Goal: Information Seeking & Learning: Learn about a topic

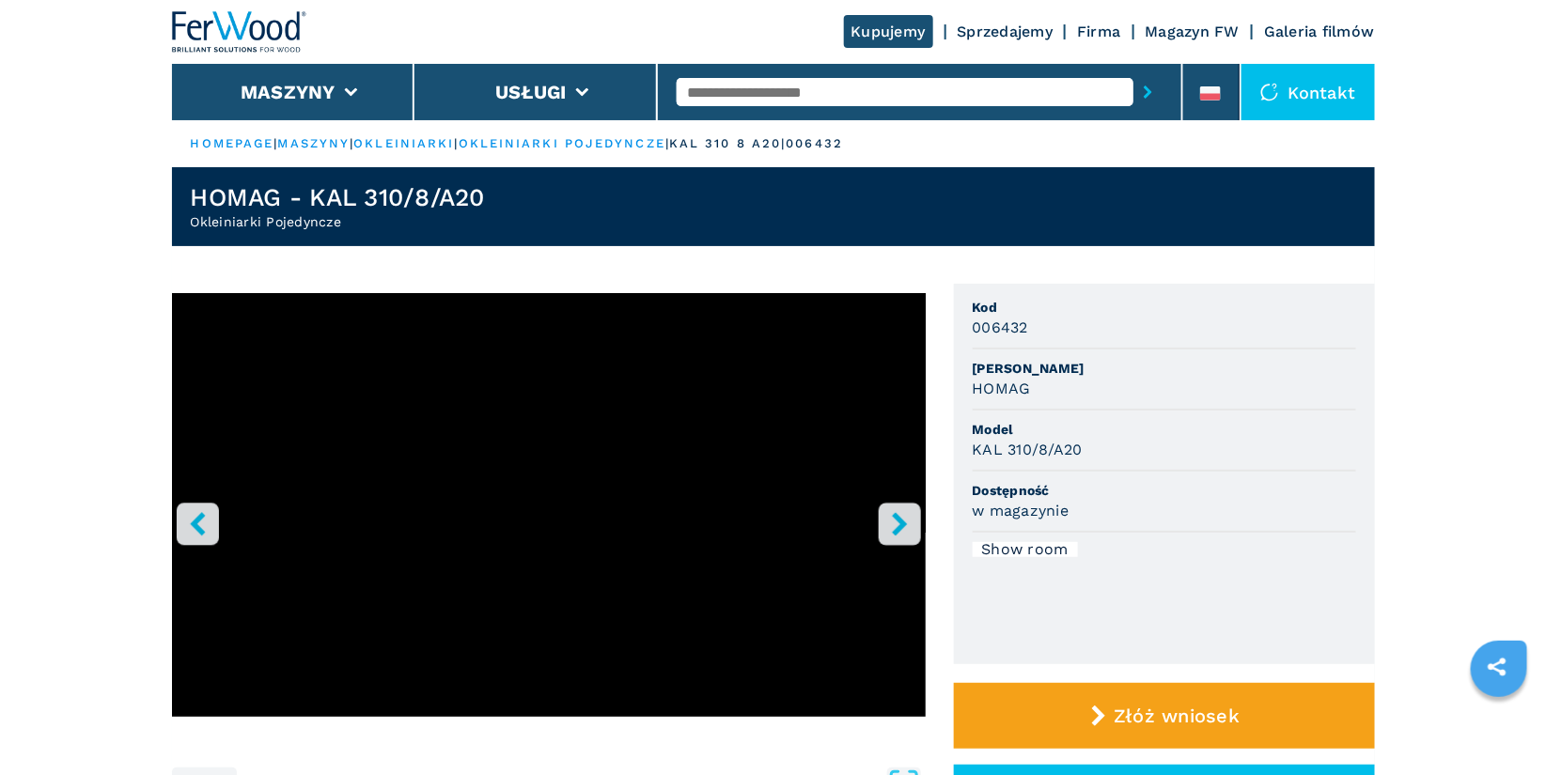
click at [908, 530] on icon "right-button" at bounding box center [899, 523] width 23 height 23
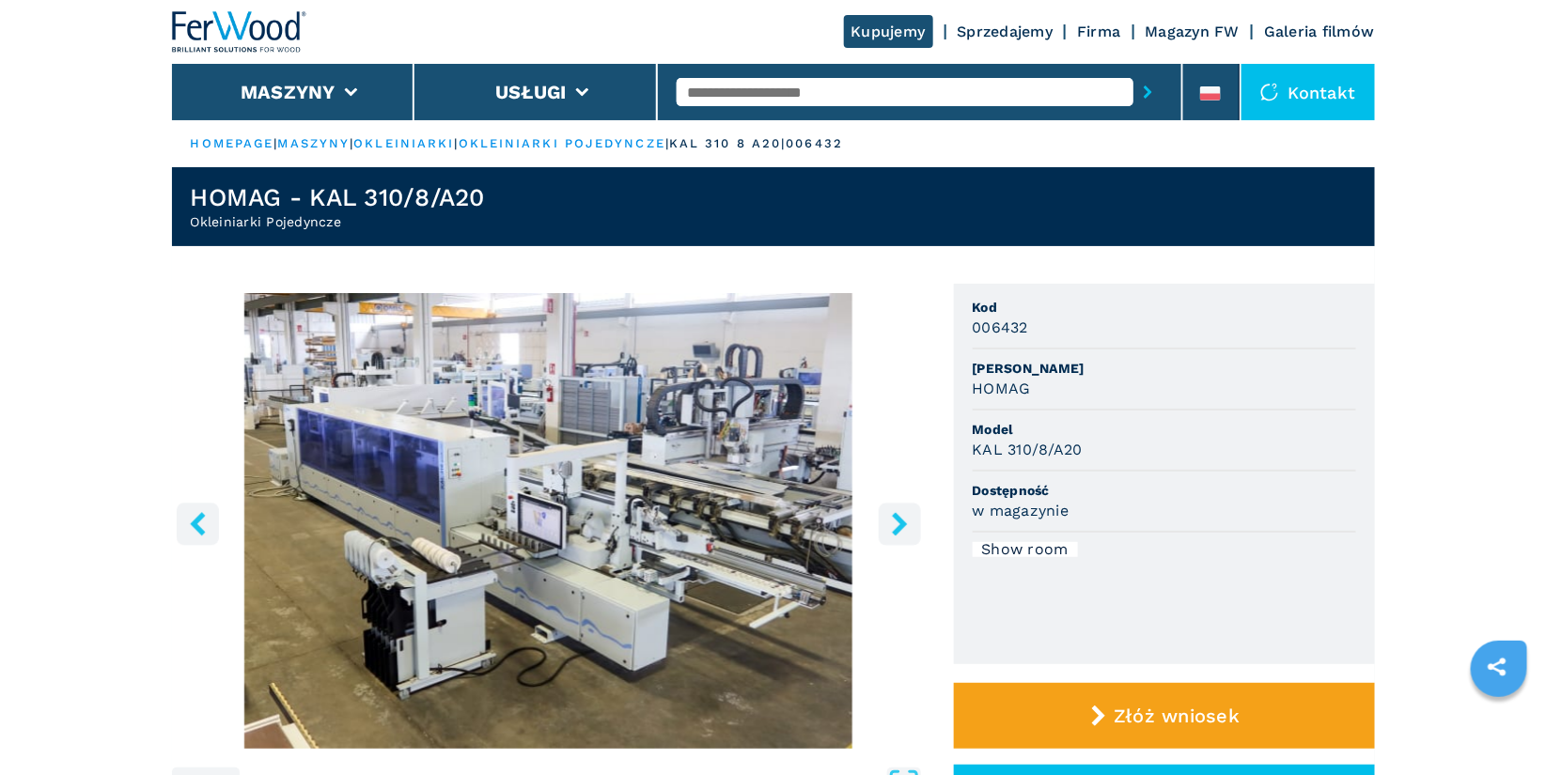
click at [569, 543] on img "Go to Slide 2" at bounding box center [549, 521] width 754 height 456
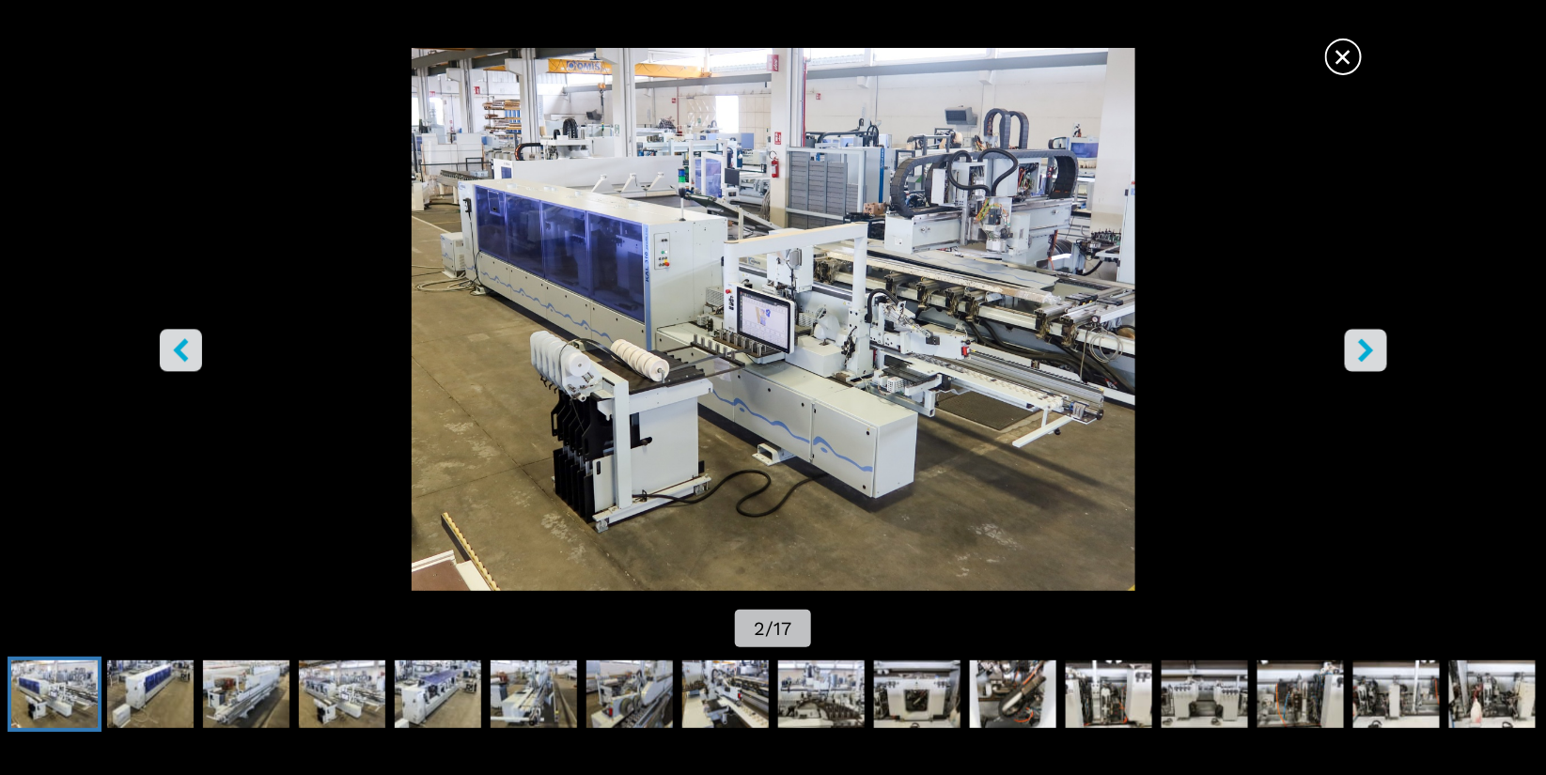
click at [1368, 360] on icon "right-button" at bounding box center [1365, 349] width 23 height 23
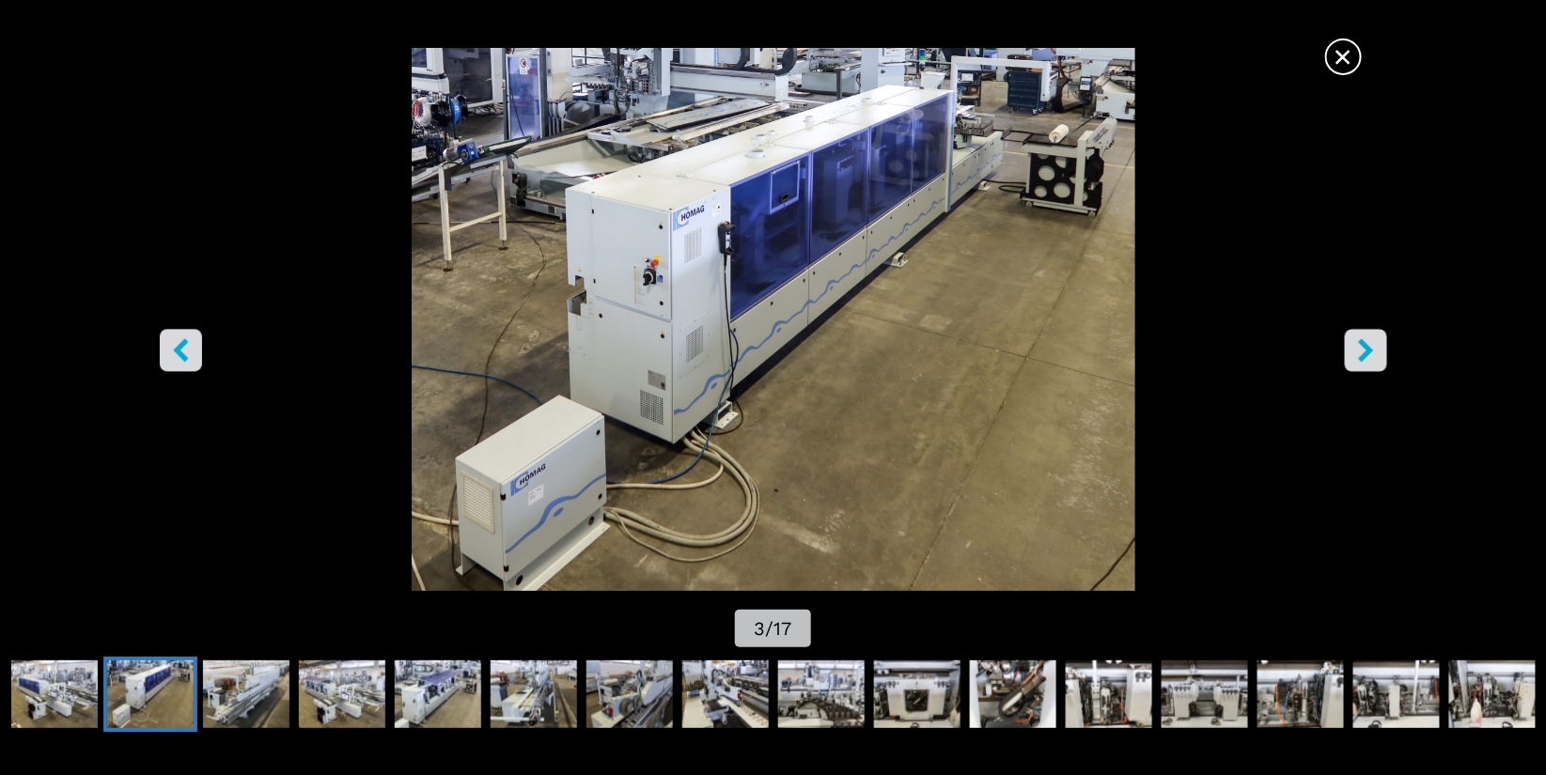
click at [1368, 360] on icon "right-button" at bounding box center [1365, 349] width 23 height 23
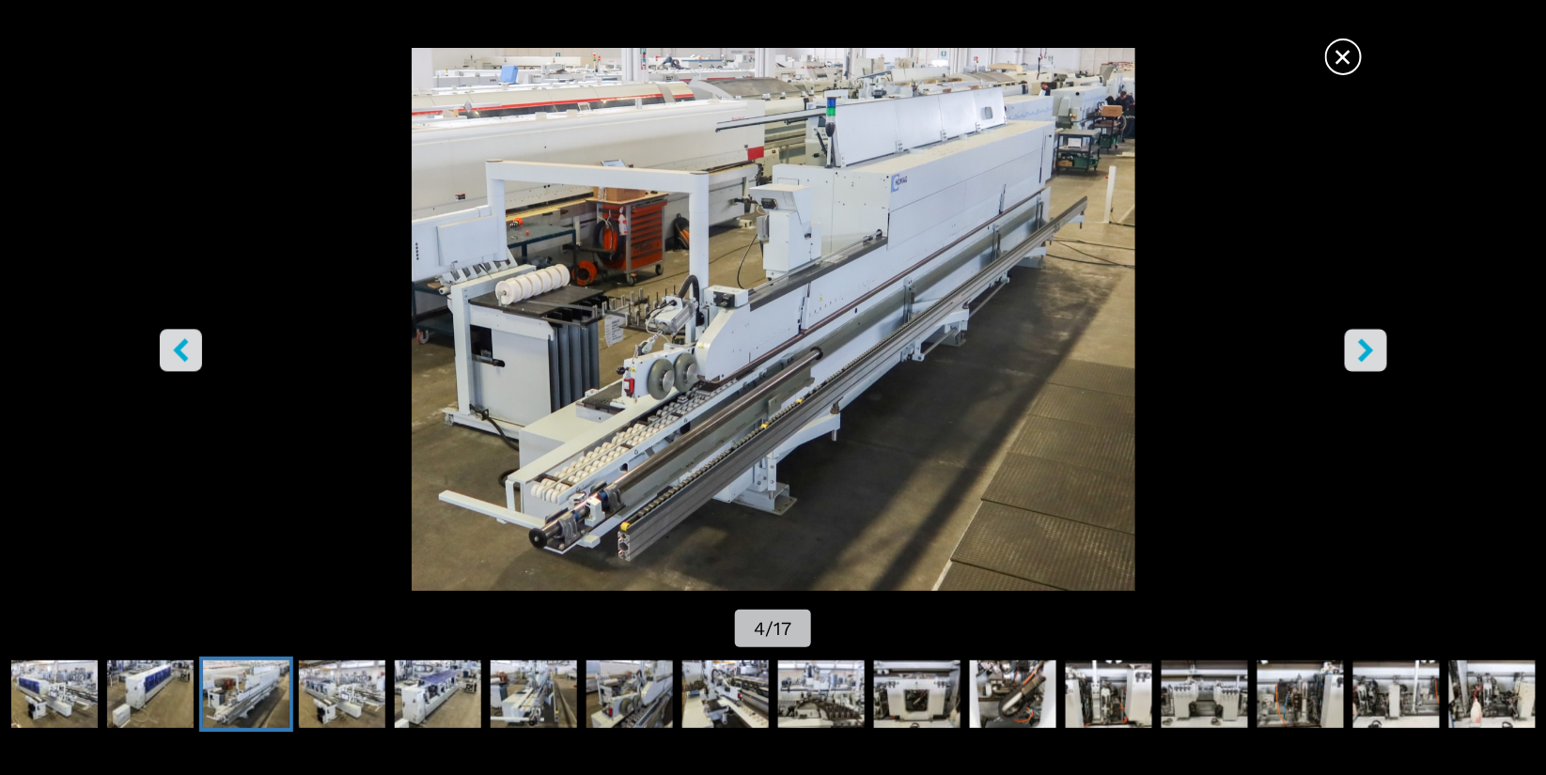
click at [1361, 349] on icon "right-button" at bounding box center [1365, 349] width 23 height 23
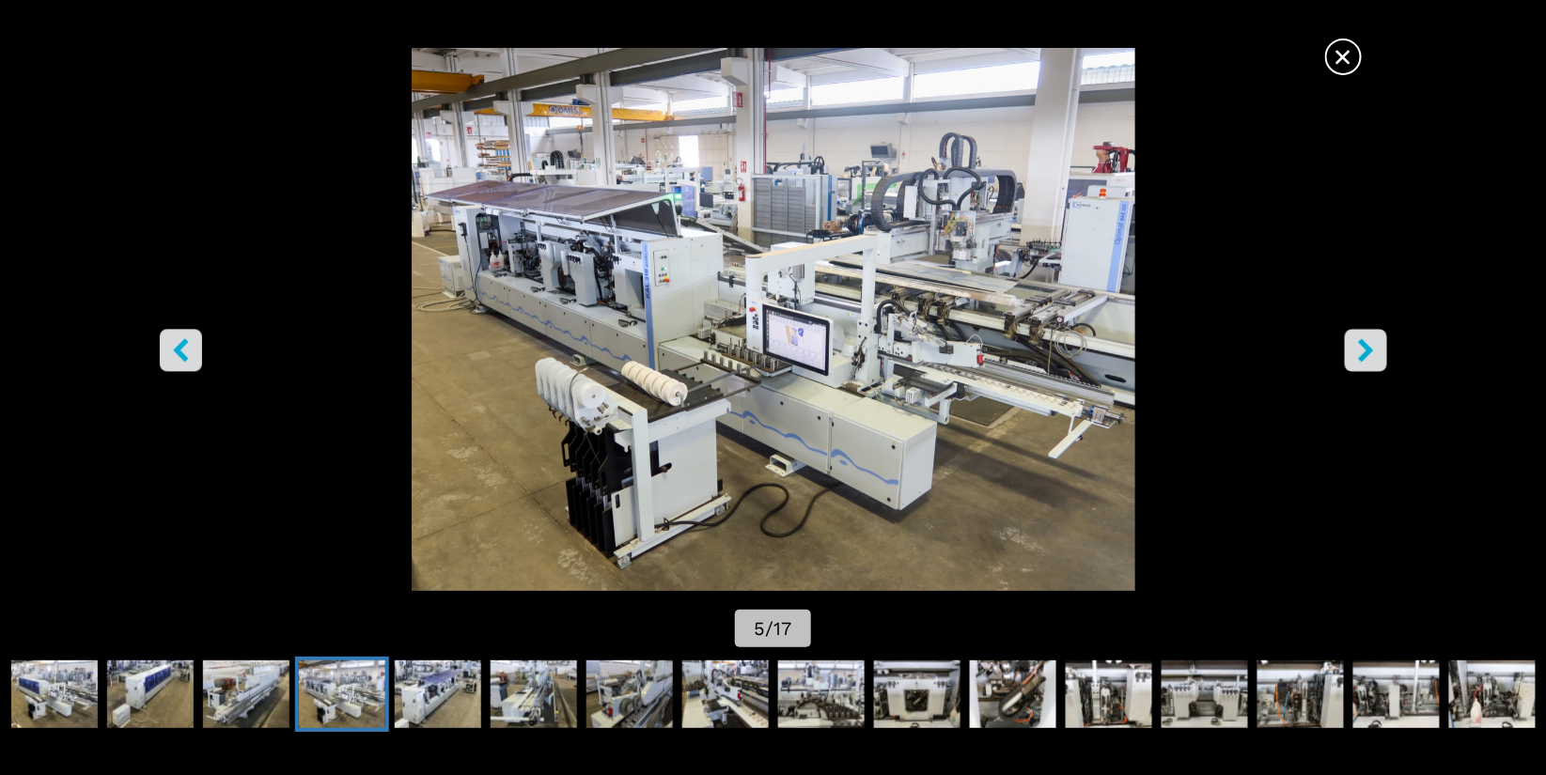
click at [1361, 349] on icon "right-button" at bounding box center [1365, 349] width 23 height 23
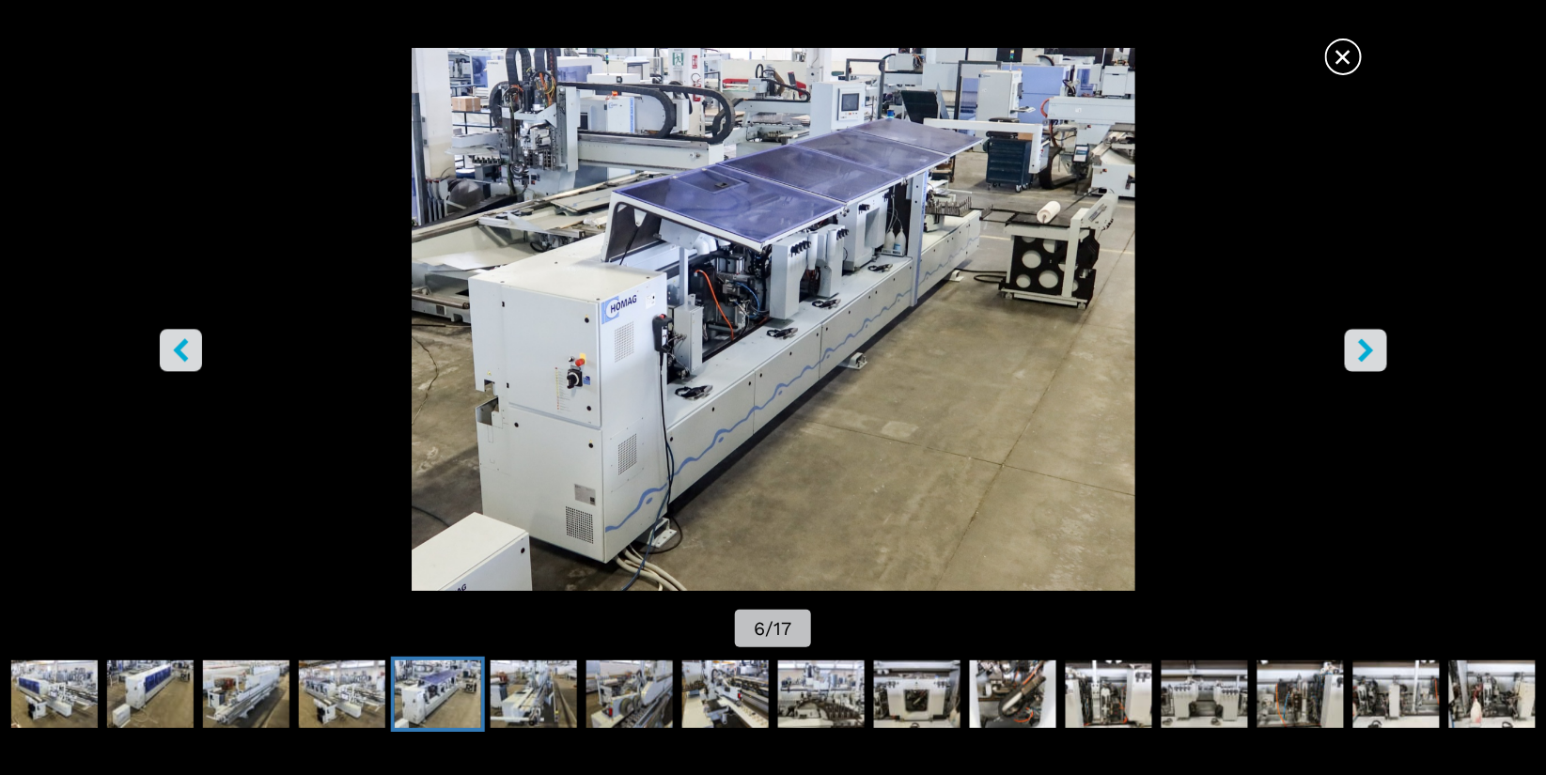
click at [1361, 349] on icon "right-button" at bounding box center [1365, 349] width 23 height 23
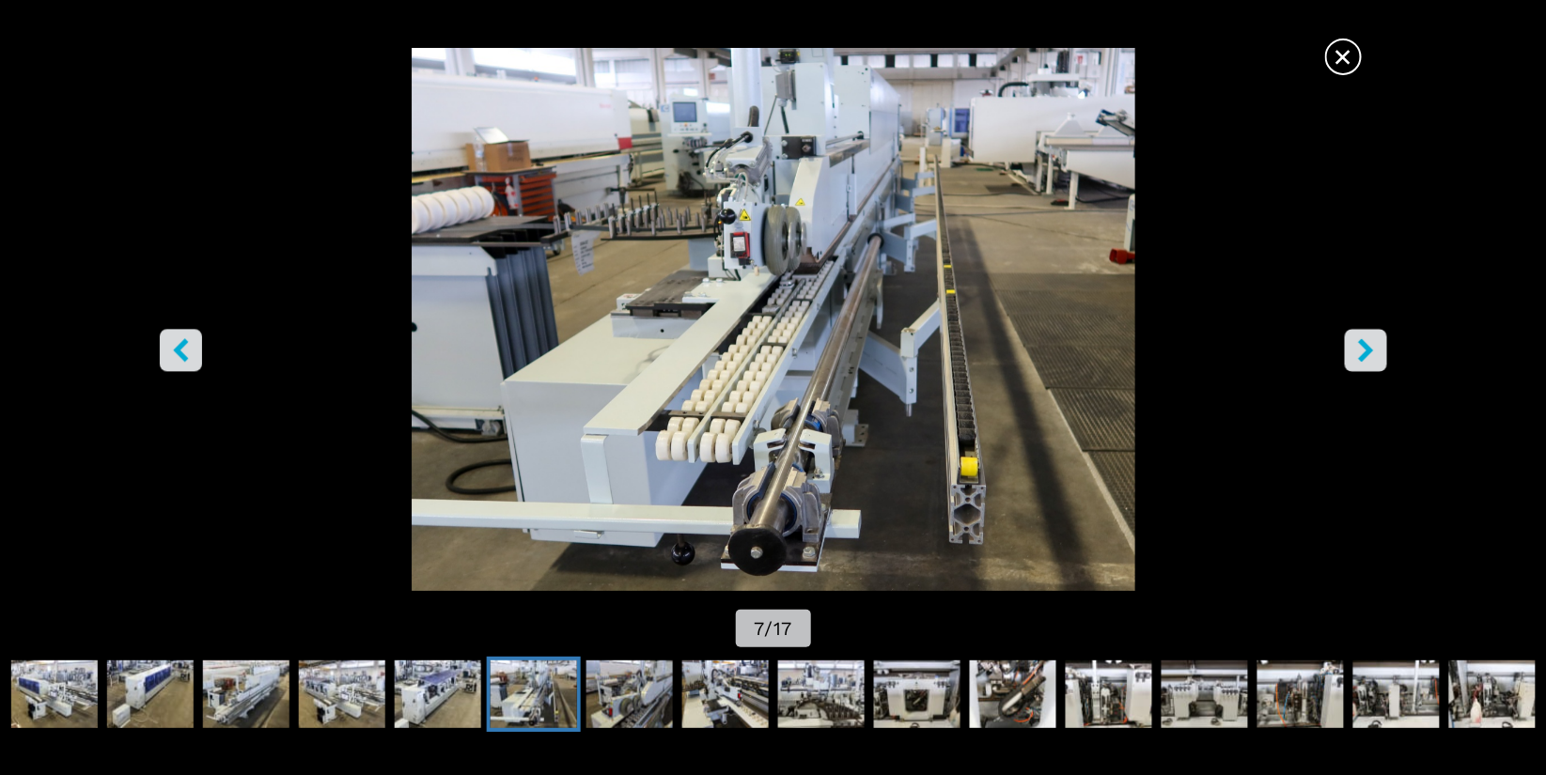
click at [1361, 349] on icon "right-button" at bounding box center [1365, 349] width 23 height 23
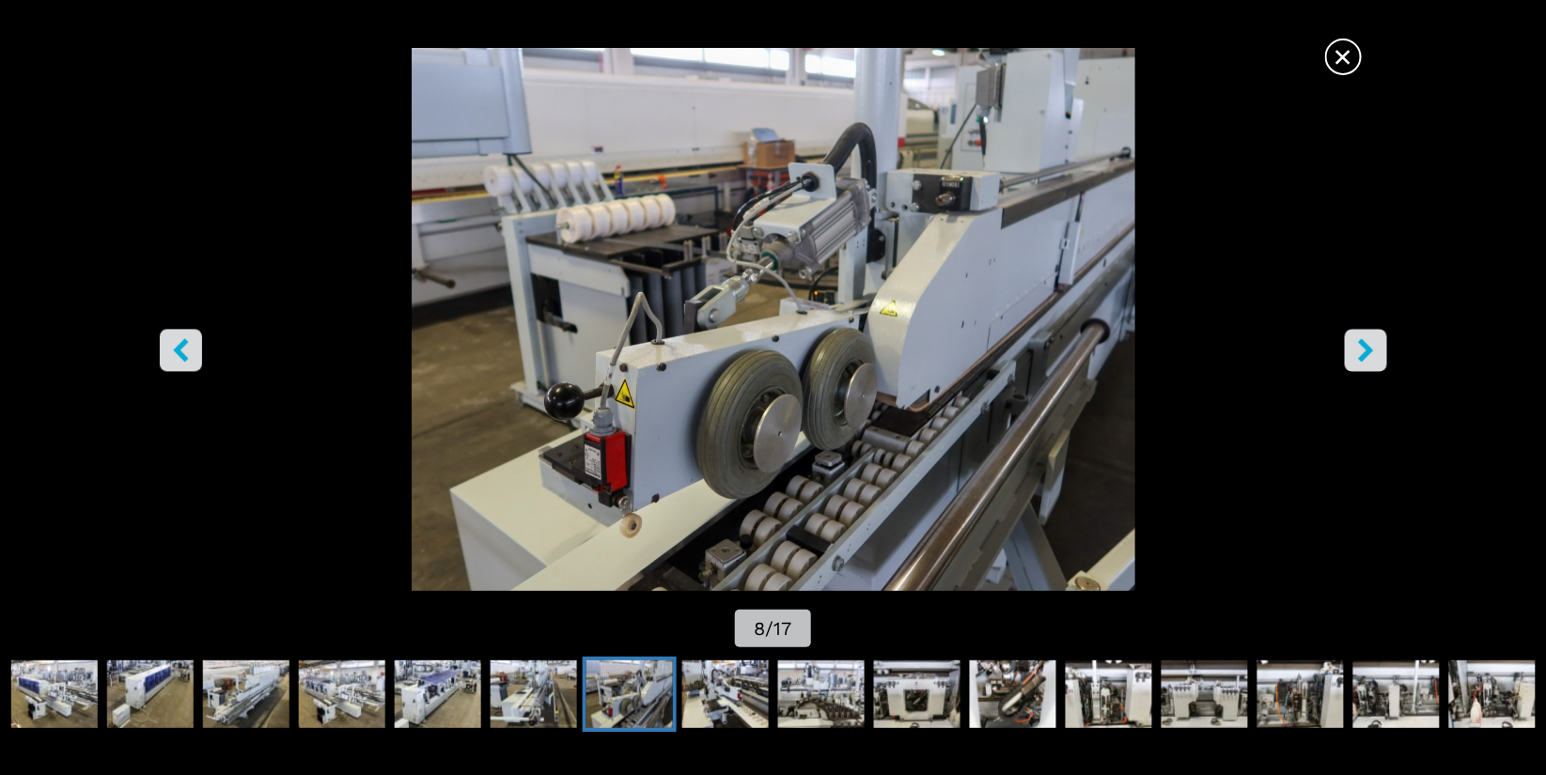
click at [1361, 349] on icon "right-button" at bounding box center [1365, 349] width 23 height 23
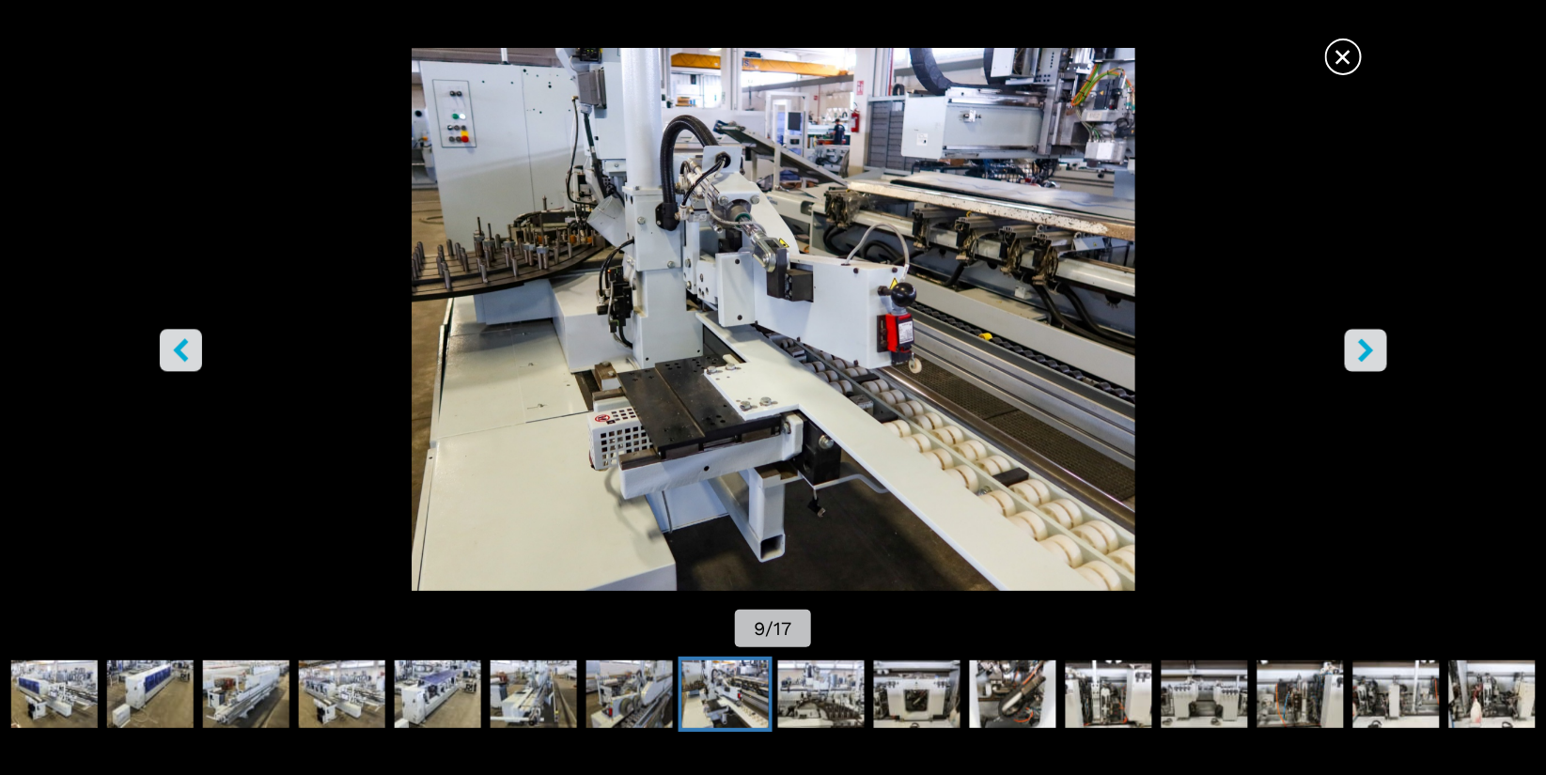
click at [1361, 349] on icon "right-button" at bounding box center [1365, 349] width 23 height 23
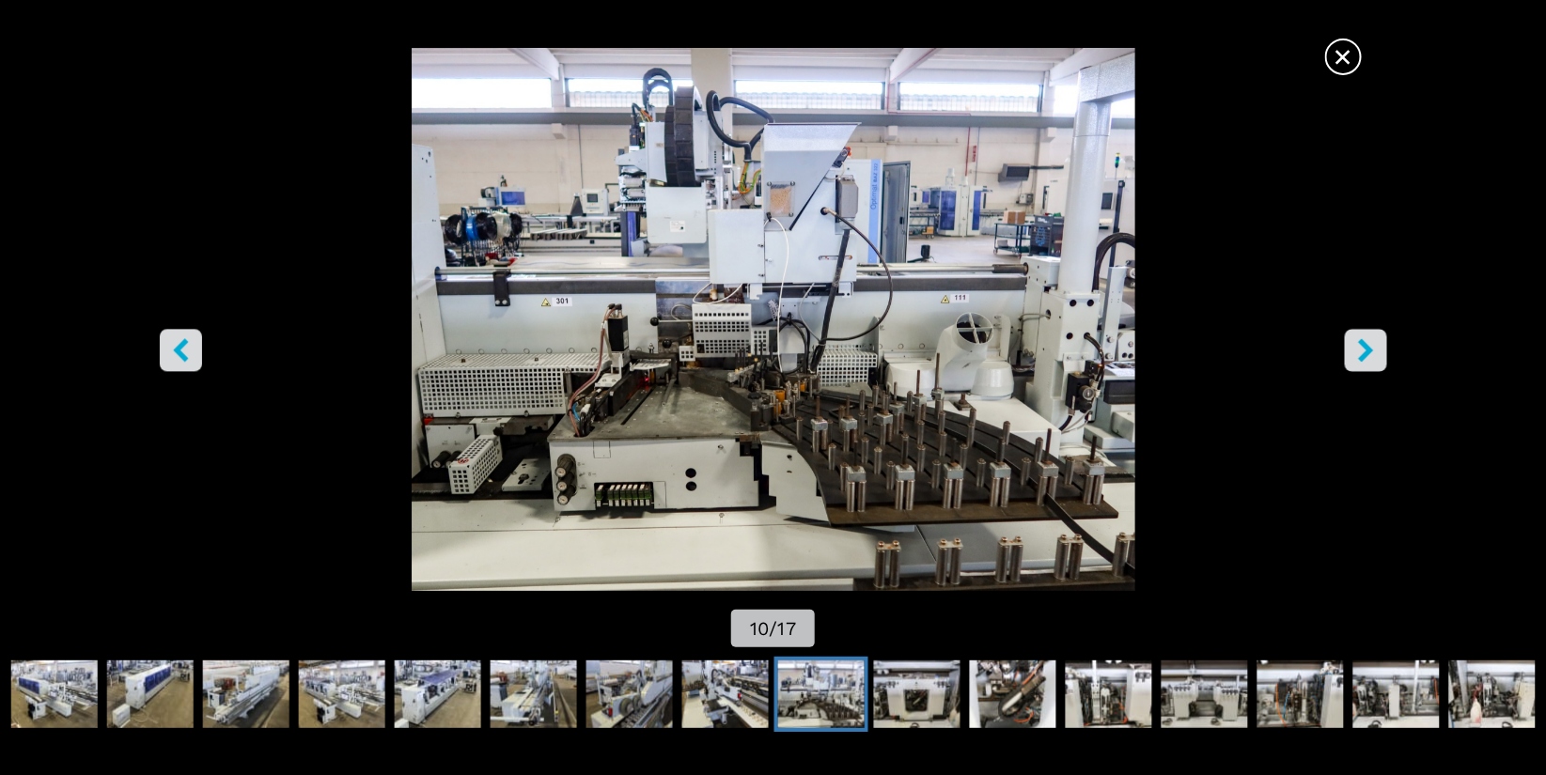
click at [1361, 349] on icon "right-button" at bounding box center [1365, 349] width 23 height 23
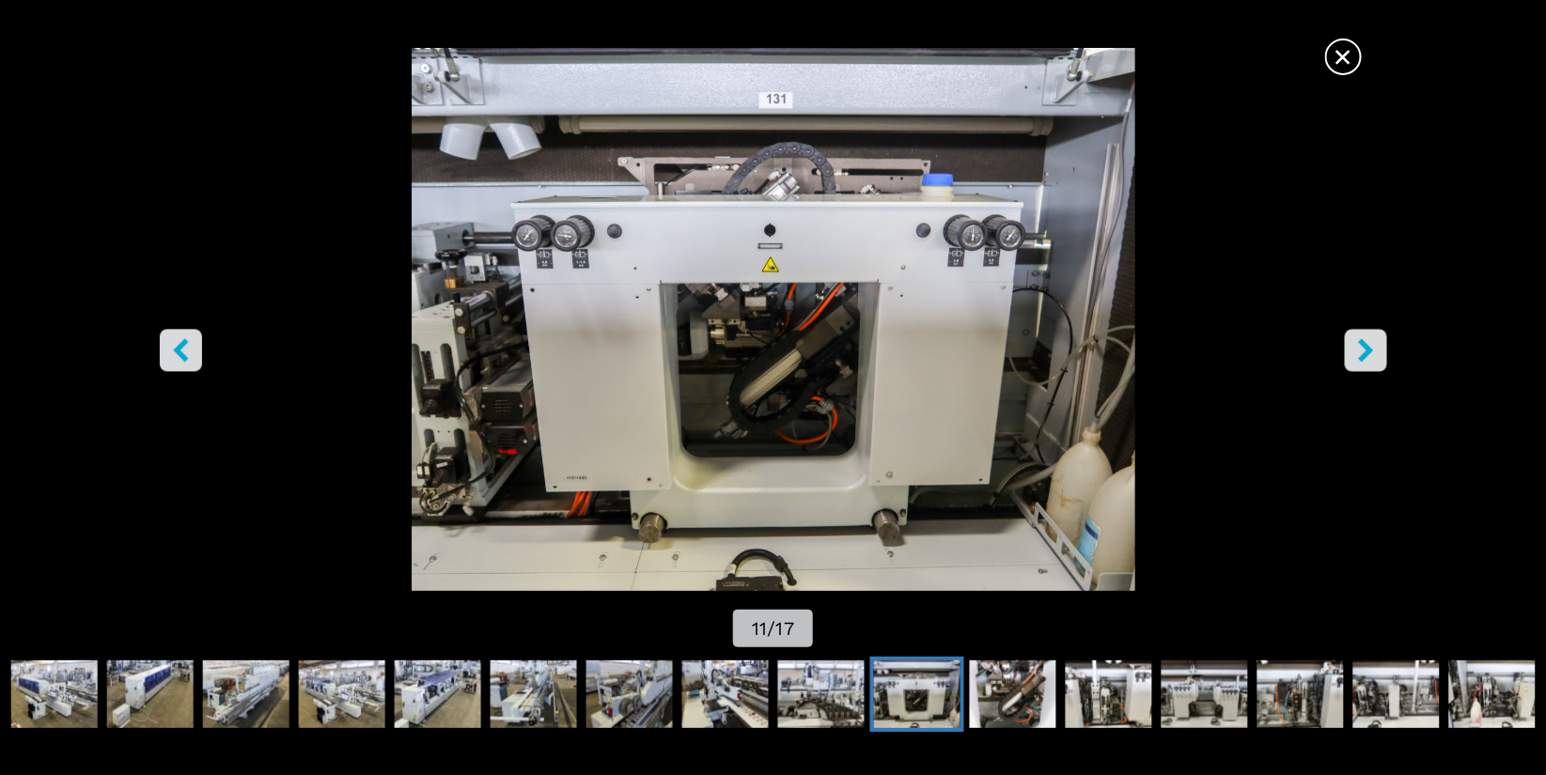
click at [1361, 349] on icon "right-button" at bounding box center [1365, 349] width 23 height 23
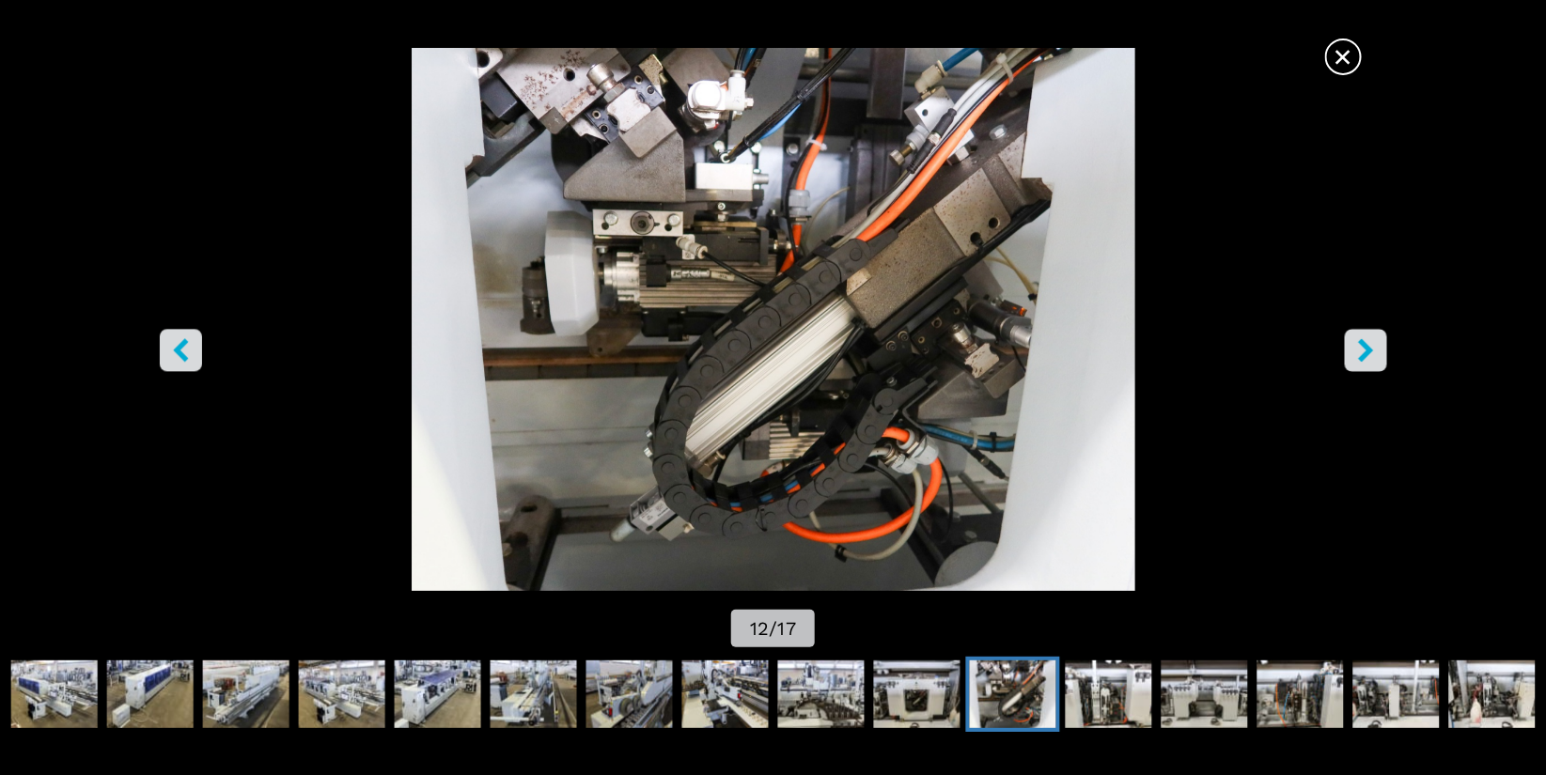
click at [1361, 349] on icon "right-button" at bounding box center [1365, 349] width 23 height 23
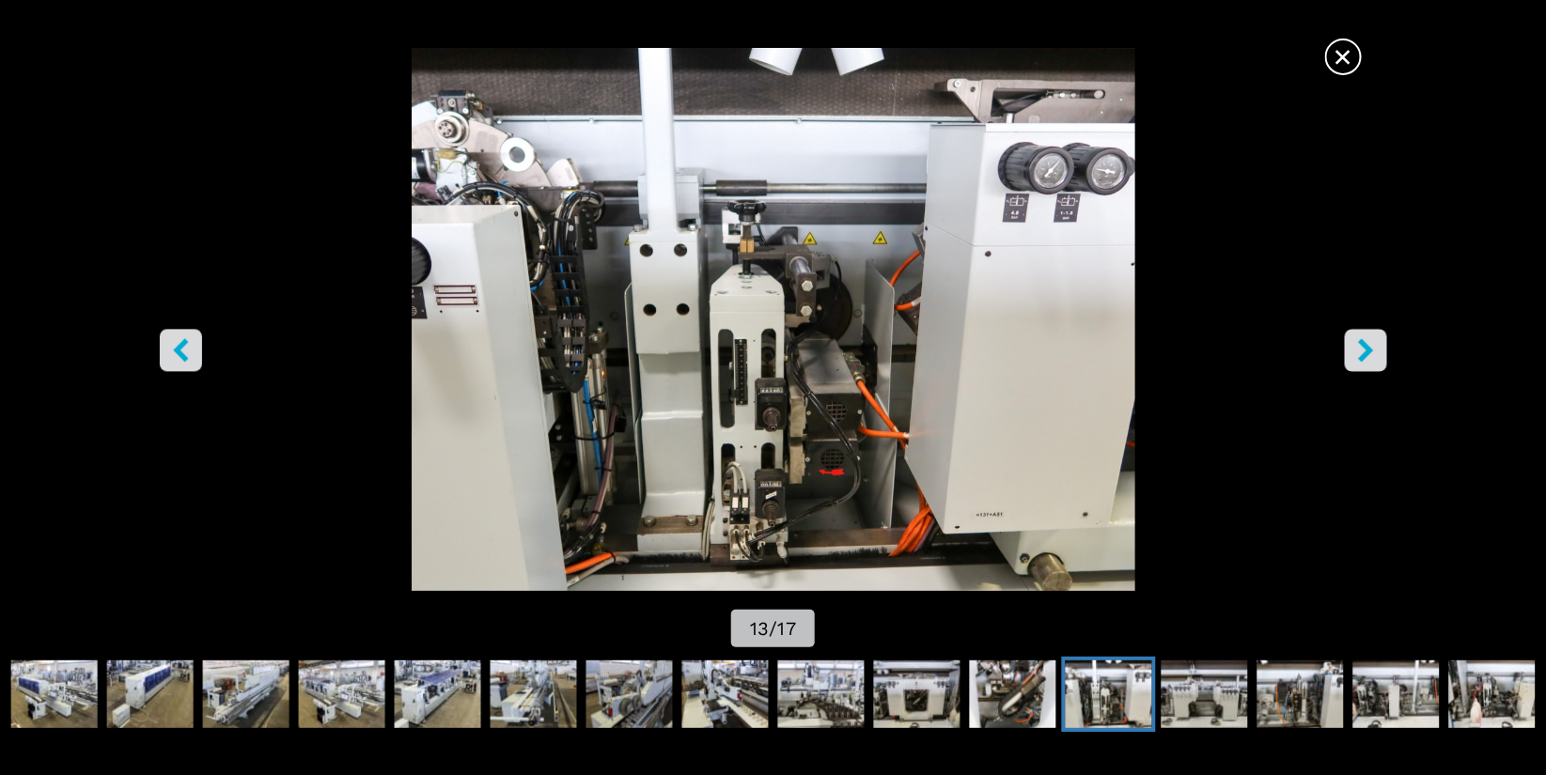
click at [1361, 349] on icon "right-button" at bounding box center [1365, 349] width 23 height 23
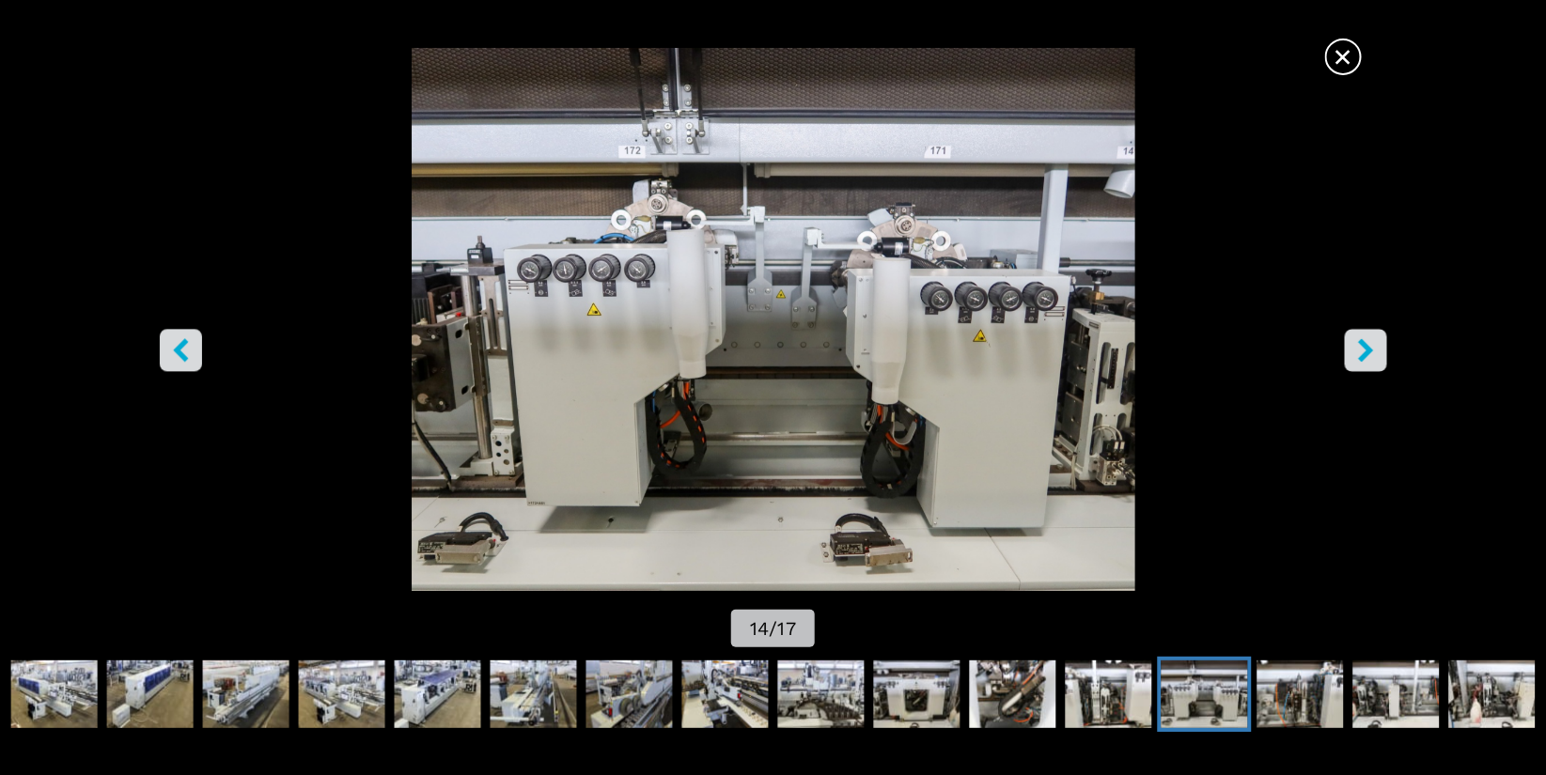
click at [1361, 349] on icon "right-button" at bounding box center [1365, 349] width 23 height 23
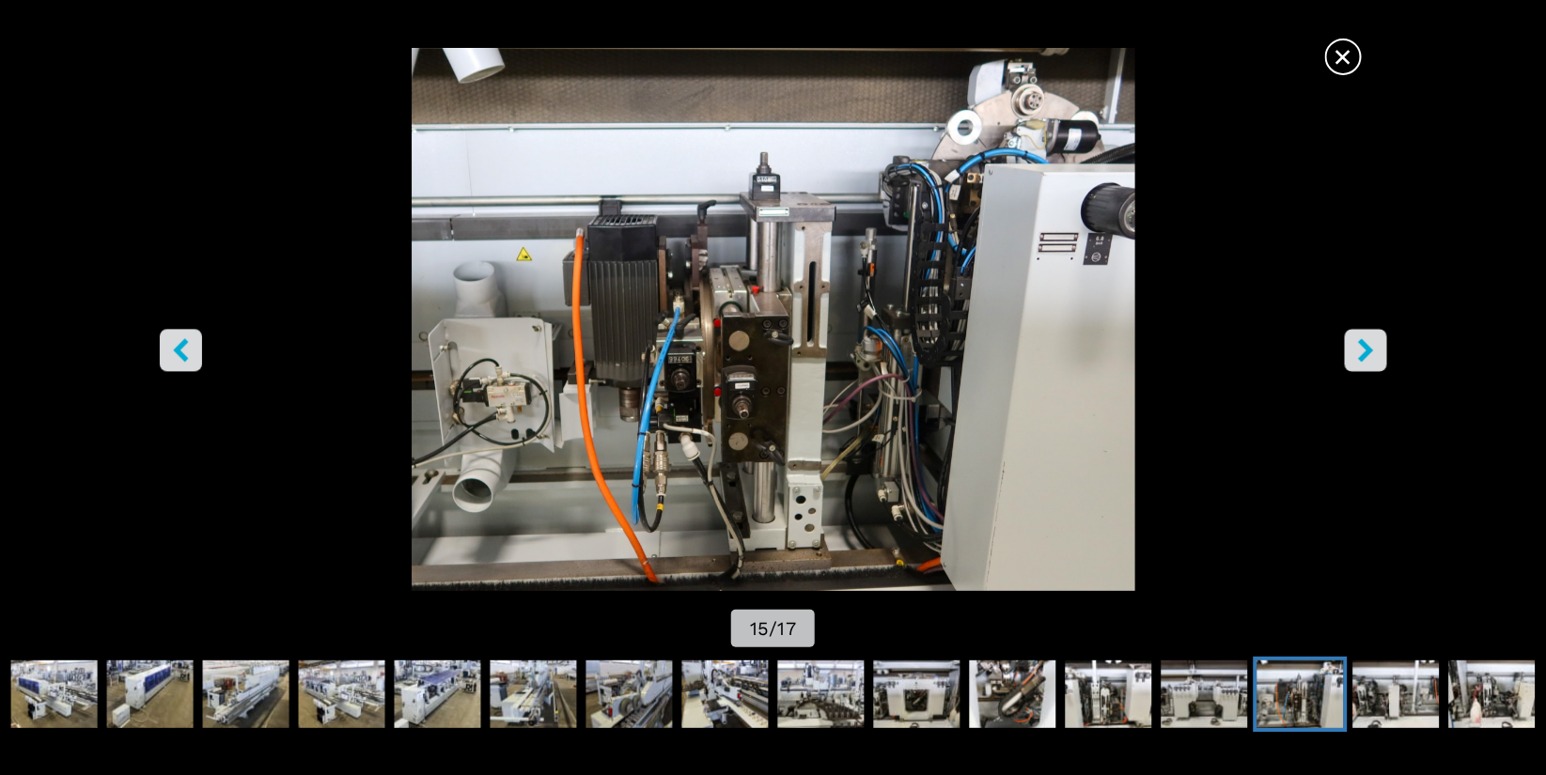
click at [1361, 349] on icon "right-button" at bounding box center [1365, 349] width 23 height 23
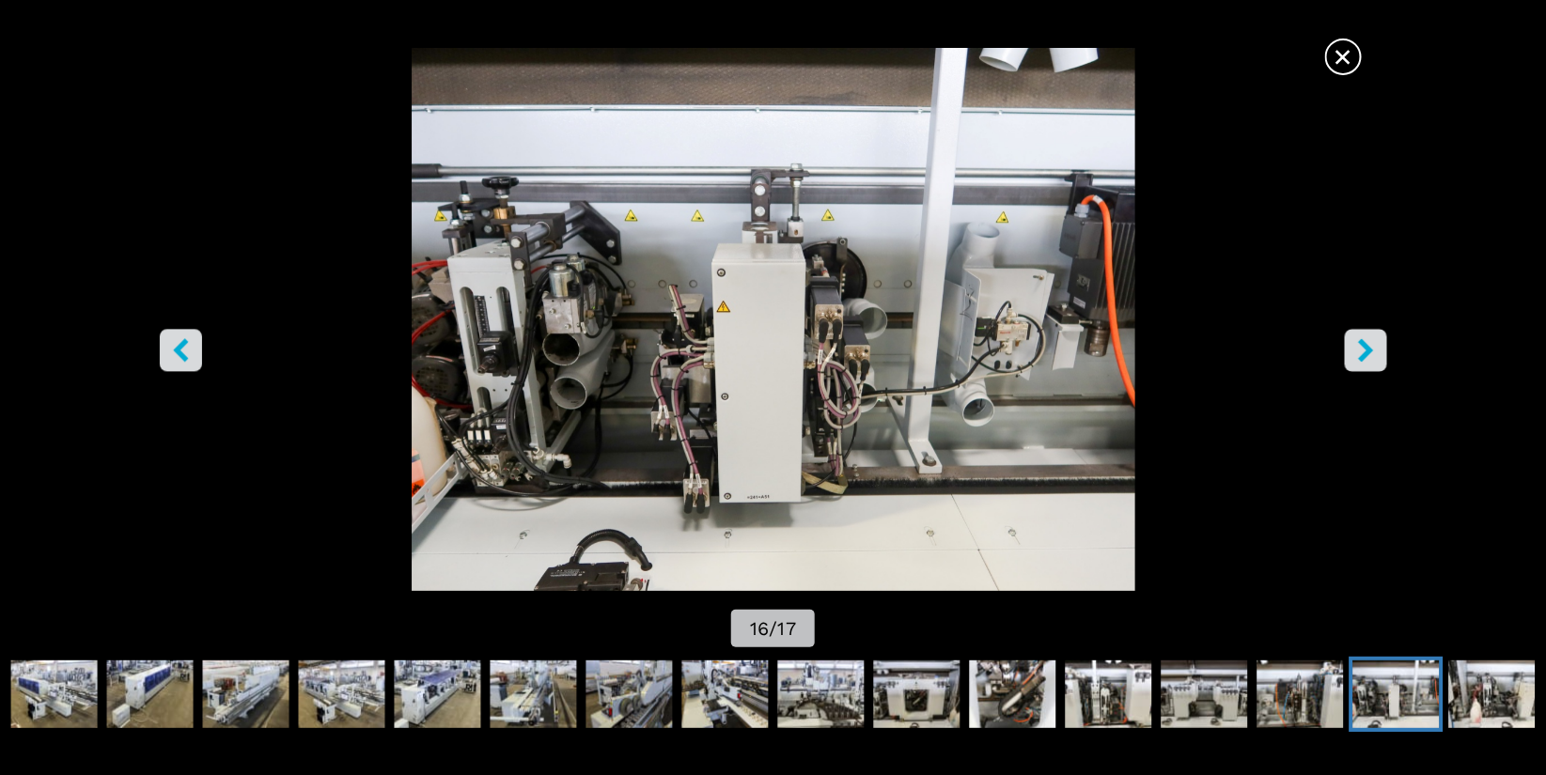
click at [1359, 350] on icon "right-button" at bounding box center [1365, 349] width 23 height 23
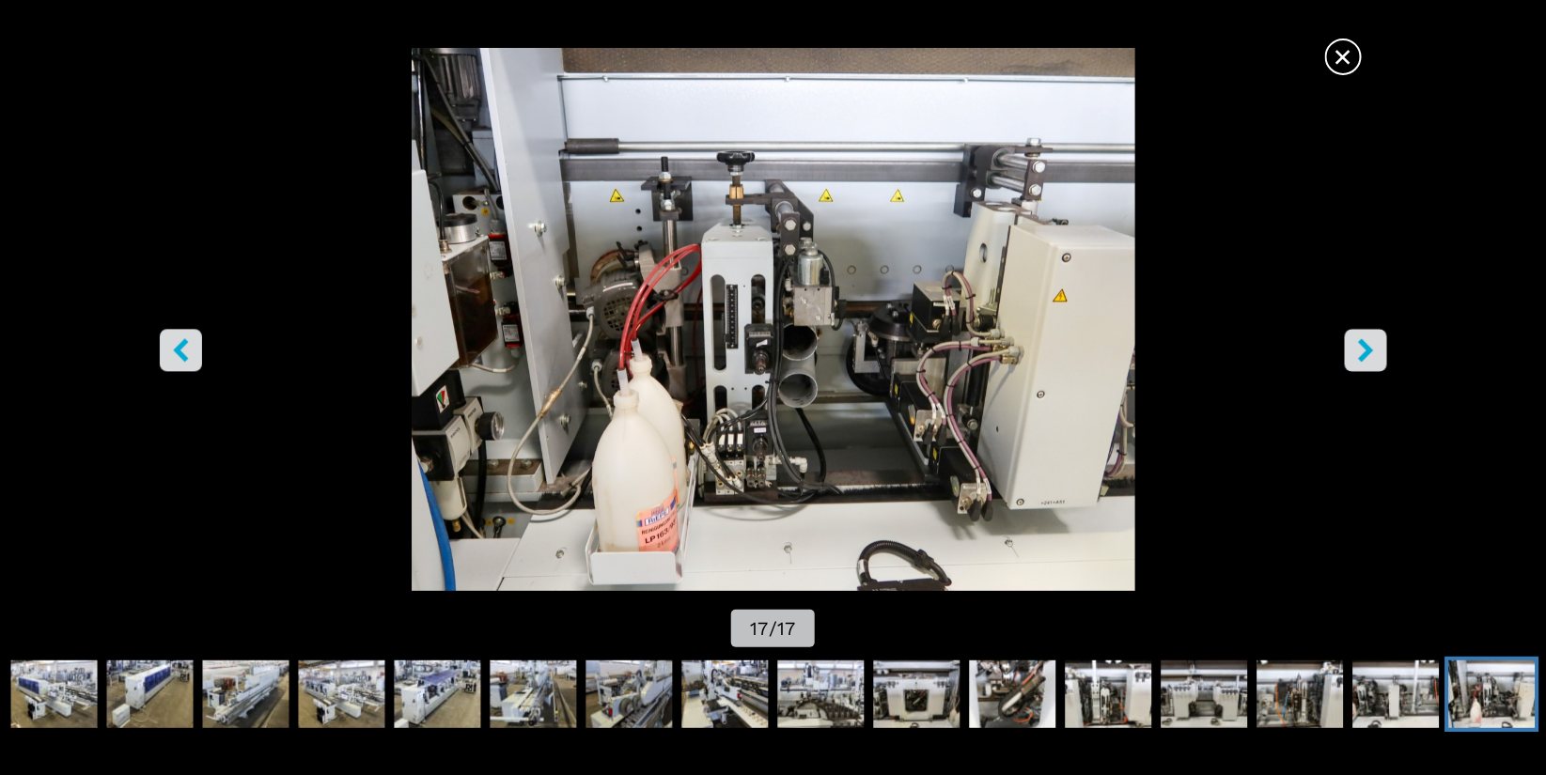
click at [1343, 60] on span "×" at bounding box center [1343, 53] width 33 height 33
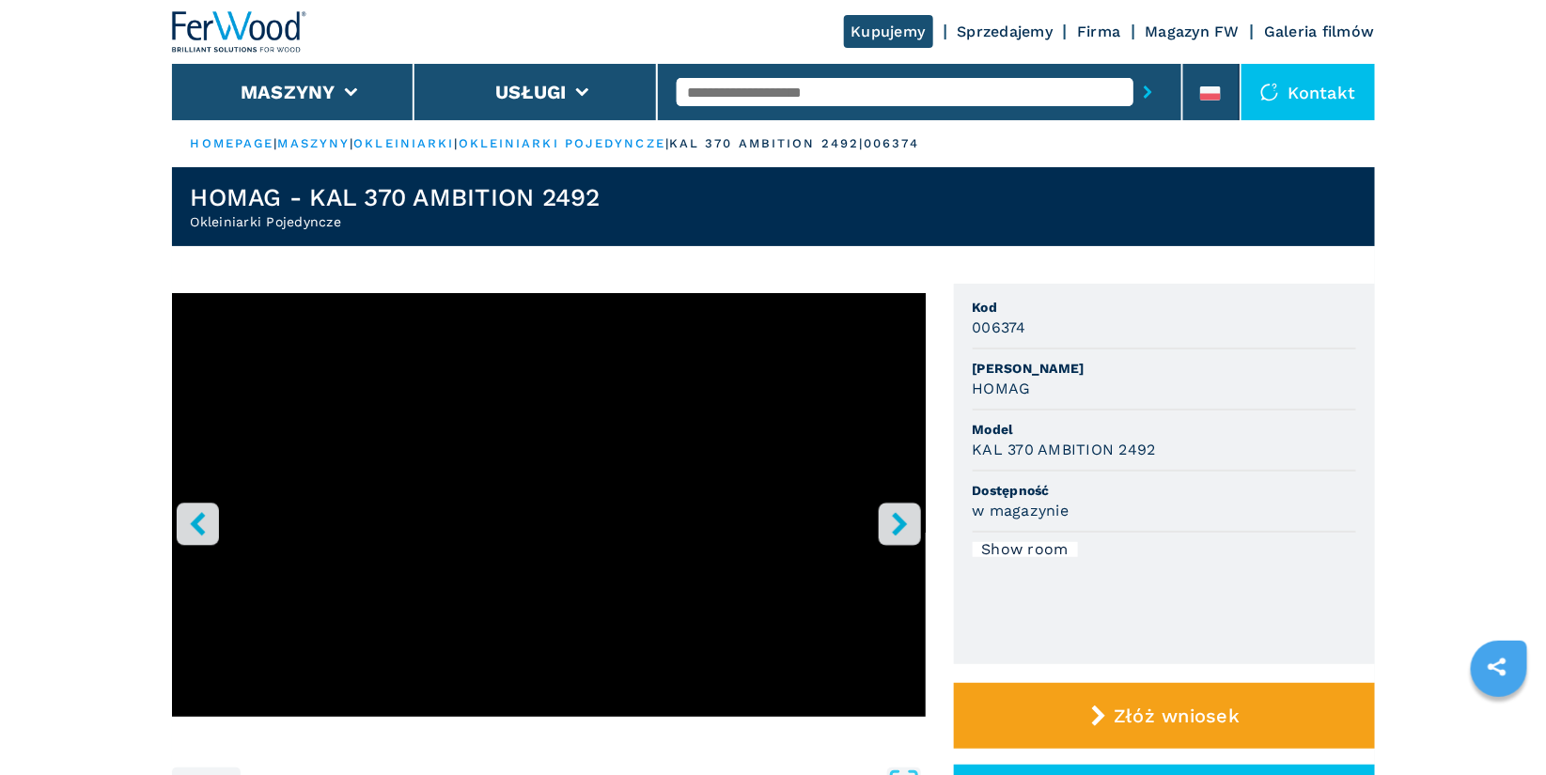
click at [914, 524] on button "right-button" at bounding box center [900, 524] width 42 height 42
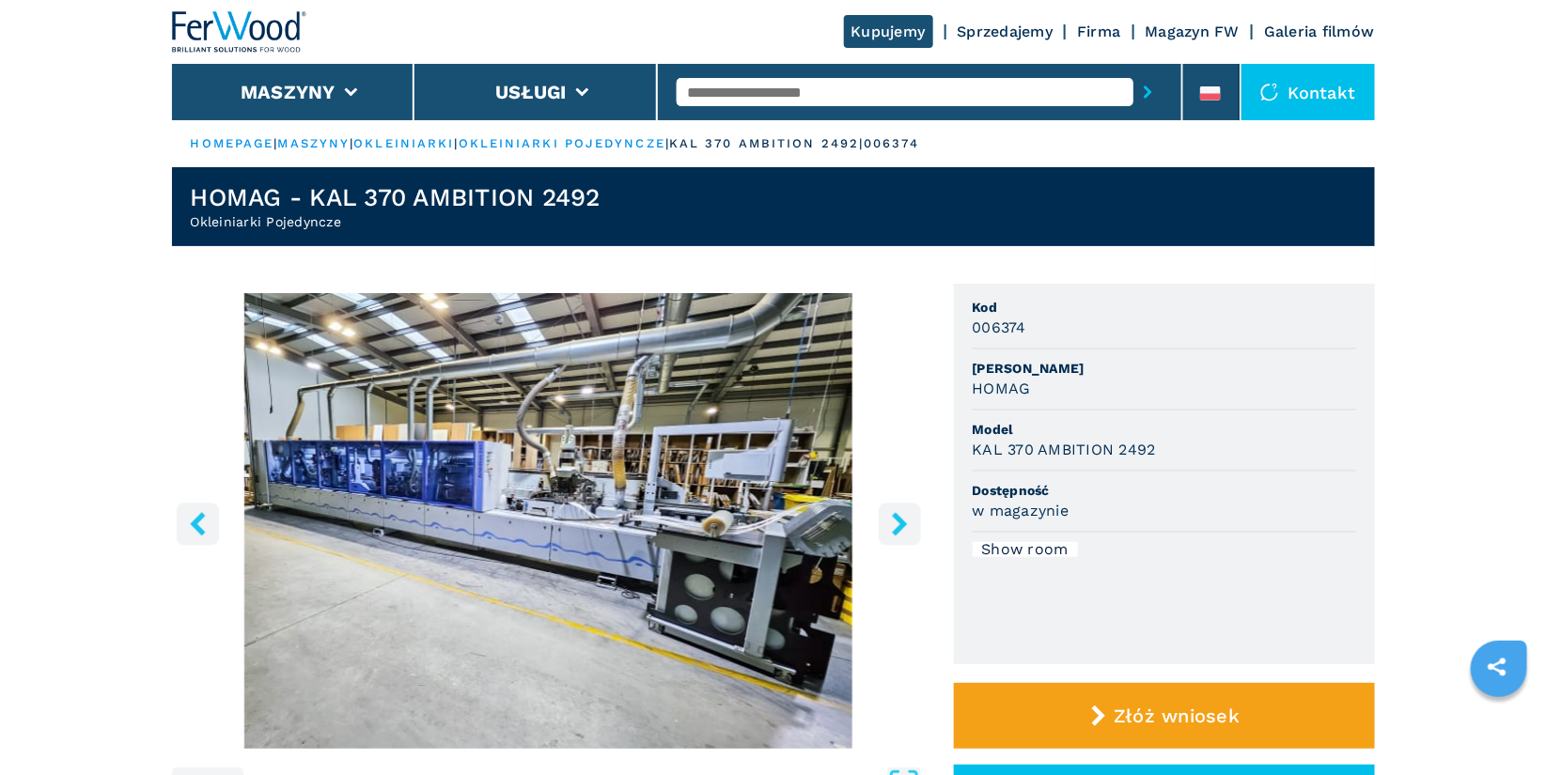
click at [899, 526] on icon "right-button" at bounding box center [899, 523] width 15 height 23
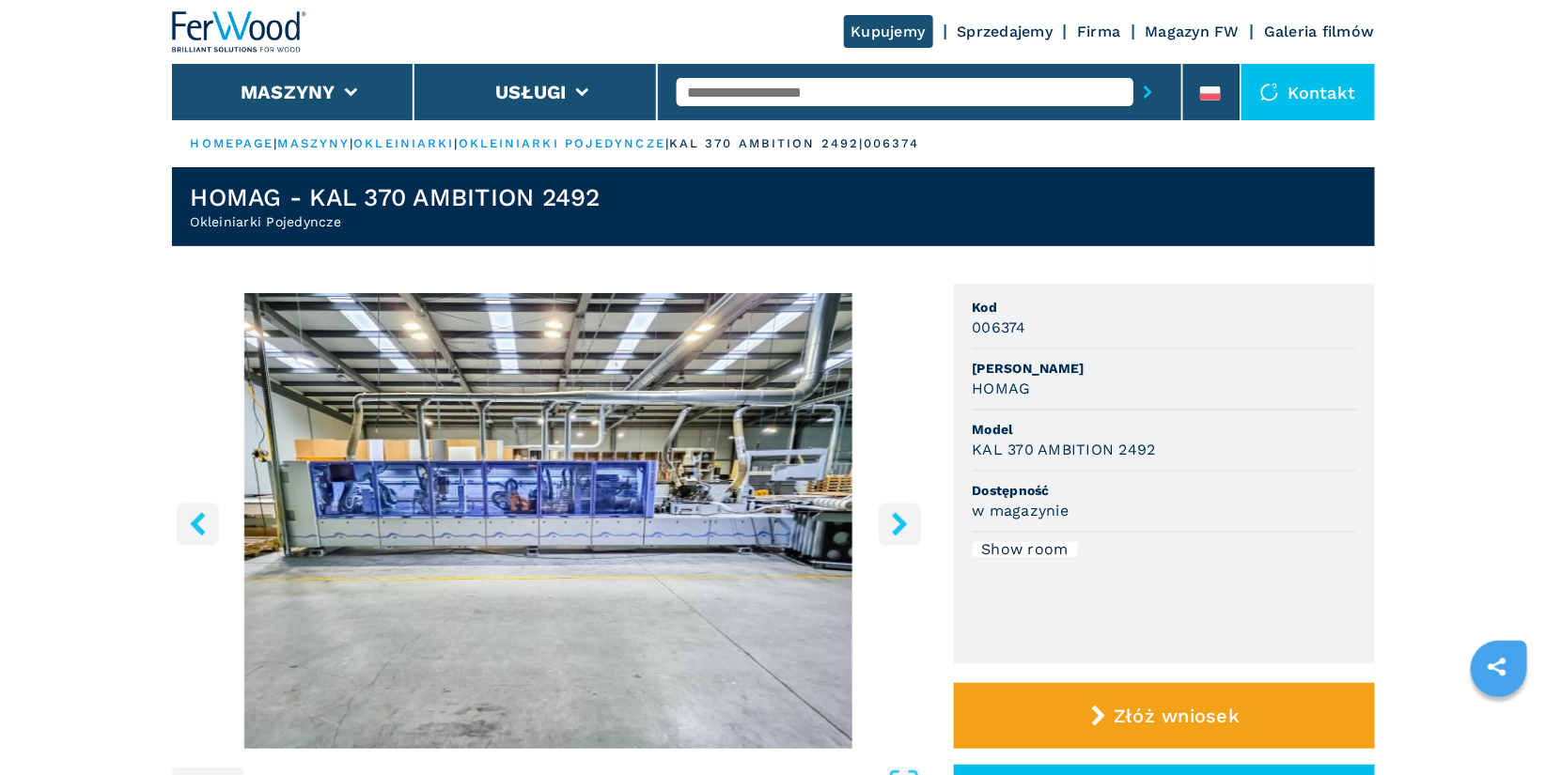
click at [899, 526] on icon "right-button" at bounding box center [899, 523] width 15 height 23
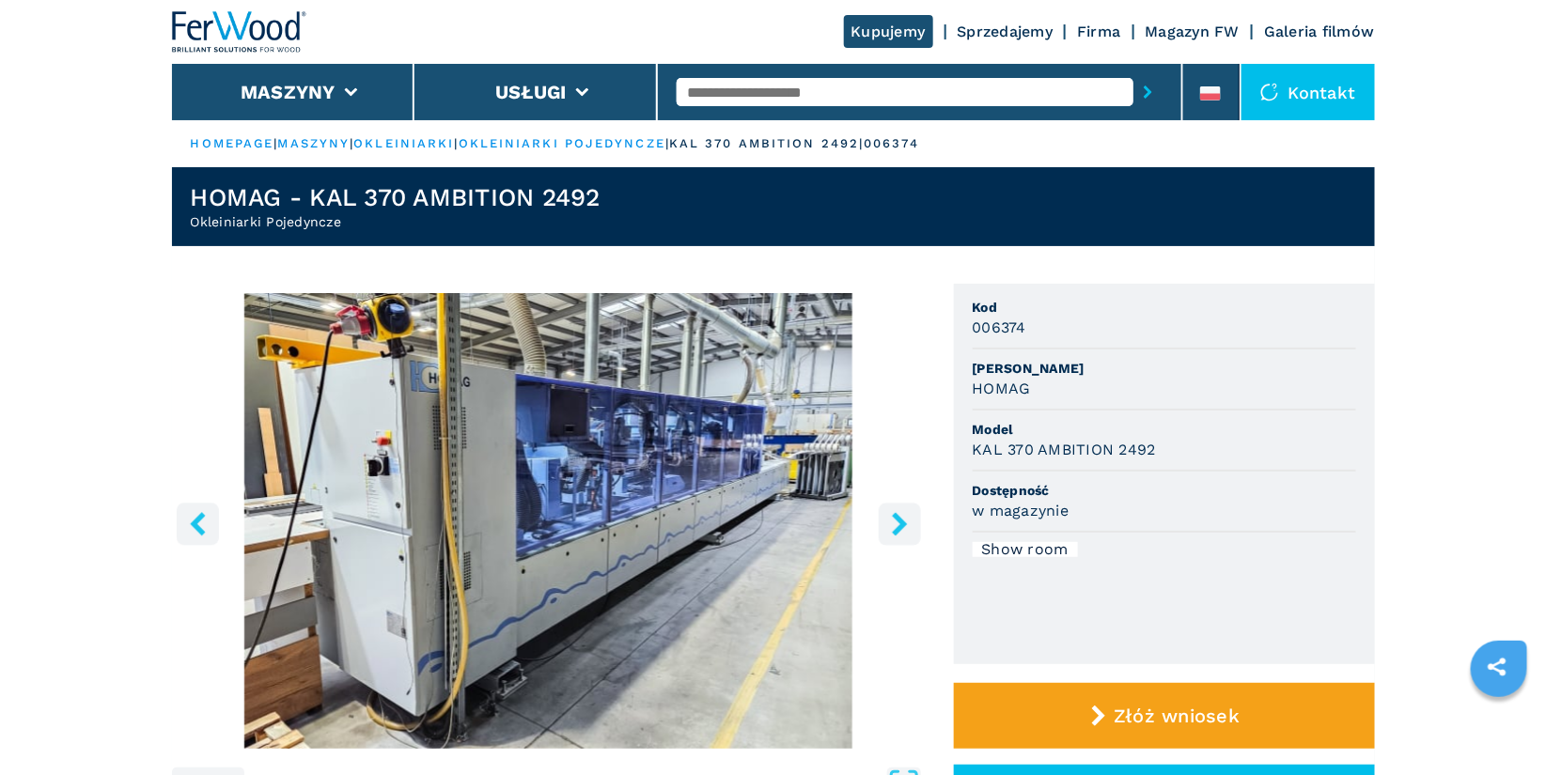
click at [210, 537] on button "left-button" at bounding box center [198, 524] width 42 height 42
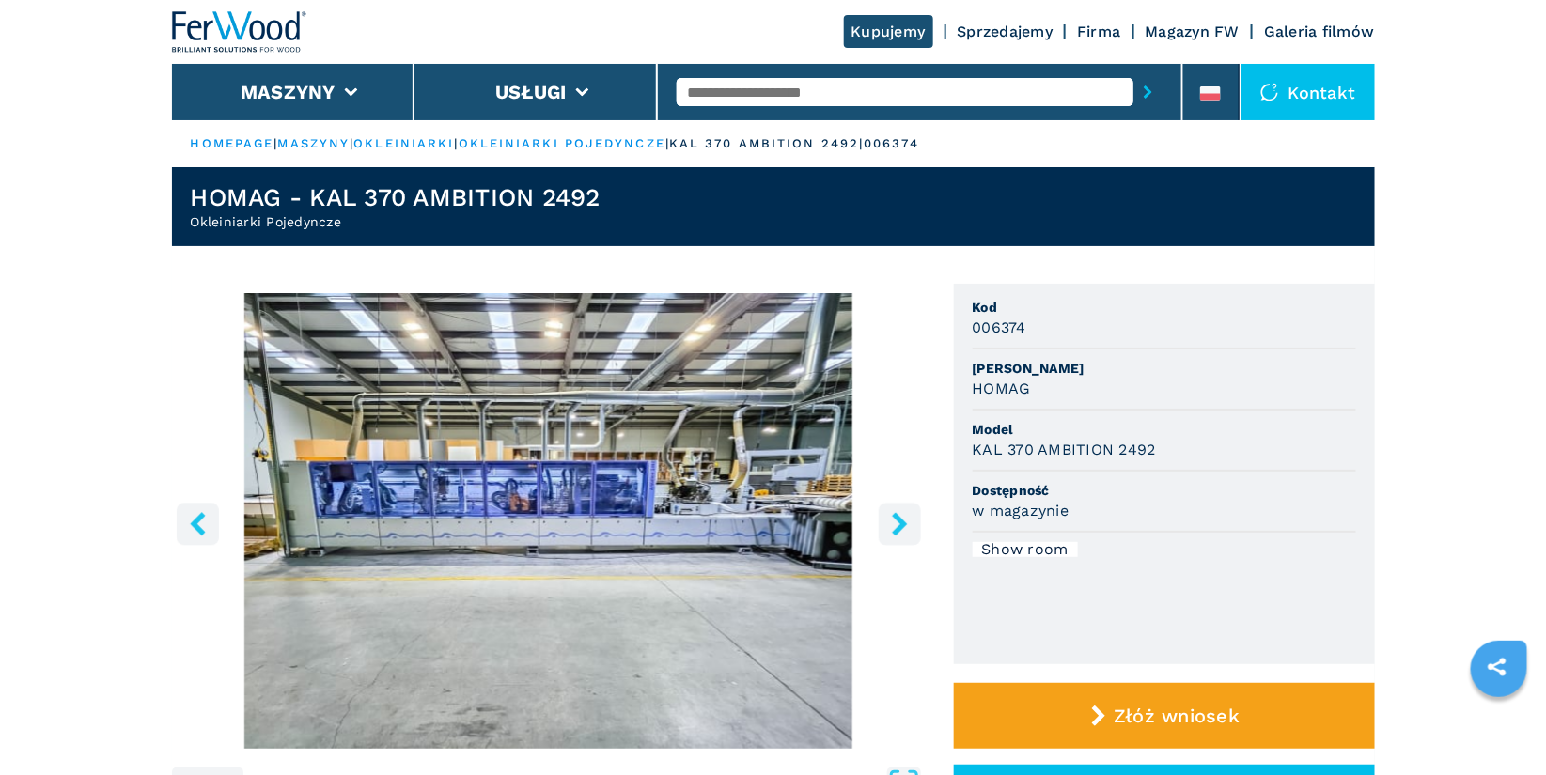
click at [894, 523] on icon "right-button" at bounding box center [899, 523] width 23 height 23
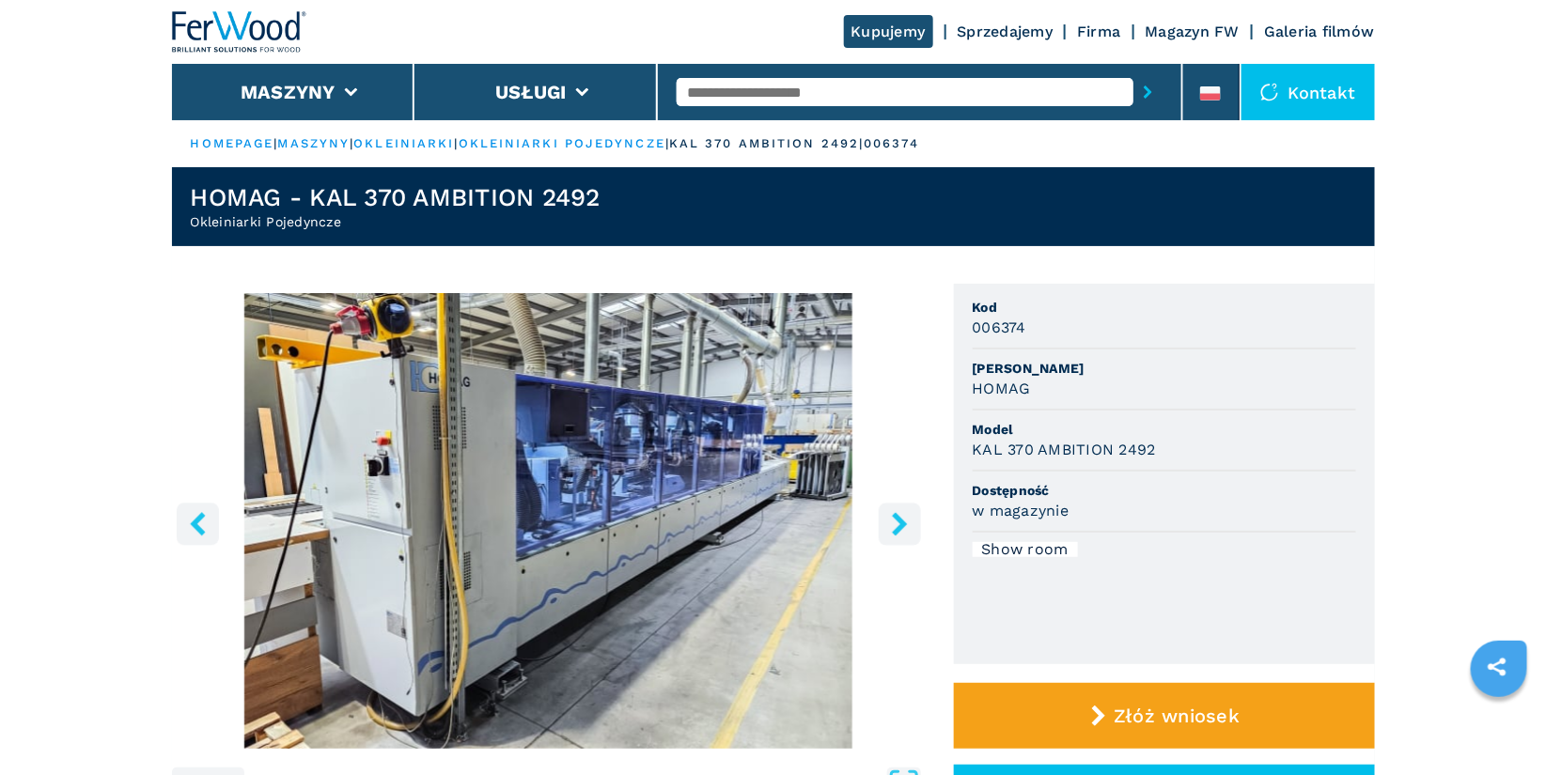
click at [894, 523] on icon "right-button" at bounding box center [899, 523] width 23 height 23
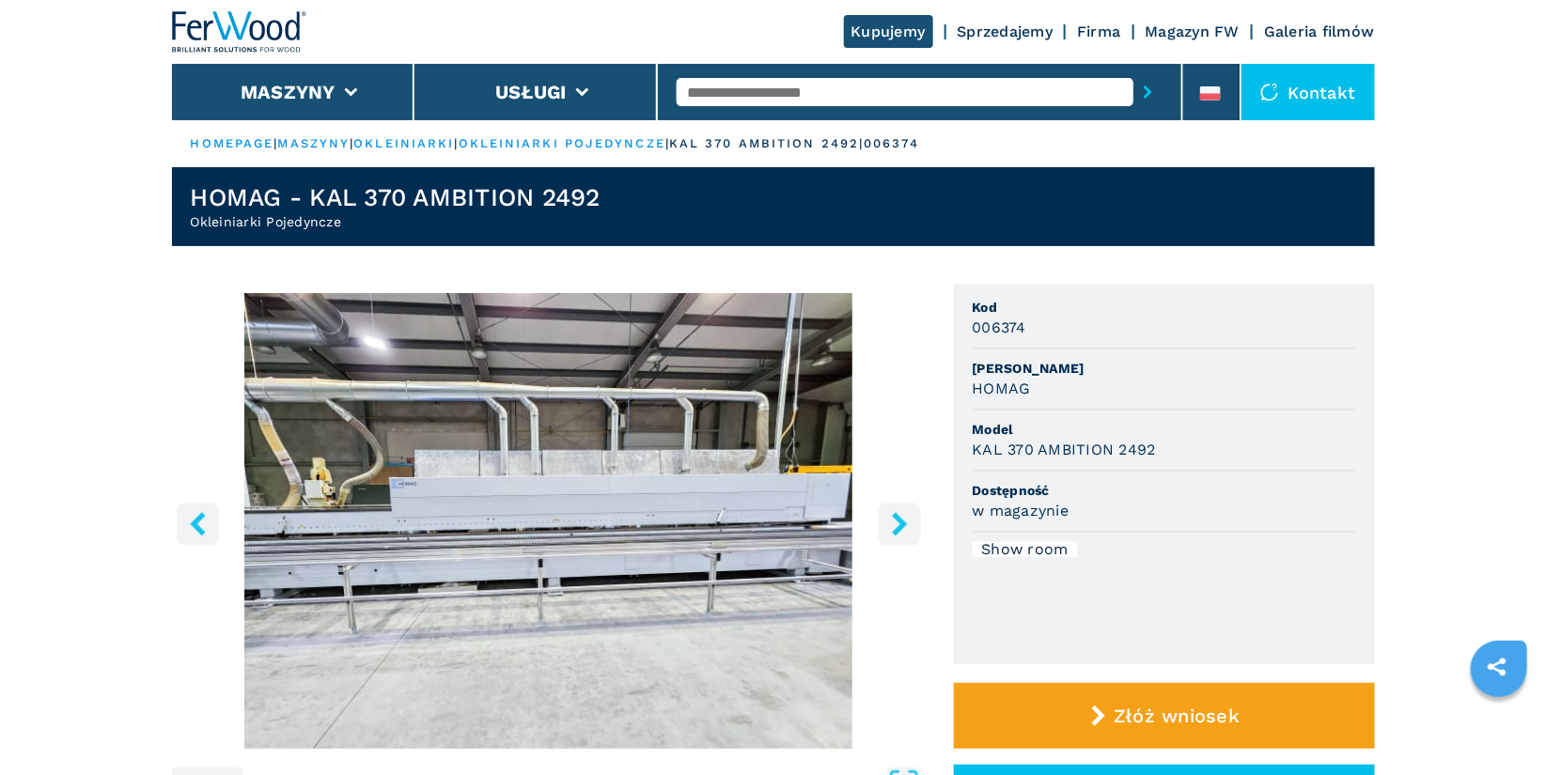
click at [894, 523] on icon "right-button" at bounding box center [899, 523] width 23 height 23
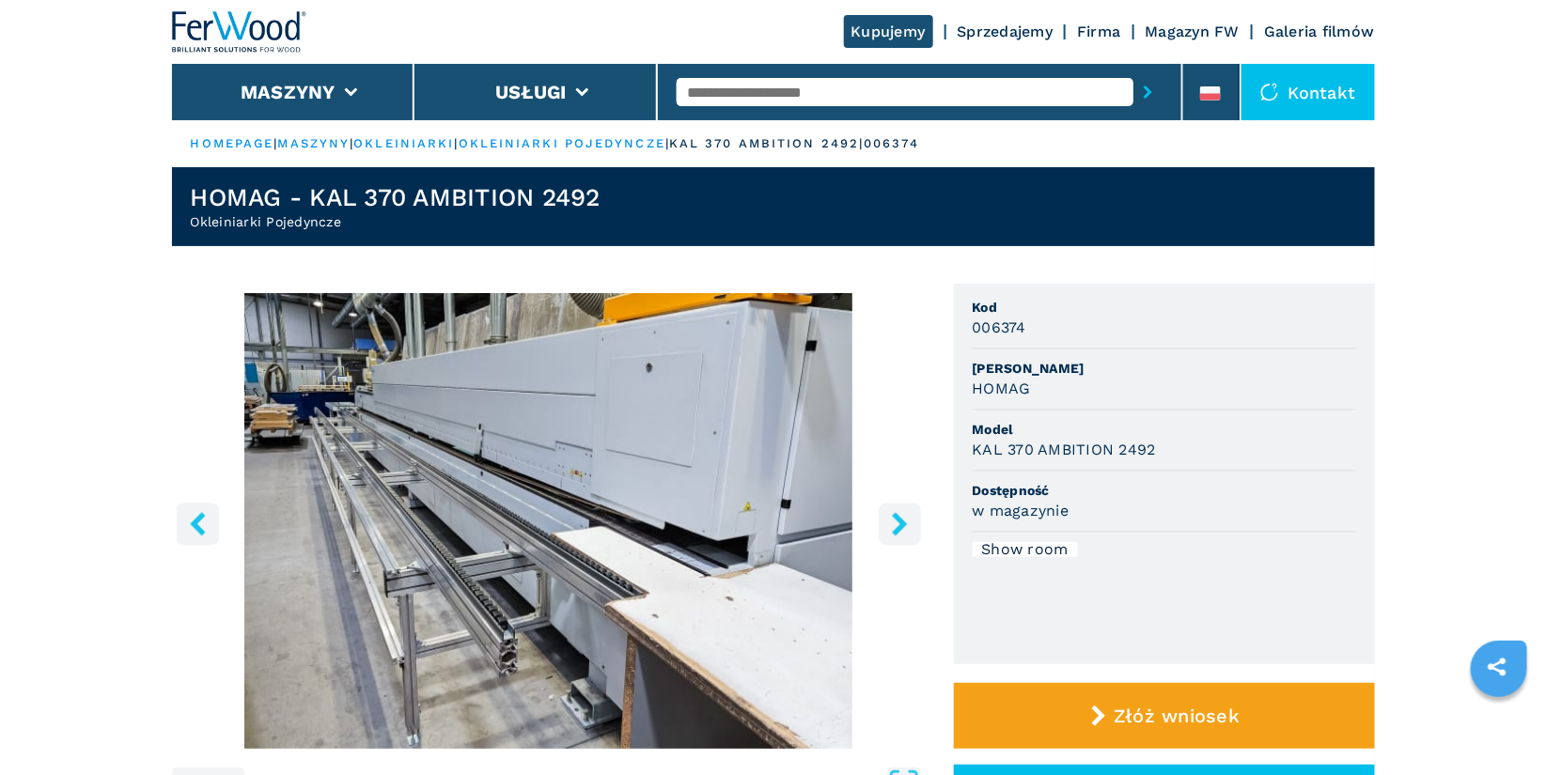
click at [894, 523] on icon "right-button" at bounding box center [899, 523] width 23 height 23
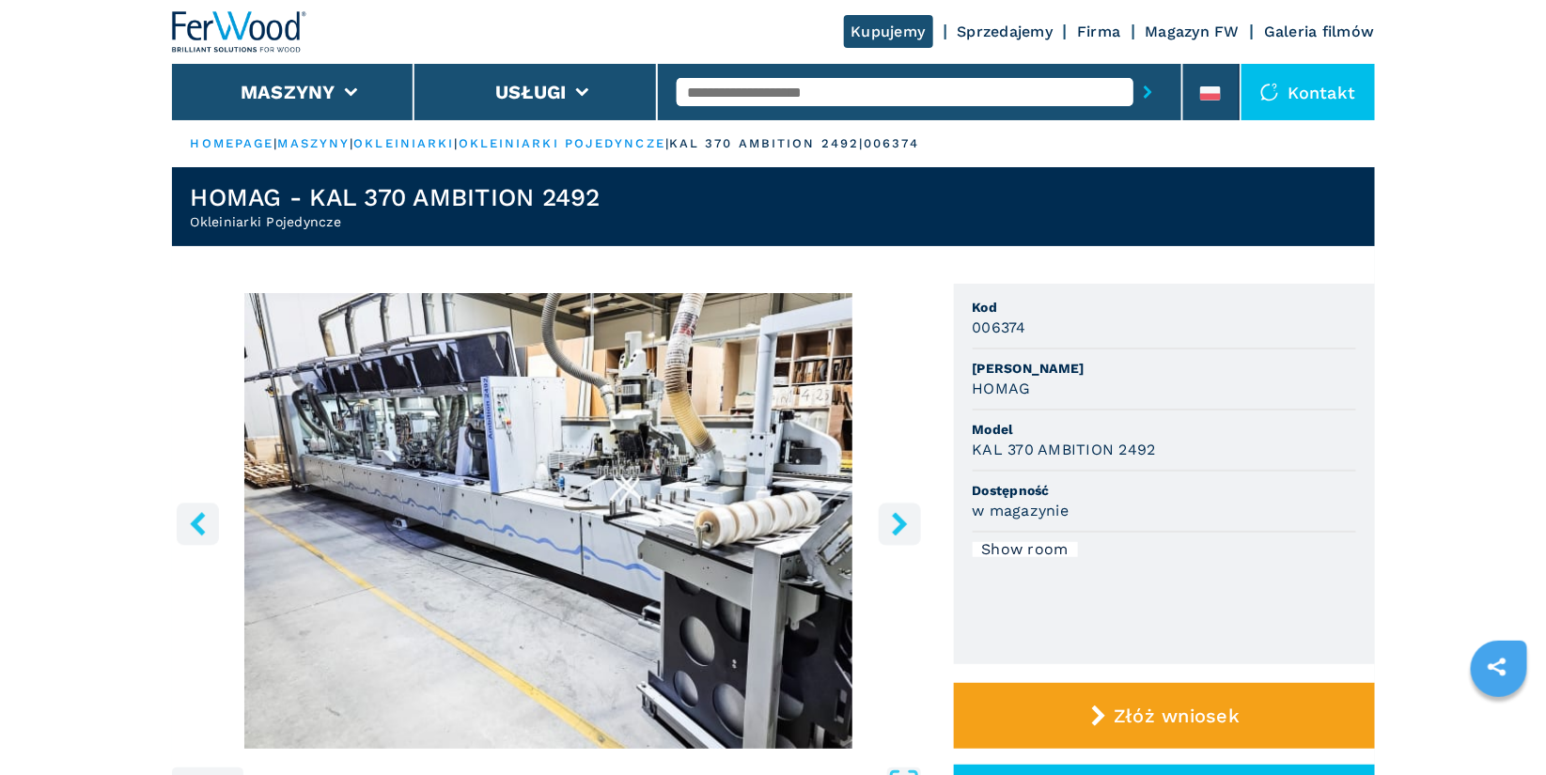
click at [894, 523] on icon "right-button" at bounding box center [899, 523] width 23 height 23
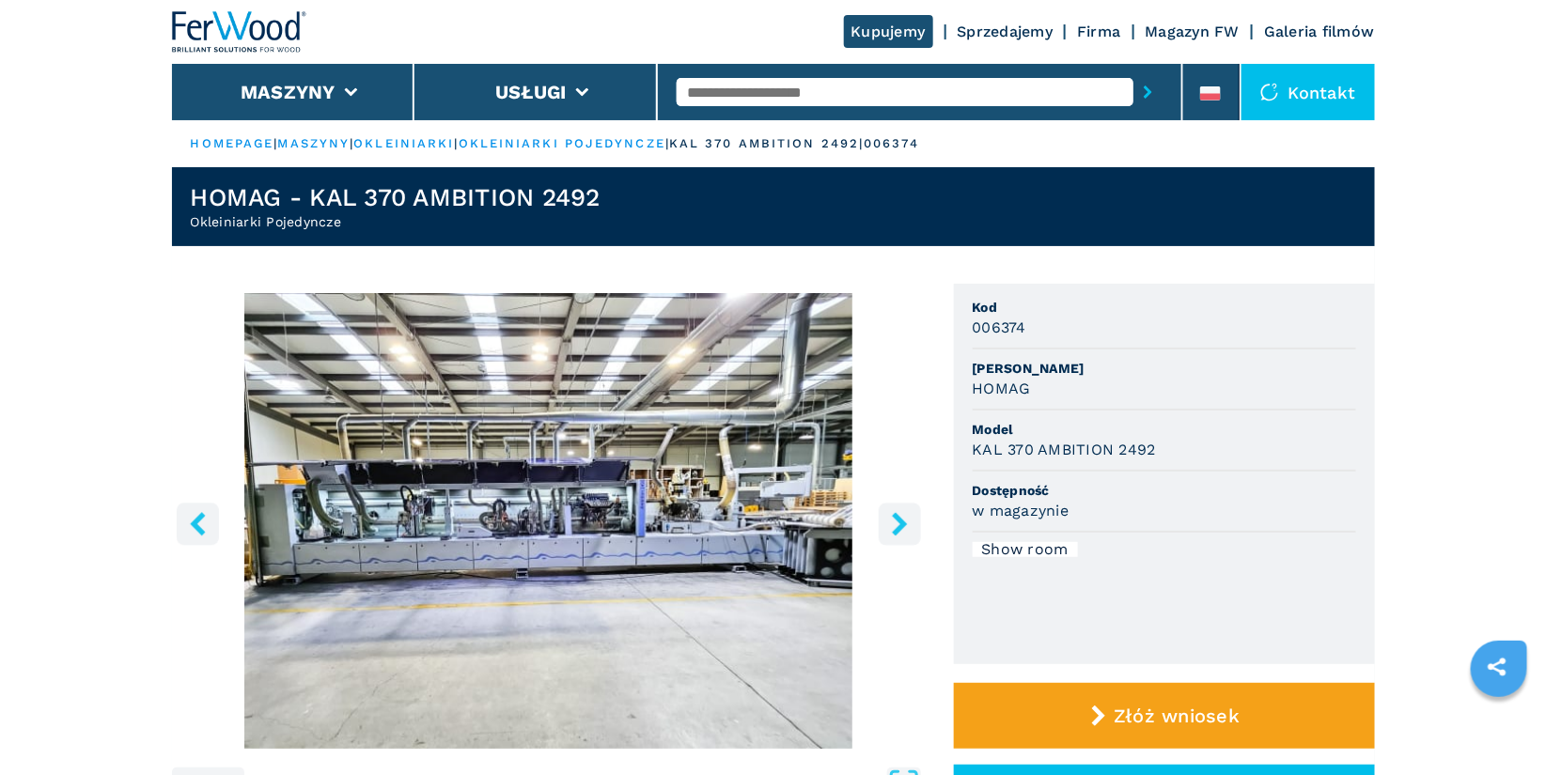
click at [894, 523] on icon "right-button" at bounding box center [899, 523] width 23 height 23
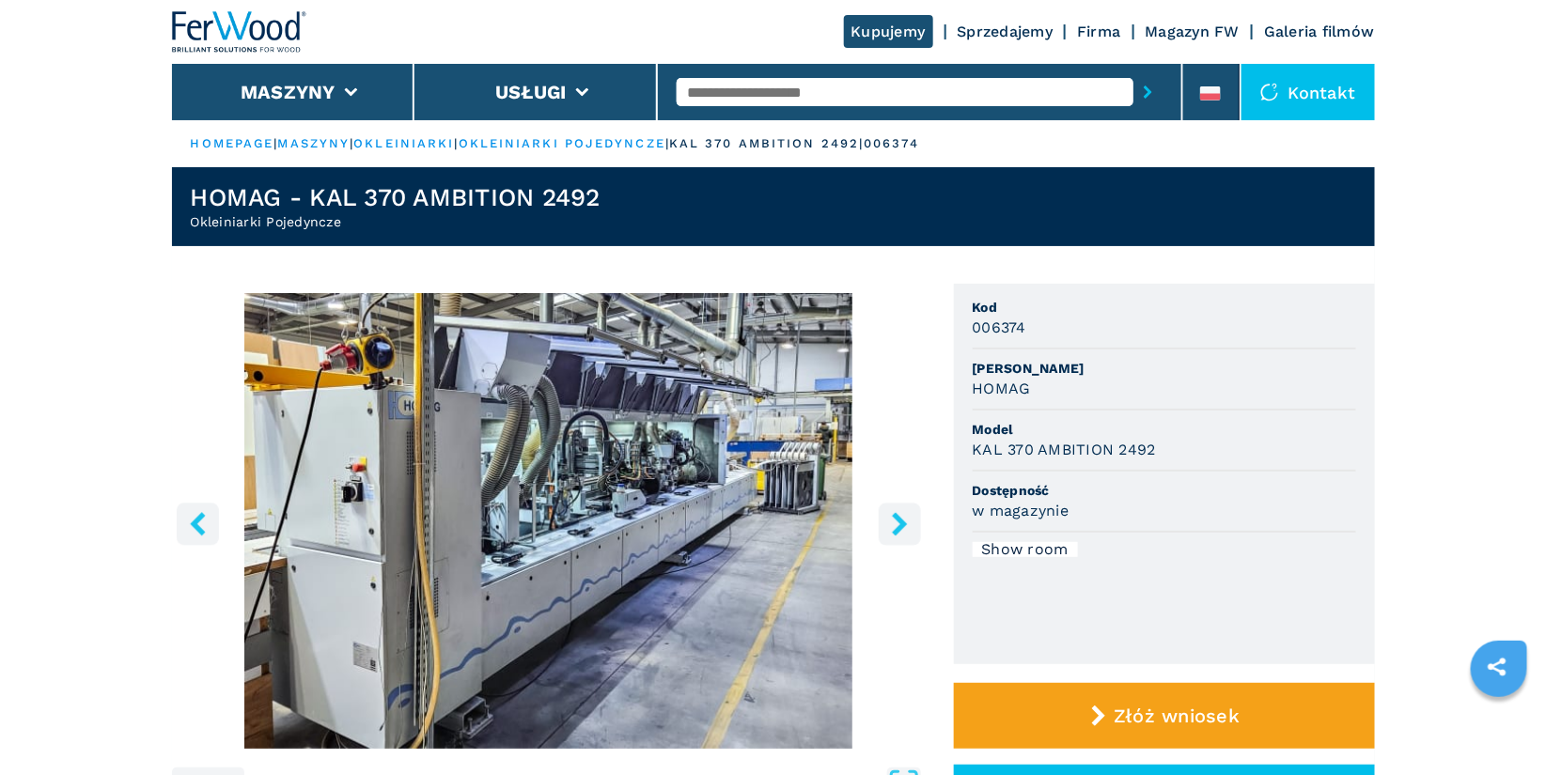
click at [894, 523] on icon "right-button" at bounding box center [899, 523] width 23 height 23
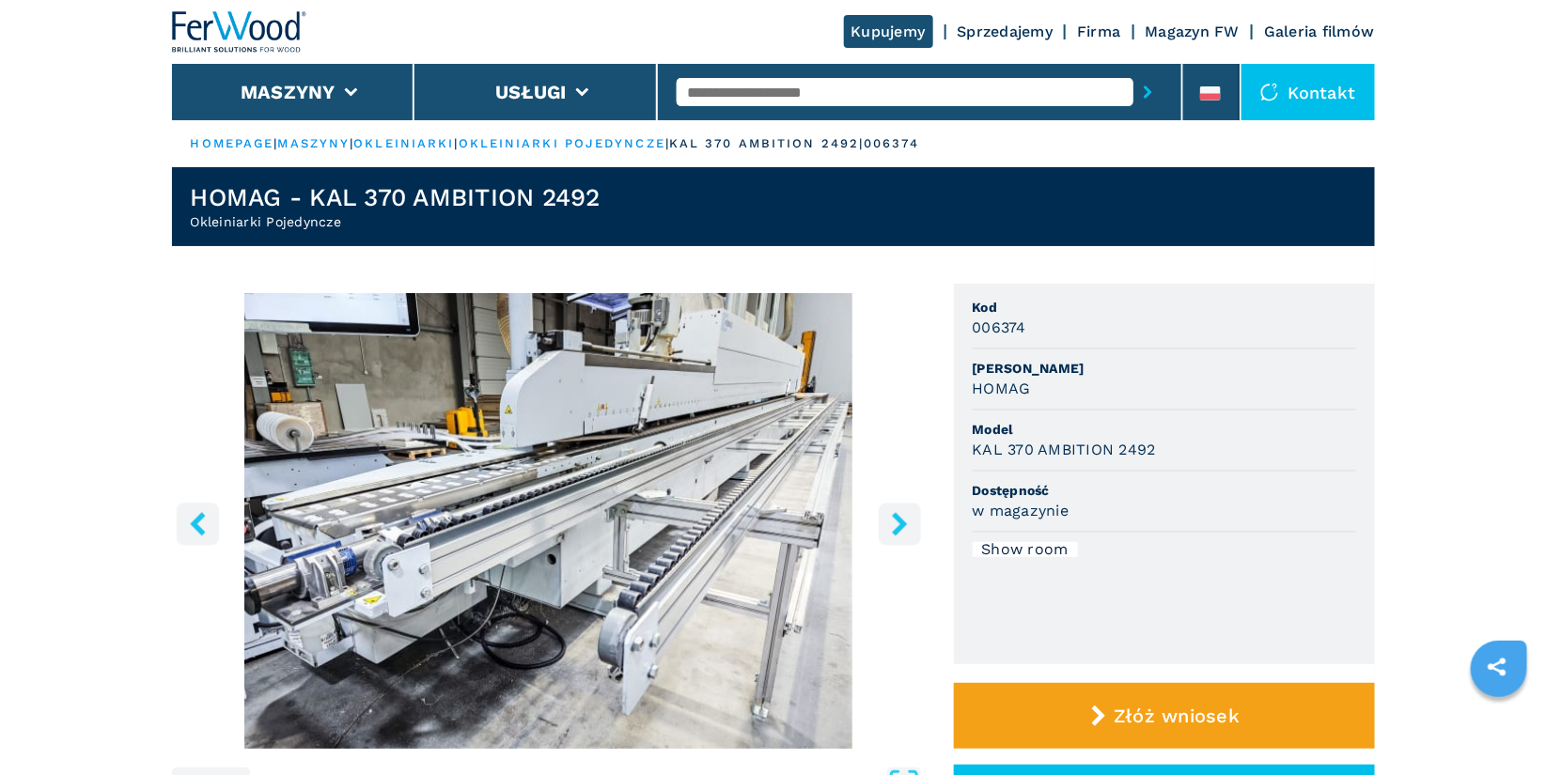
click at [894, 523] on icon "right-button" at bounding box center [899, 523] width 23 height 23
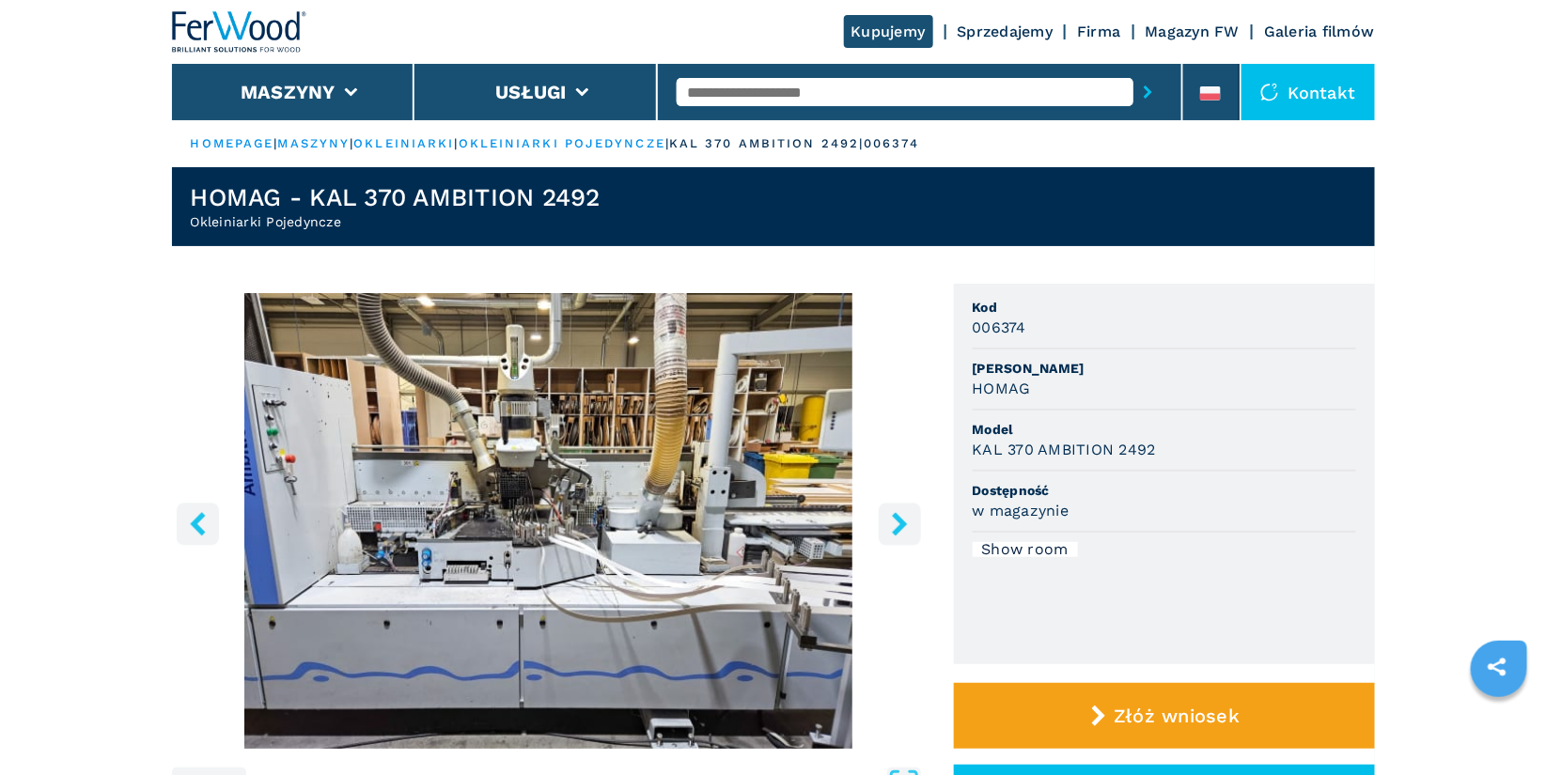
click at [894, 523] on icon "right-button" at bounding box center [899, 523] width 23 height 23
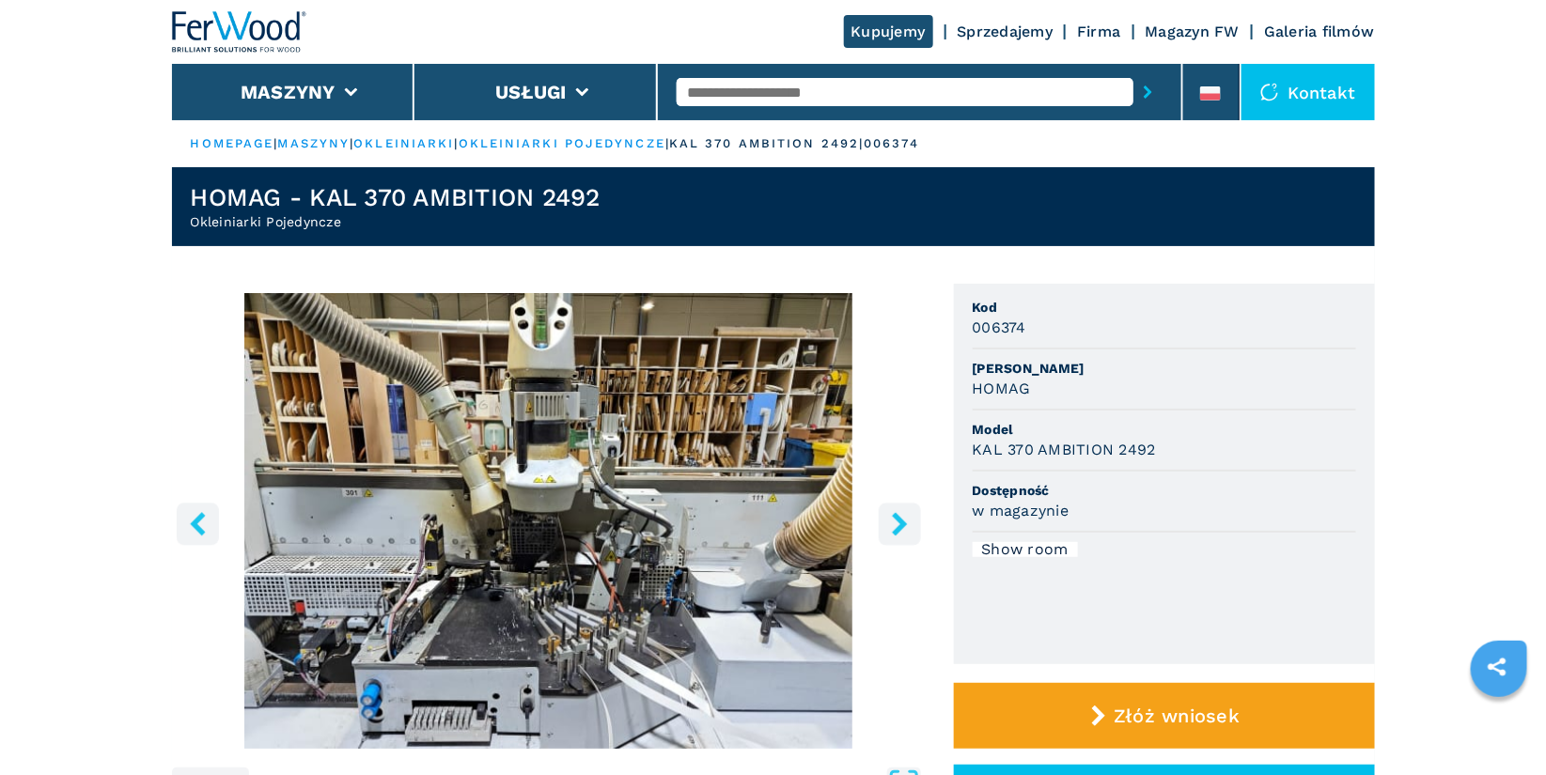
click at [894, 523] on icon "right-button" at bounding box center [899, 523] width 23 height 23
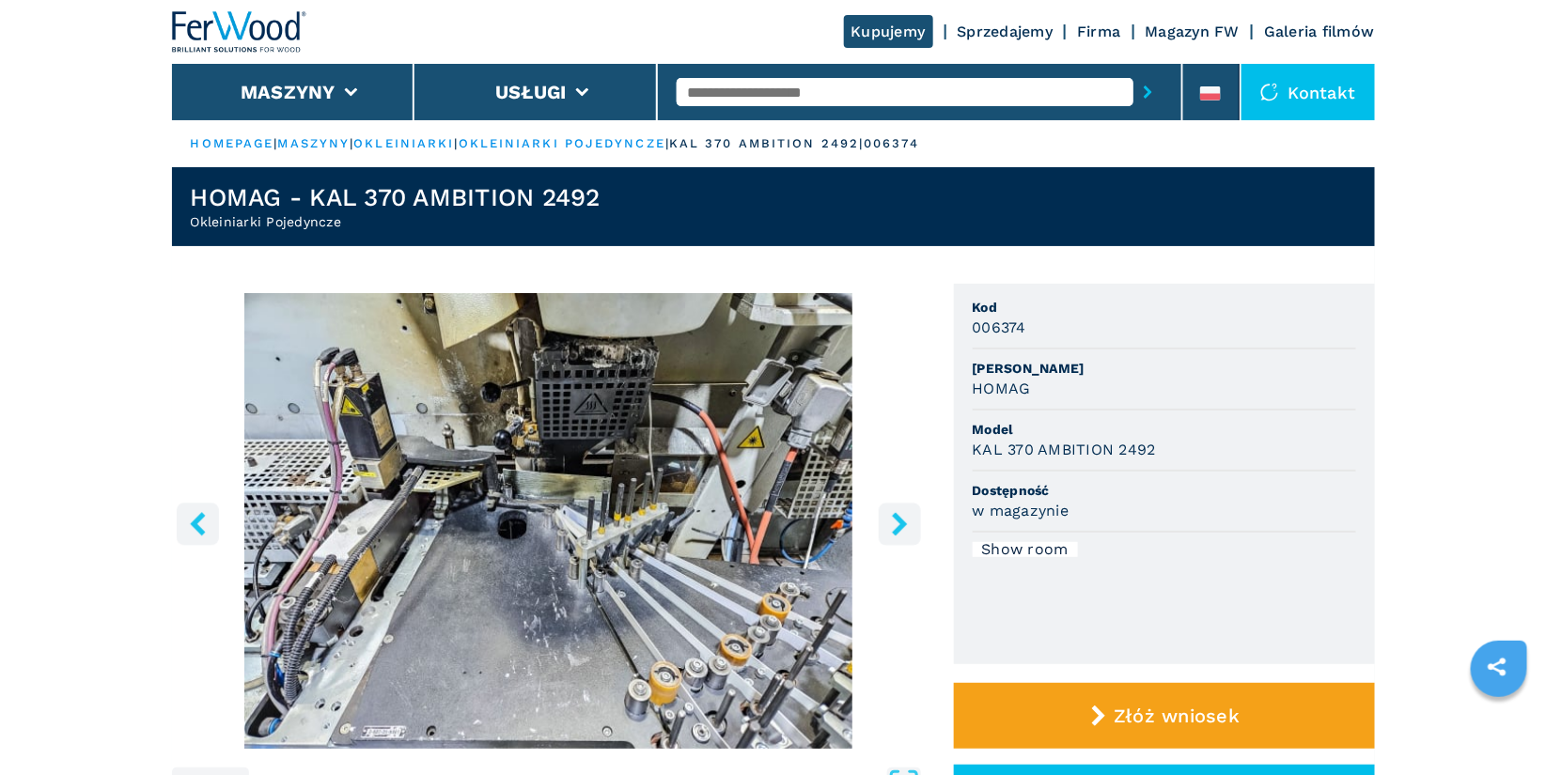
click at [894, 523] on icon "right-button" at bounding box center [899, 523] width 23 height 23
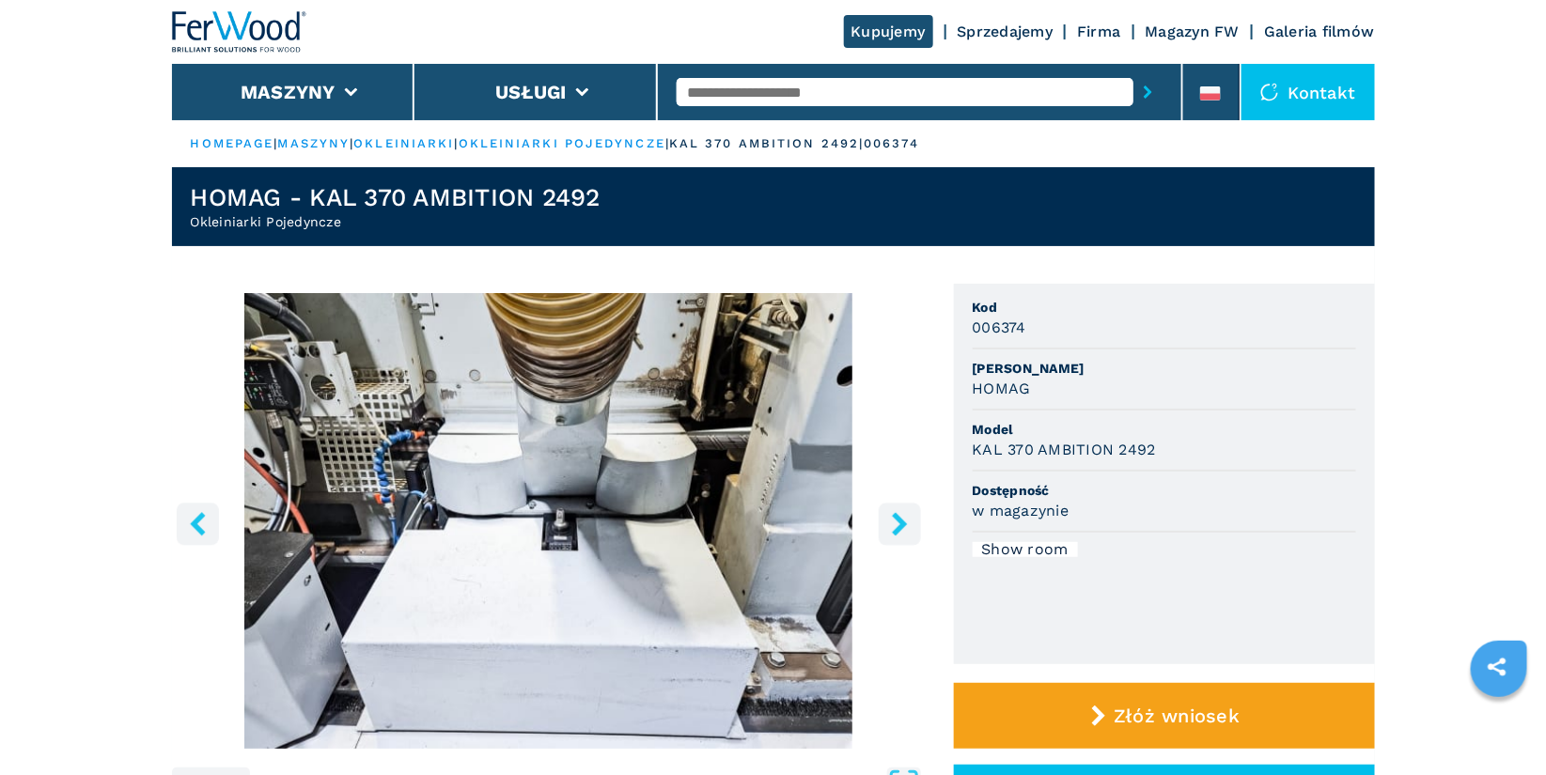
click at [894, 523] on icon "right-button" at bounding box center [899, 523] width 23 height 23
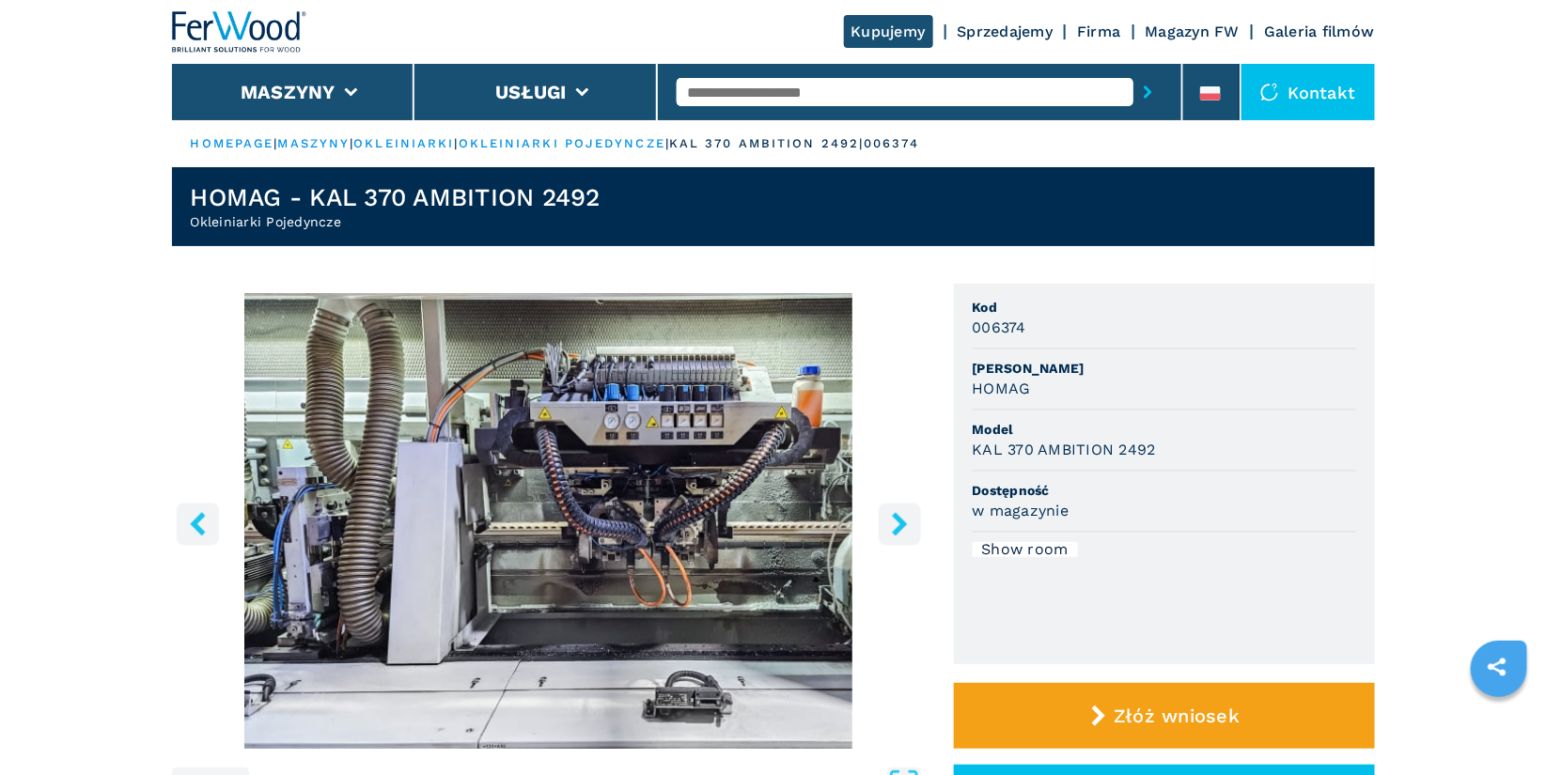
click at [894, 523] on icon "right-button" at bounding box center [899, 523] width 23 height 23
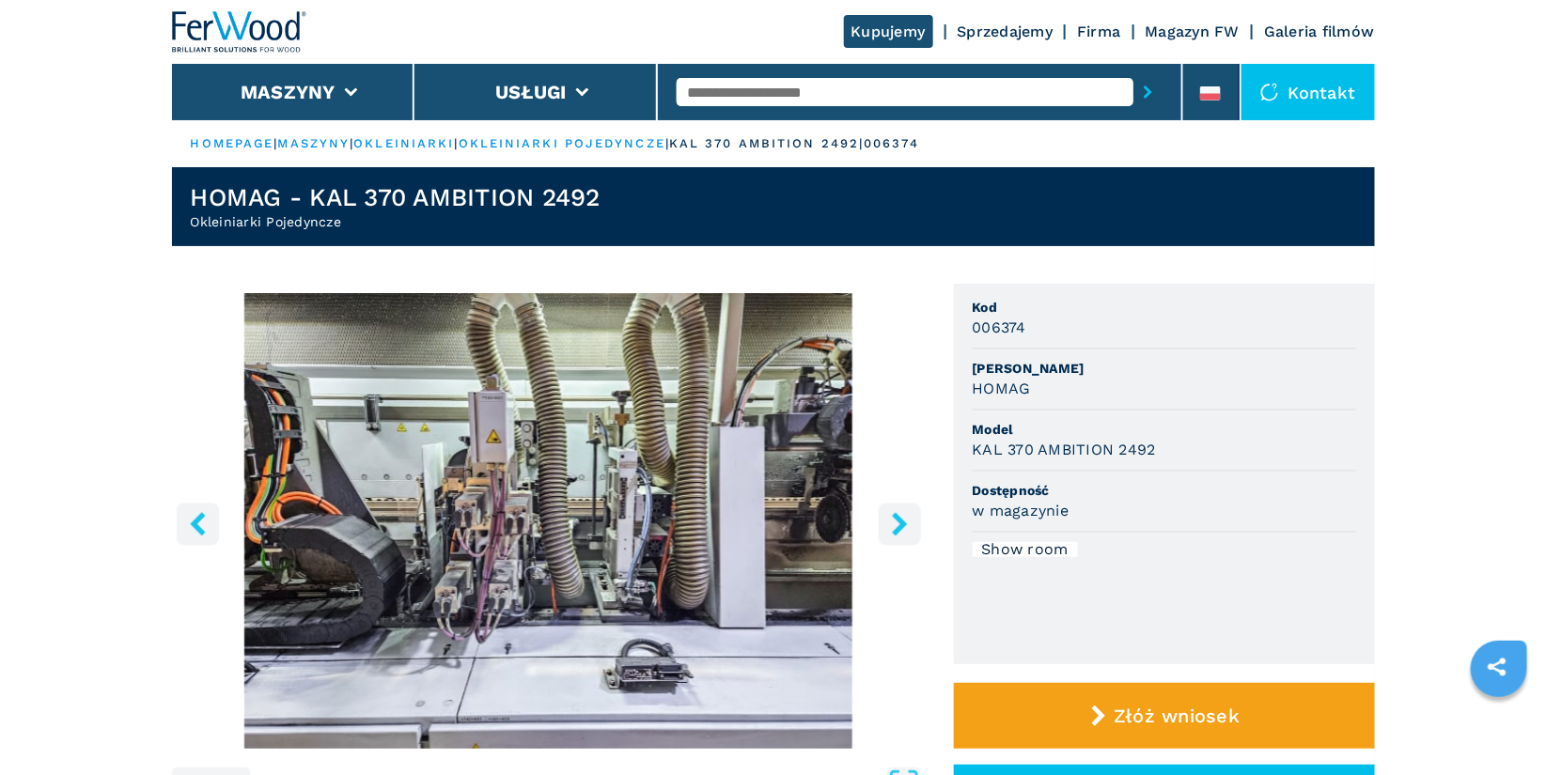
click at [196, 518] on icon "left-button" at bounding box center [197, 523] width 15 height 23
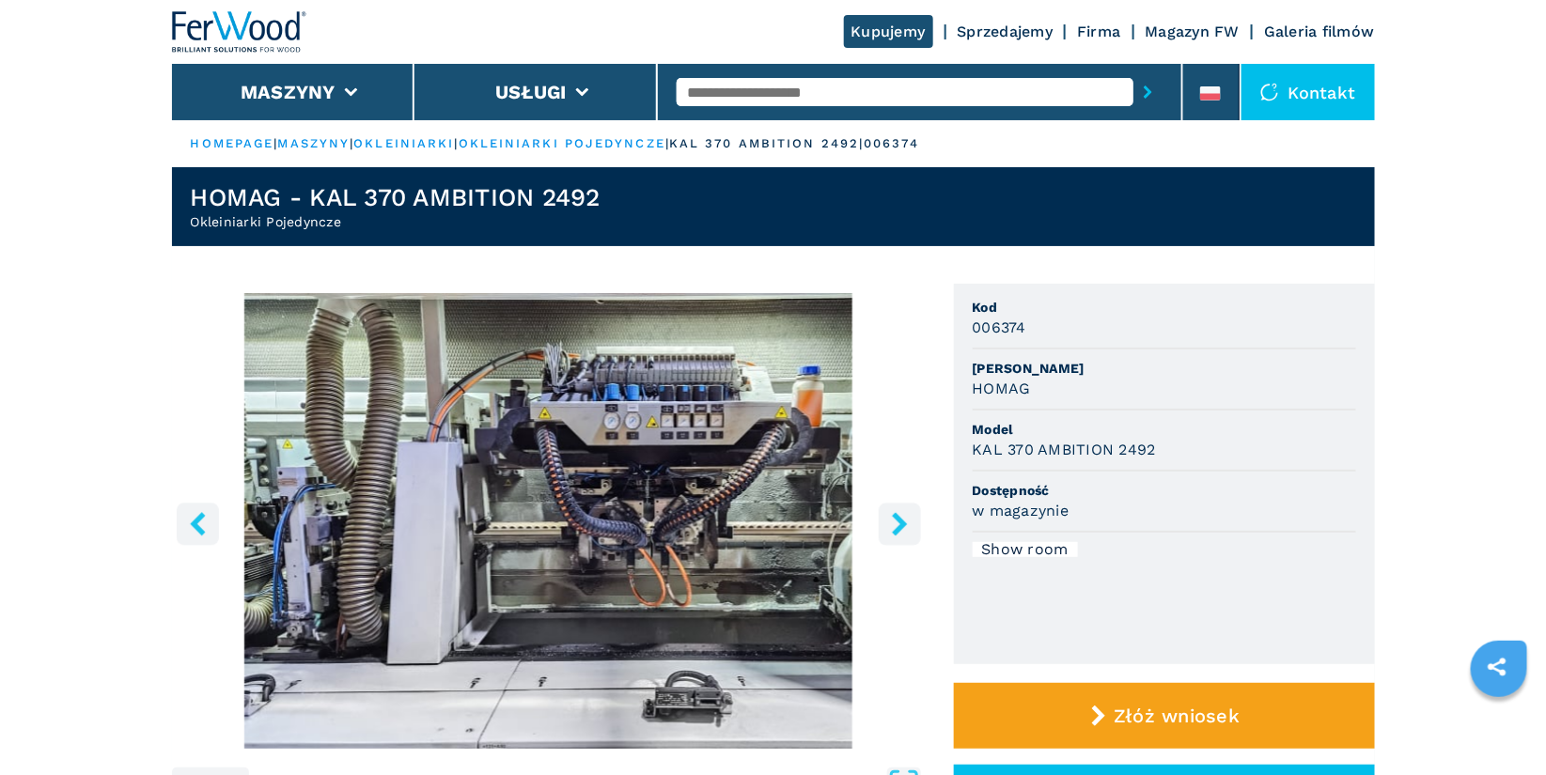
click at [899, 519] on icon "right-button" at bounding box center [899, 523] width 15 height 23
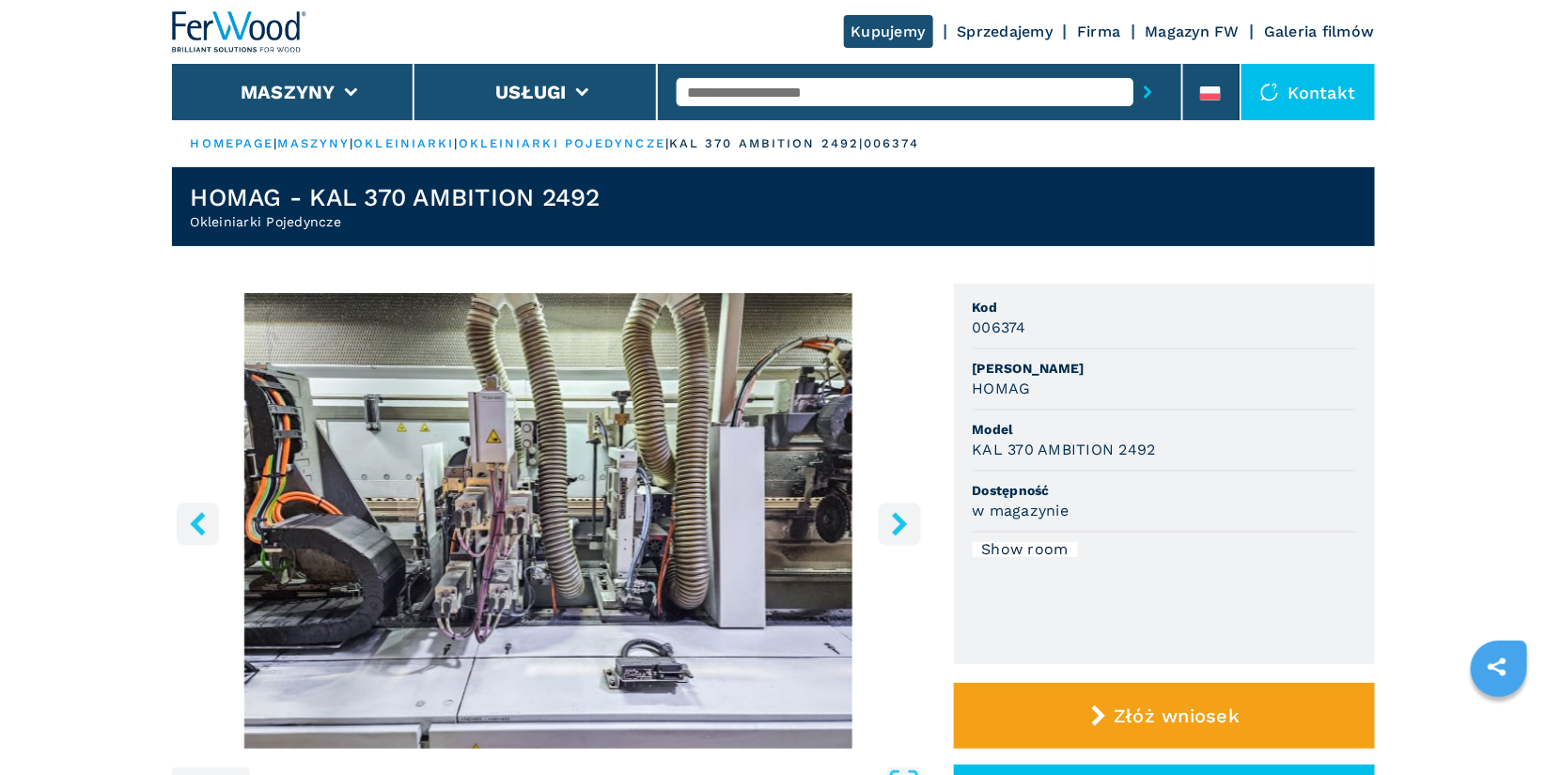
click at [898, 520] on icon "right-button" at bounding box center [899, 523] width 15 height 23
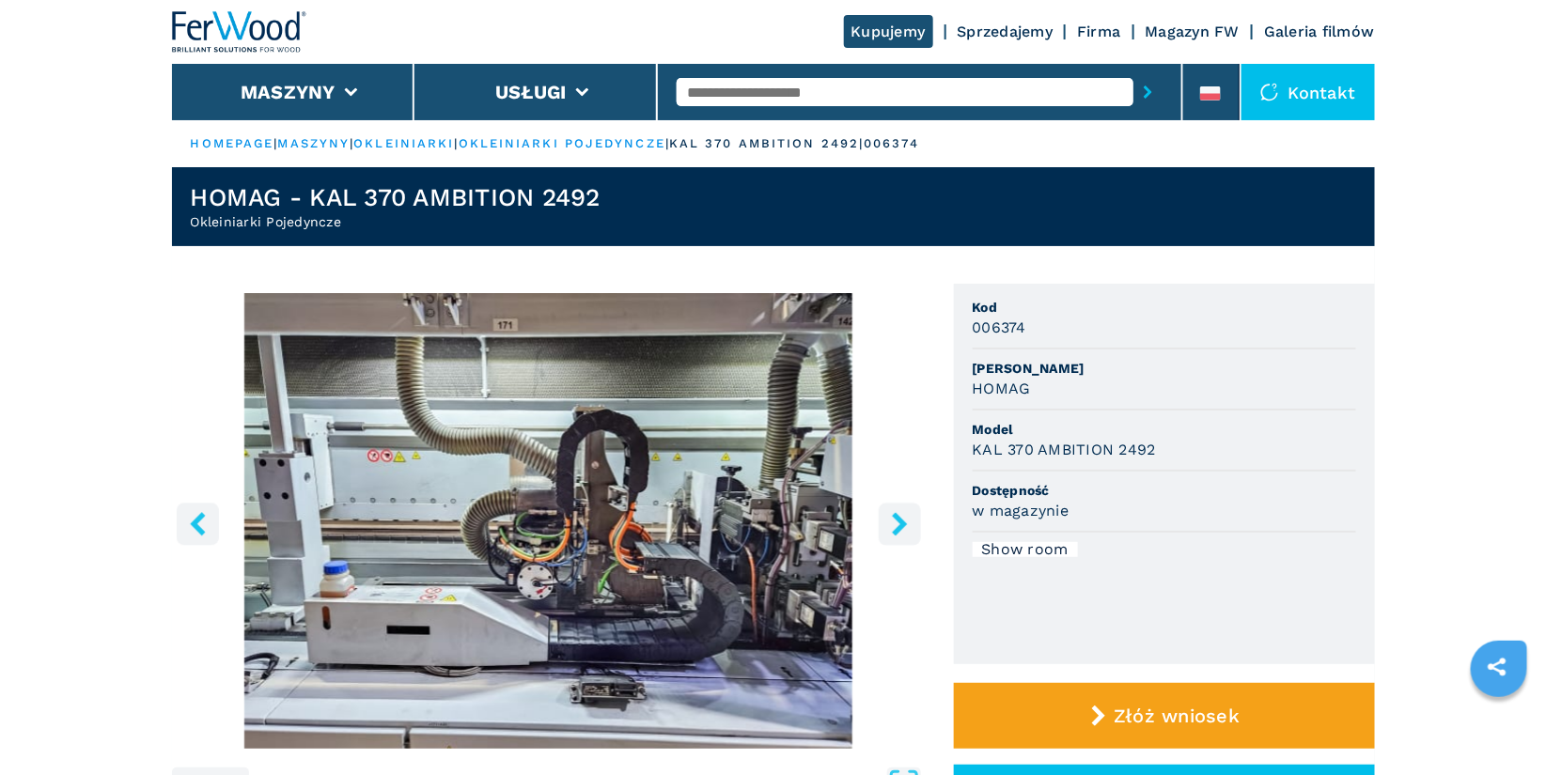
click at [204, 516] on icon "left-button" at bounding box center [197, 523] width 15 height 23
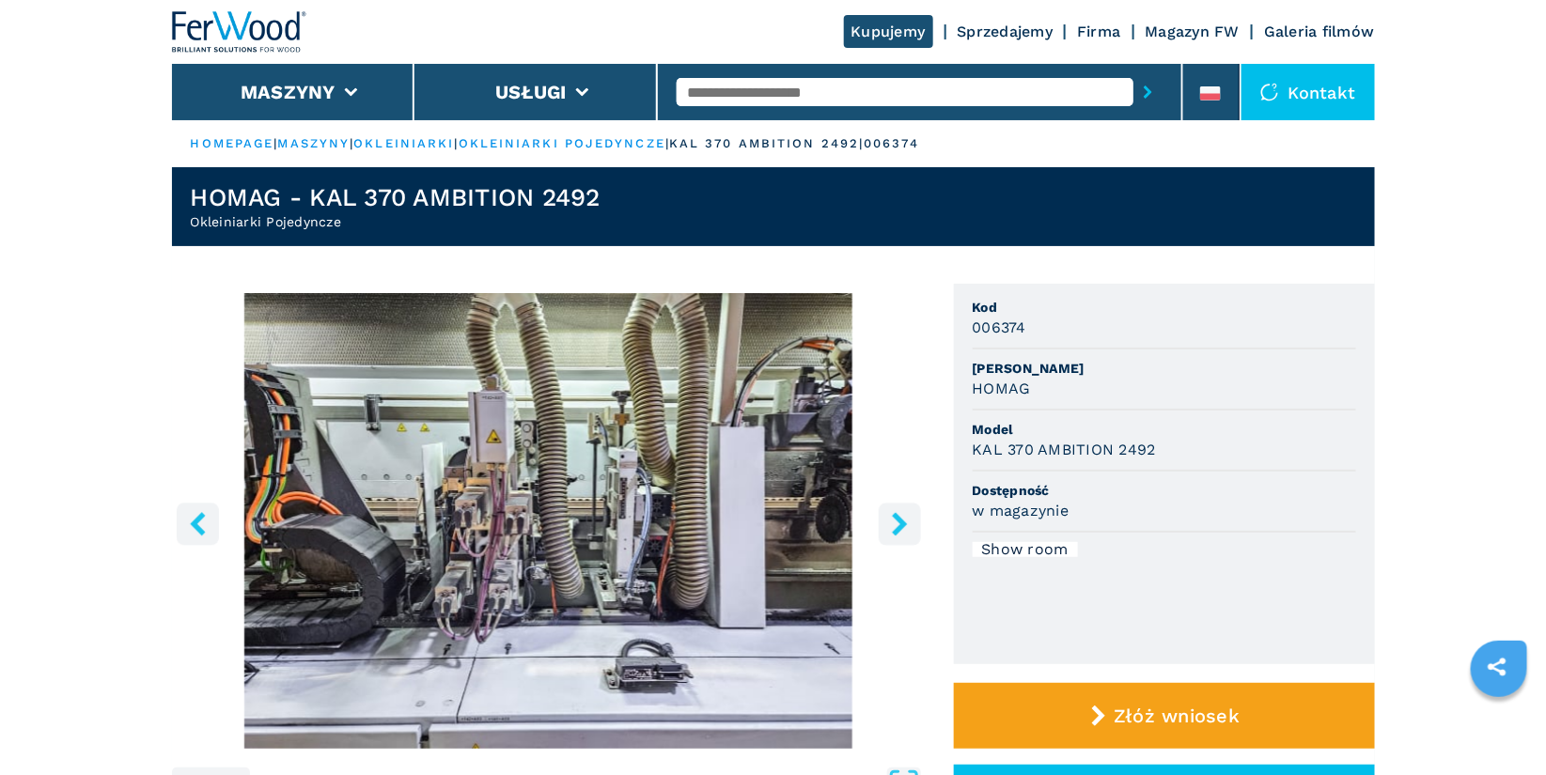
click at [908, 524] on icon "right-button" at bounding box center [899, 523] width 23 height 23
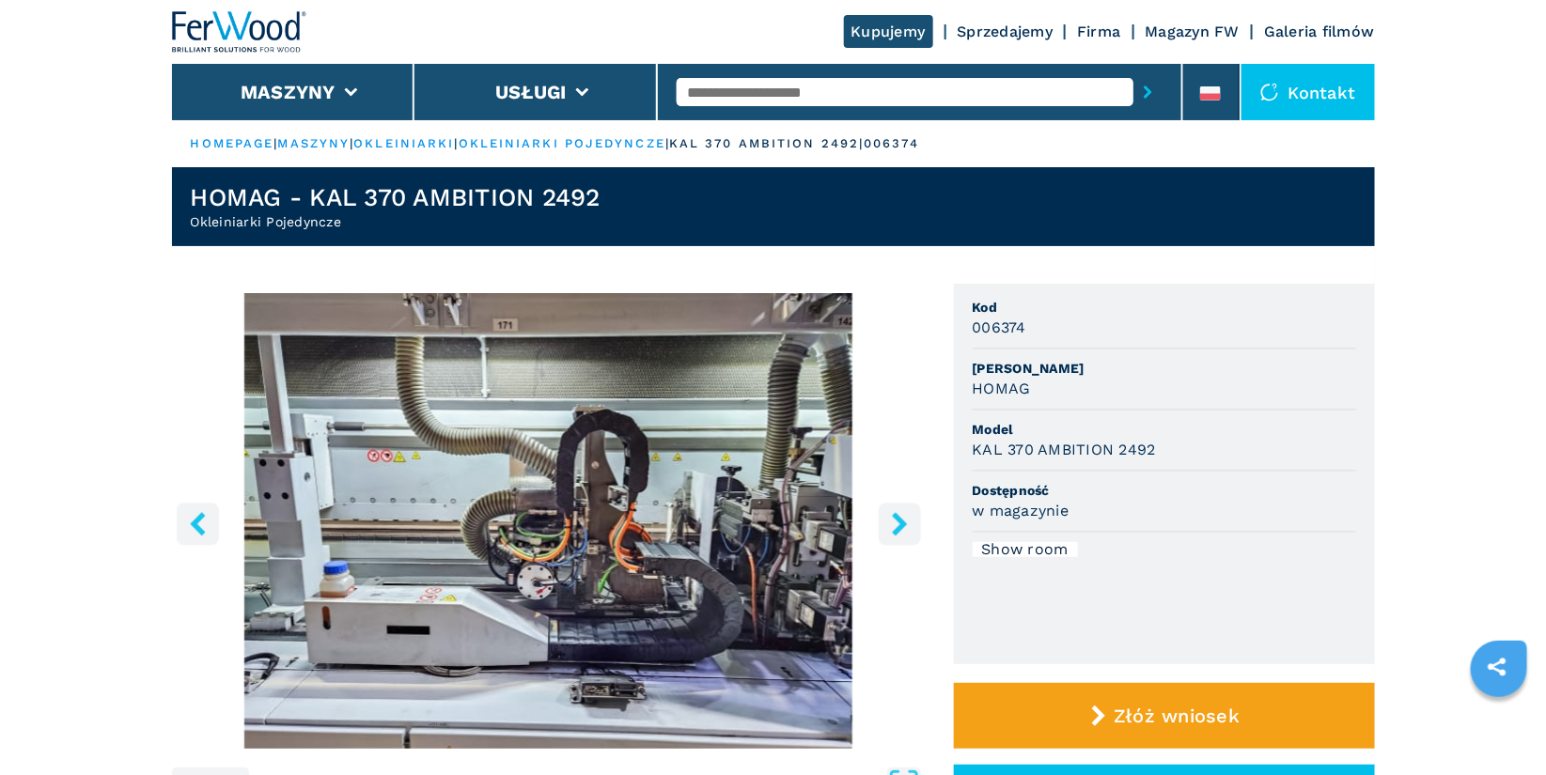
click at [908, 524] on icon "right-button" at bounding box center [899, 523] width 23 height 23
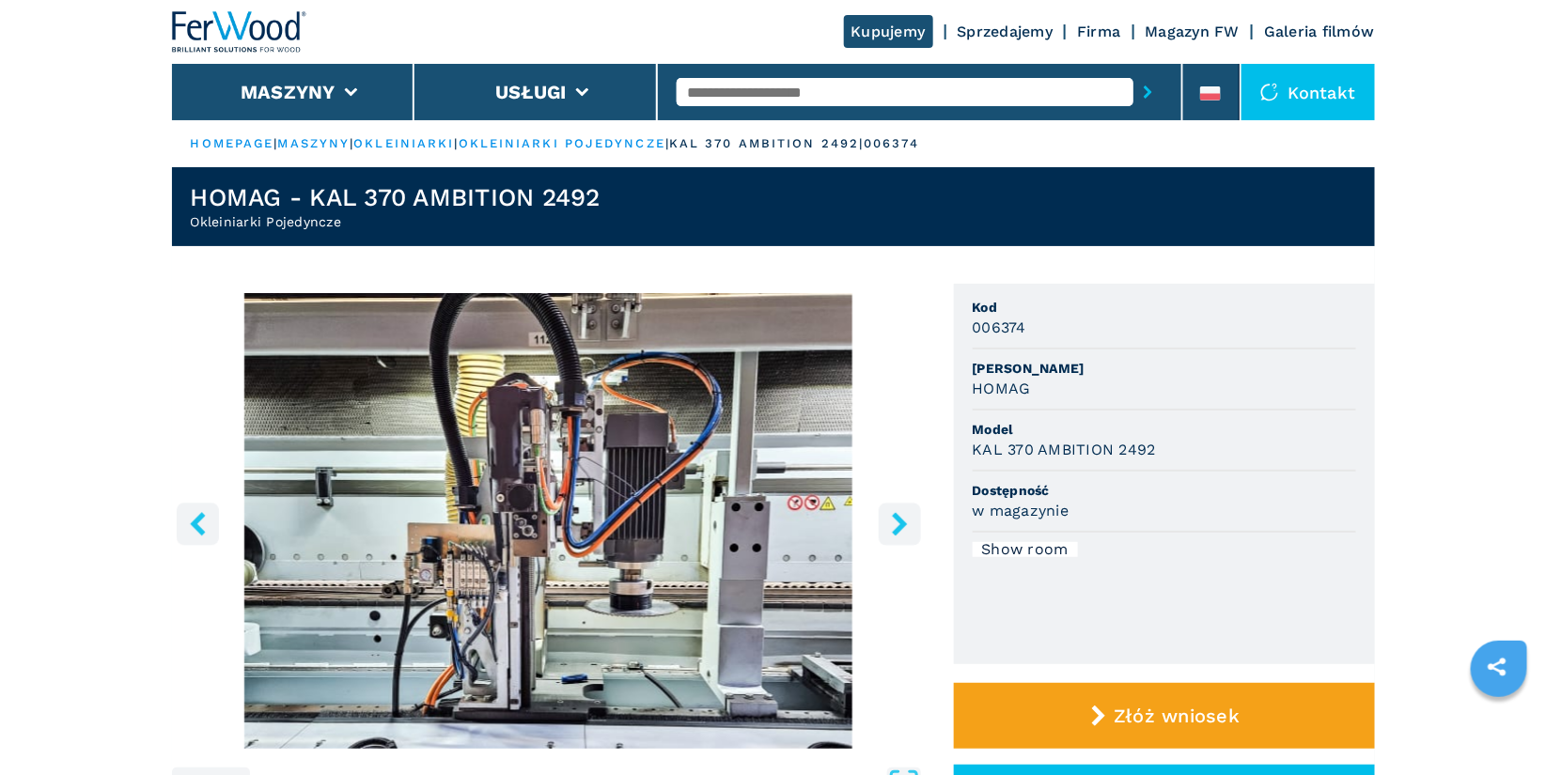
click at [908, 524] on icon "right-button" at bounding box center [899, 523] width 23 height 23
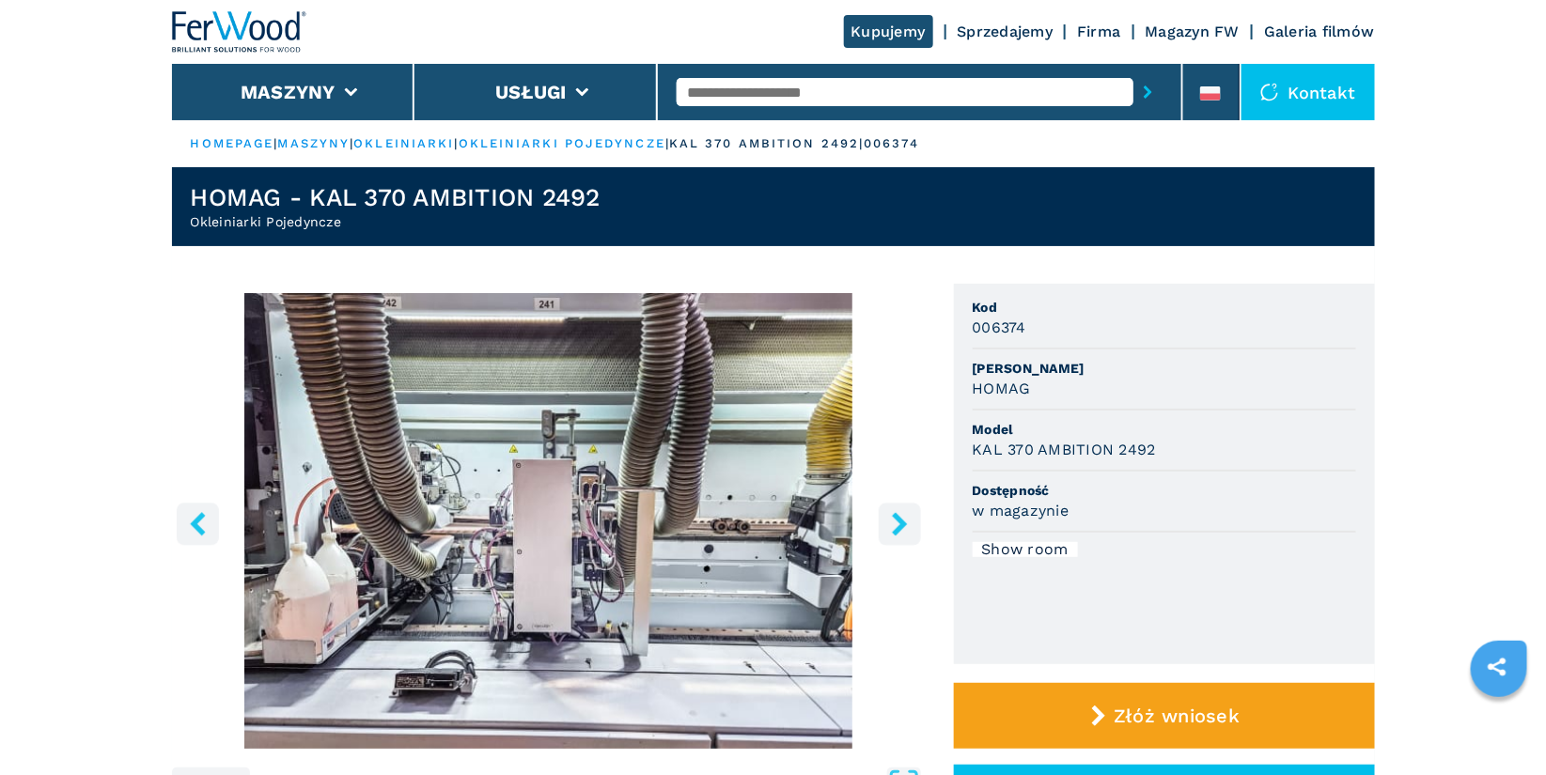
click at [908, 524] on icon "right-button" at bounding box center [899, 523] width 23 height 23
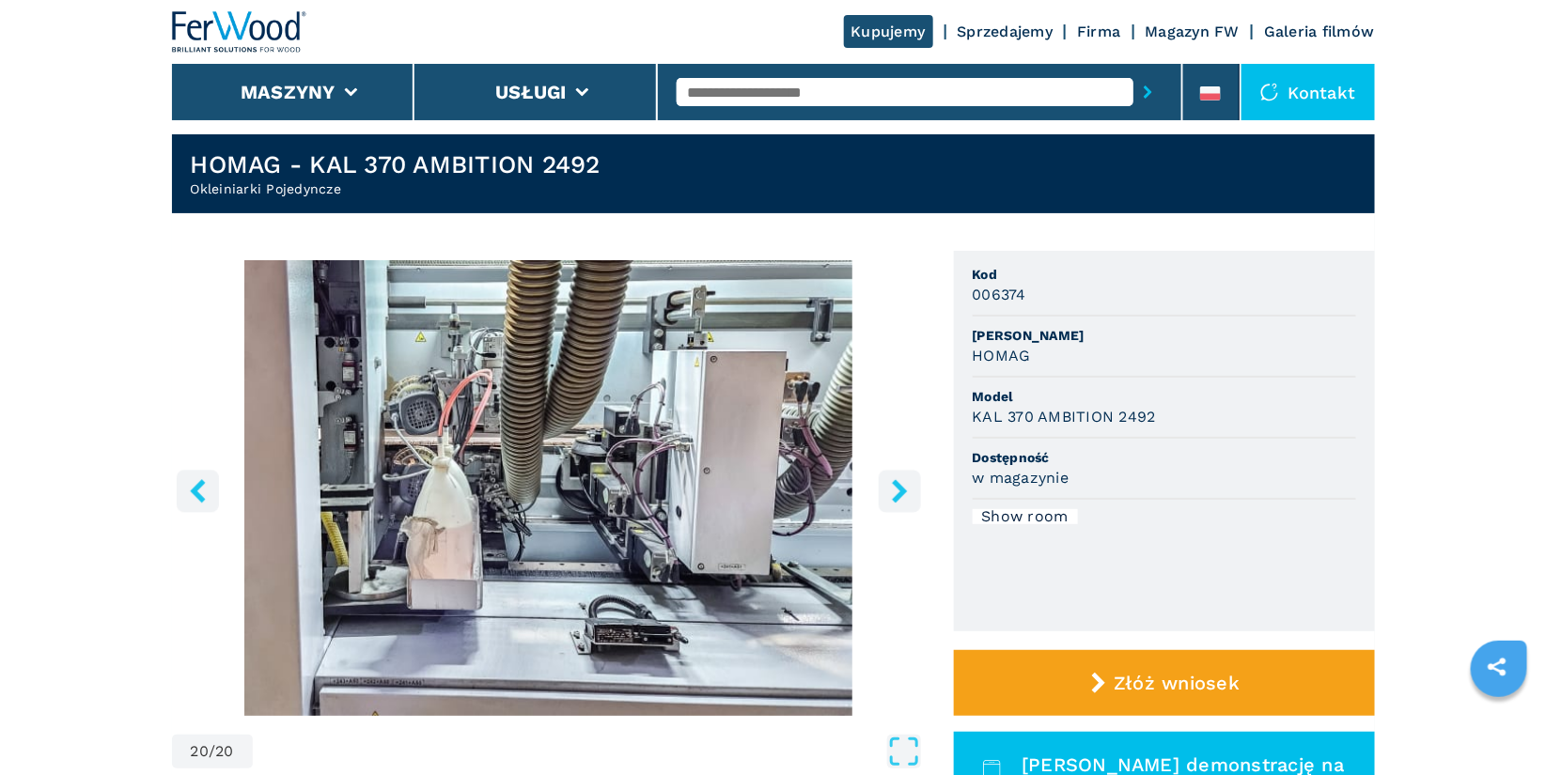
scroll to position [49, 0]
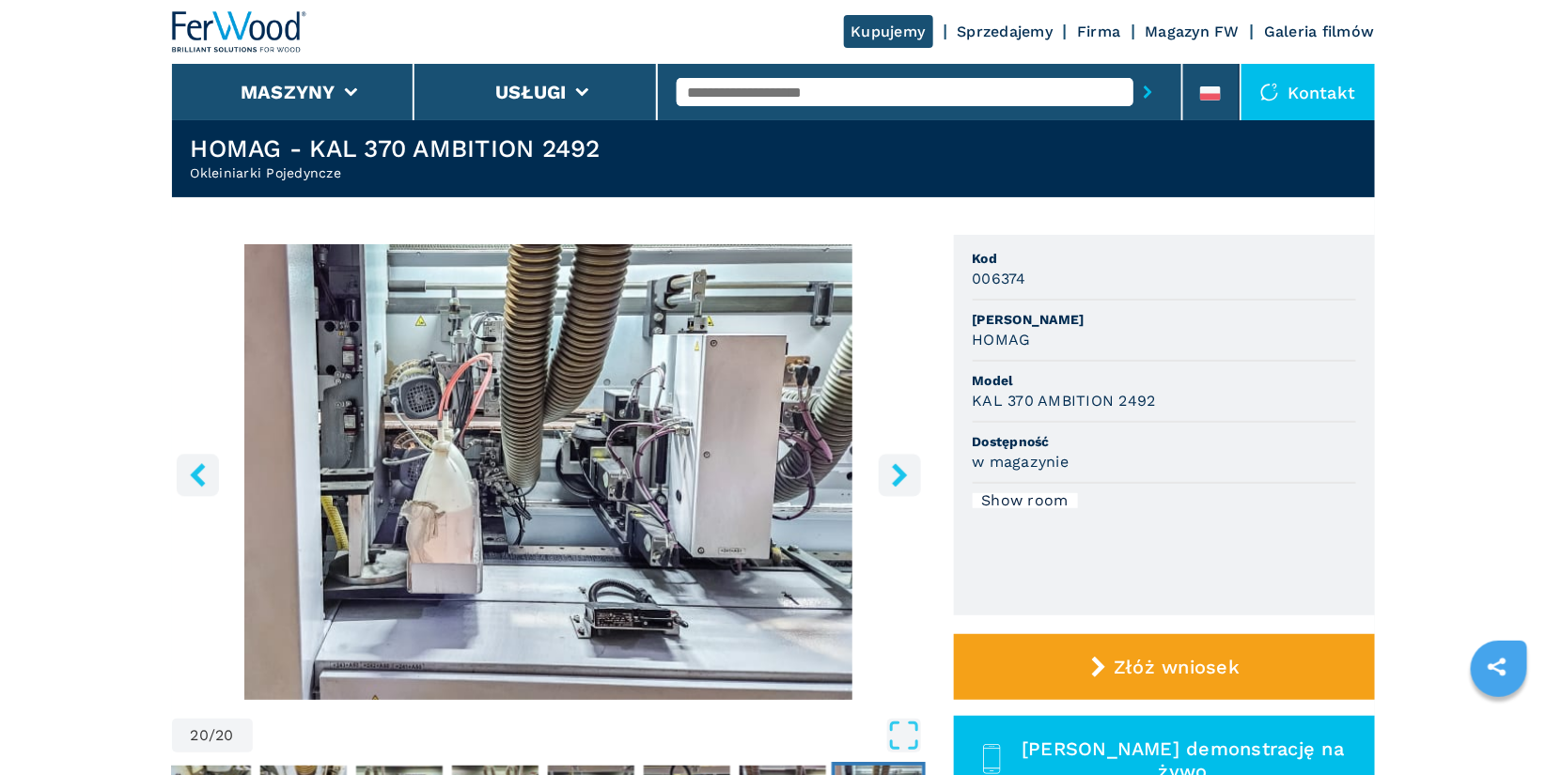
click at [720, 84] on input "text" at bounding box center [905, 92] width 457 height 28
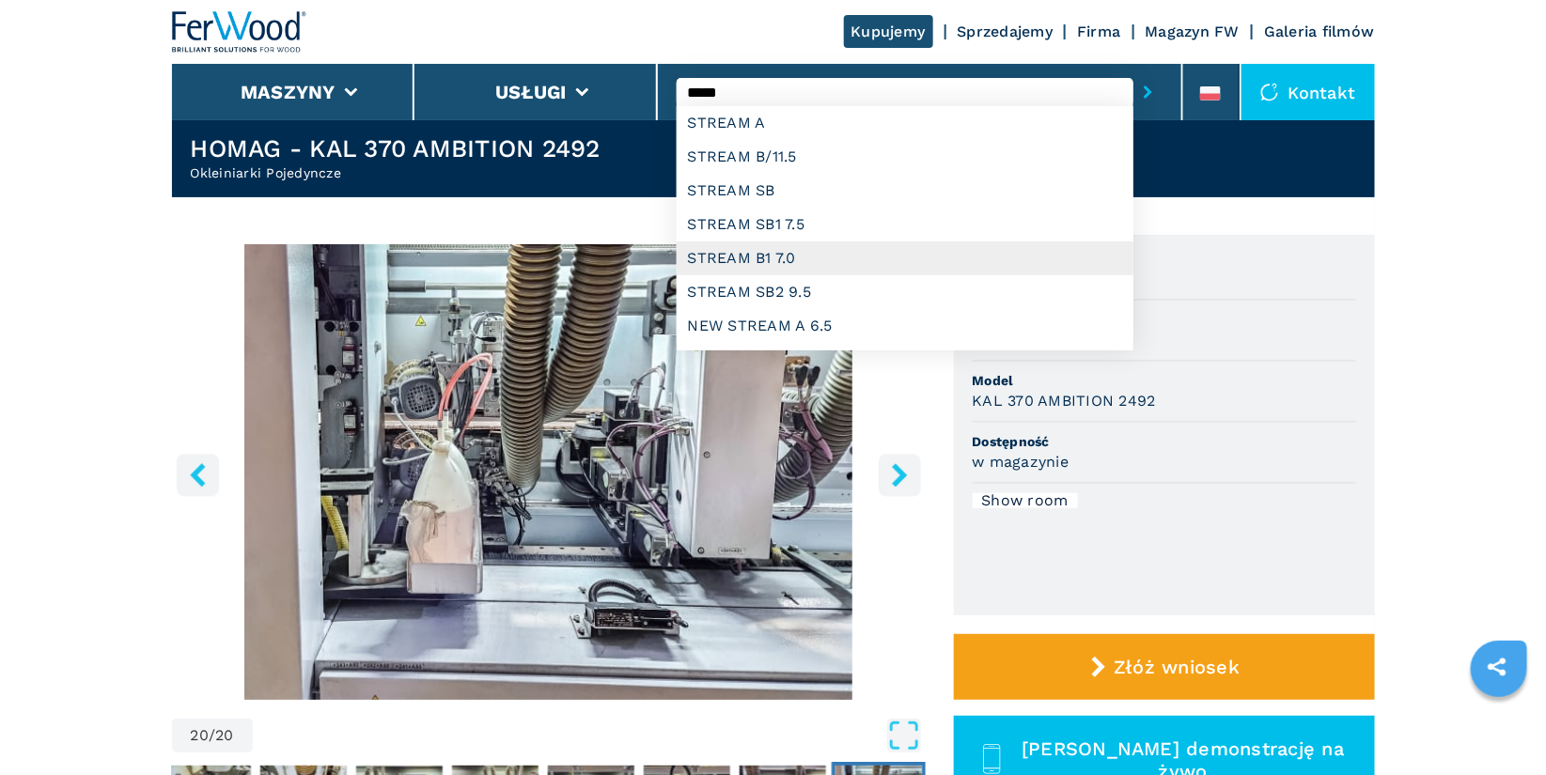
click at [844, 256] on div "STREAM B1 7.0" at bounding box center [905, 258] width 457 height 34
type input "**********"
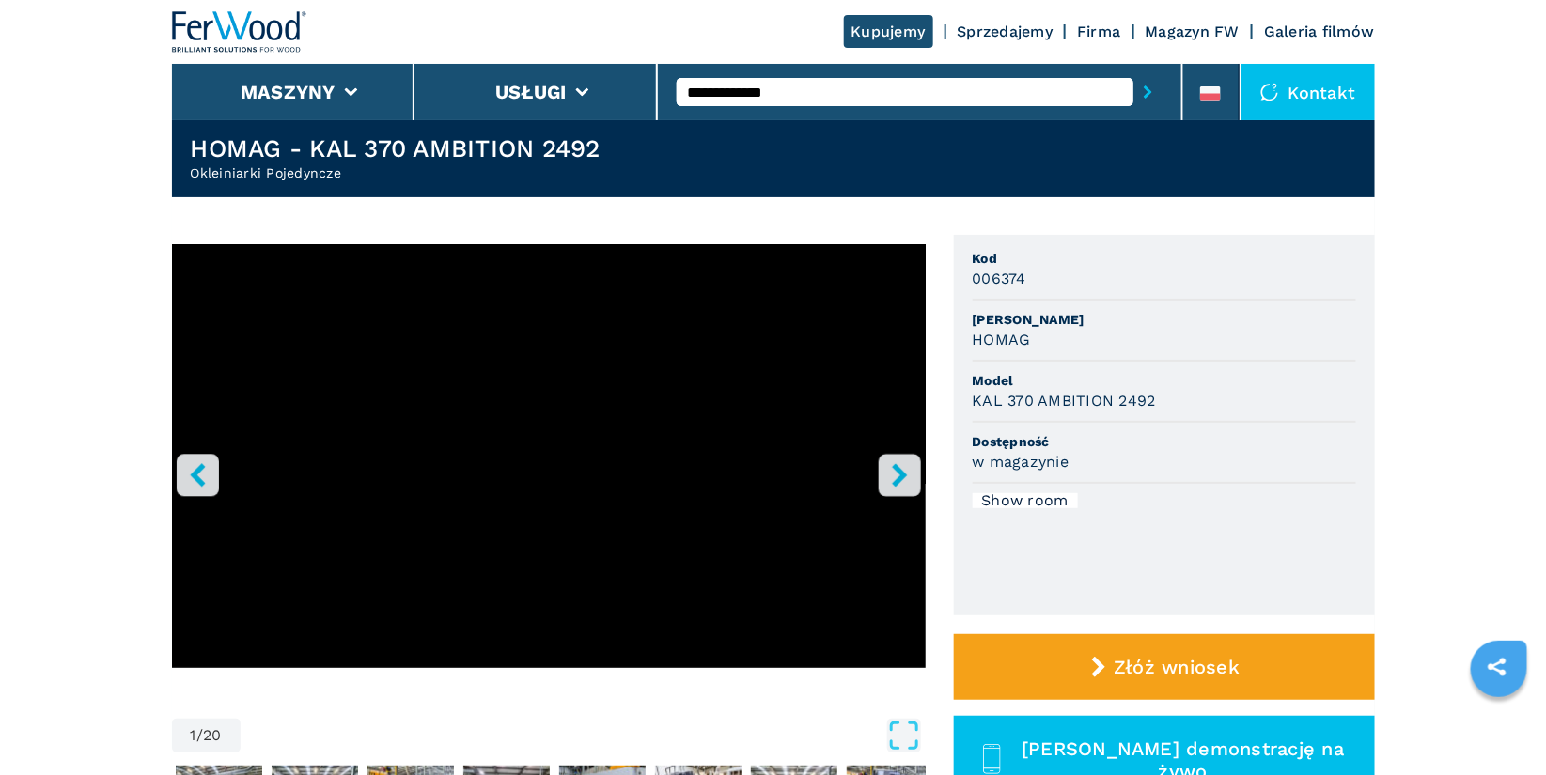
scroll to position [0, 0]
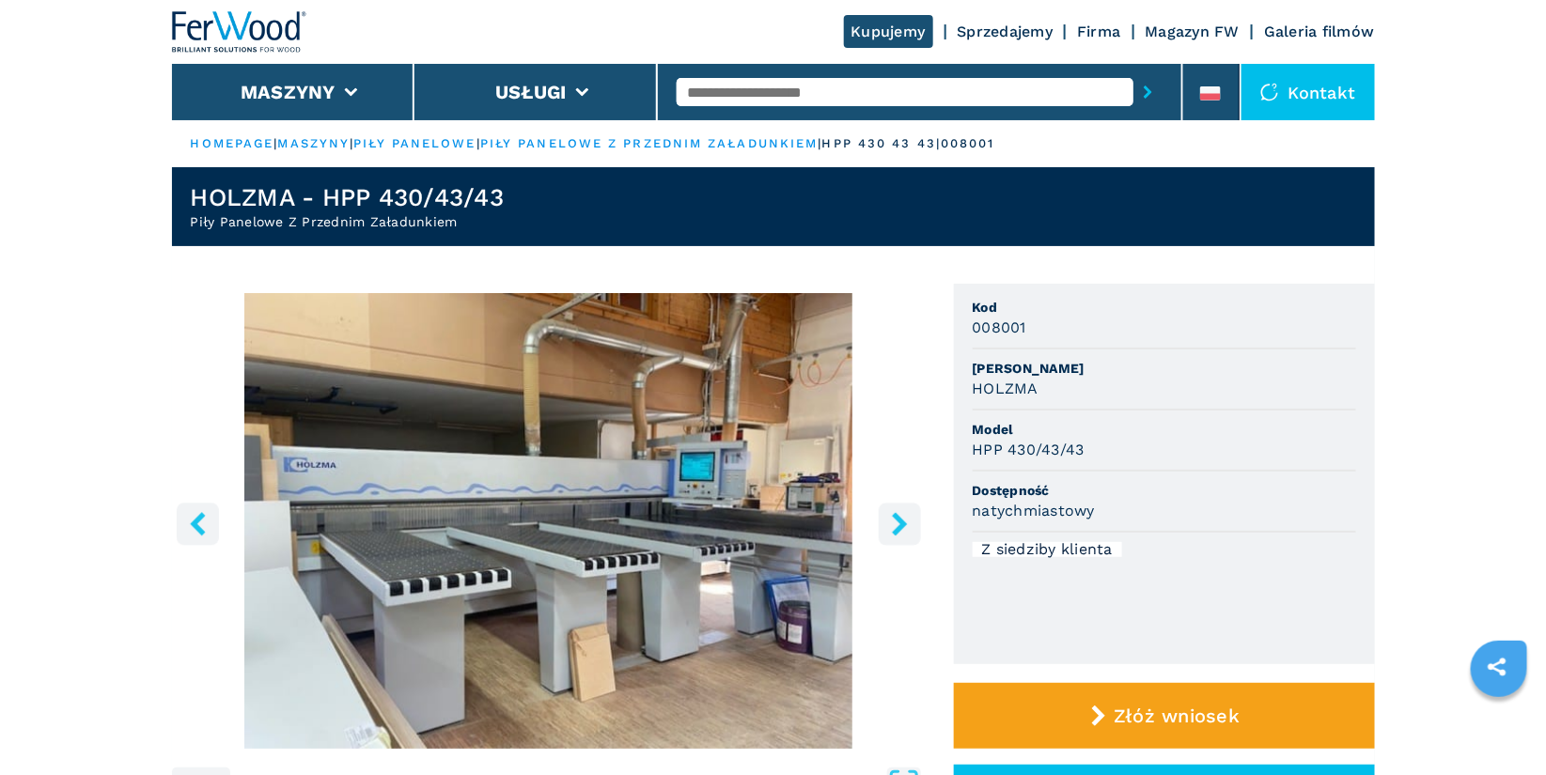
scroll to position [39, 0]
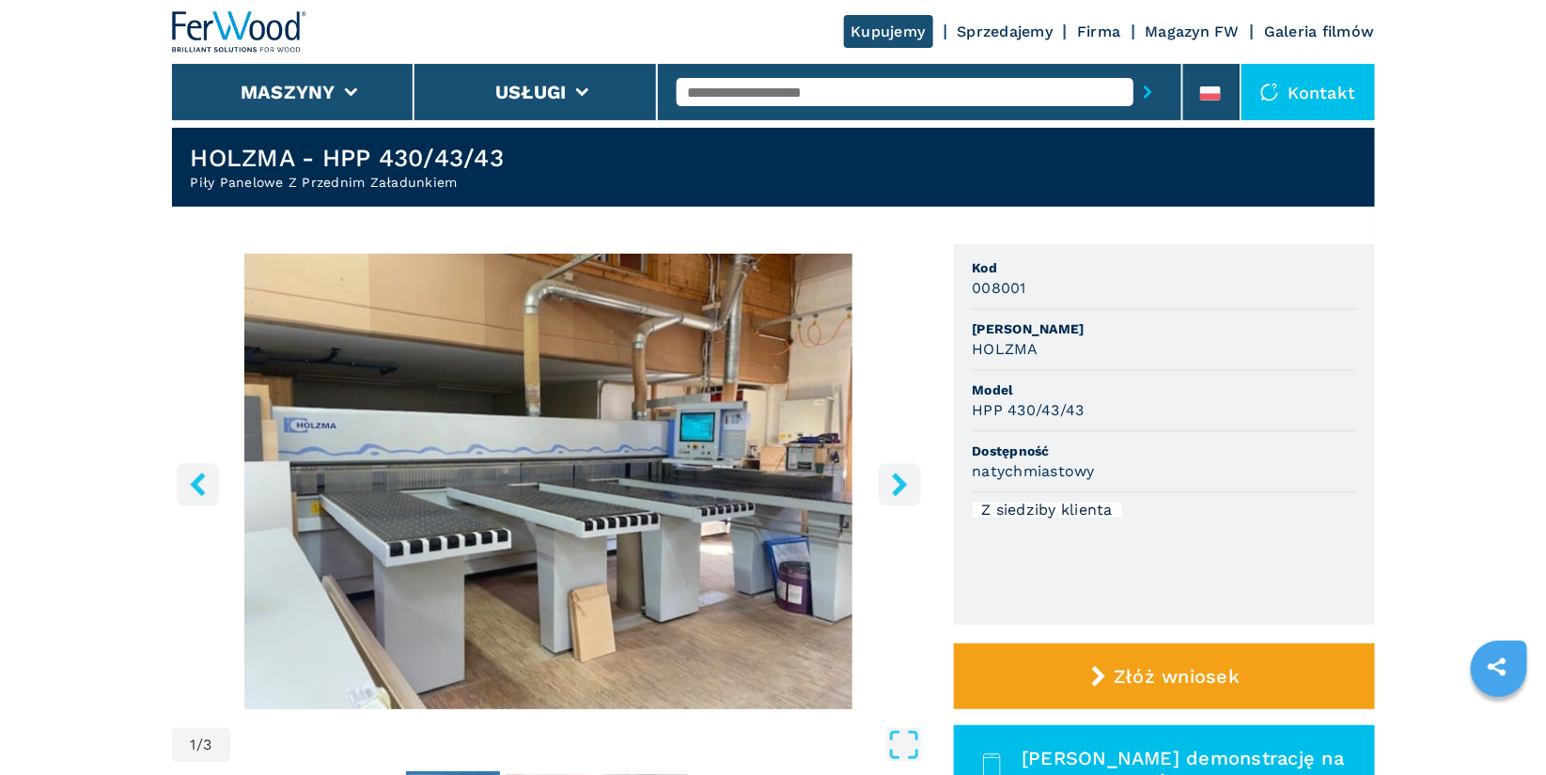
click at [902, 479] on icon "right-button" at bounding box center [899, 484] width 15 height 23
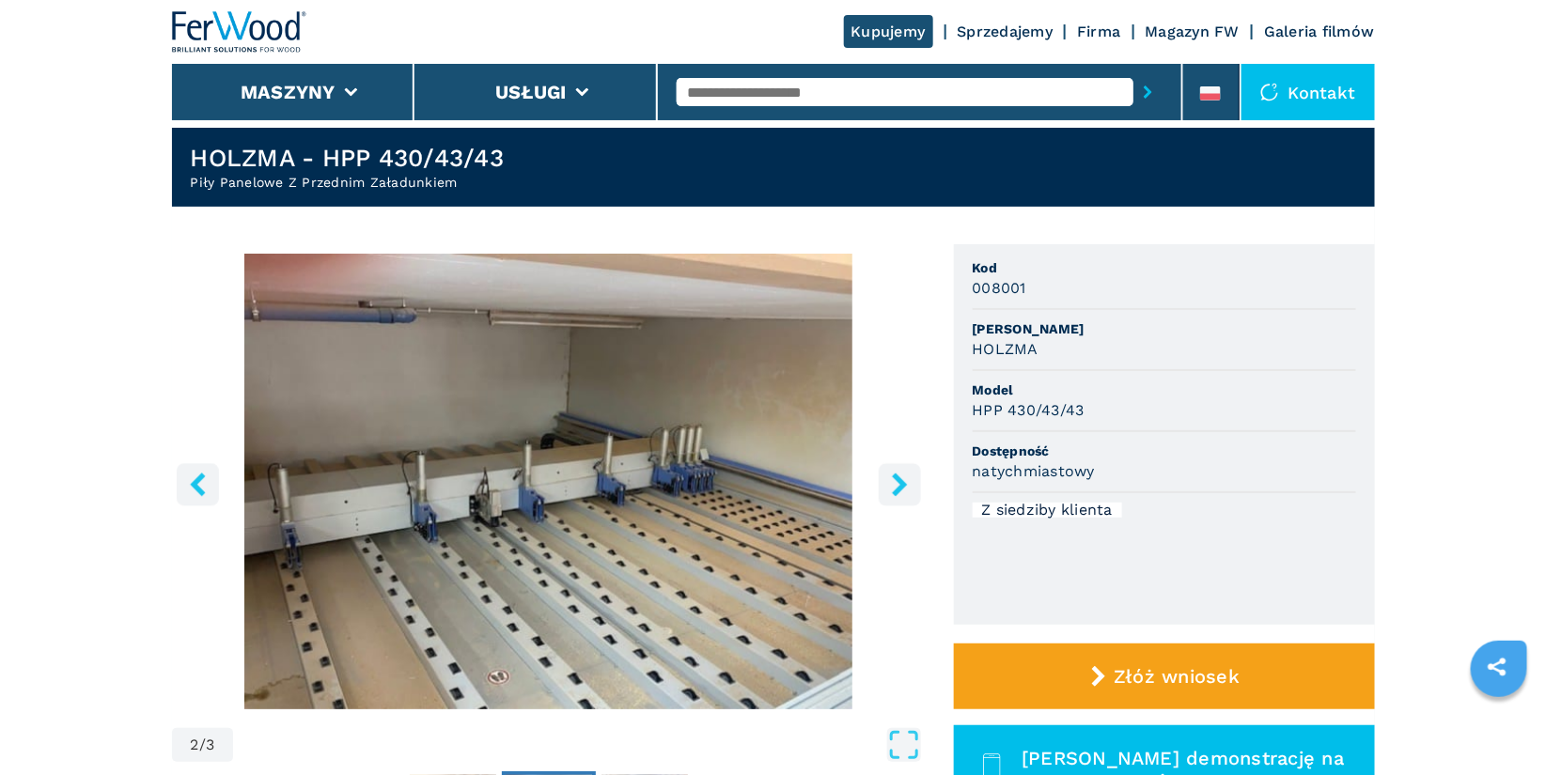
click at [902, 479] on icon "right-button" at bounding box center [899, 484] width 15 height 23
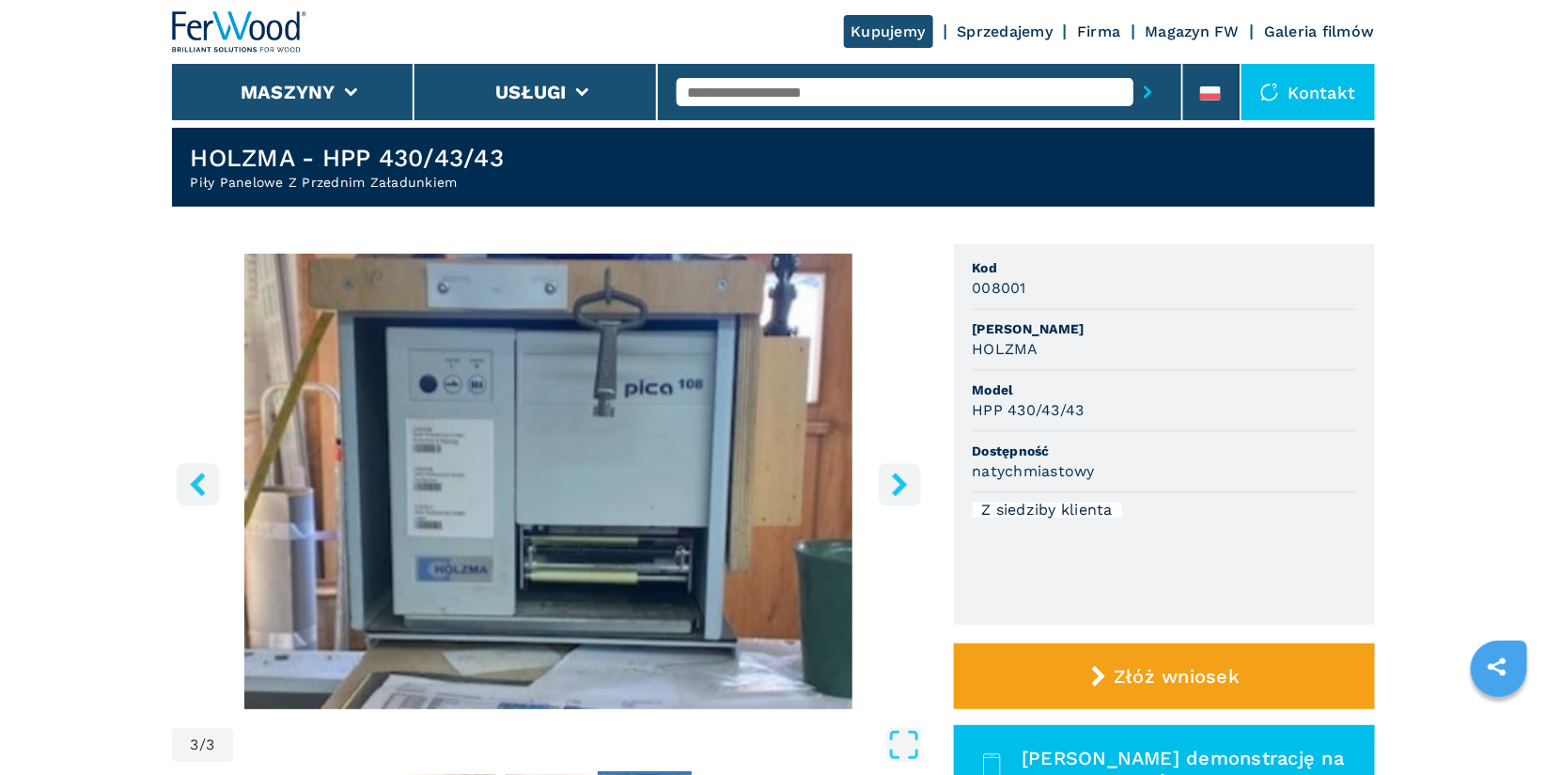
click at [902, 479] on icon "right-button" at bounding box center [899, 484] width 15 height 23
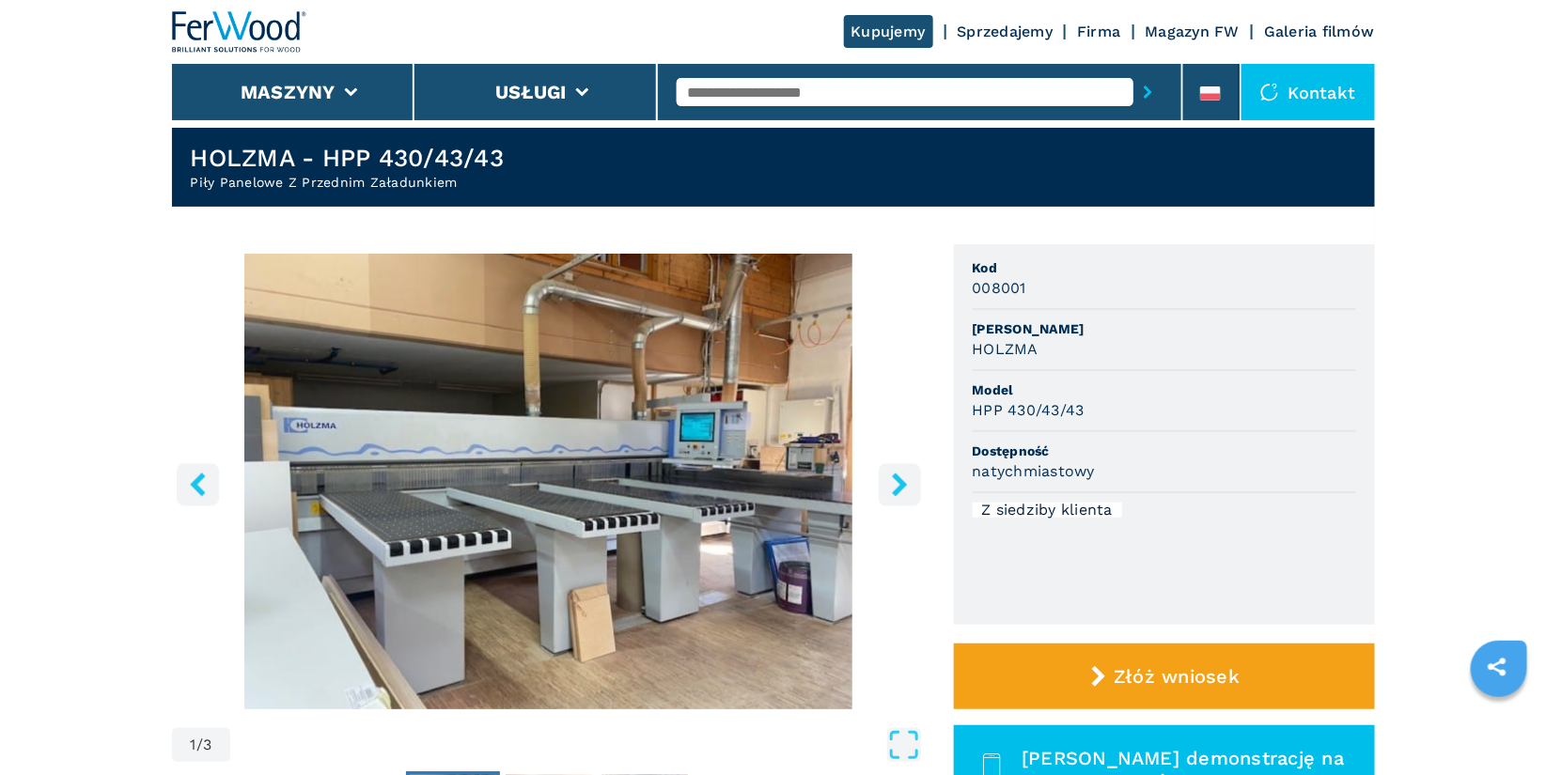
click at [902, 479] on icon "right-button" at bounding box center [899, 484] width 15 height 23
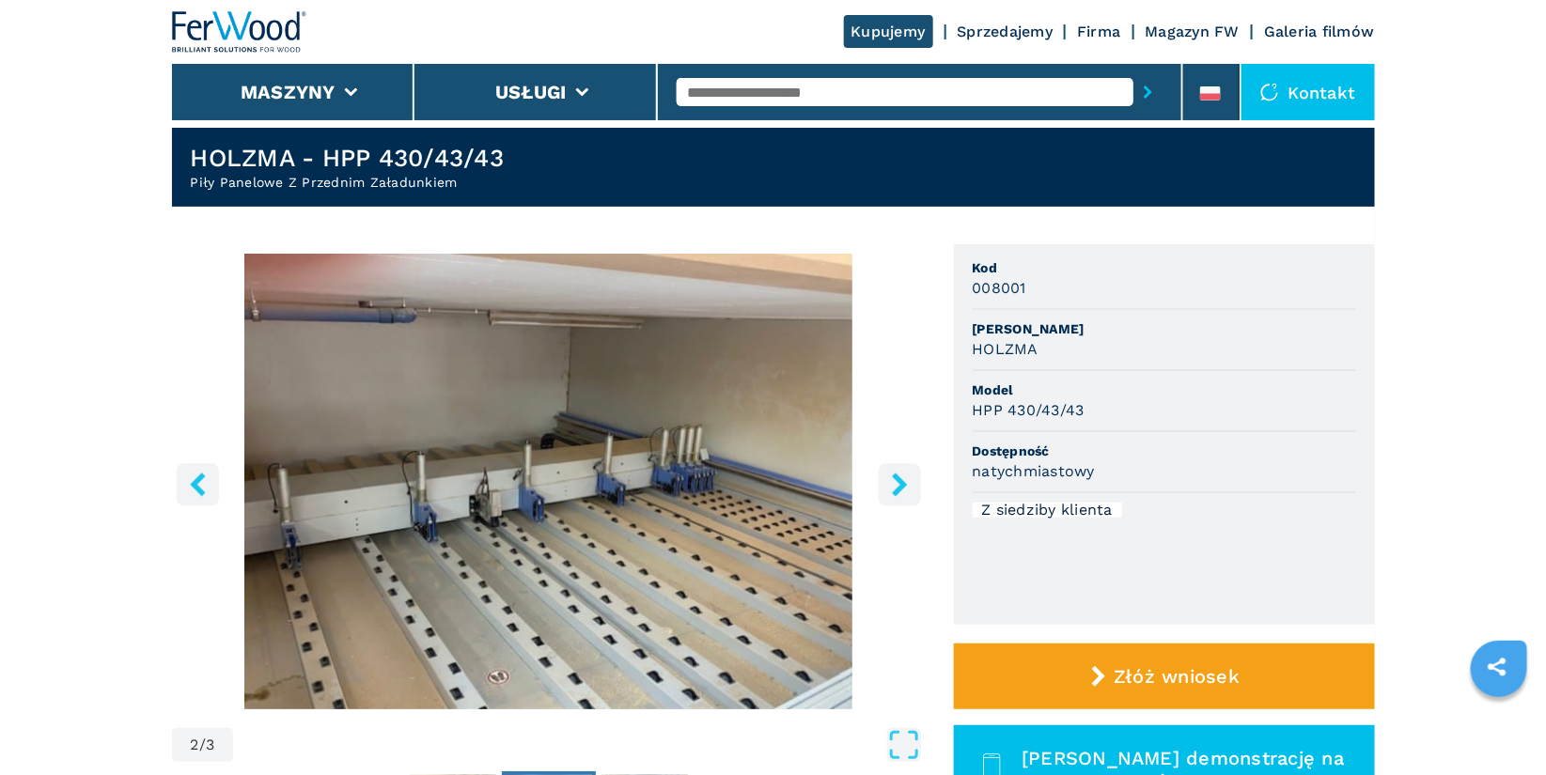
click at [902, 479] on icon "right-button" at bounding box center [899, 484] width 15 height 23
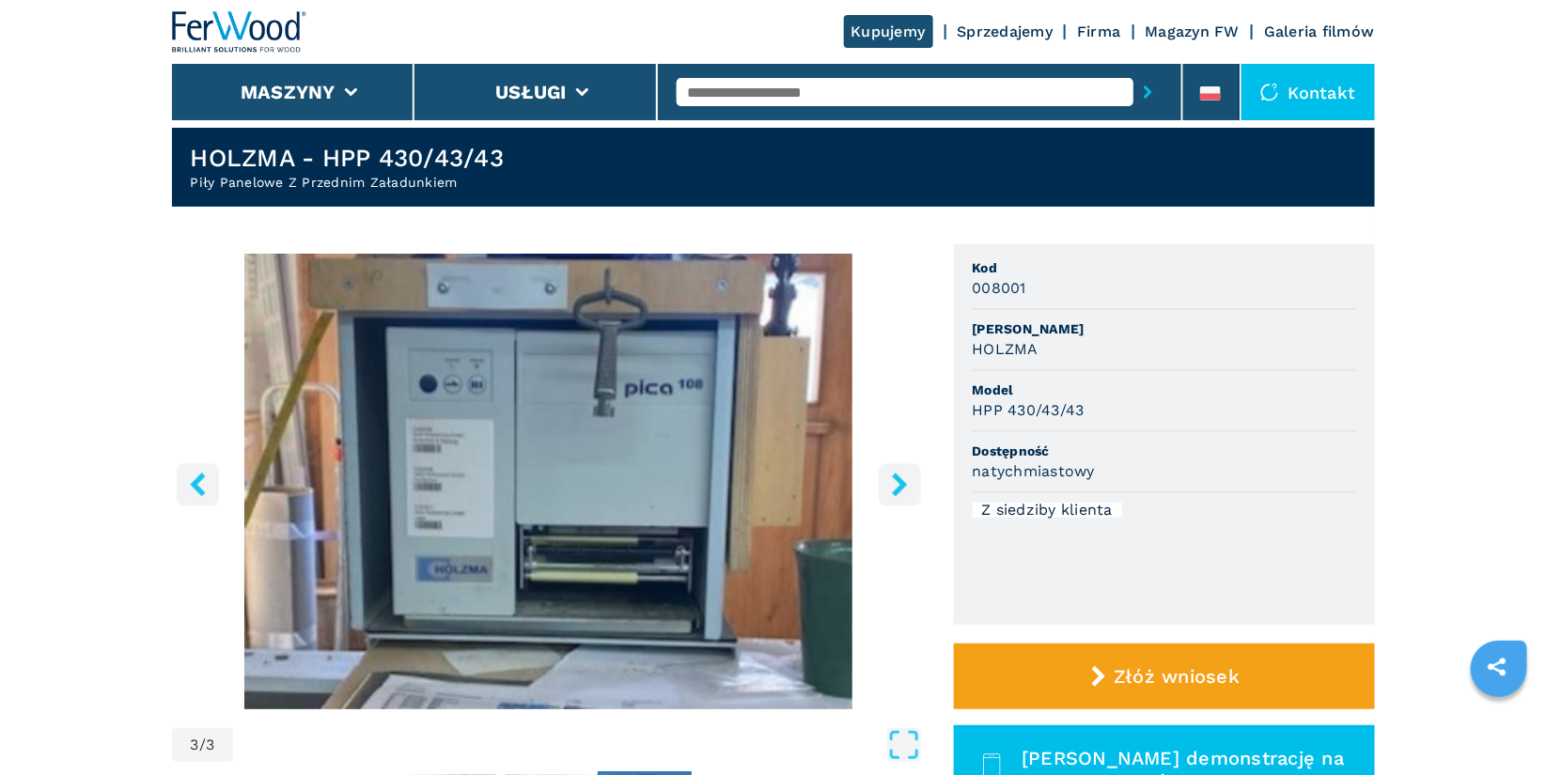
click at [900, 488] on icon "right-button" at bounding box center [899, 484] width 15 height 23
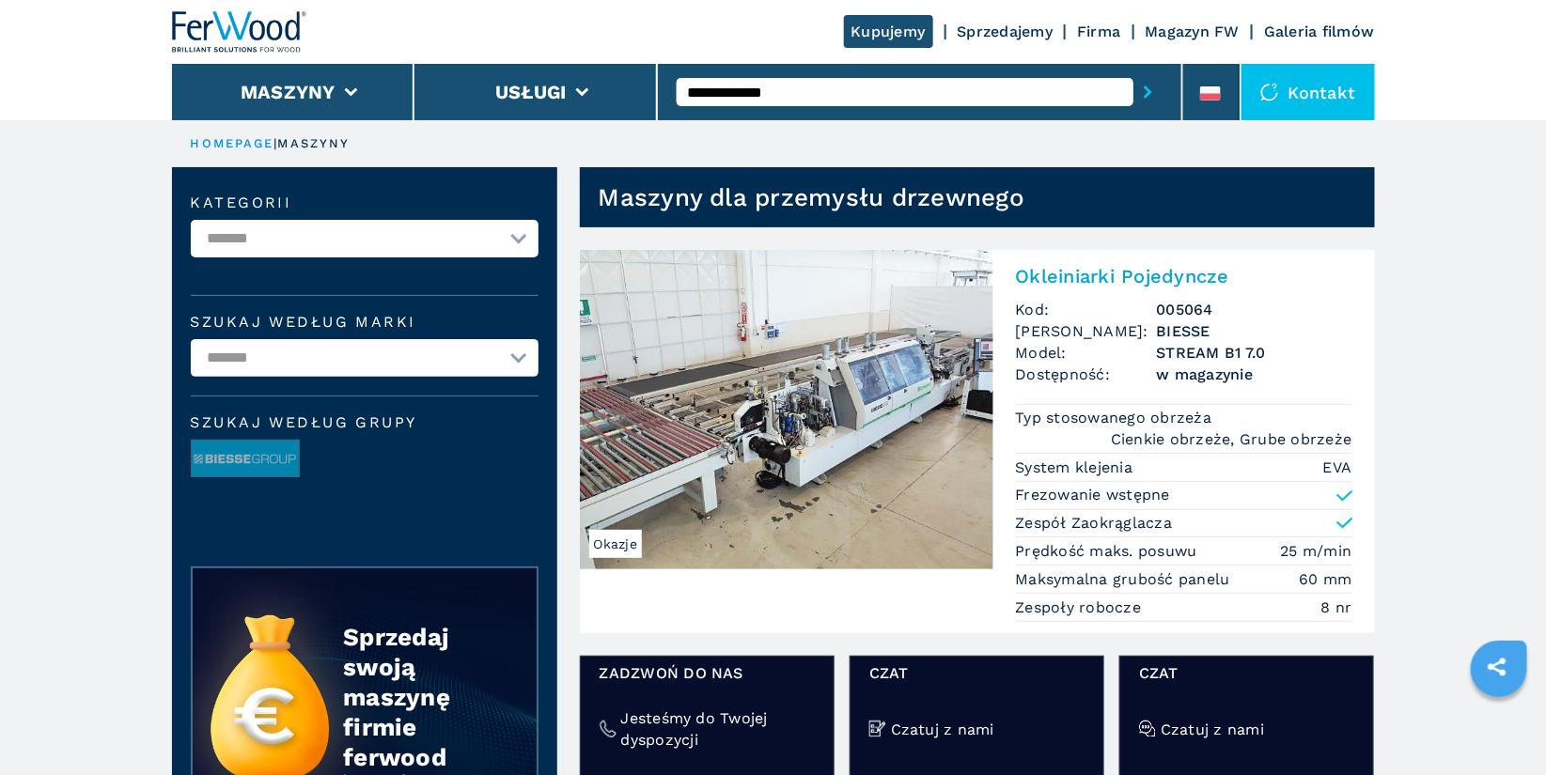
click at [818, 94] on input "**********" at bounding box center [905, 92] width 457 height 28
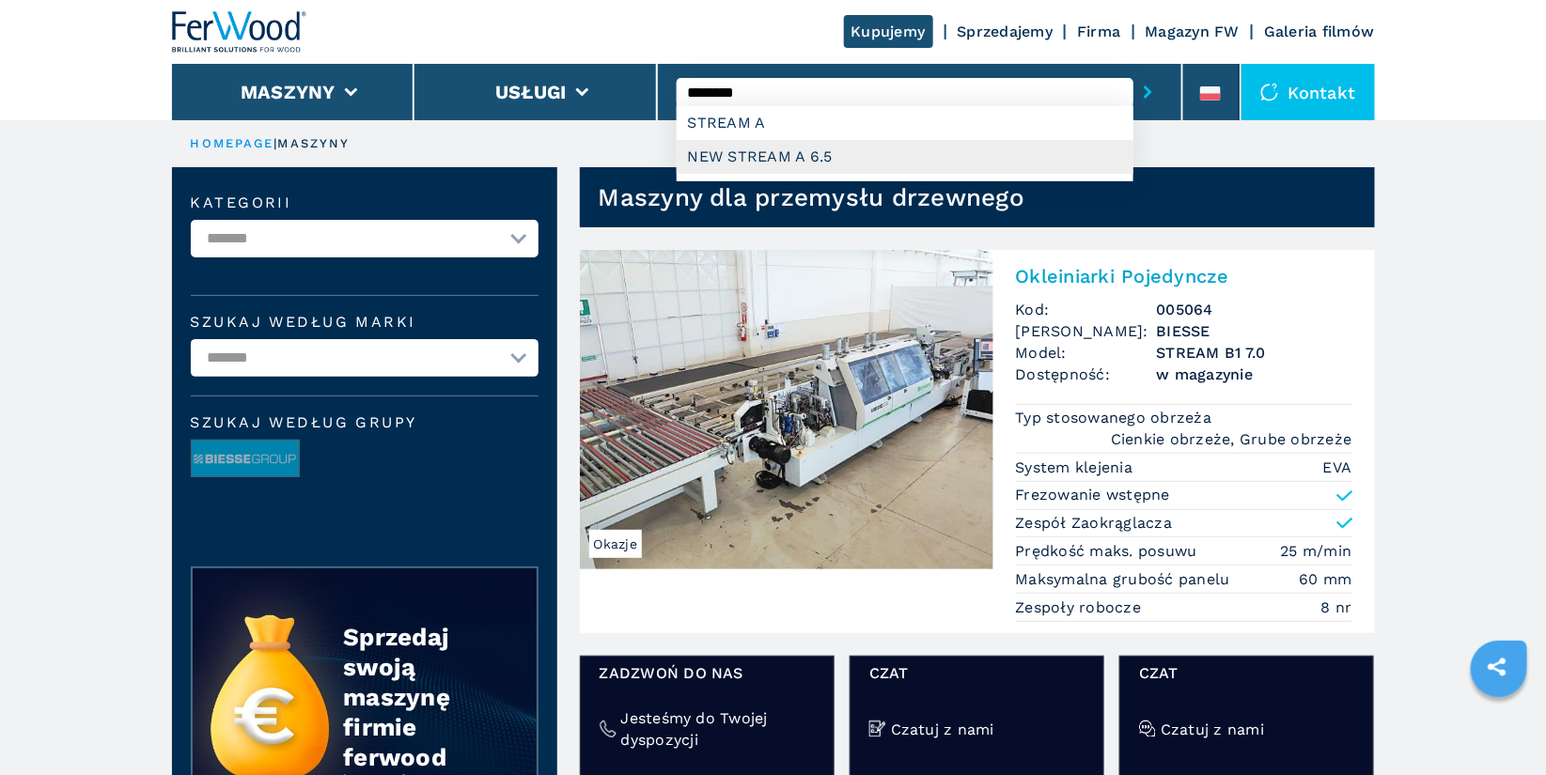
click at [889, 161] on div "NEW STREAM A 6.5" at bounding box center [905, 157] width 457 height 34
type input "**********"
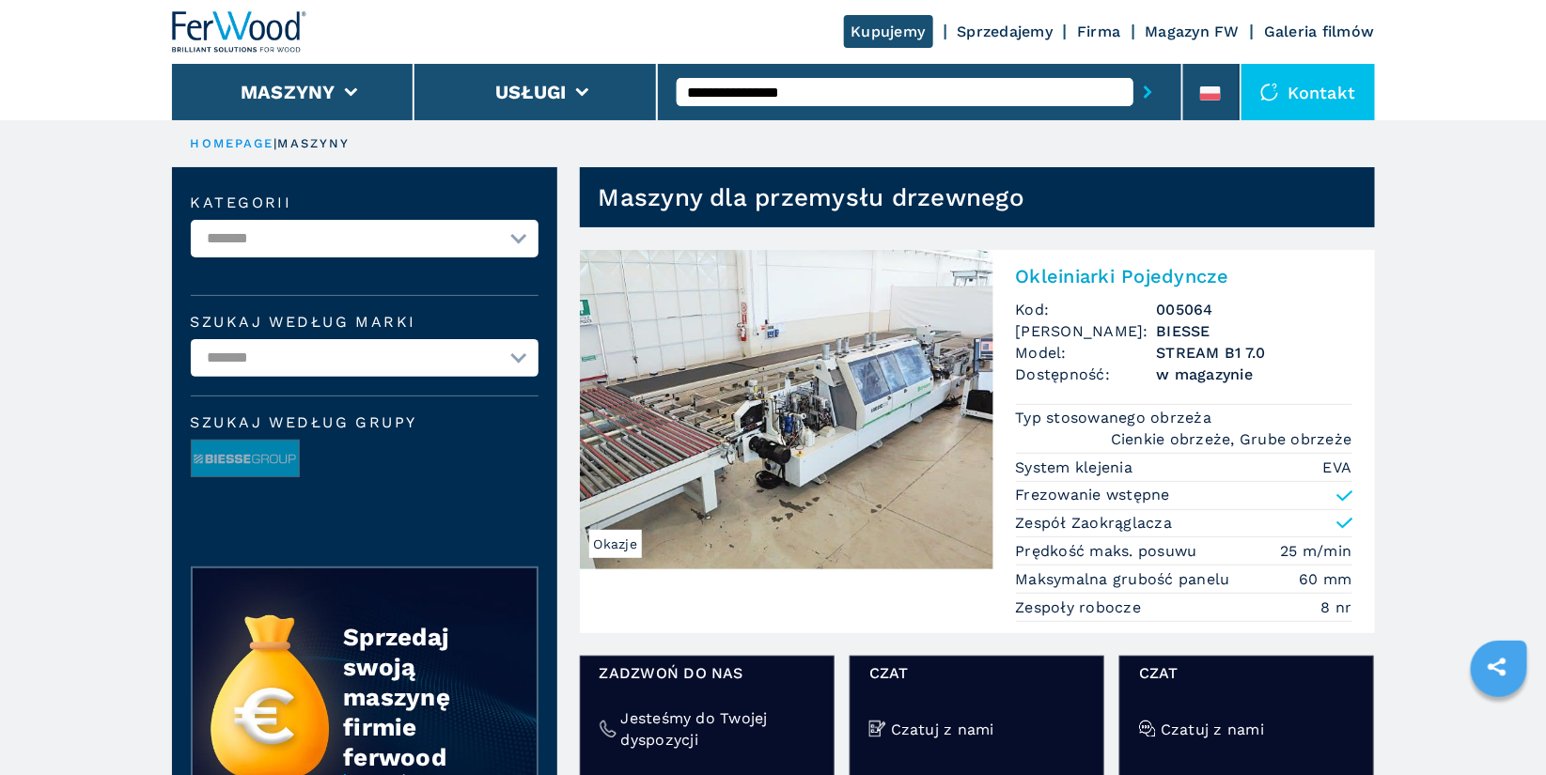
click at [1133, 70] on button "submit-button" at bounding box center [1147, 91] width 29 height 43
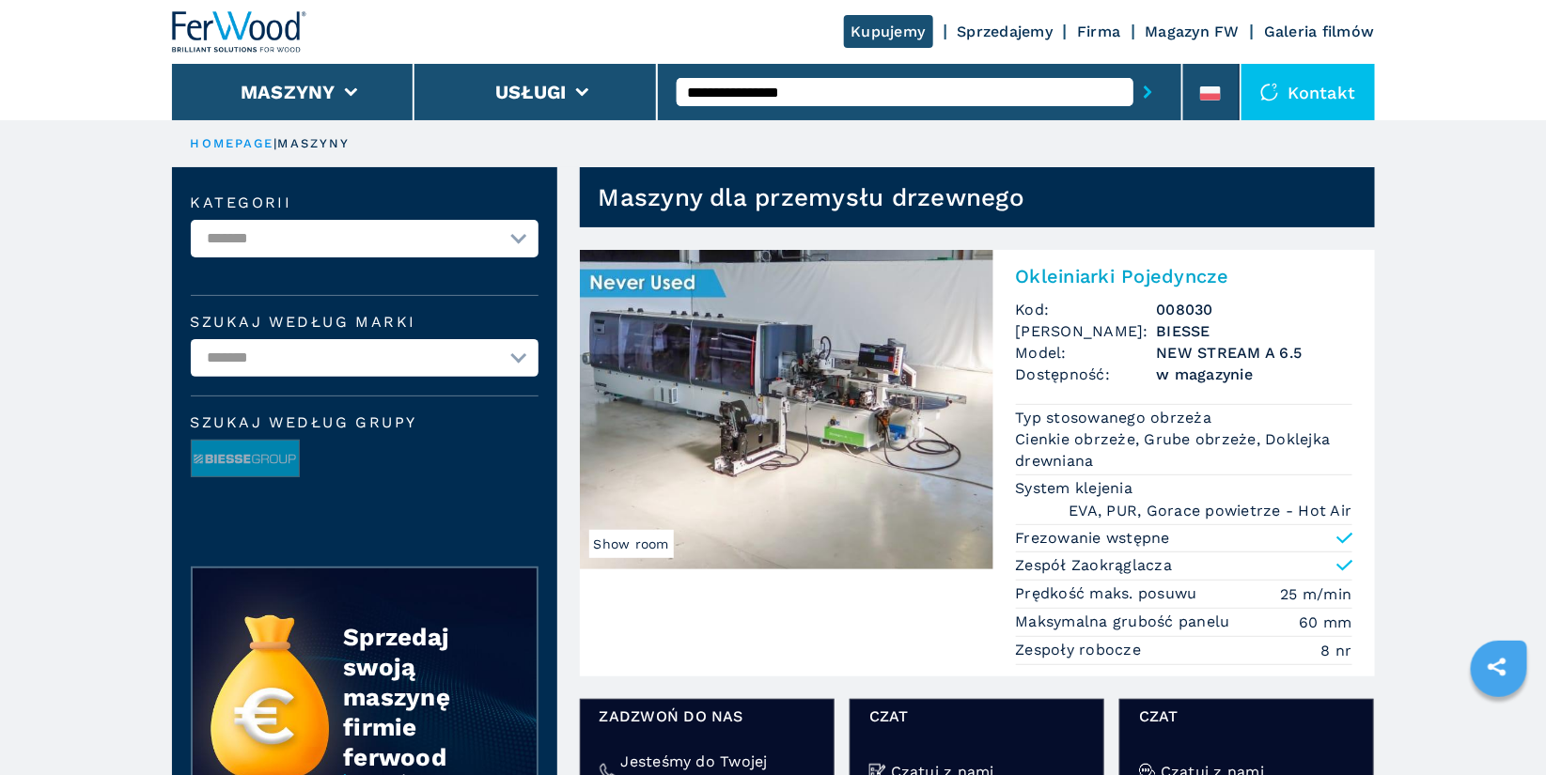
click at [1050, 275] on h2 "Okleiniarki Pojedyncze" at bounding box center [1184, 276] width 336 height 23
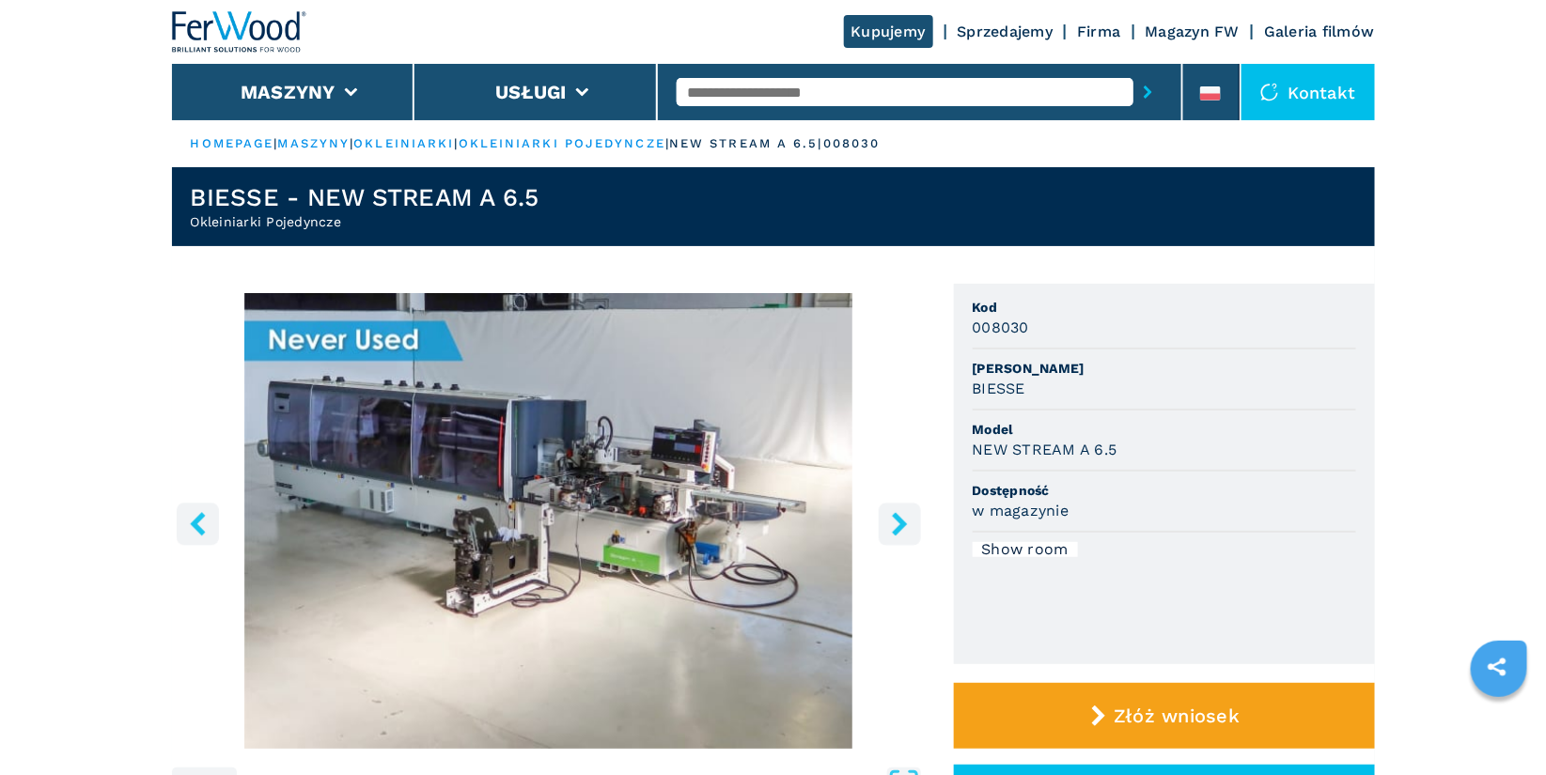
click at [547, 503] on img "Go to Slide 1" at bounding box center [549, 521] width 754 height 456
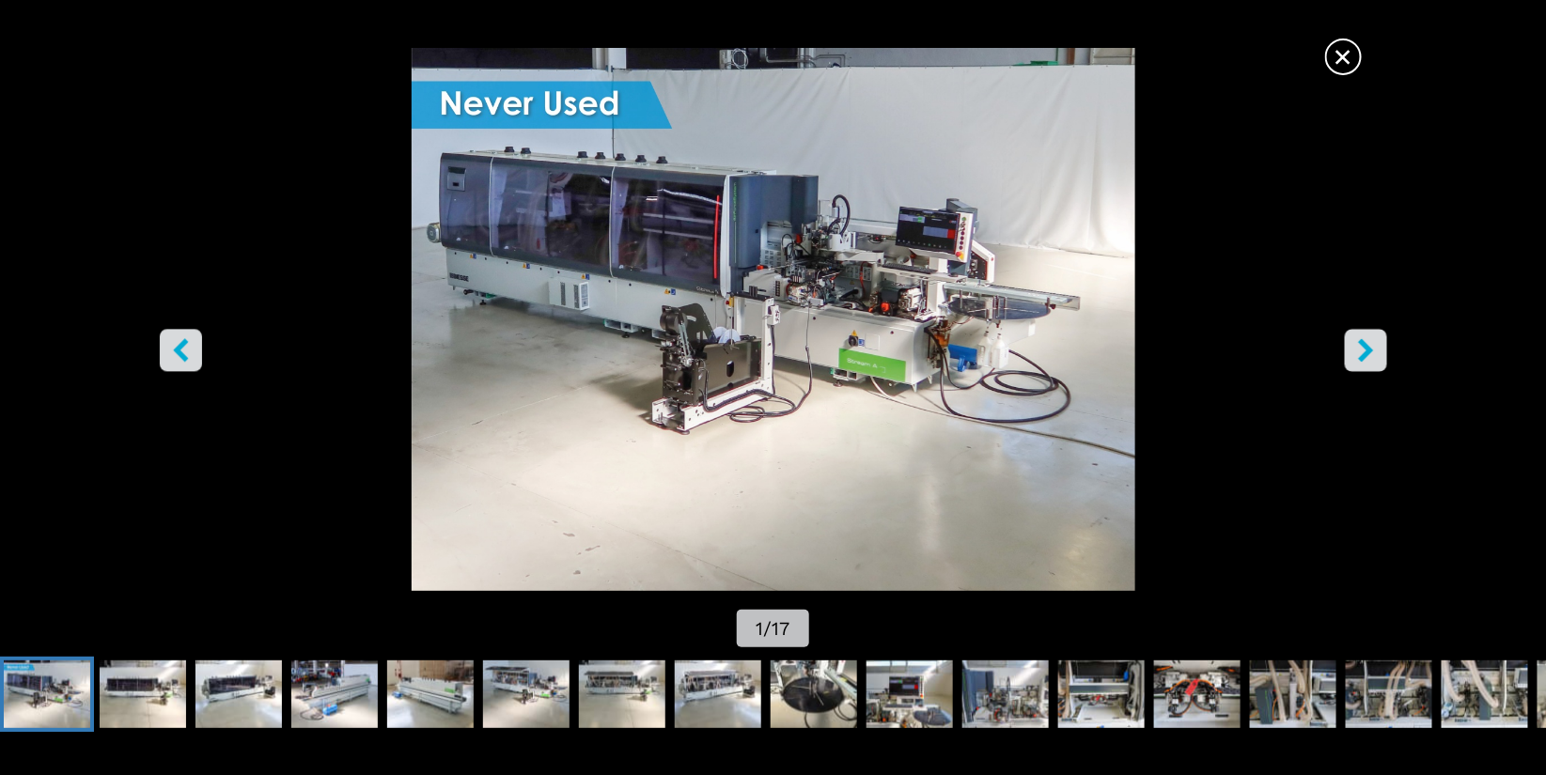
click at [1364, 352] on icon "right-button" at bounding box center [1365, 349] width 15 height 23
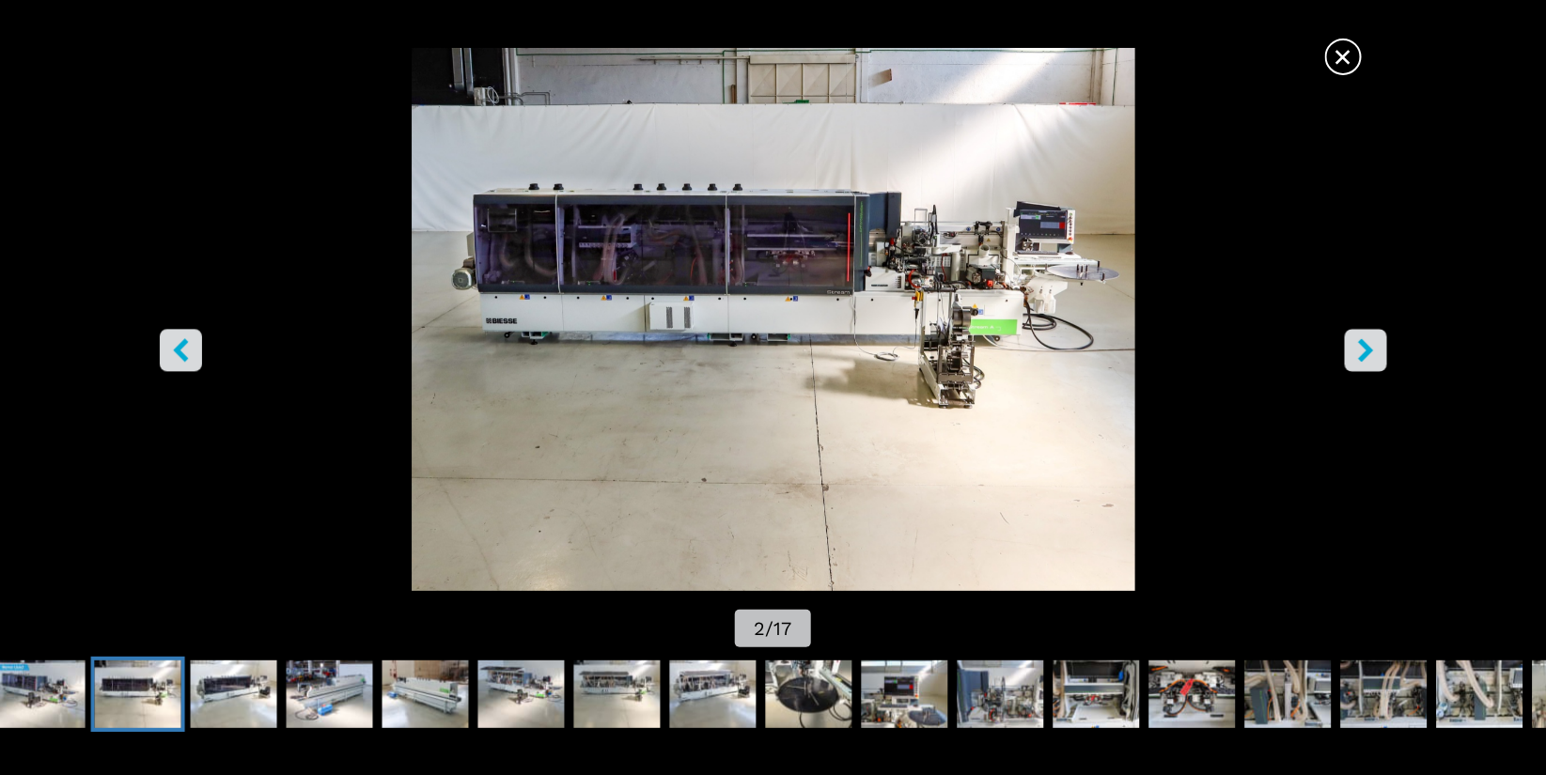
click at [1364, 352] on icon "right-button" at bounding box center [1365, 349] width 15 height 23
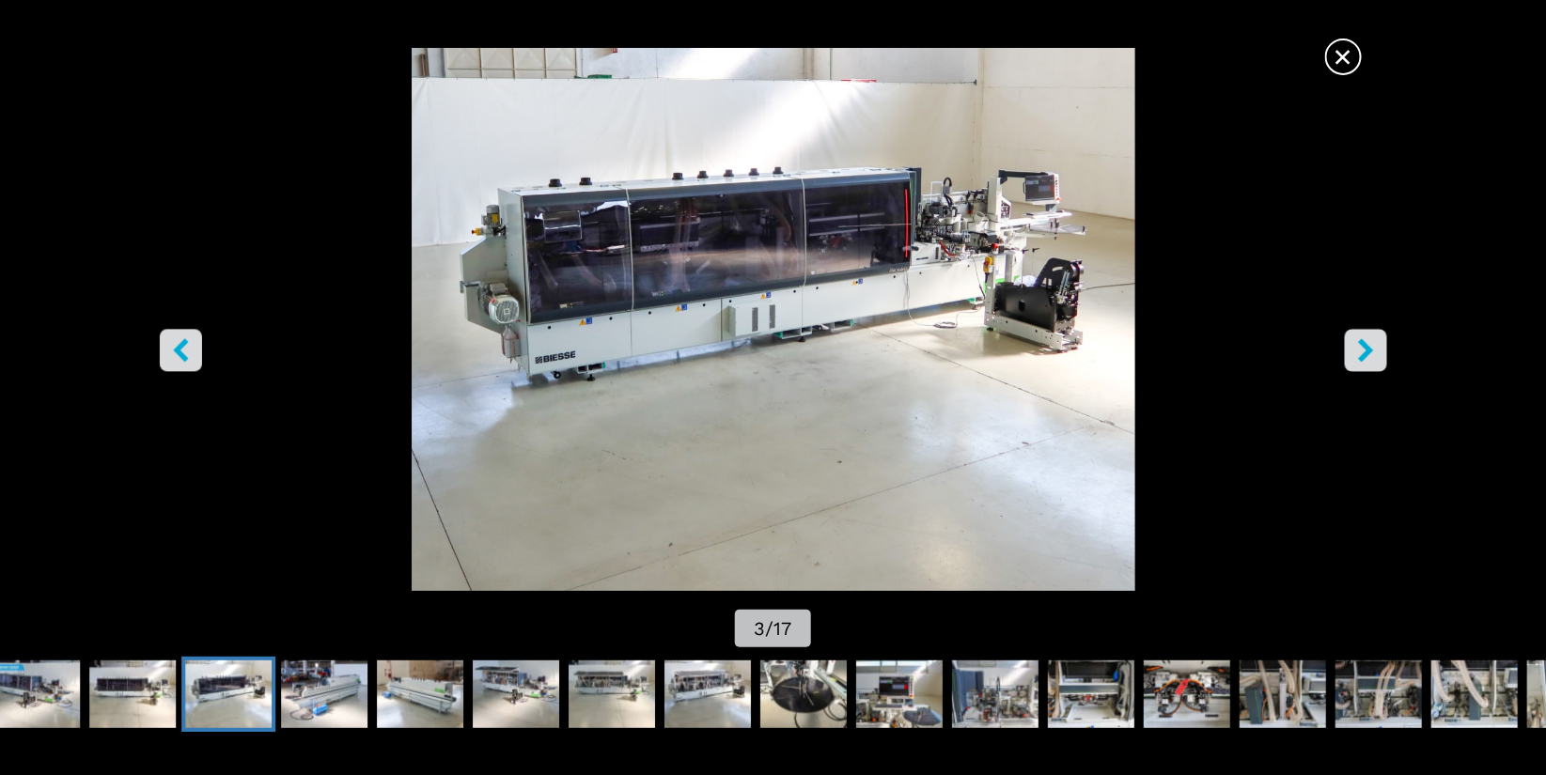
click at [1364, 352] on icon "right-button" at bounding box center [1365, 349] width 15 height 23
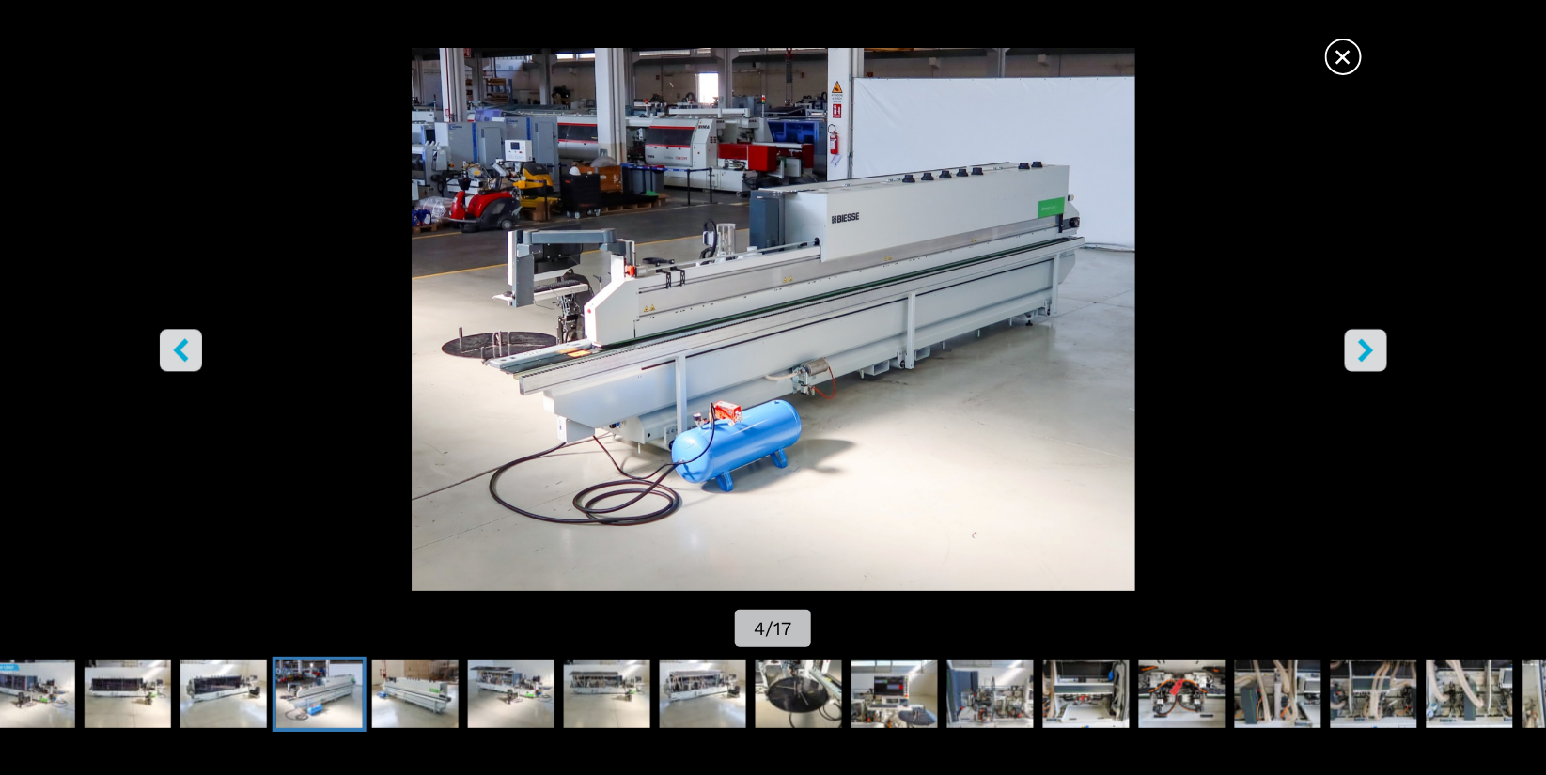
click at [1364, 352] on icon "right-button" at bounding box center [1365, 349] width 15 height 23
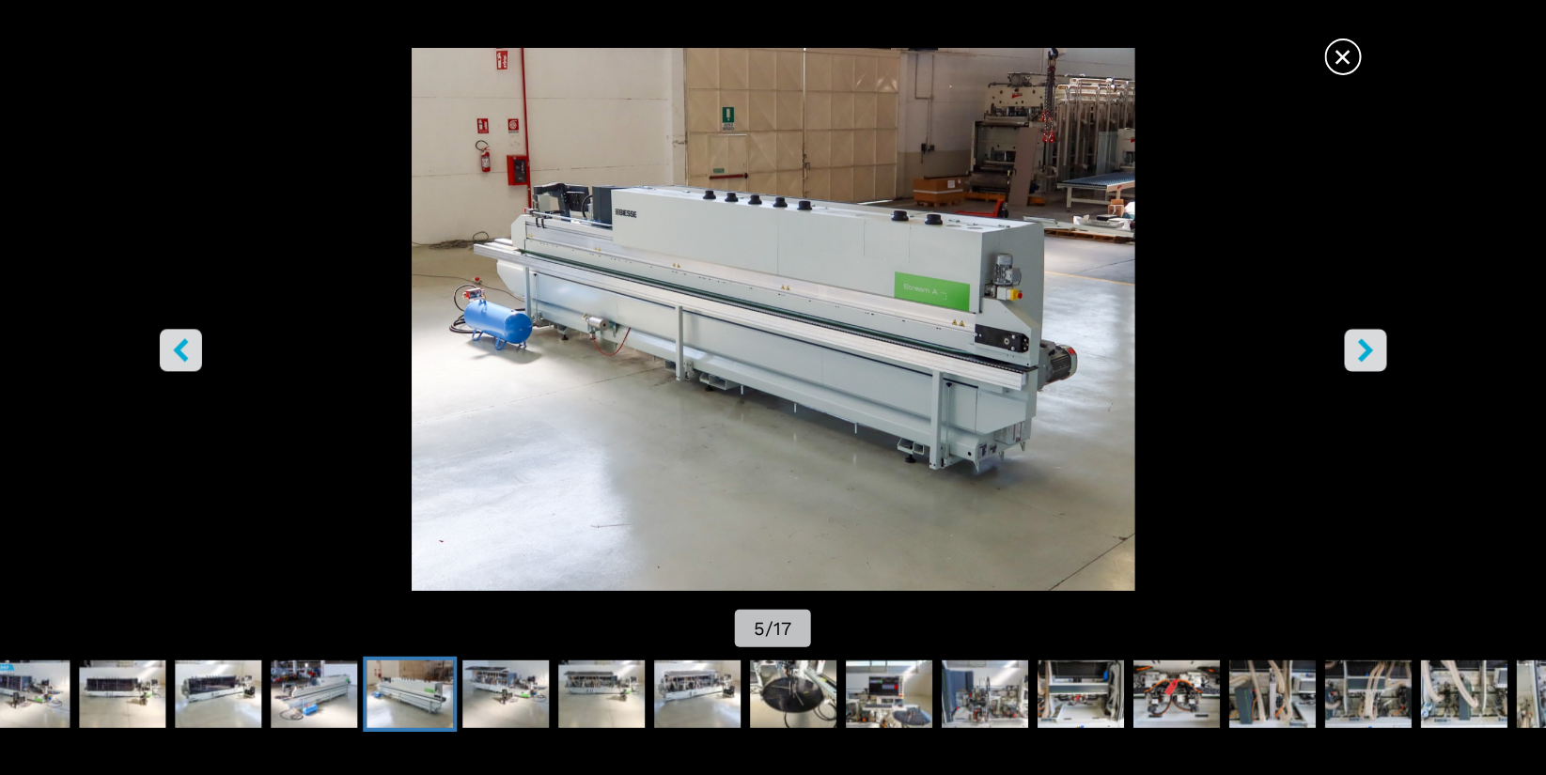
click at [1364, 352] on icon "right-button" at bounding box center [1365, 349] width 15 height 23
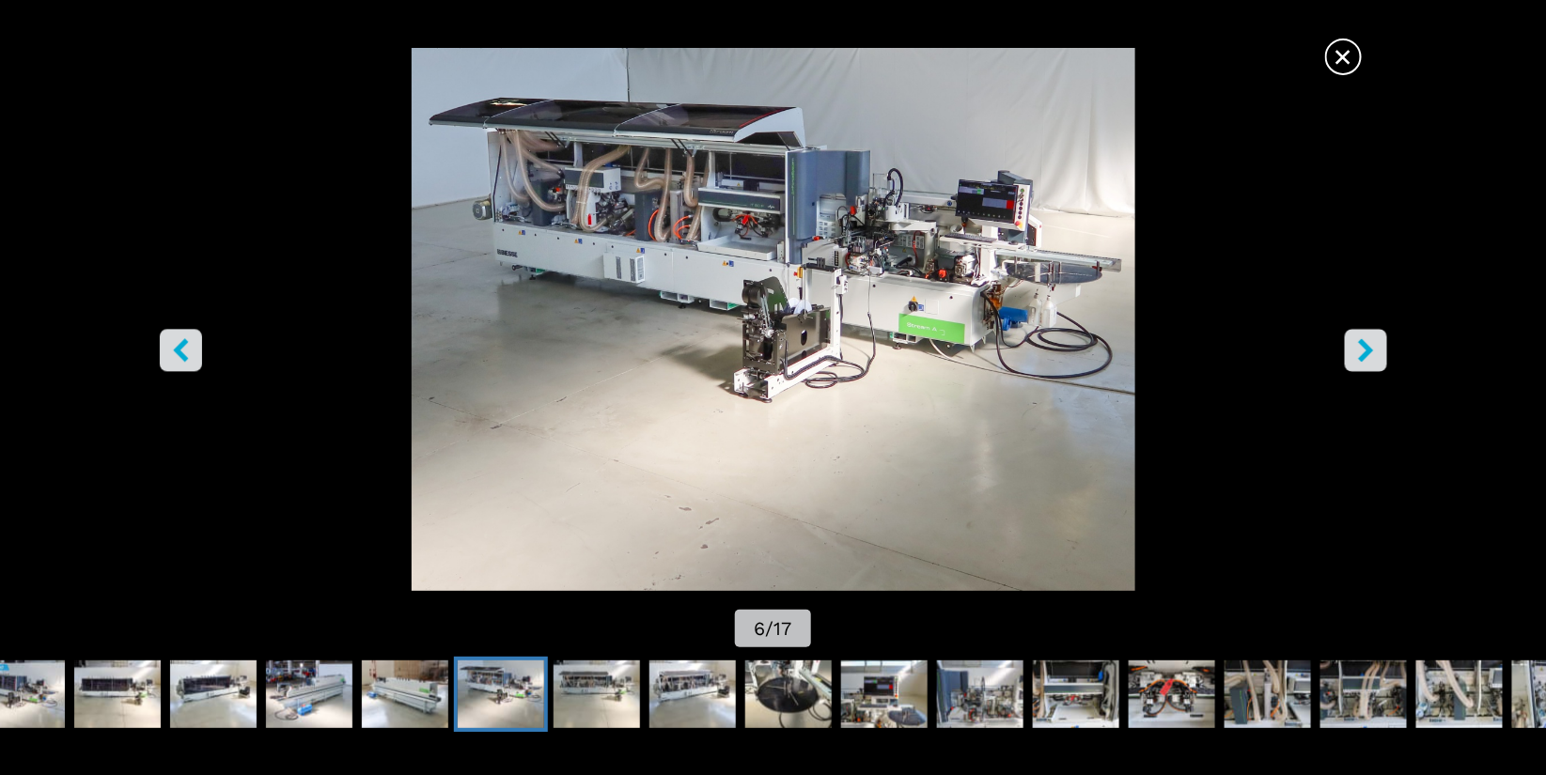
click at [1364, 353] on icon "right-button" at bounding box center [1365, 349] width 15 height 23
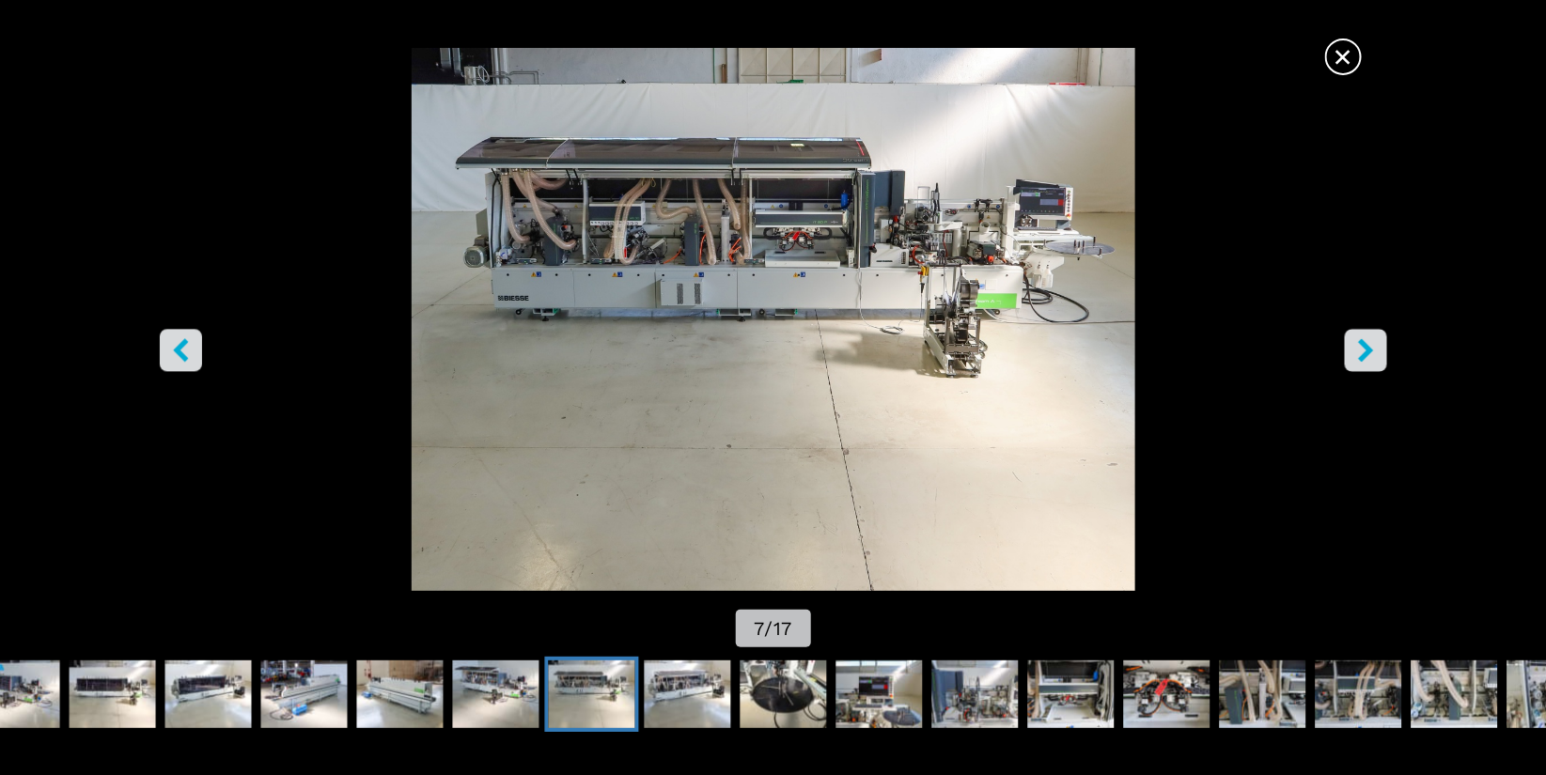
click at [1364, 353] on icon "right-button" at bounding box center [1365, 349] width 15 height 23
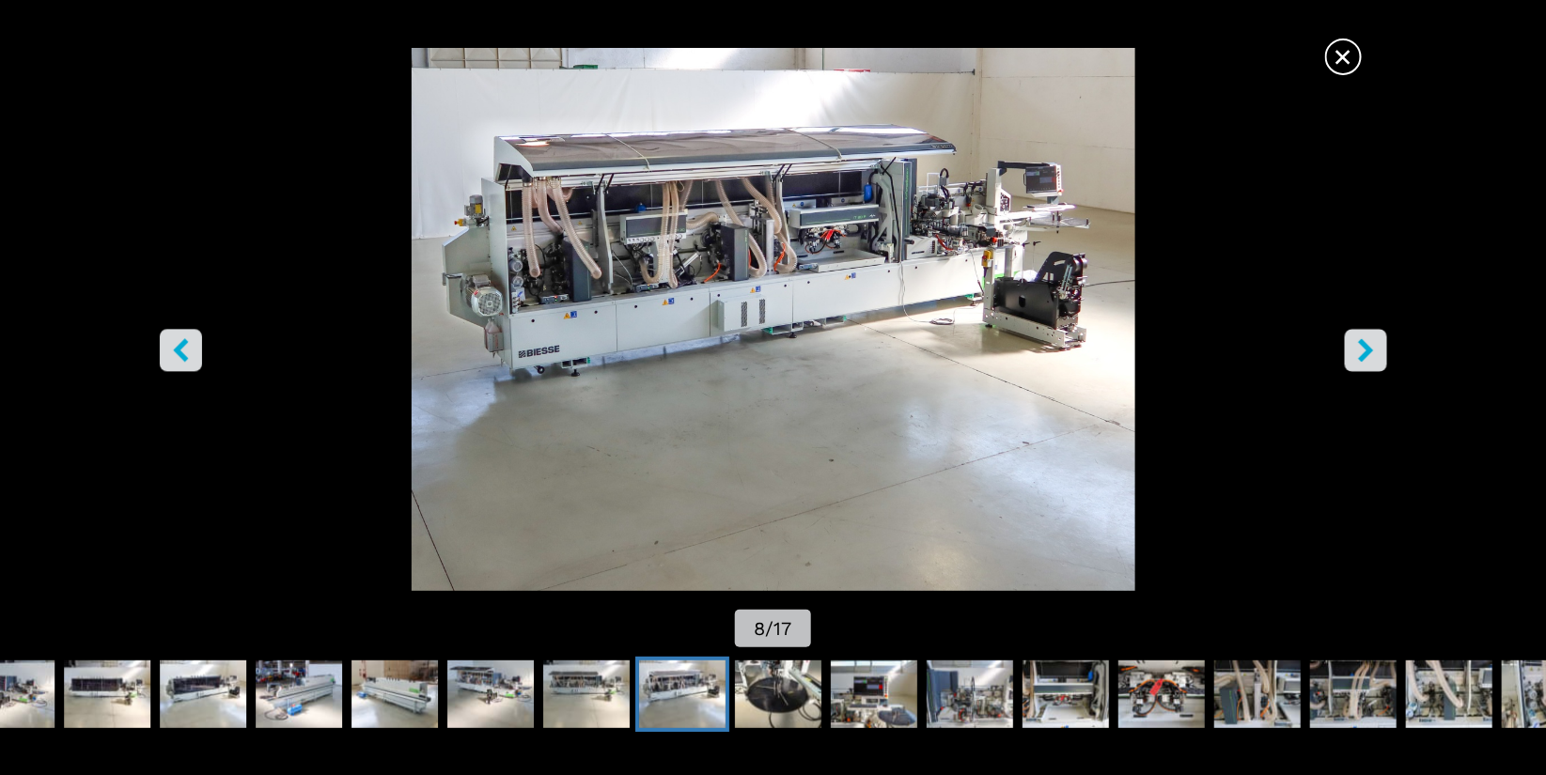
click at [1364, 353] on icon "right-button" at bounding box center [1365, 349] width 15 height 23
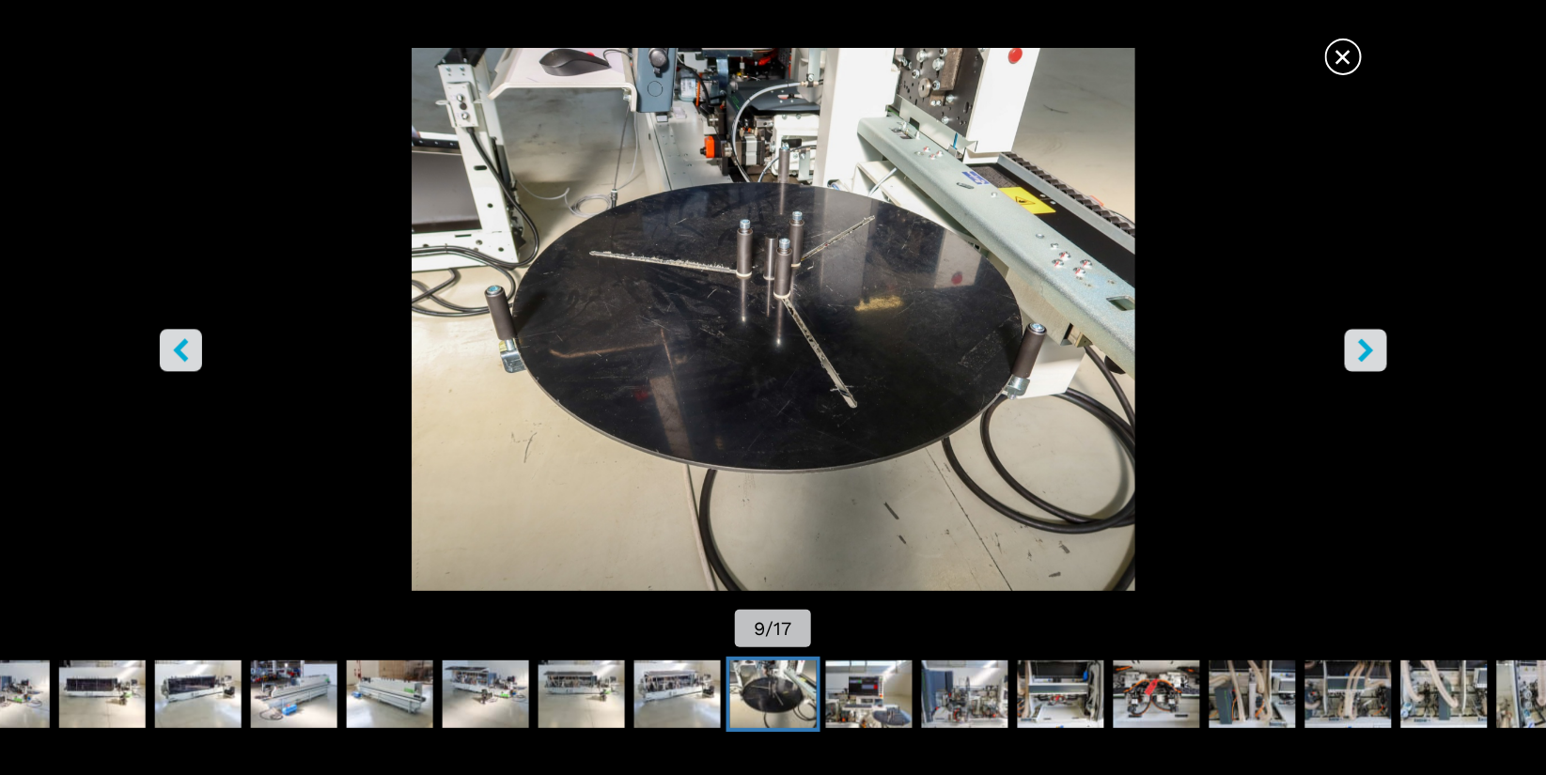
click at [1364, 353] on icon "right-button" at bounding box center [1365, 349] width 15 height 23
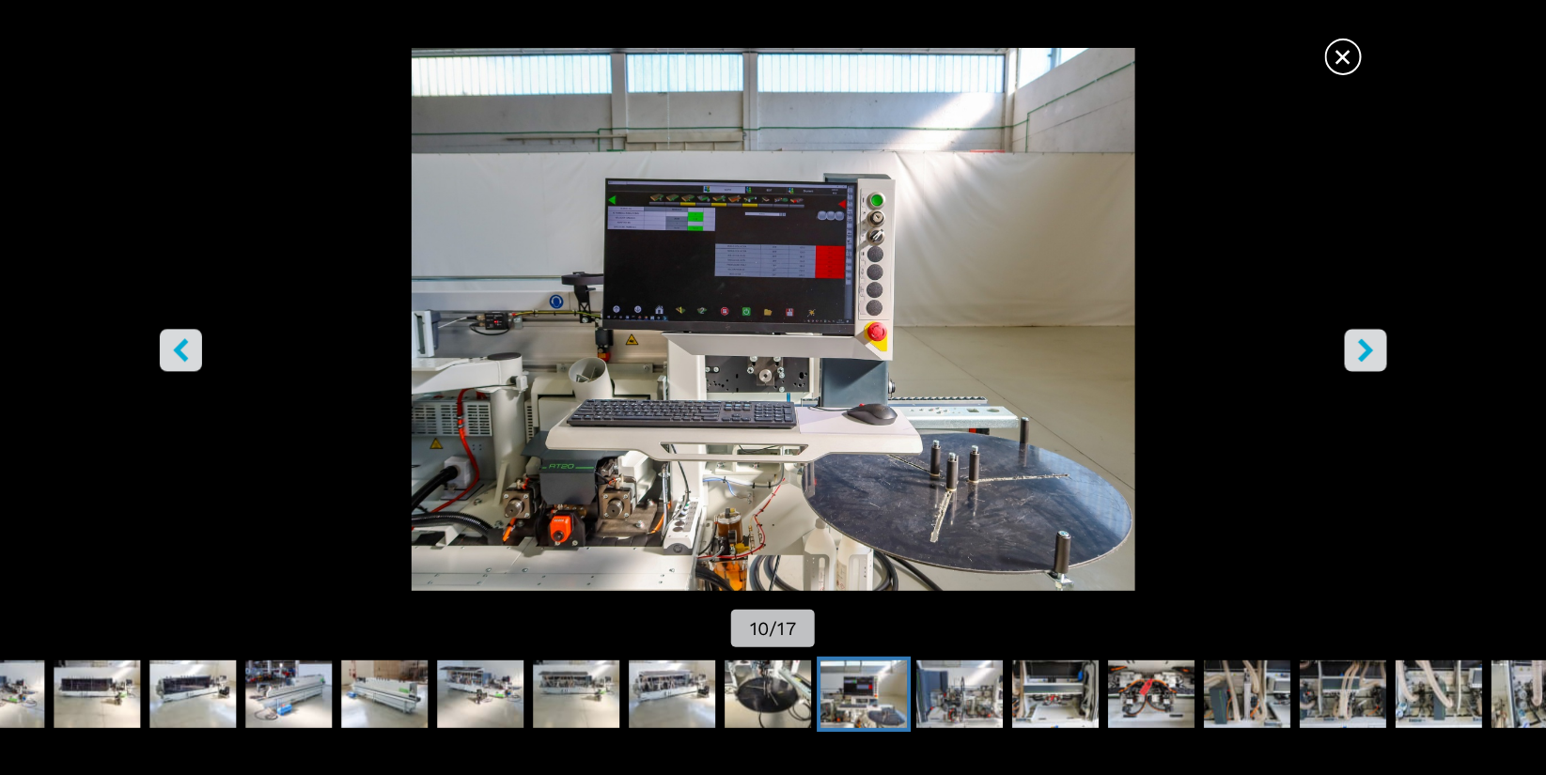
click at [1364, 353] on icon "right-button" at bounding box center [1365, 349] width 15 height 23
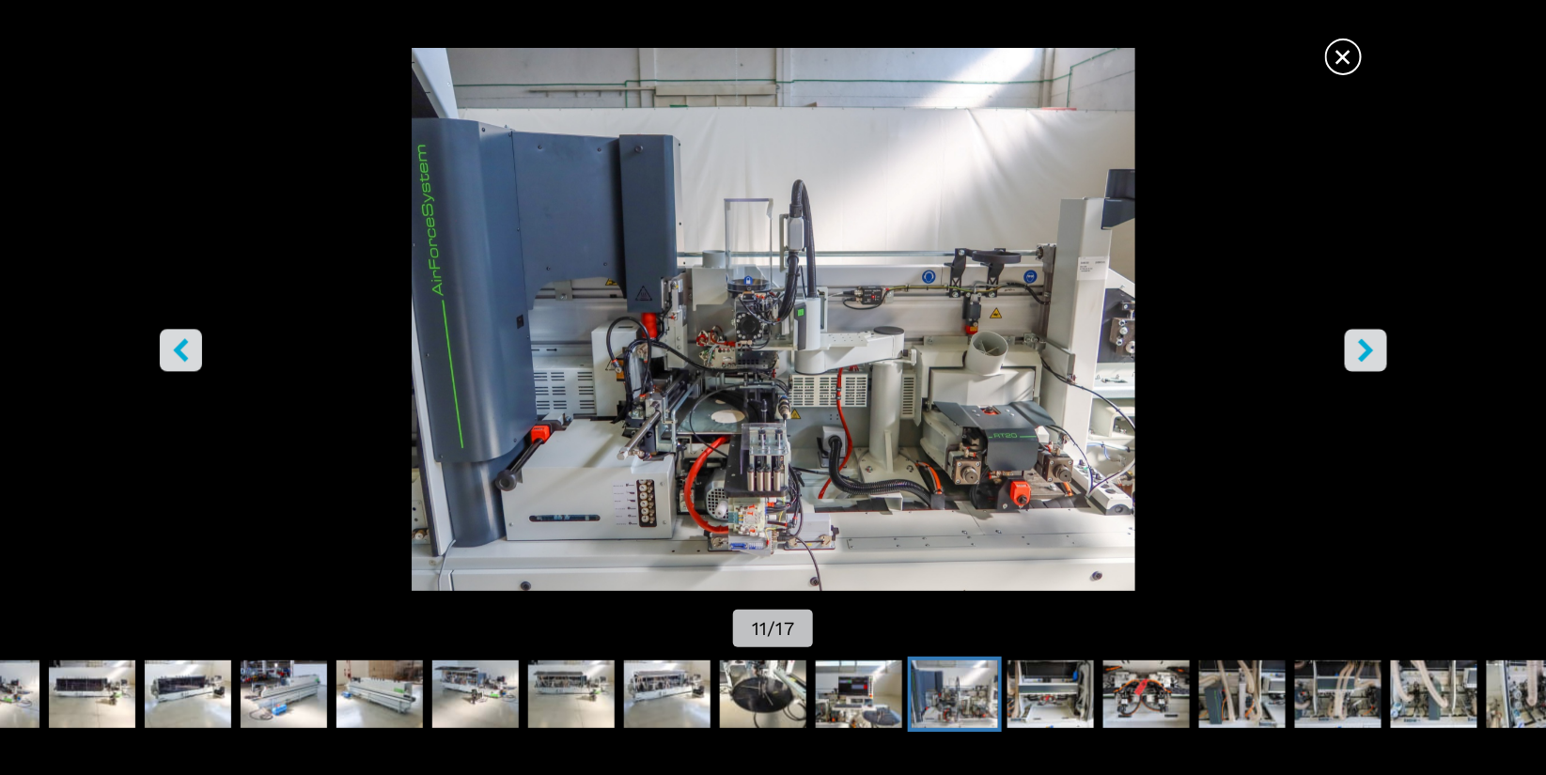
click at [1364, 353] on icon "right-button" at bounding box center [1365, 349] width 15 height 23
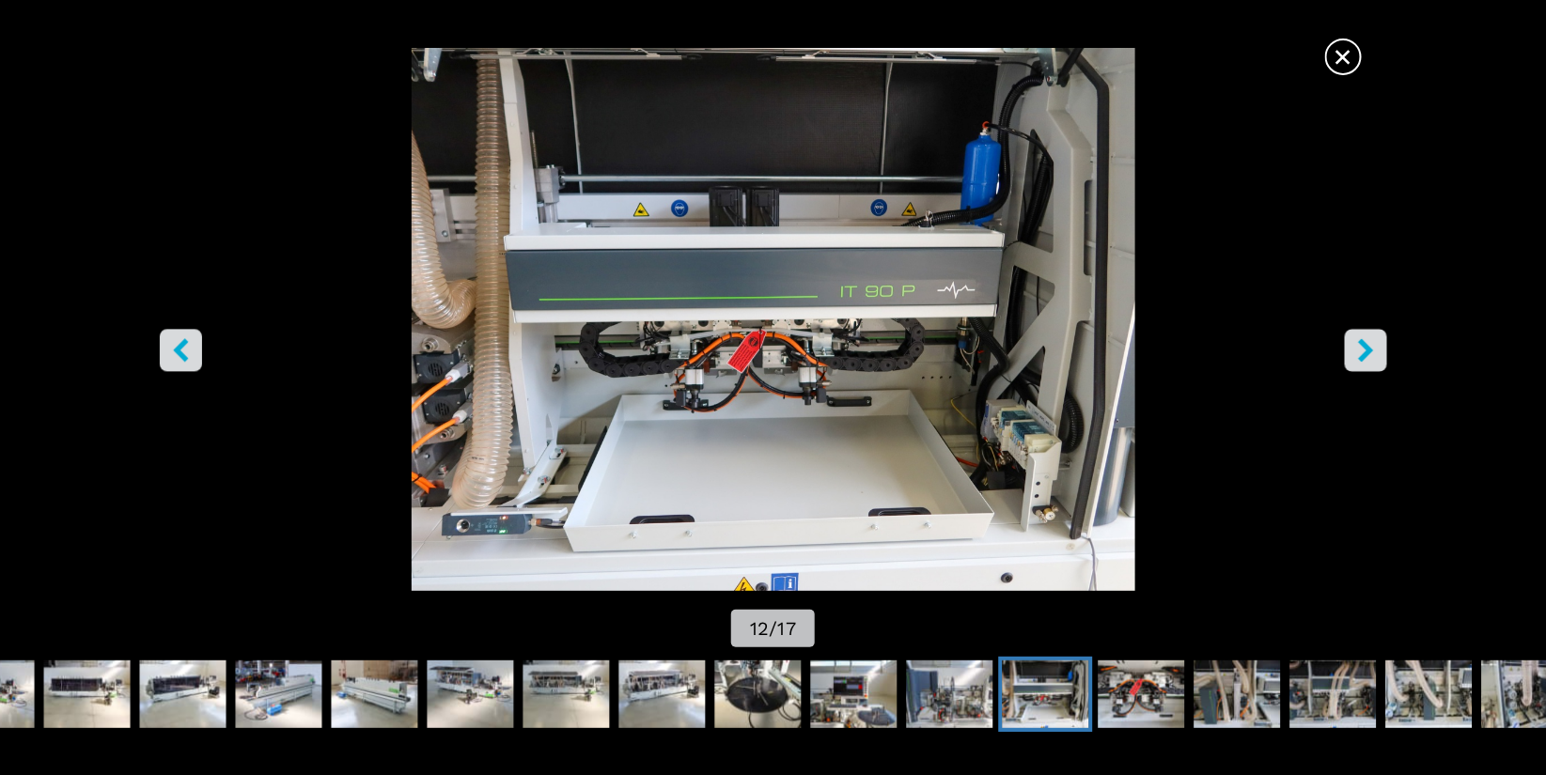
click at [1364, 353] on icon "right-button" at bounding box center [1365, 349] width 15 height 23
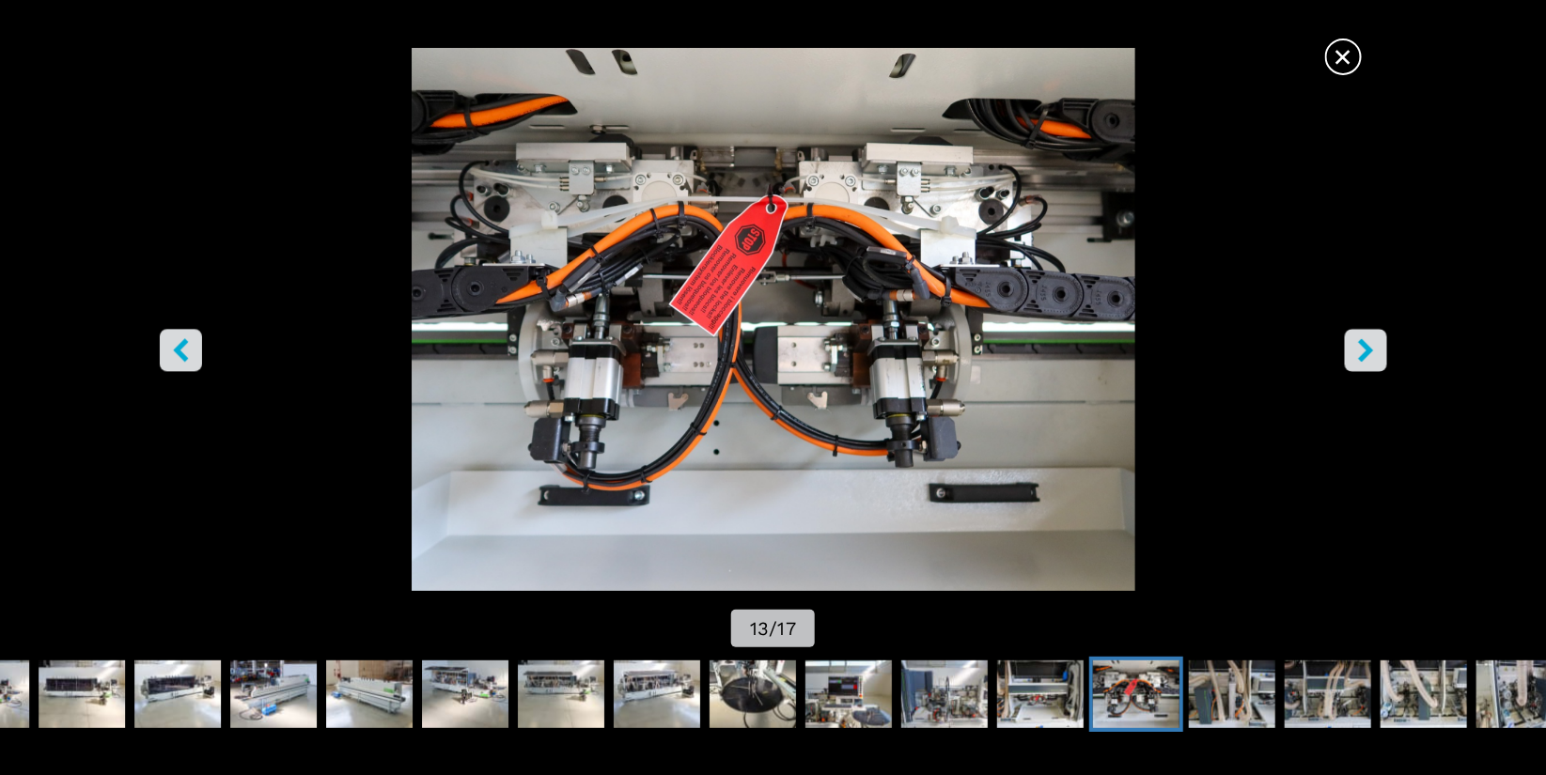
click at [1363, 353] on icon "right-button" at bounding box center [1365, 349] width 15 height 23
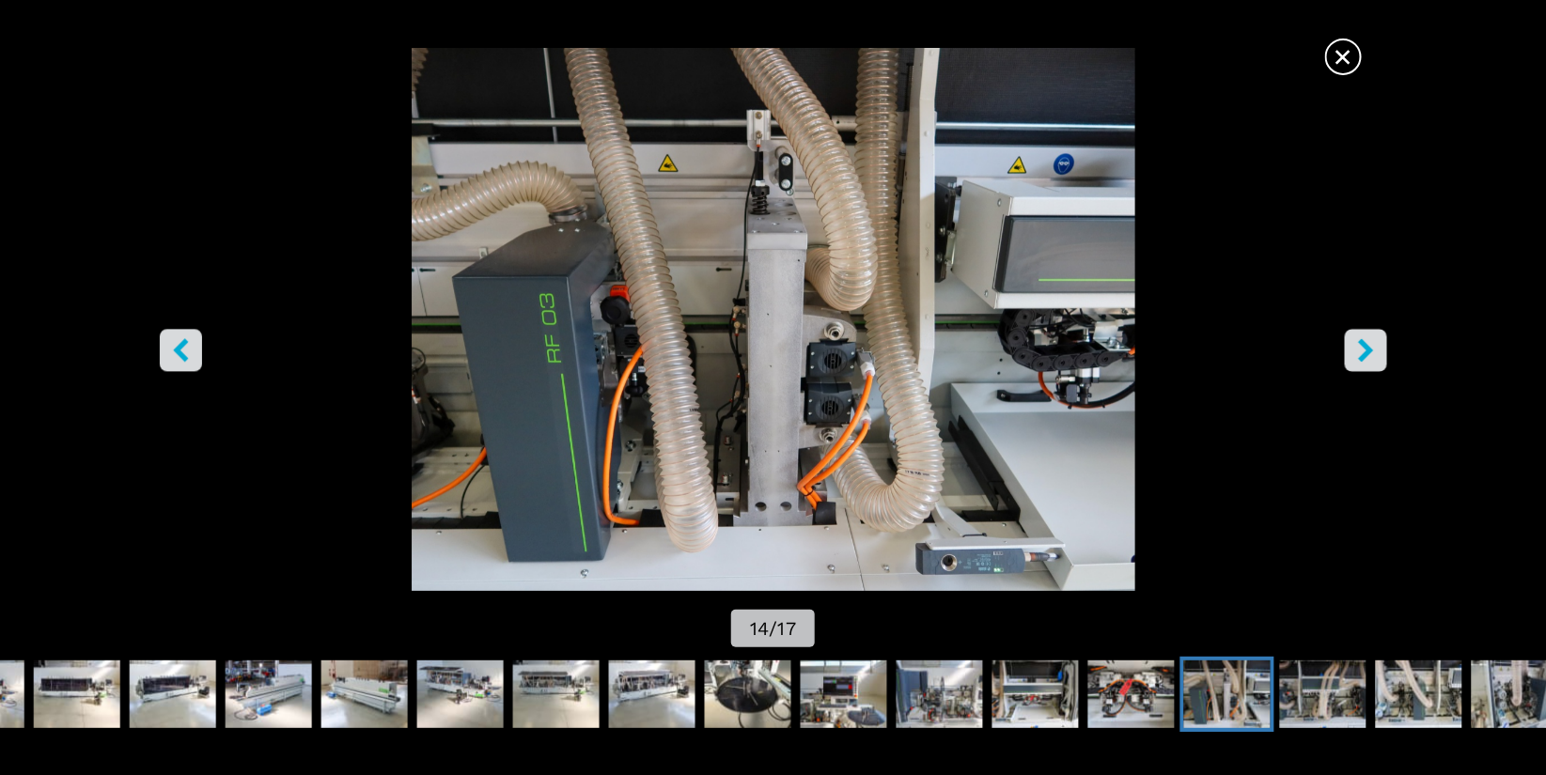
click at [1363, 353] on icon "right-button" at bounding box center [1365, 349] width 15 height 23
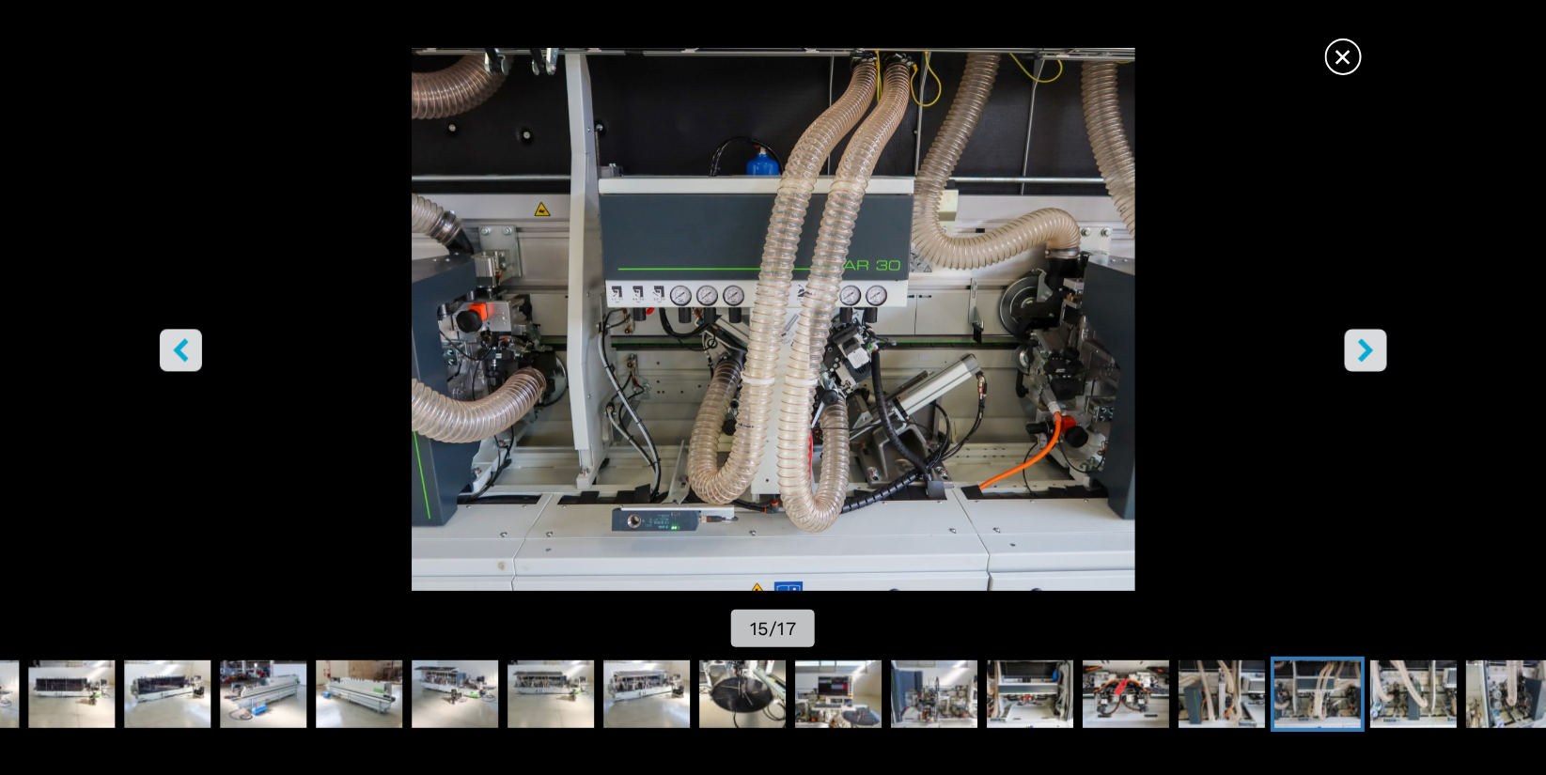
click at [1363, 353] on icon "right-button" at bounding box center [1365, 349] width 15 height 23
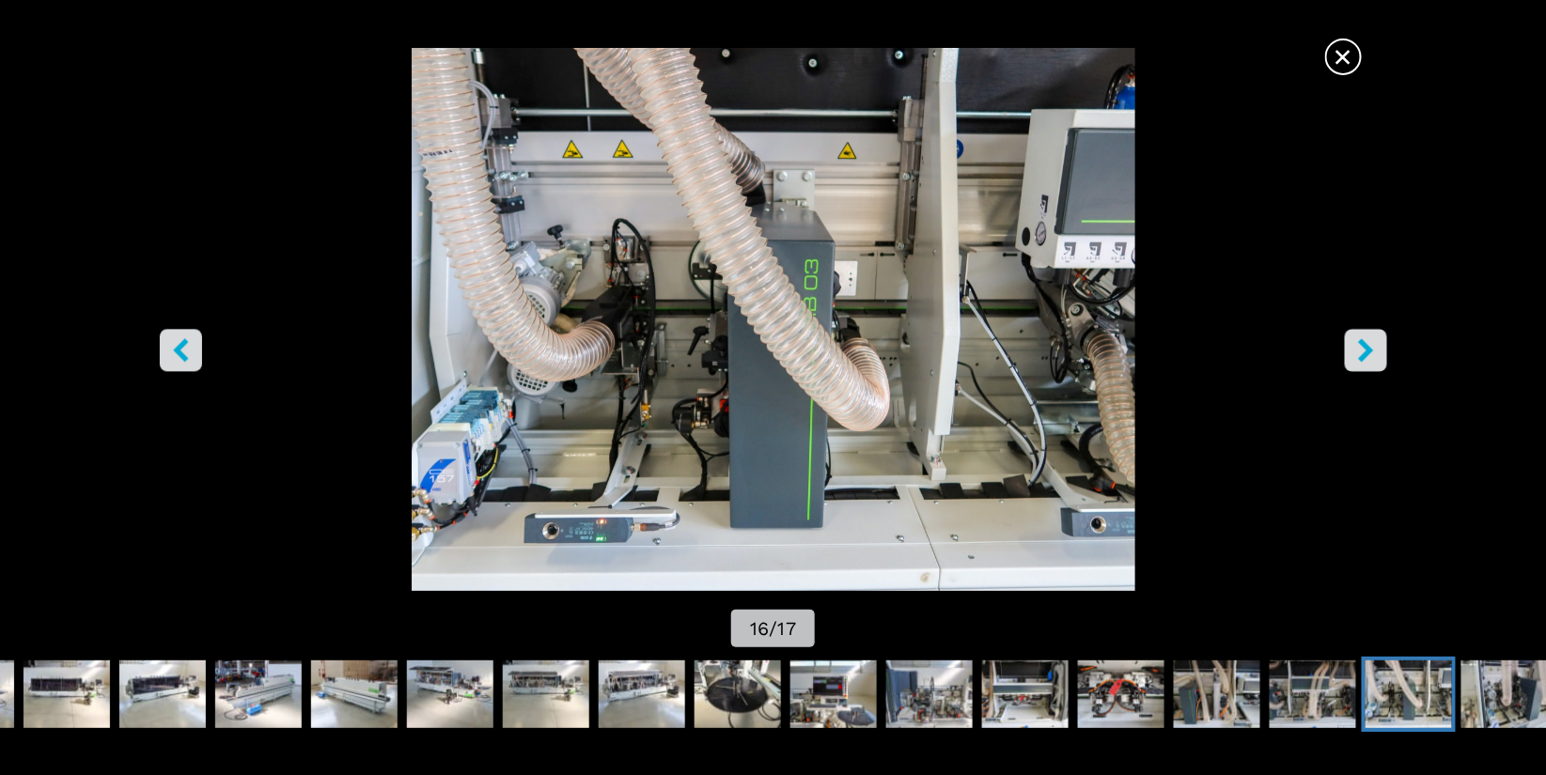
click at [1363, 353] on icon "right-button" at bounding box center [1365, 349] width 15 height 23
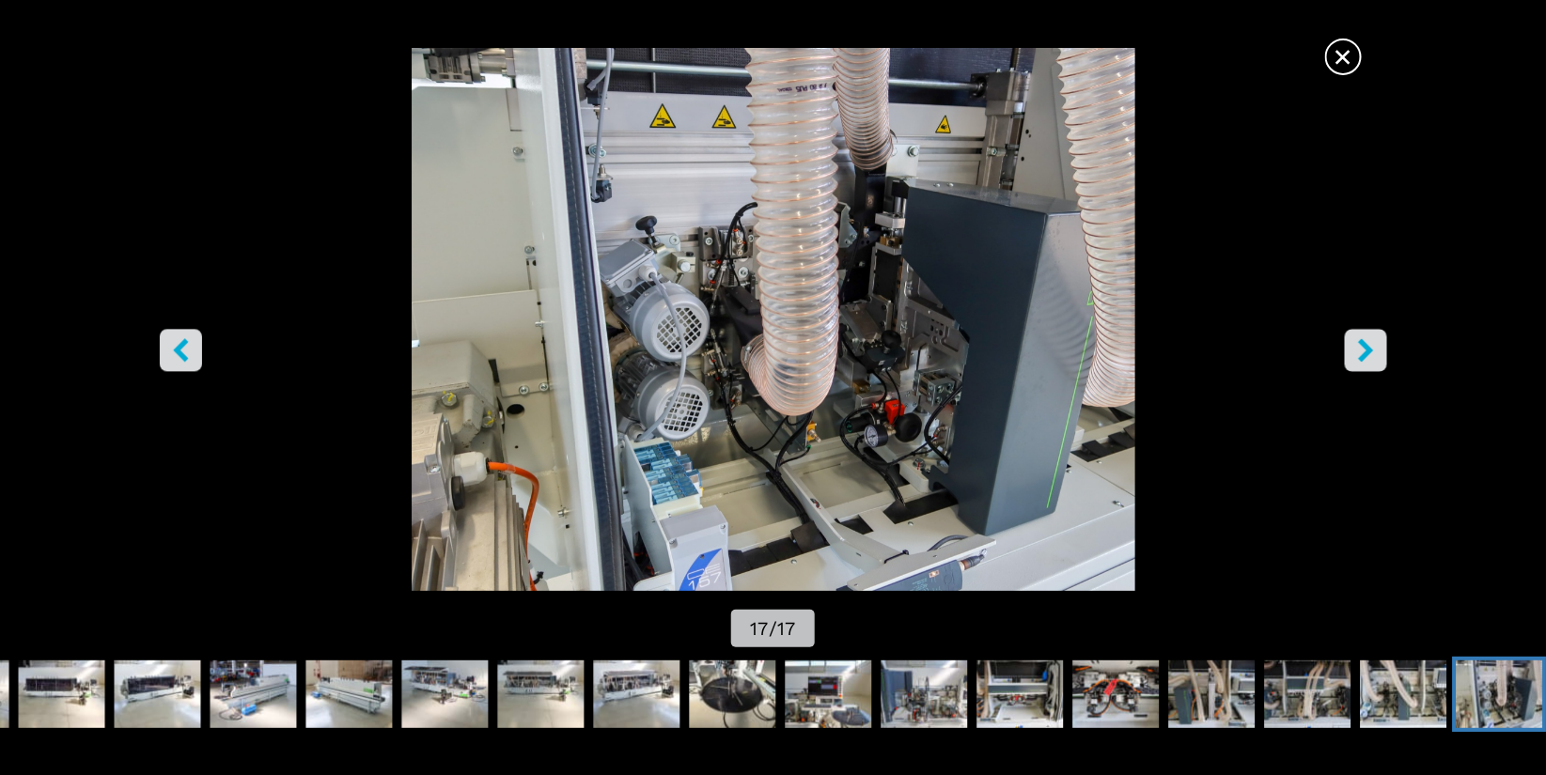
click at [1363, 353] on icon "right-button" at bounding box center [1365, 349] width 15 height 23
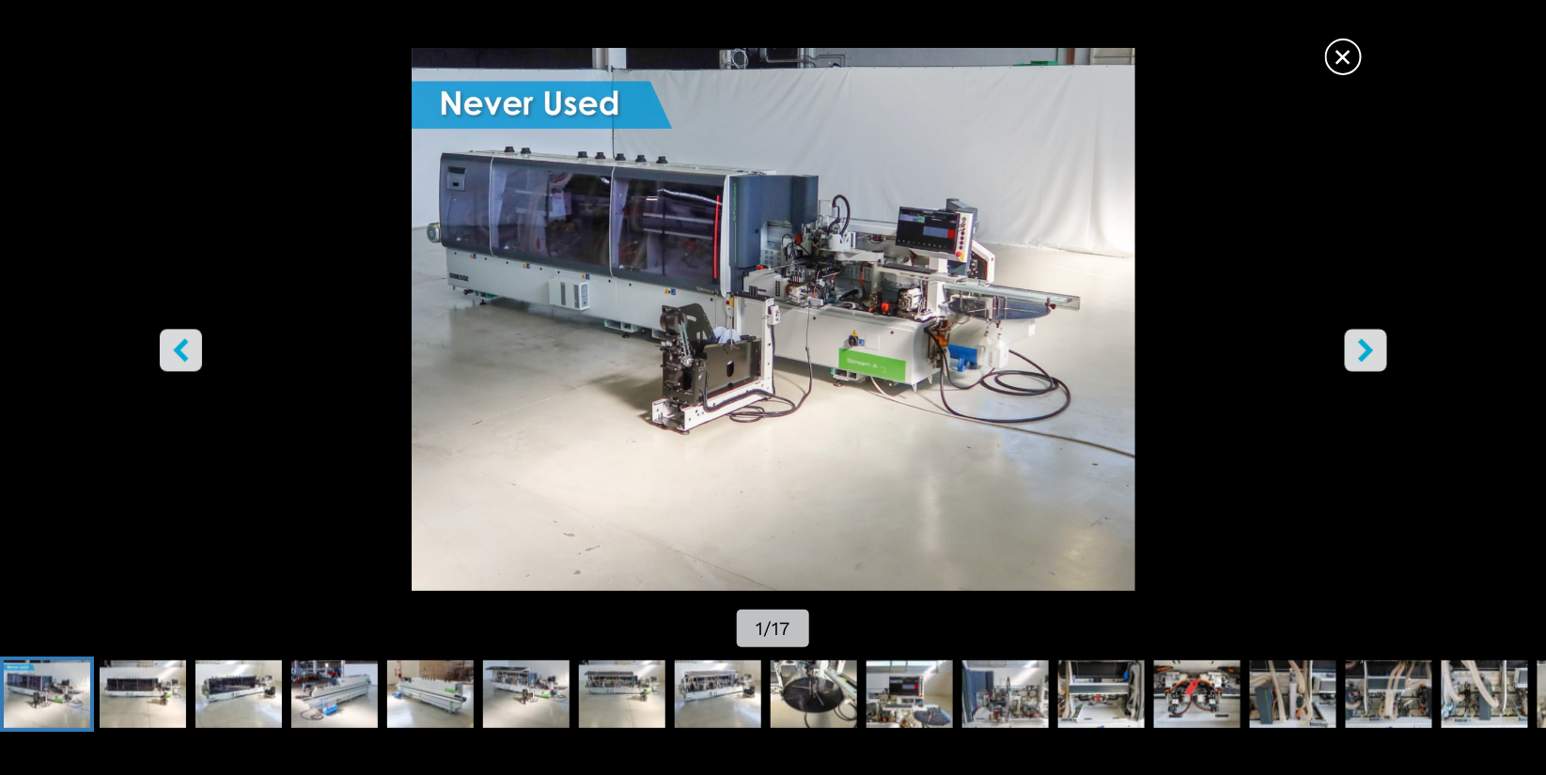
click at [1363, 353] on icon "right-button" at bounding box center [1365, 349] width 15 height 23
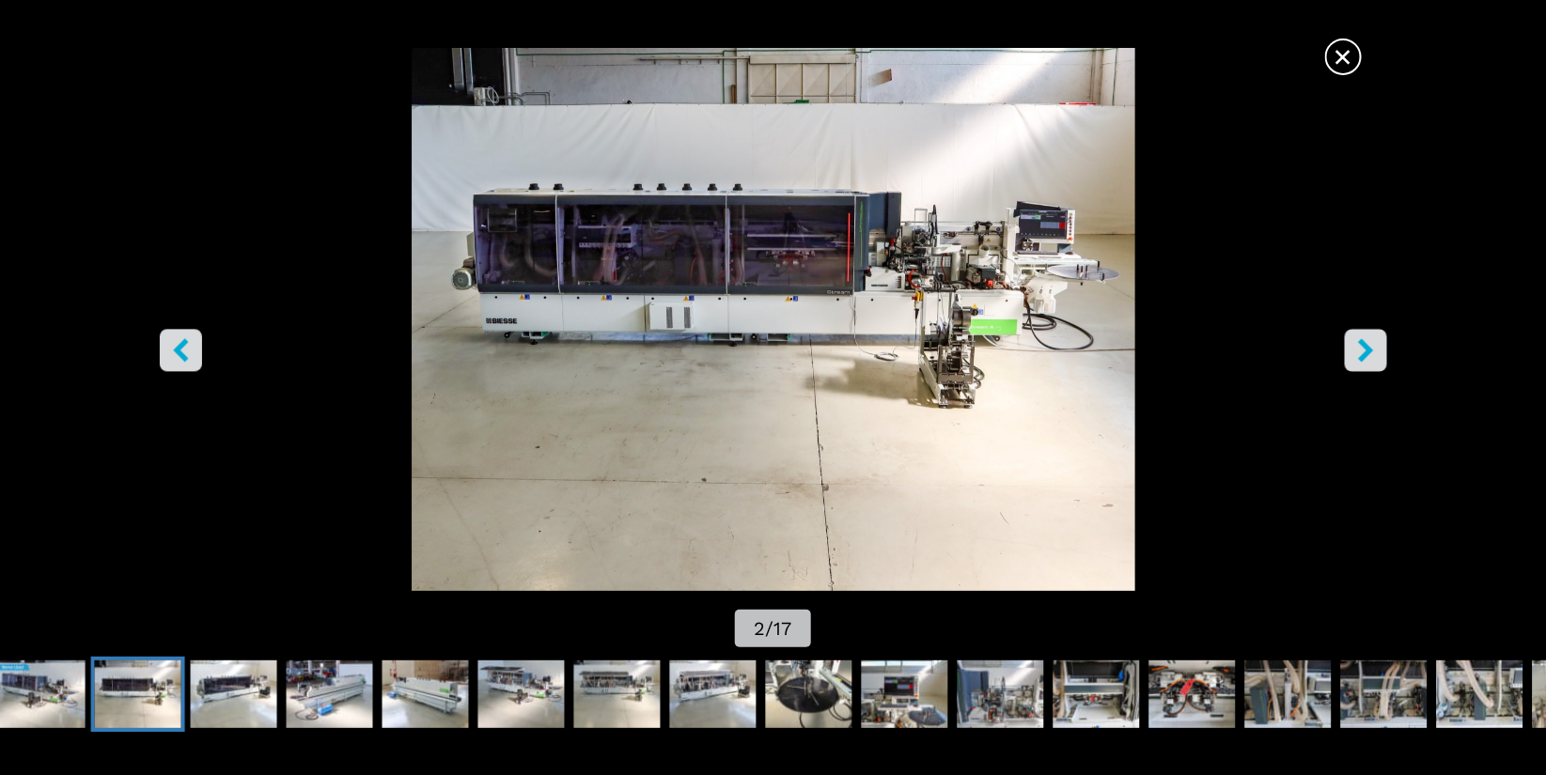
click at [1353, 65] on span "×" at bounding box center [1343, 53] width 33 height 33
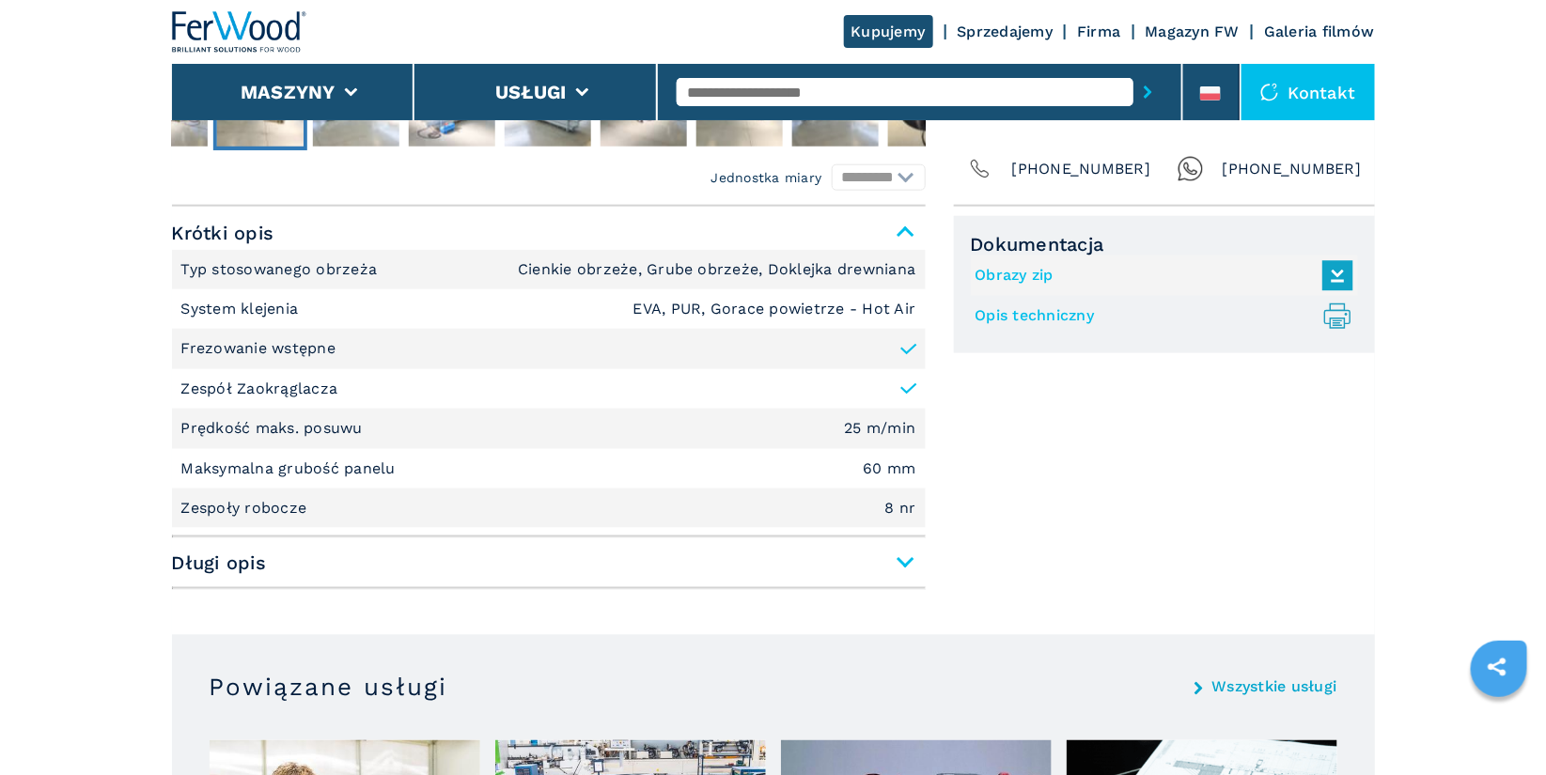
scroll to position [739, 0]
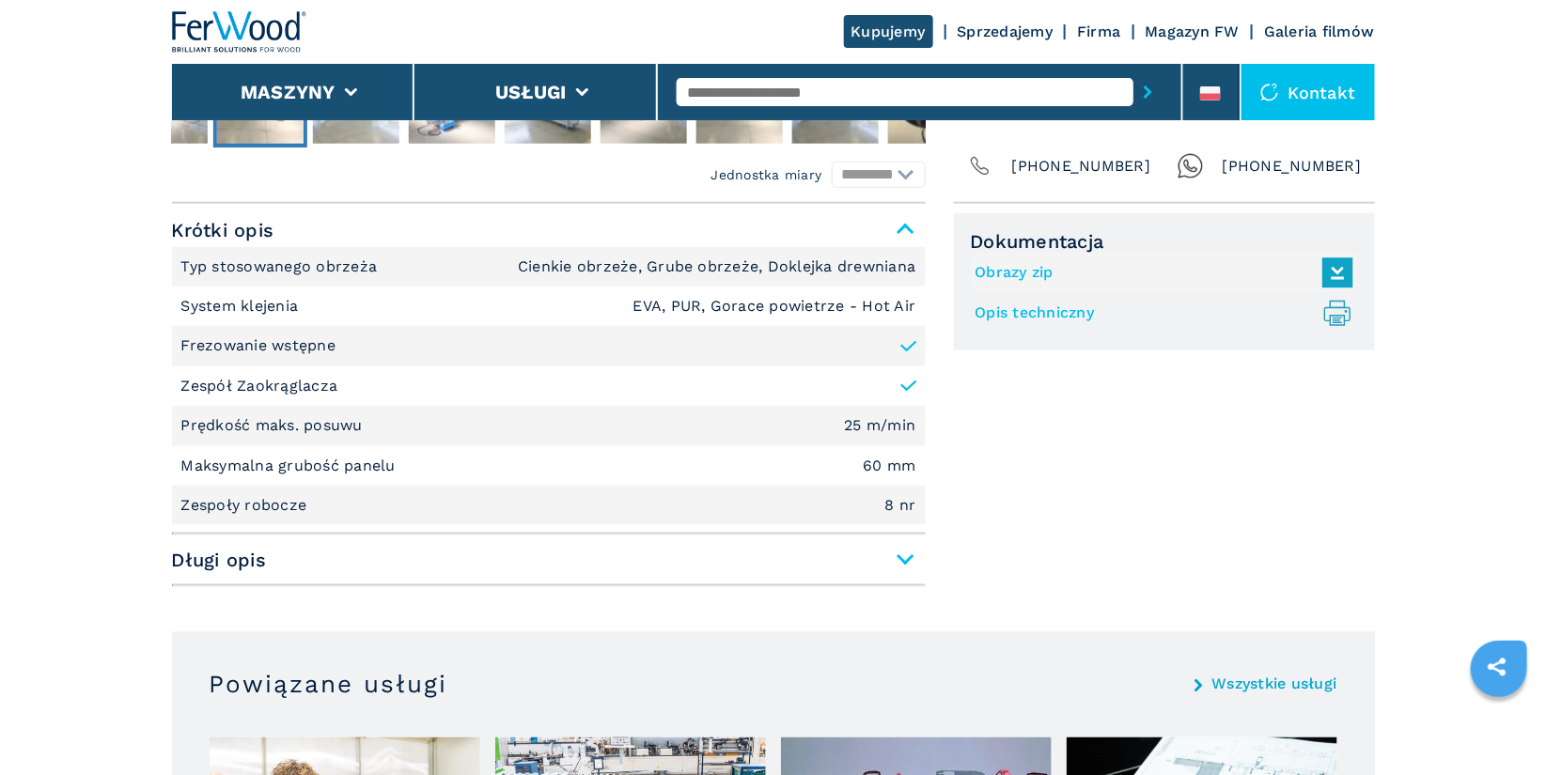
click at [901, 552] on span "Długi opis" at bounding box center [549, 560] width 754 height 34
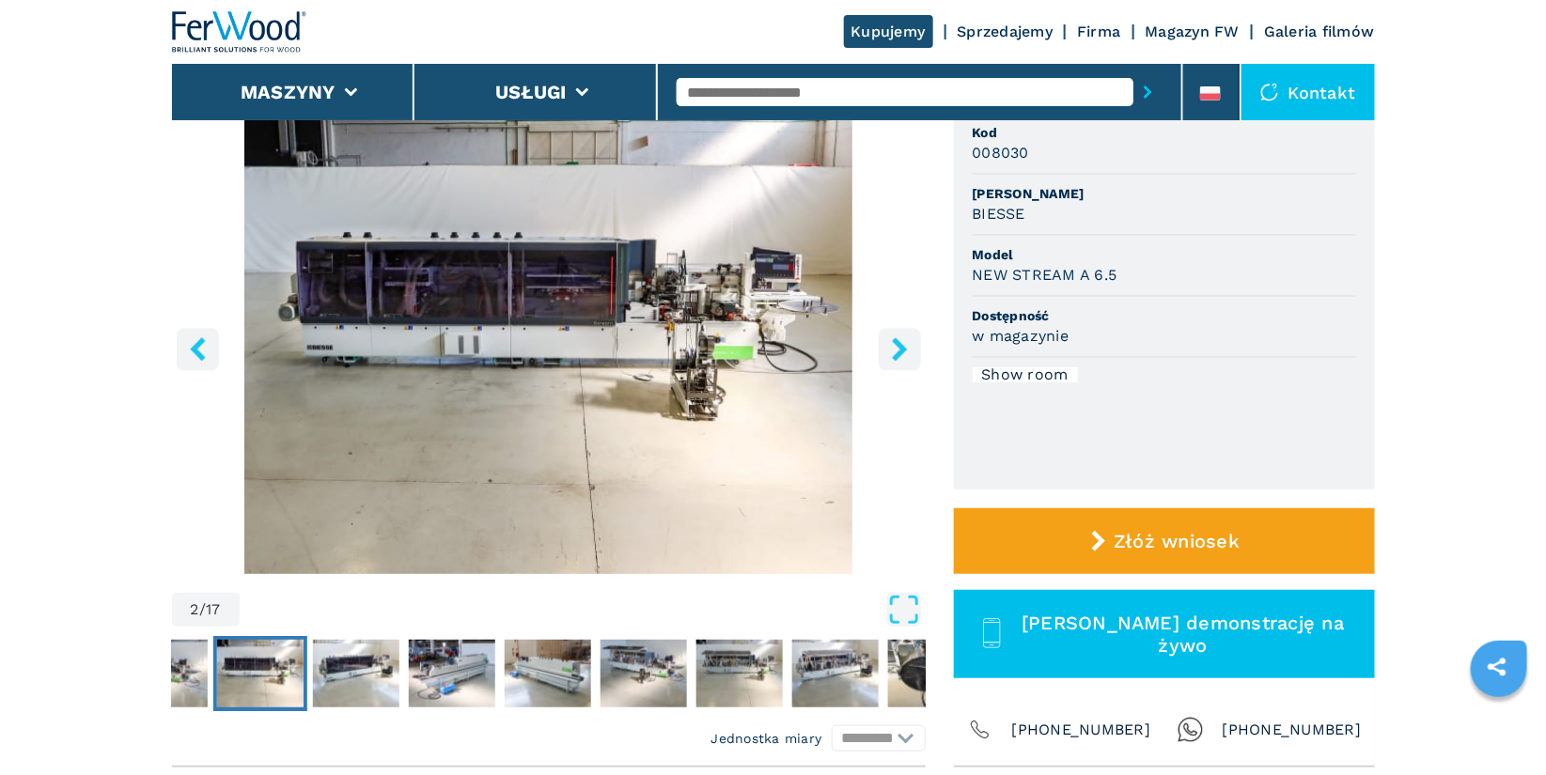
scroll to position [154, 0]
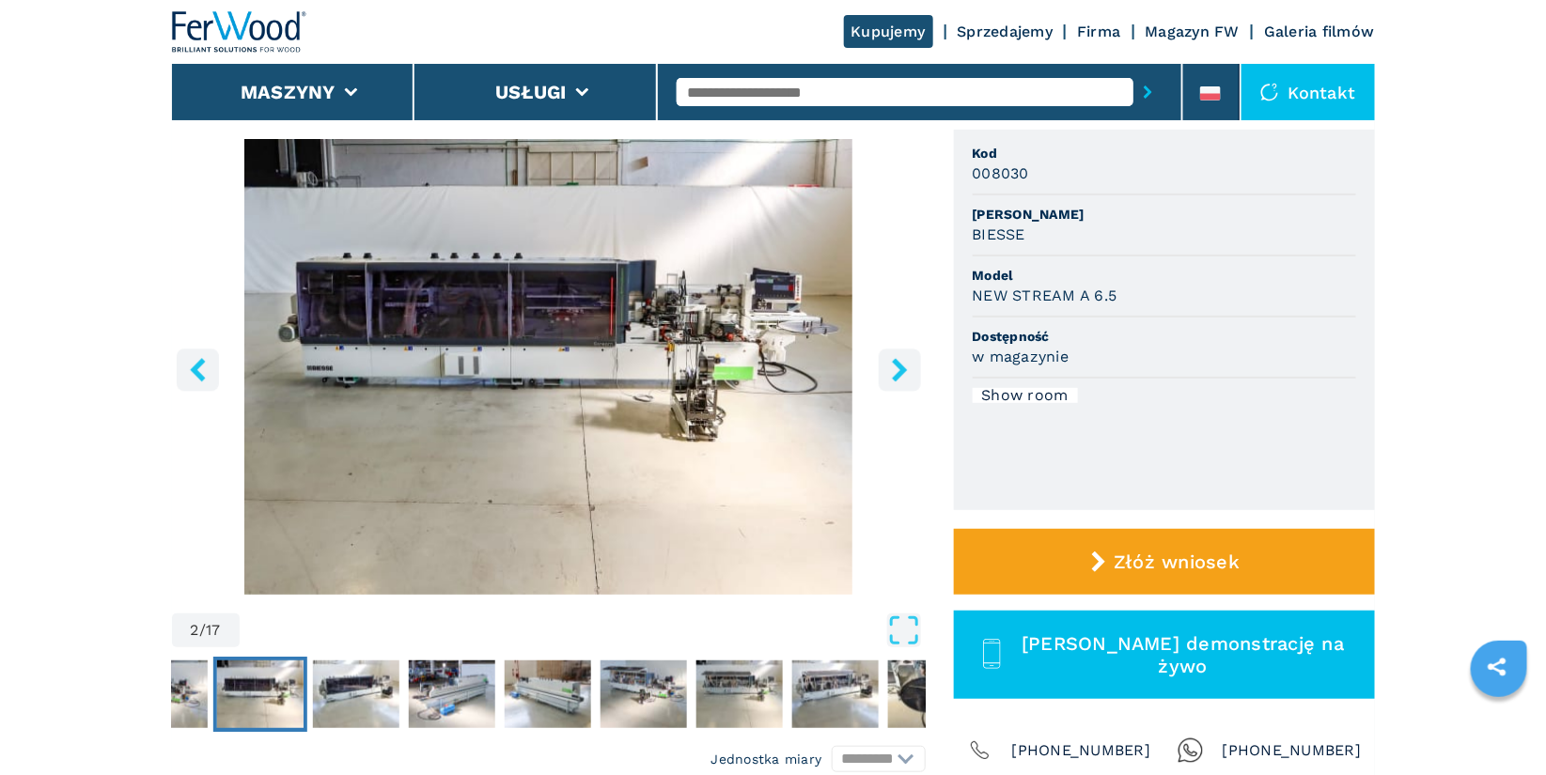
click at [891, 369] on icon "right-button" at bounding box center [899, 369] width 23 height 23
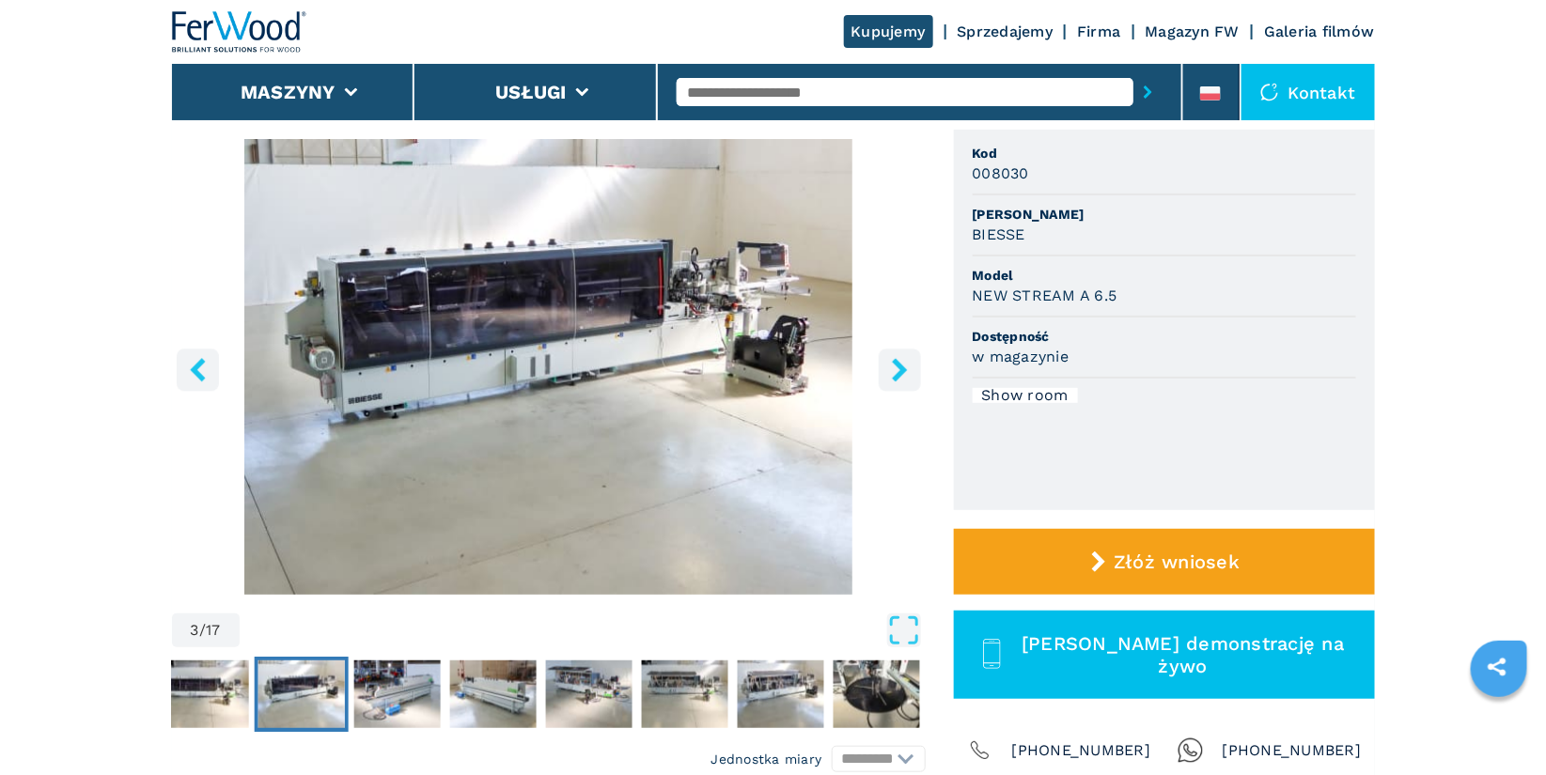
click at [891, 369] on icon "right-button" at bounding box center [899, 369] width 23 height 23
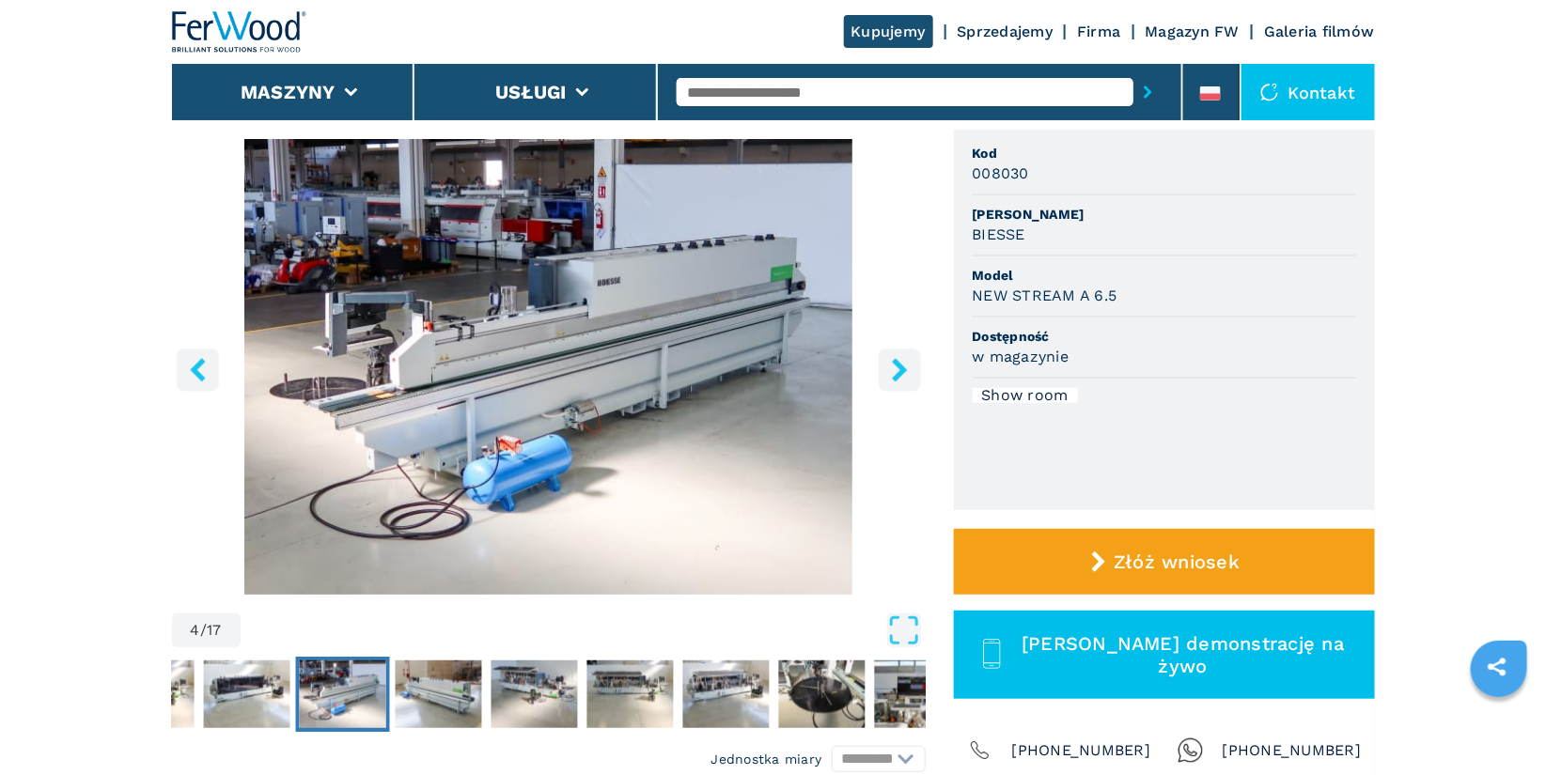
click at [187, 373] on icon "left-button" at bounding box center [197, 369] width 23 height 23
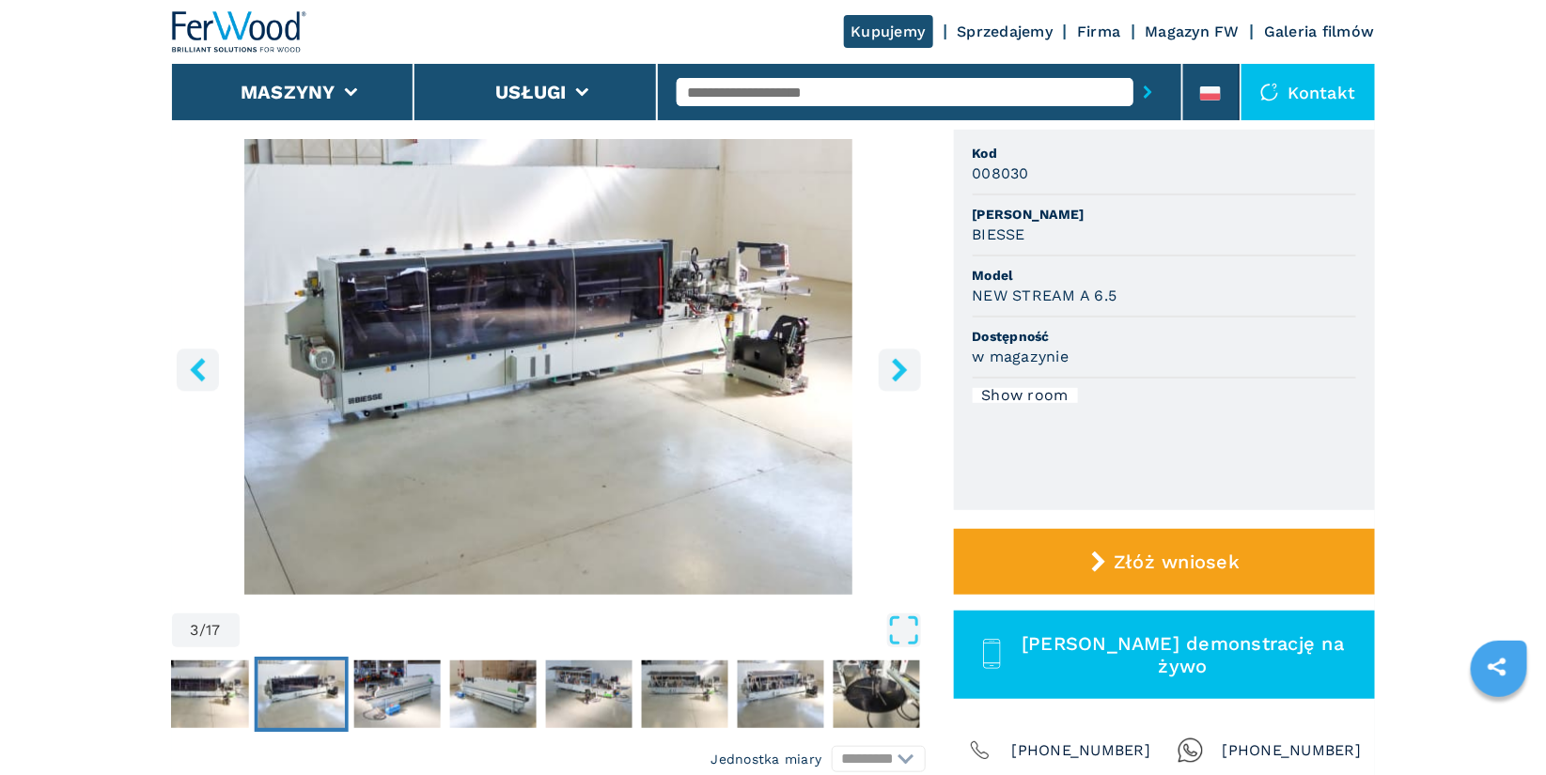
click at [187, 373] on icon "left-button" at bounding box center [197, 369] width 23 height 23
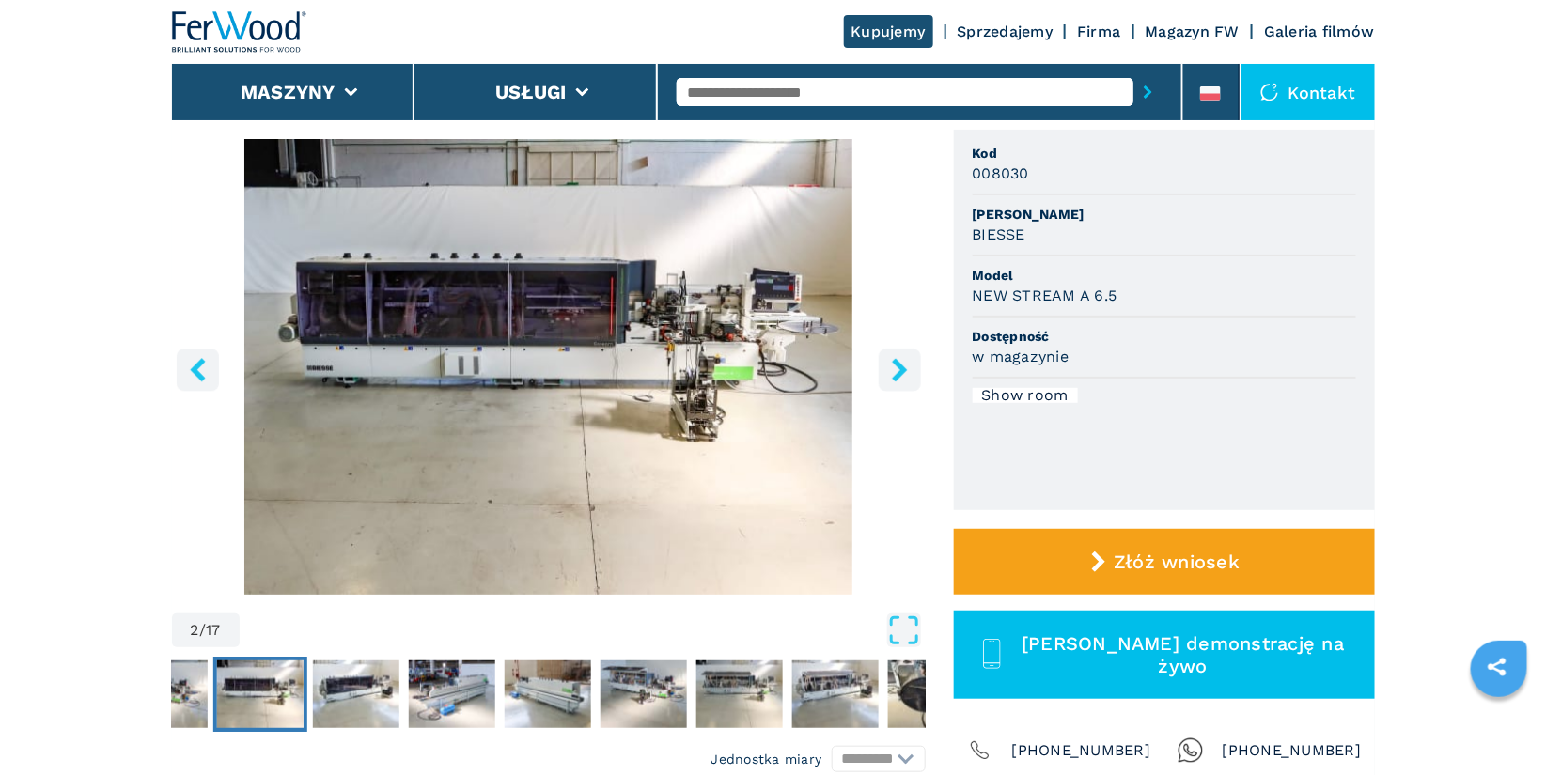
click at [187, 373] on icon "left-button" at bounding box center [197, 369] width 23 height 23
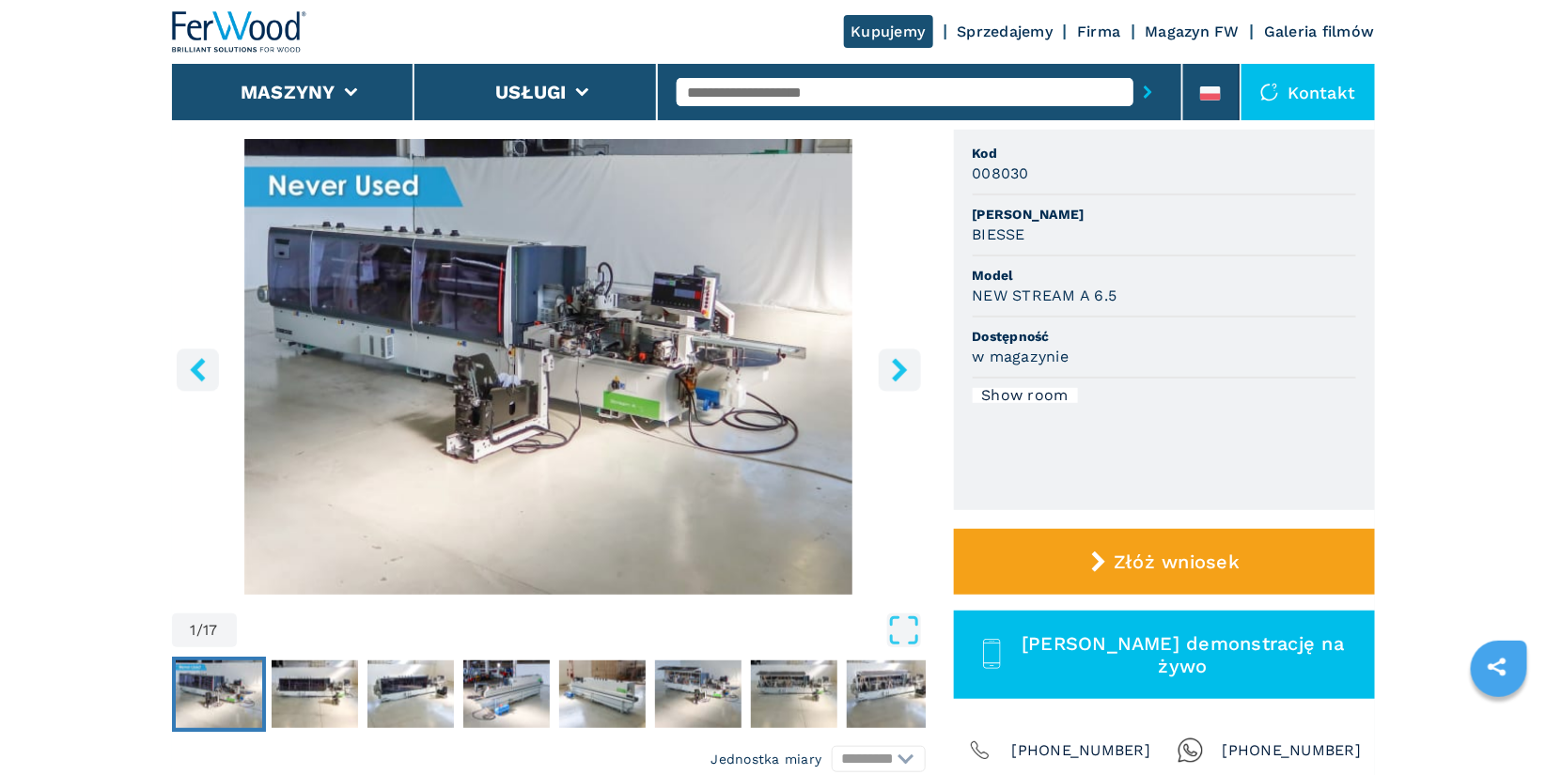
click at [187, 373] on icon "left-button" at bounding box center [197, 369] width 23 height 23
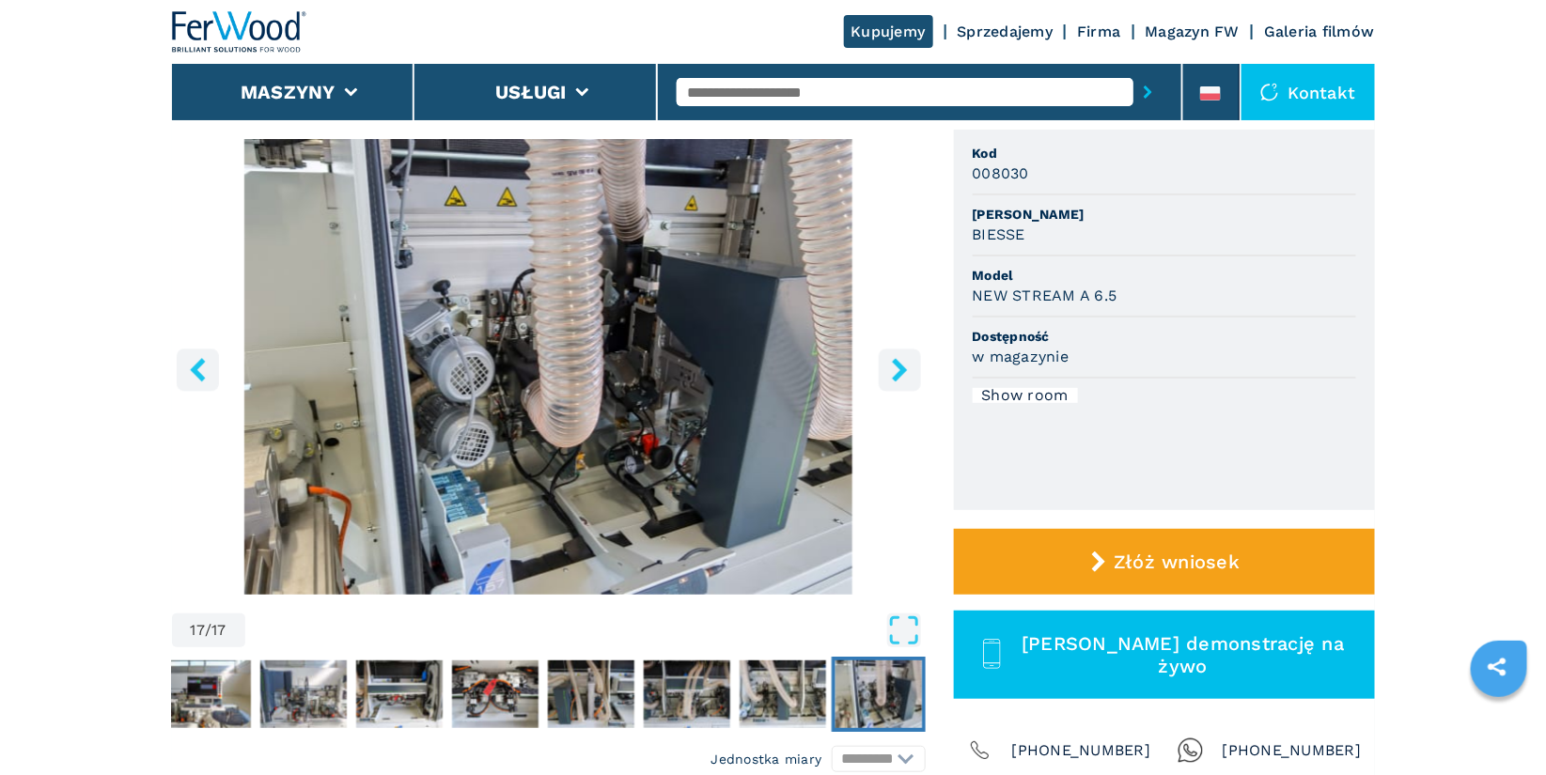
click at [190, 368] on icon "left-button" at bounding box center [197, 369] width 23 height 23
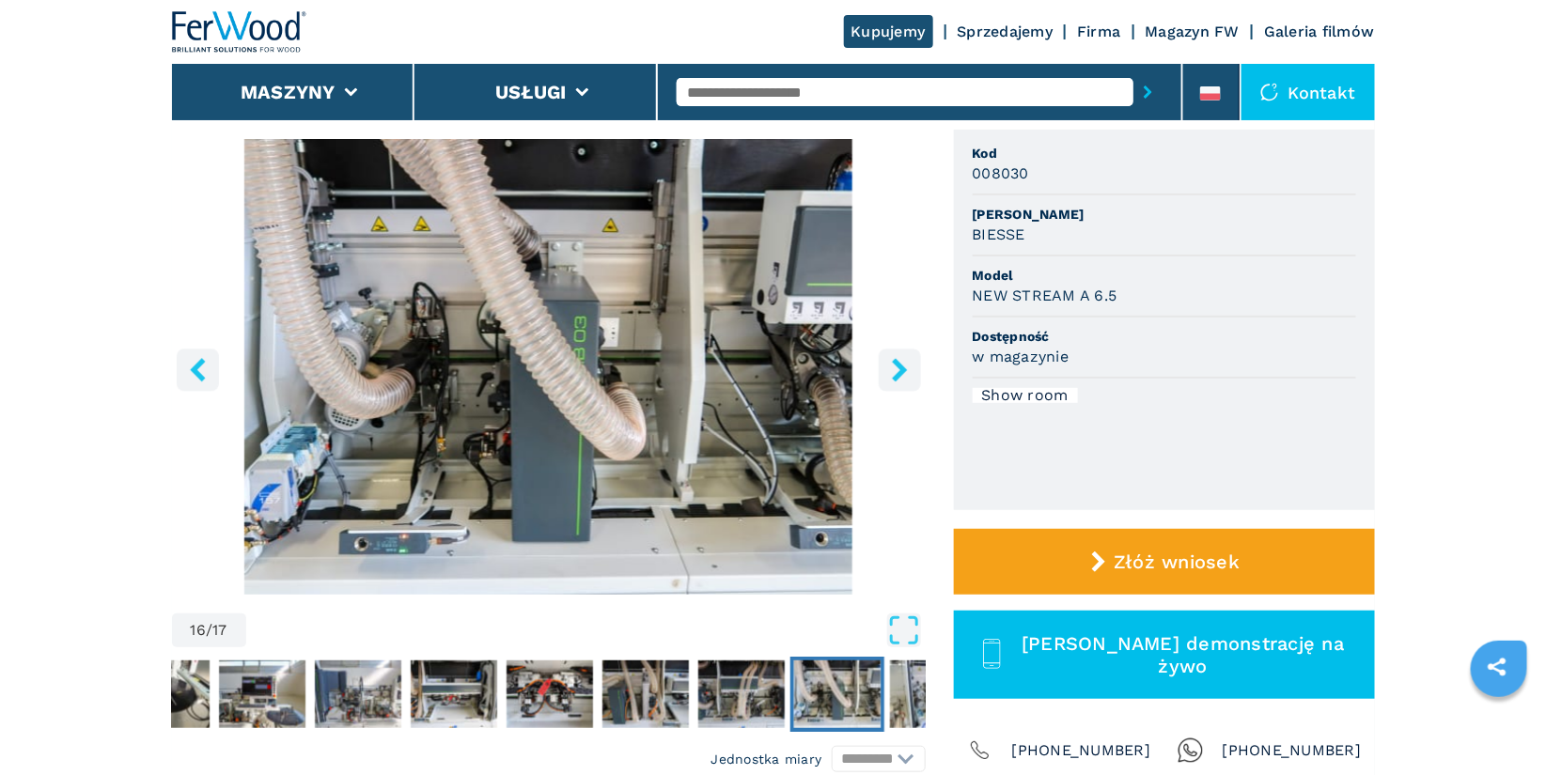
click at [190, 368] on icon "left-button" at bounding box center [197, 369] width 23 height 23
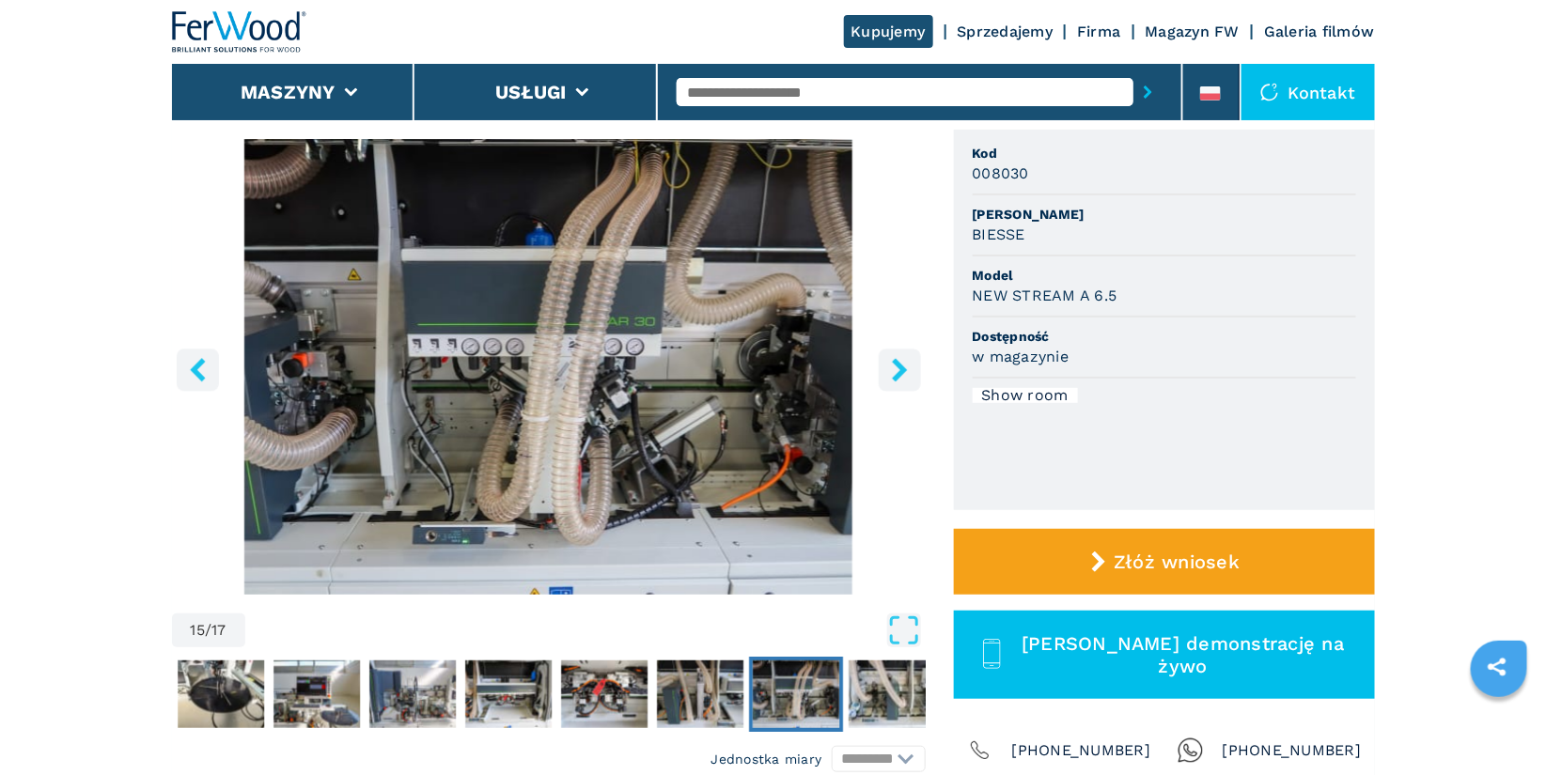
click at [190, 368] on icon "left-button" at bounding box center [197, 369] width 23 height 23
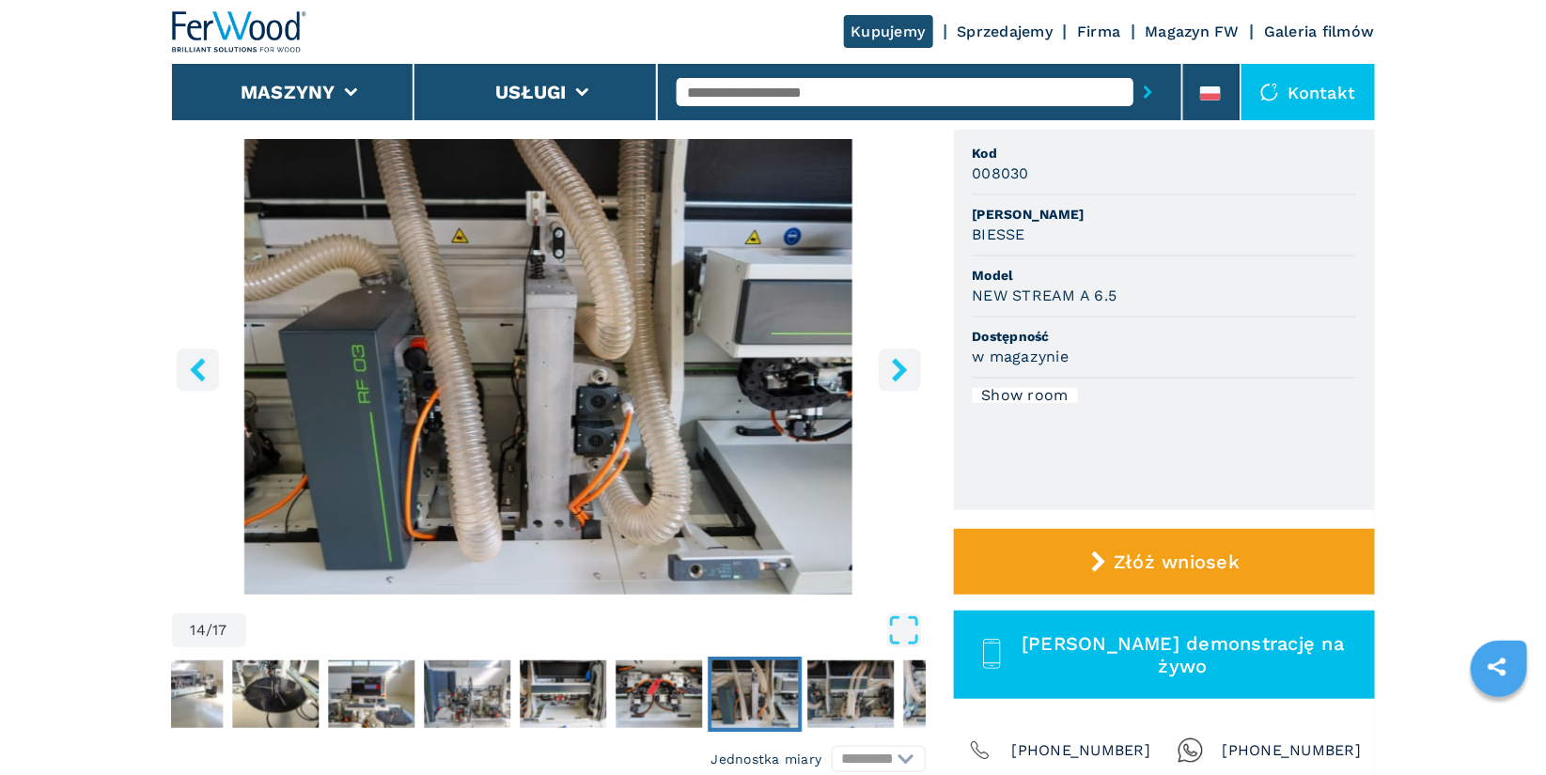
click at [197, 379] on icon "left-button" at bounding box center [197, 369] width 23 height 23
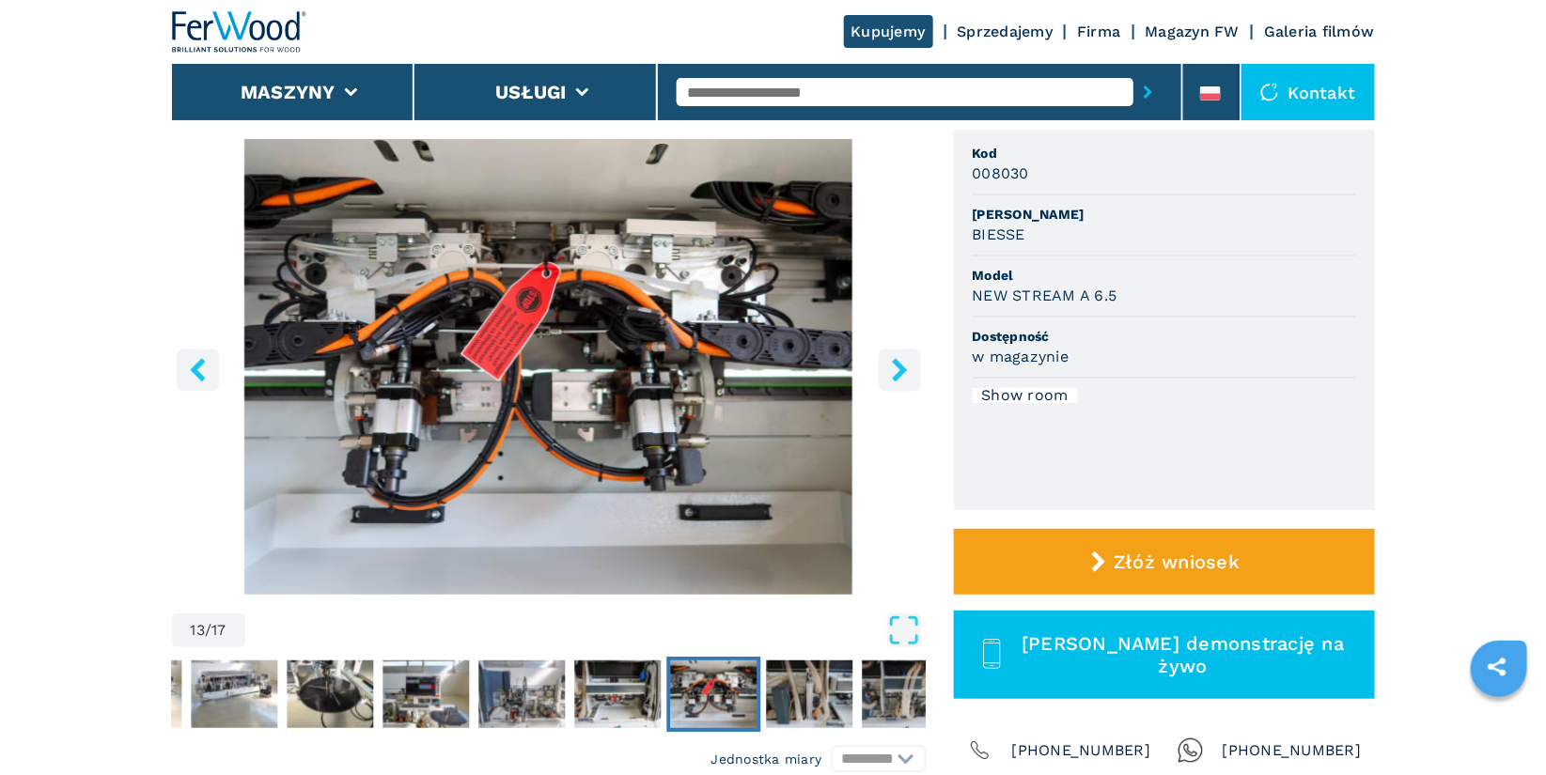
click at [197, 379] on icon "left-button" at bounding box center [197, 369] width 23 height 23
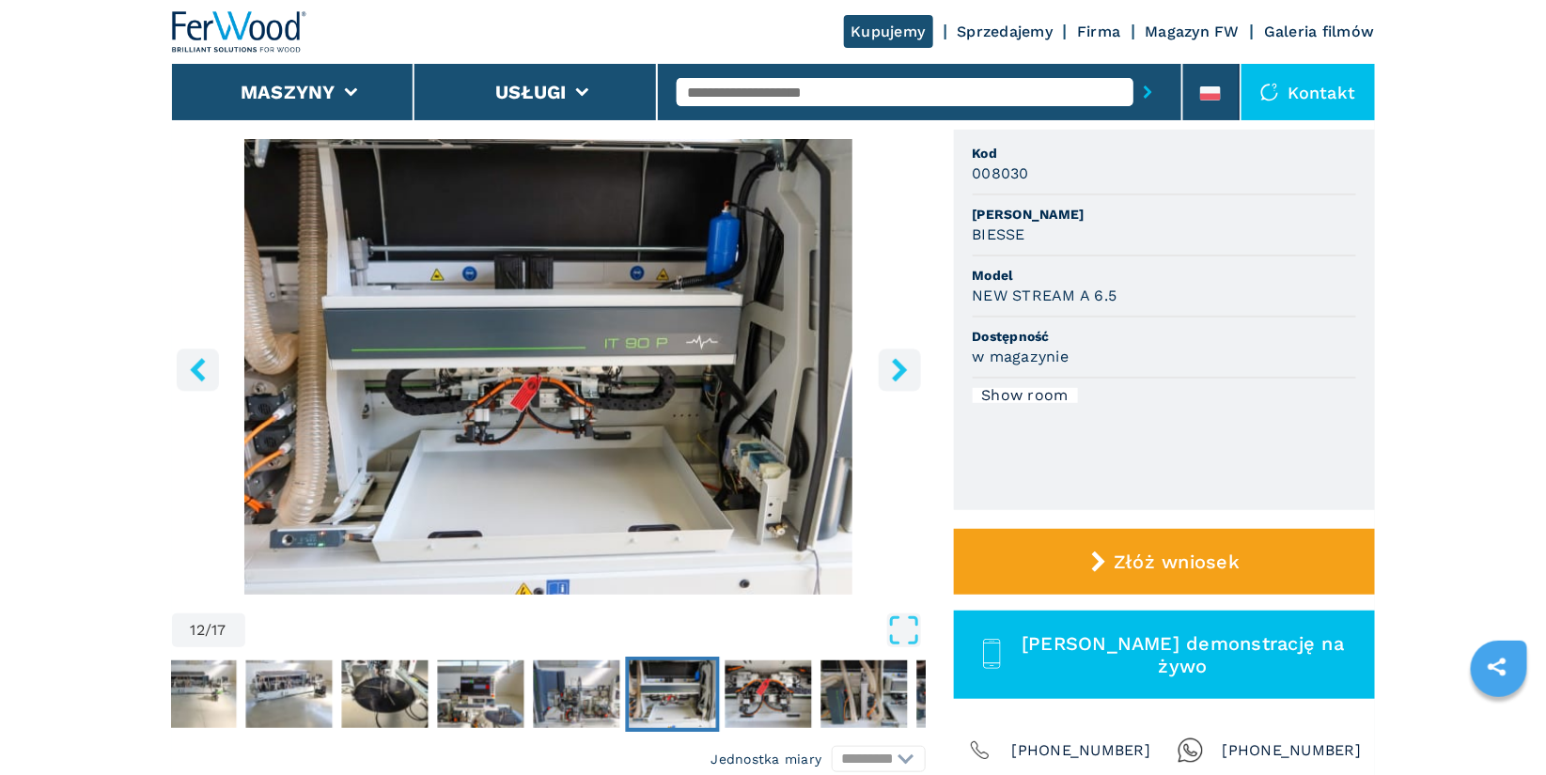
click at [197, 379] on icon "left-button" at bounding box center [197, 369] width 23 height 23
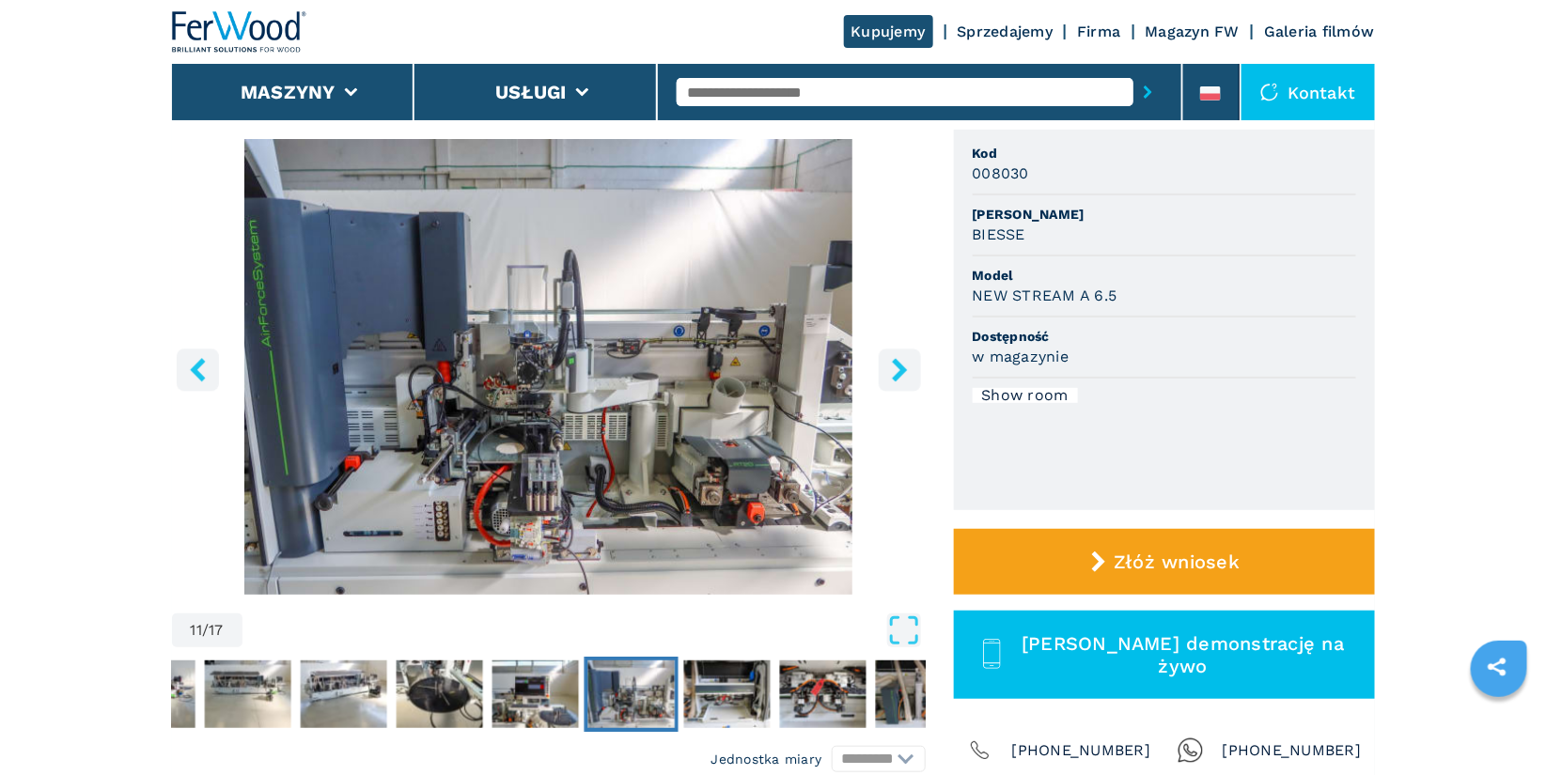
click at [197, 379] on icon "left-button" at bounding box center [197, 369] width 23 height 23
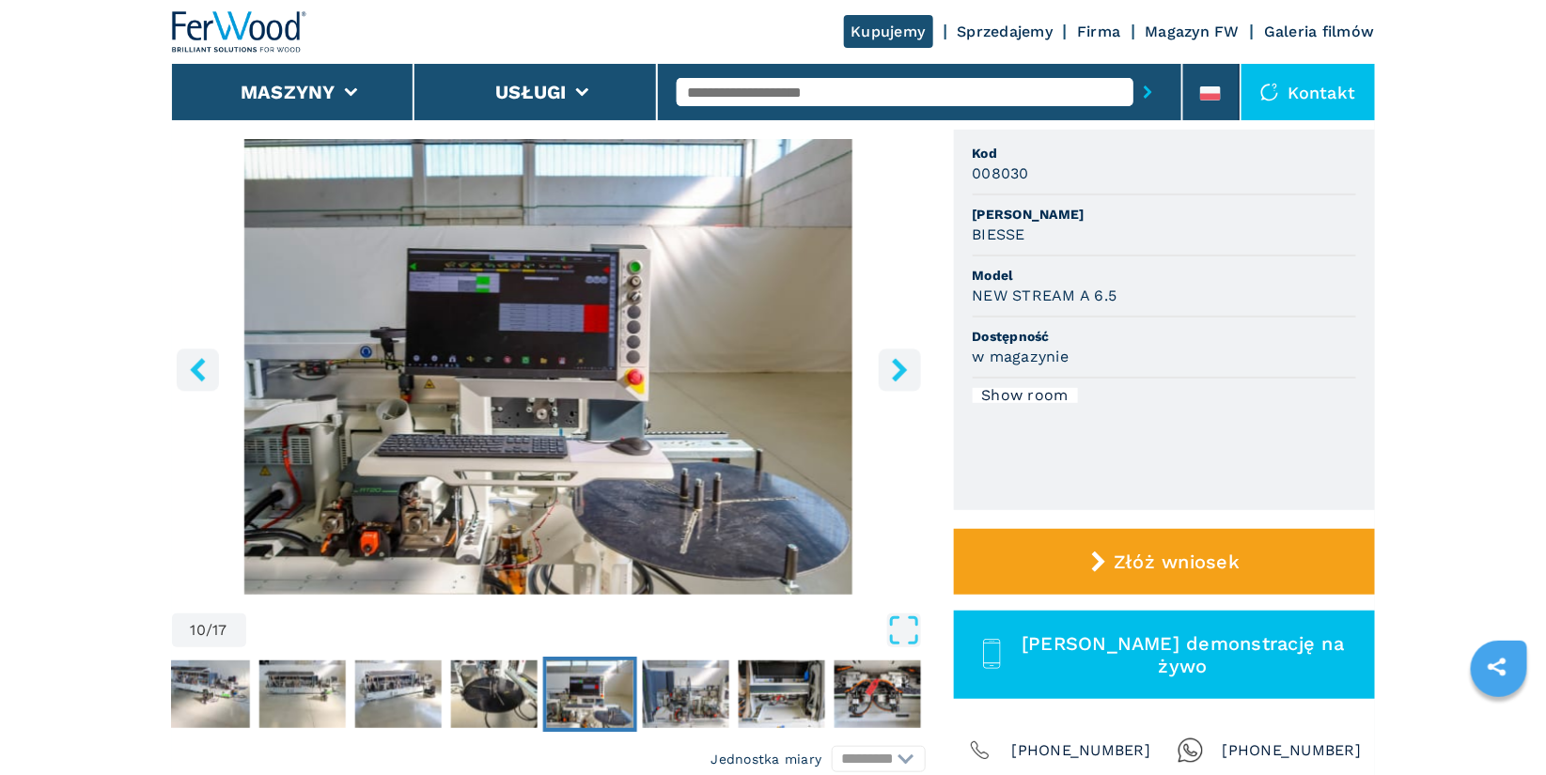
click at [197, 379] on icon "left-button" at bounding box center [197, 369] width 23 height 23
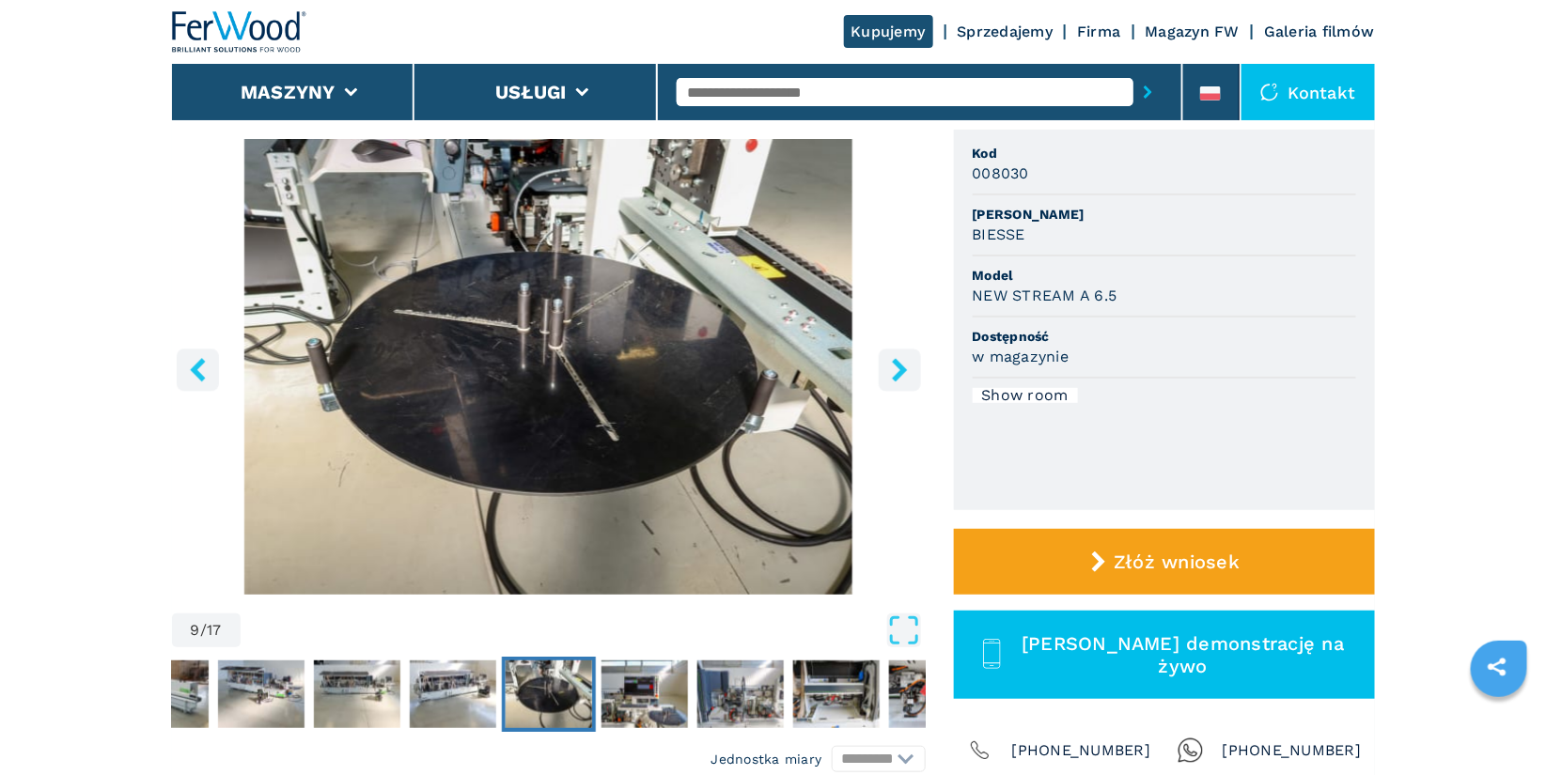
click at [197, 379] on icon "left-button" at bounding box center [197, 369] width 23 height 23
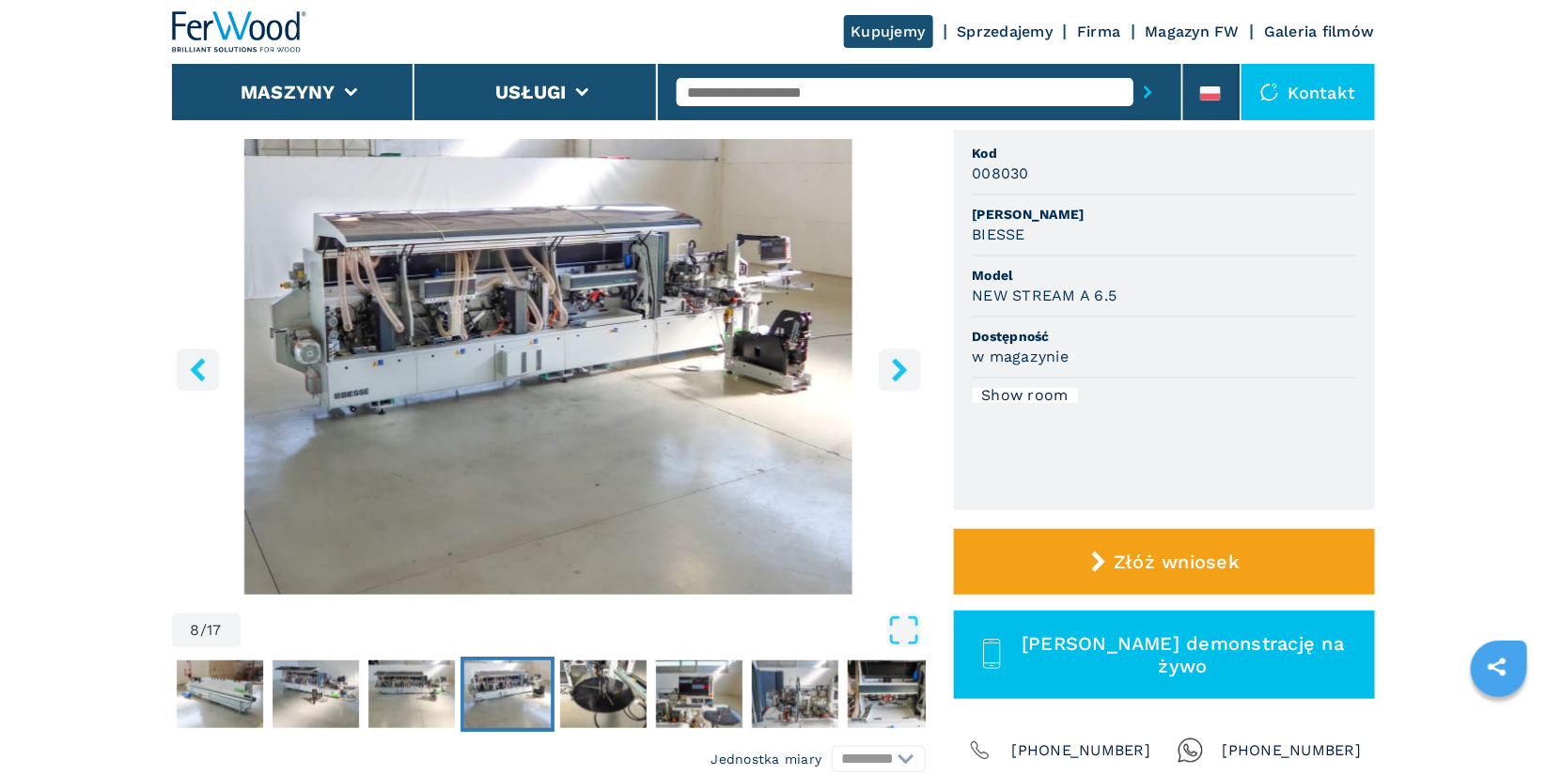
click at [197, 379] on icon "left-button" at bounding box center [197, 369] width 23 height 23
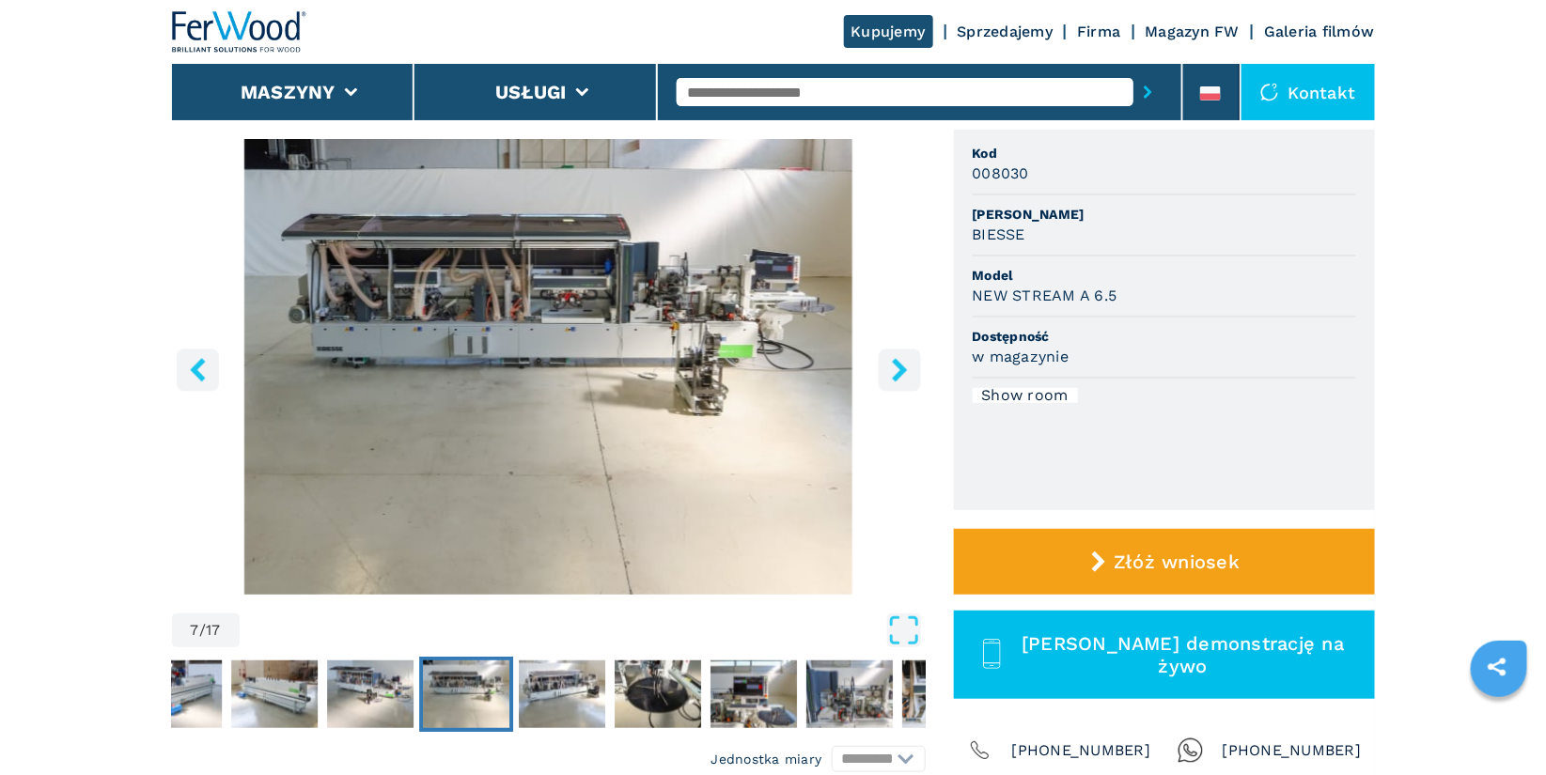
click at [197, 379] on icon "left-button" at bounding box center [197, 369] width 23 height 23
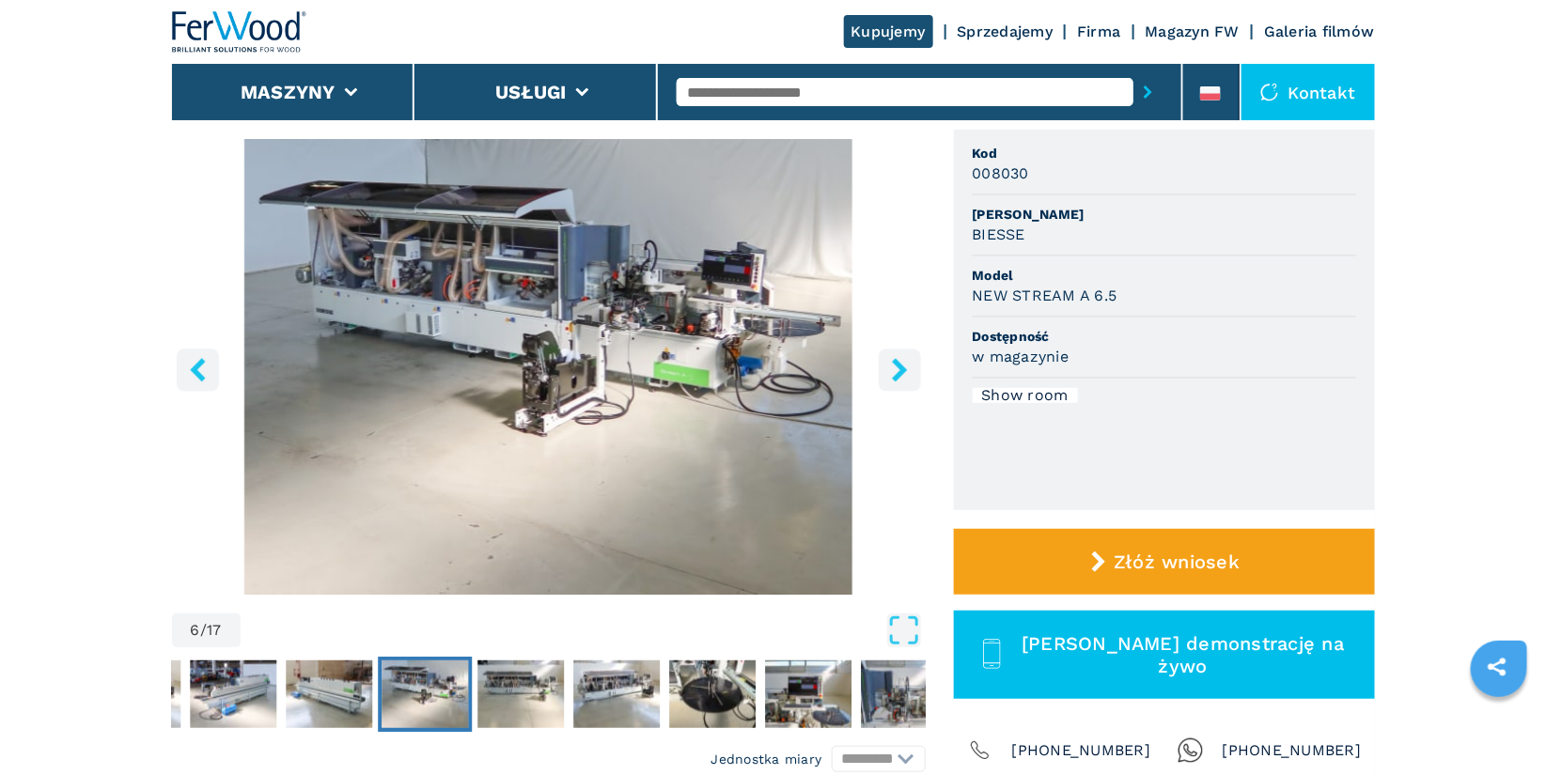
click at [197, 379] on icon "left-button" at bounding box center [197, 369] width 23 height 23
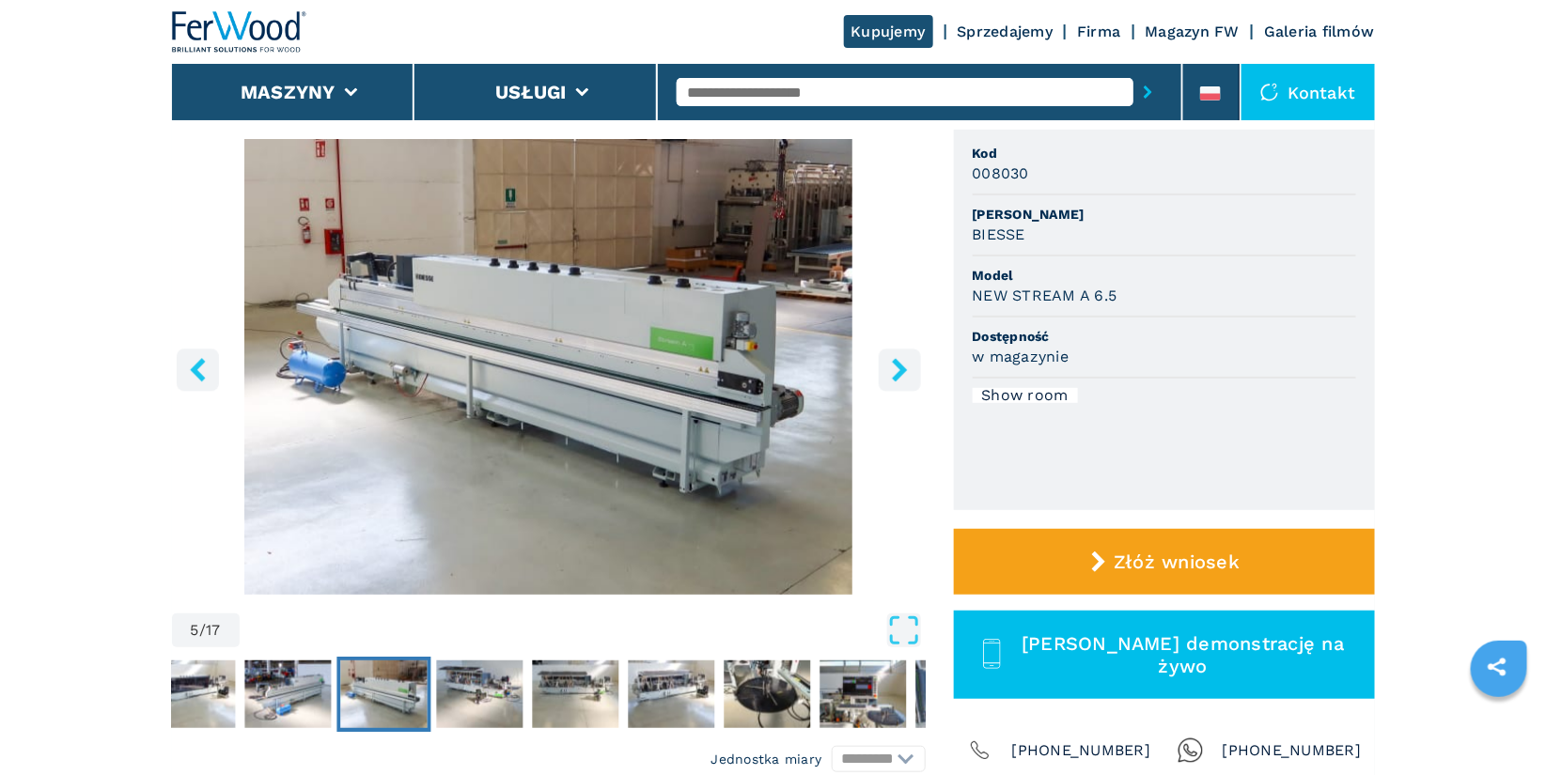
click at [199, 361] on icon "left-button" at bounding box center [197, 369] width 15 height 23
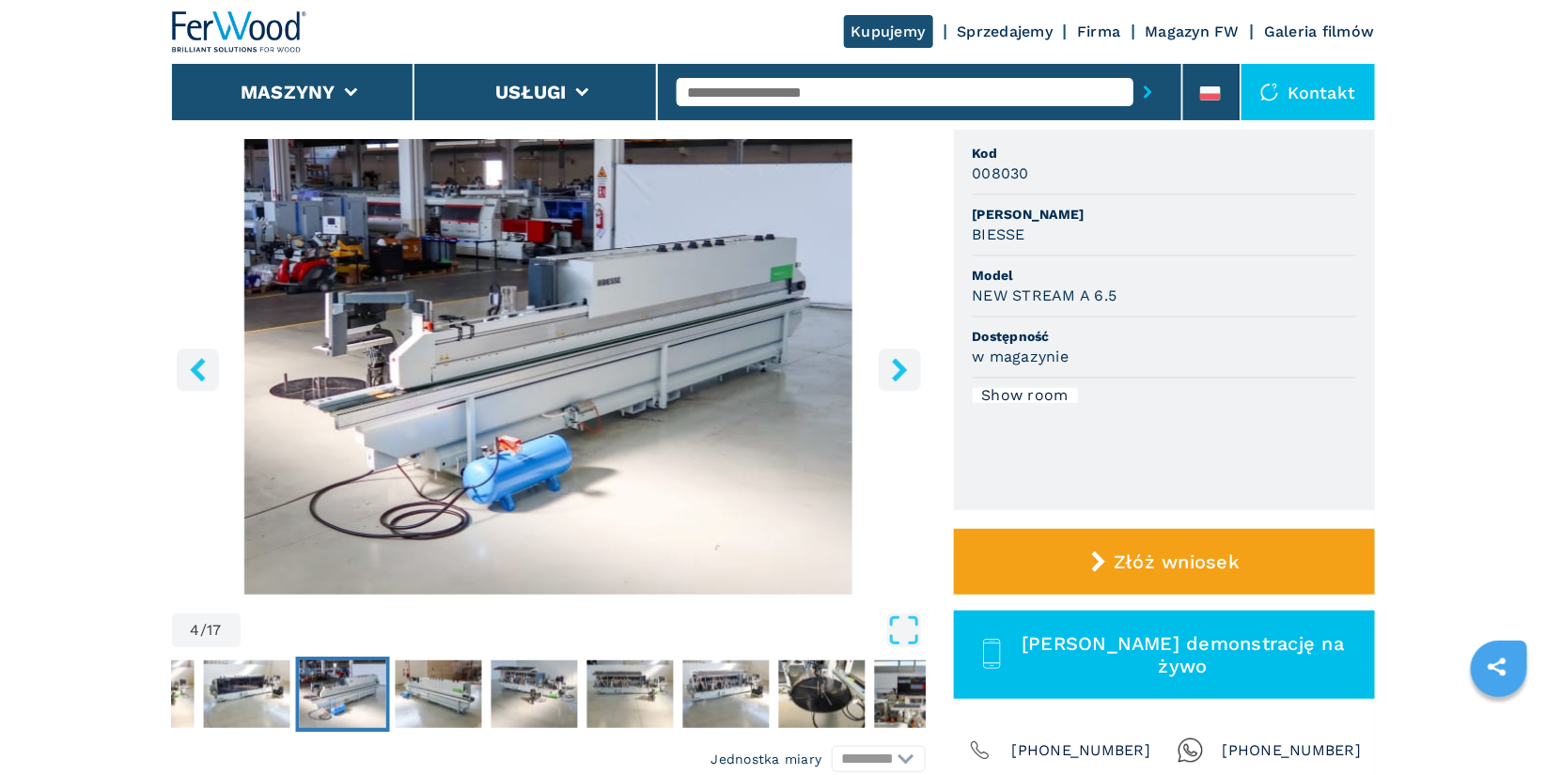
click at [199, 370] on icon "left-button" at bounding box center [197, 369] width 23 height 23
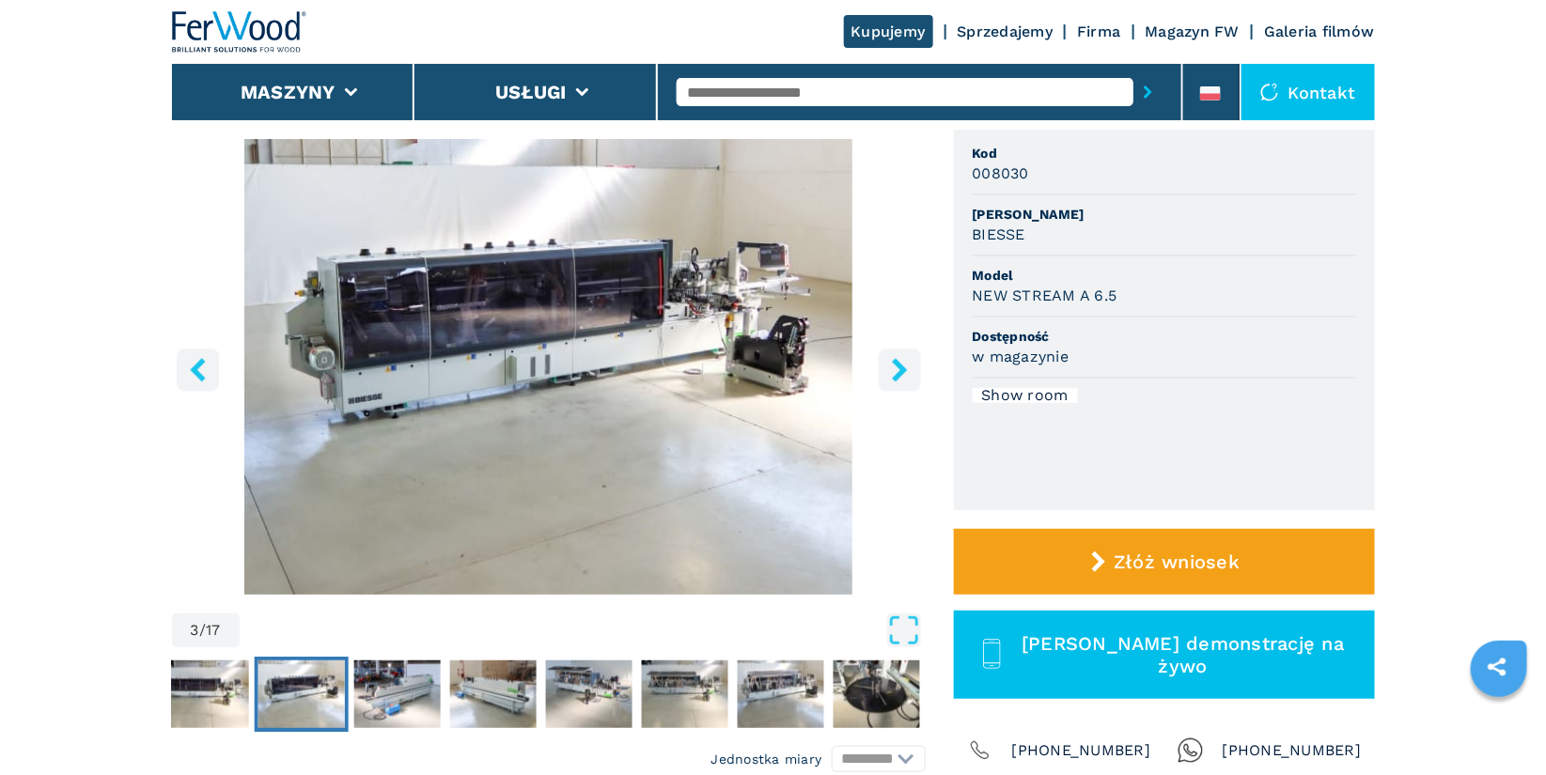
click at [199, 370] on icon "left-button" at bounding box center [197, 369] width 23 height 23
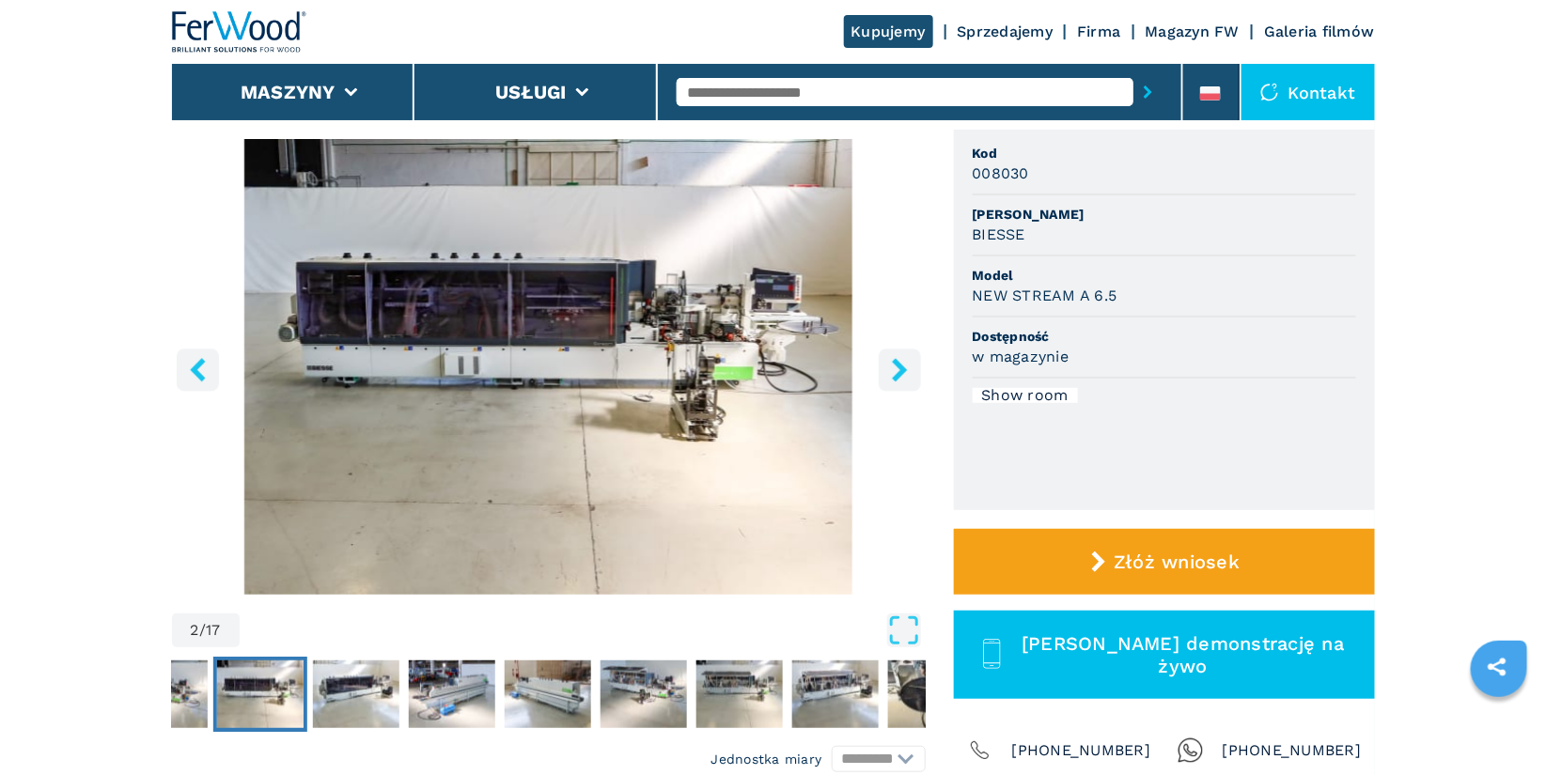
click at [199, 370] on icon "left-button" at bounding box center [197, 369] width 23 height 23
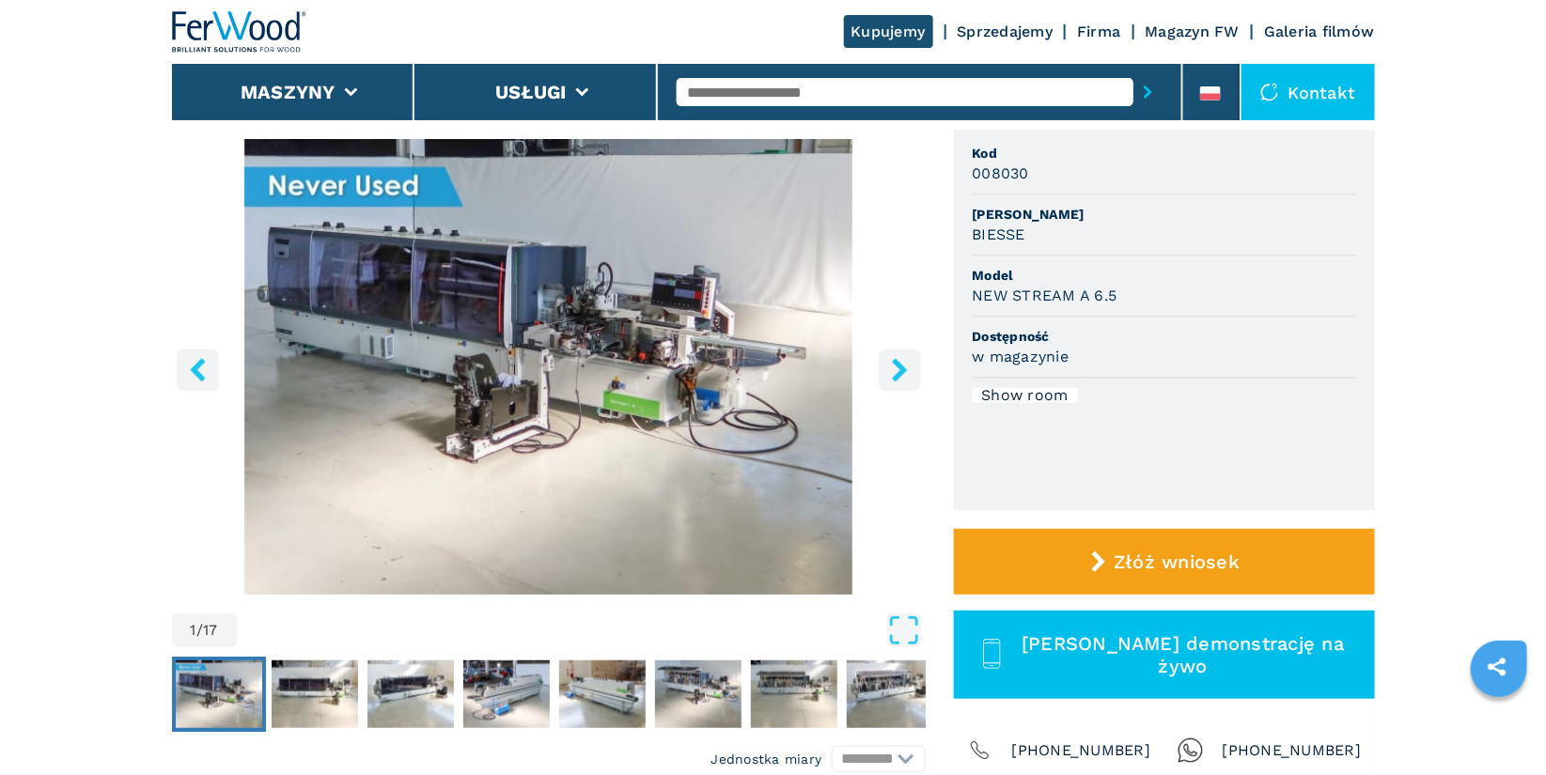
click at [199, 370] on icon "left-button" at bounding box center [197, 369] width 23 height 23
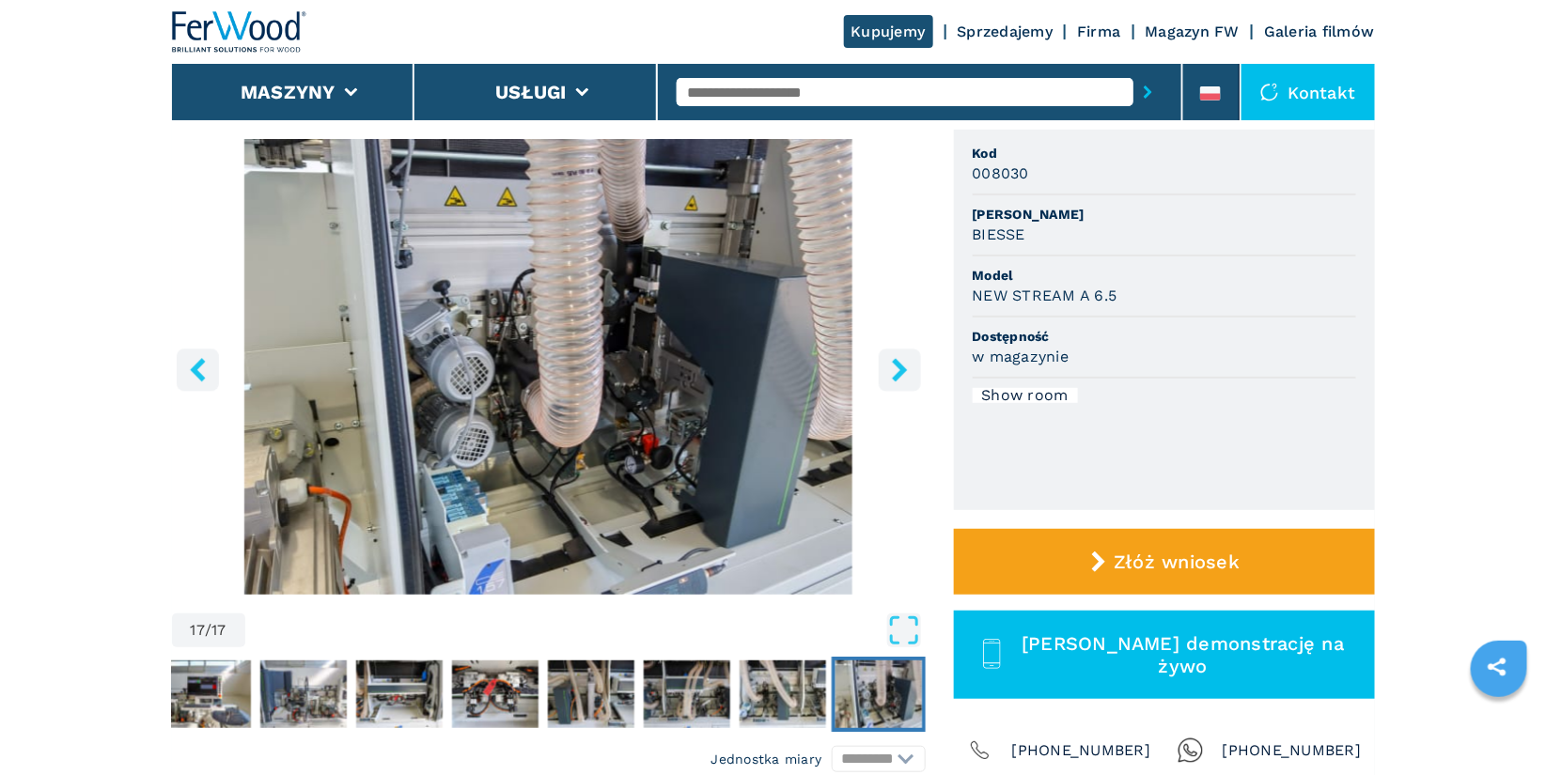
click at [199, 370] on icon "left-button" at bounding box center [197, 369] width 23 height 23
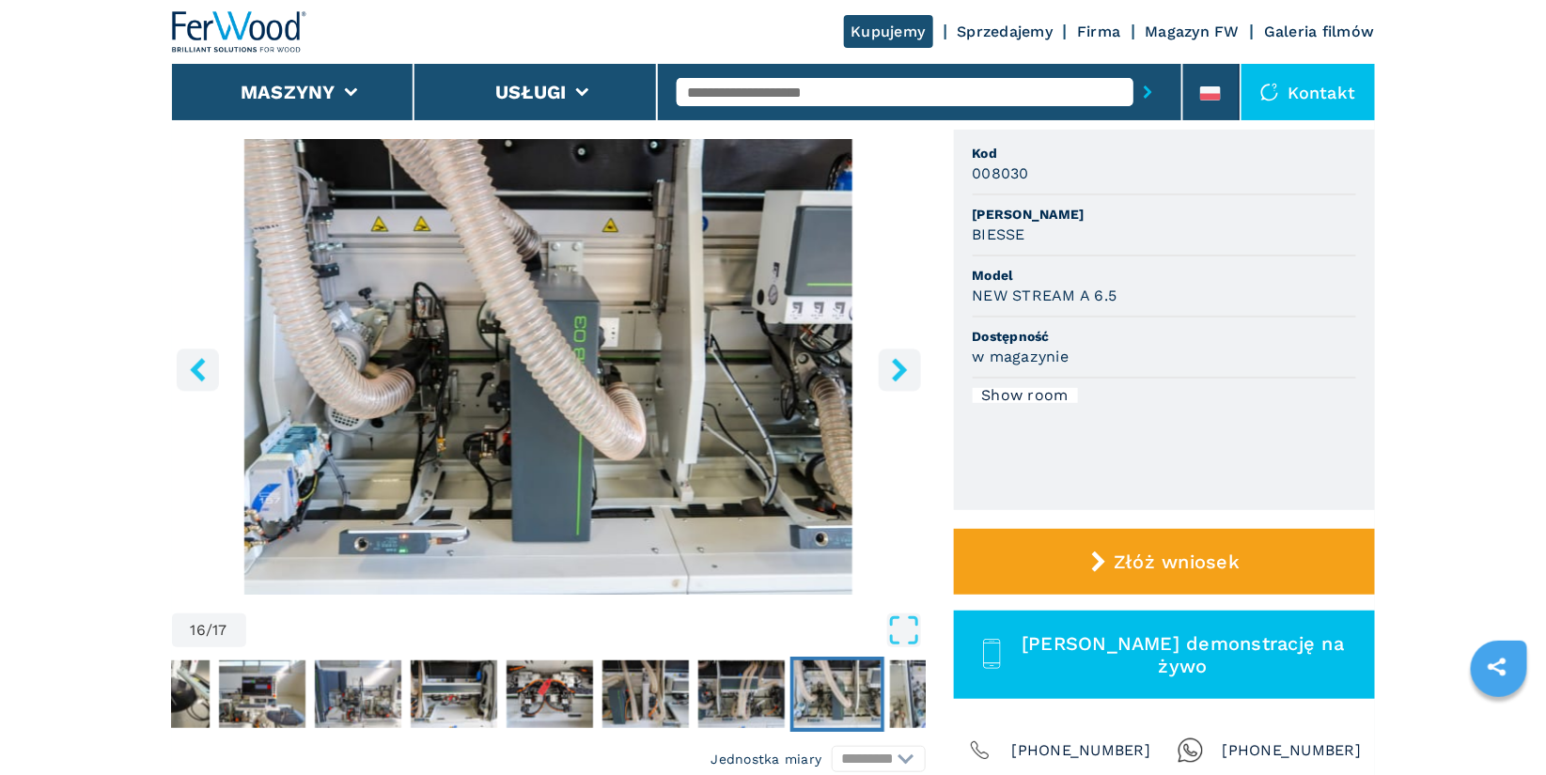
click at [199, 370] on icon "left-button" at bounding box center [197, 369] width 23 height 23
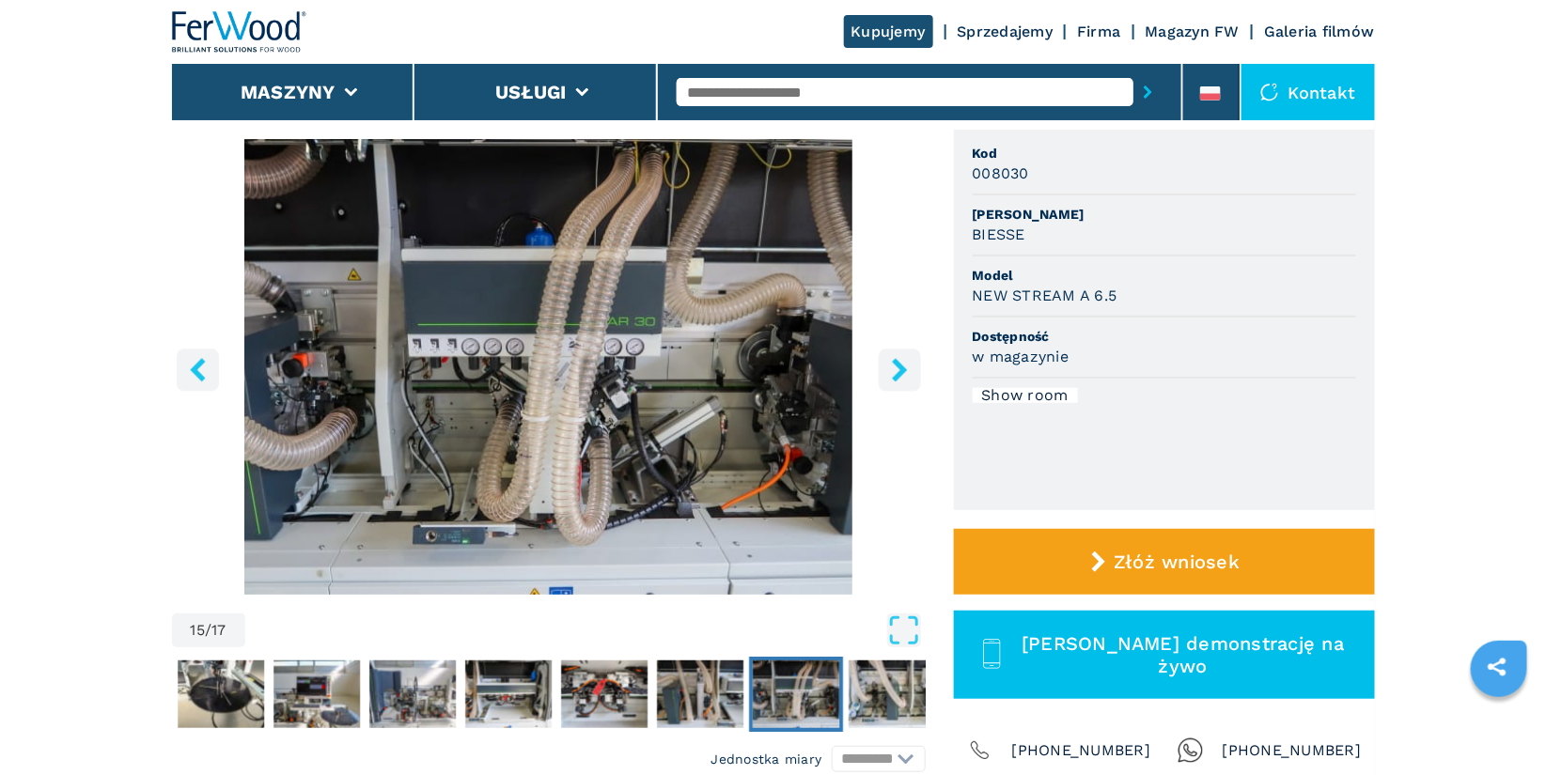
click at [199, 370] on icon "left-button" at bounding box center [197, 369] width 23 height 23
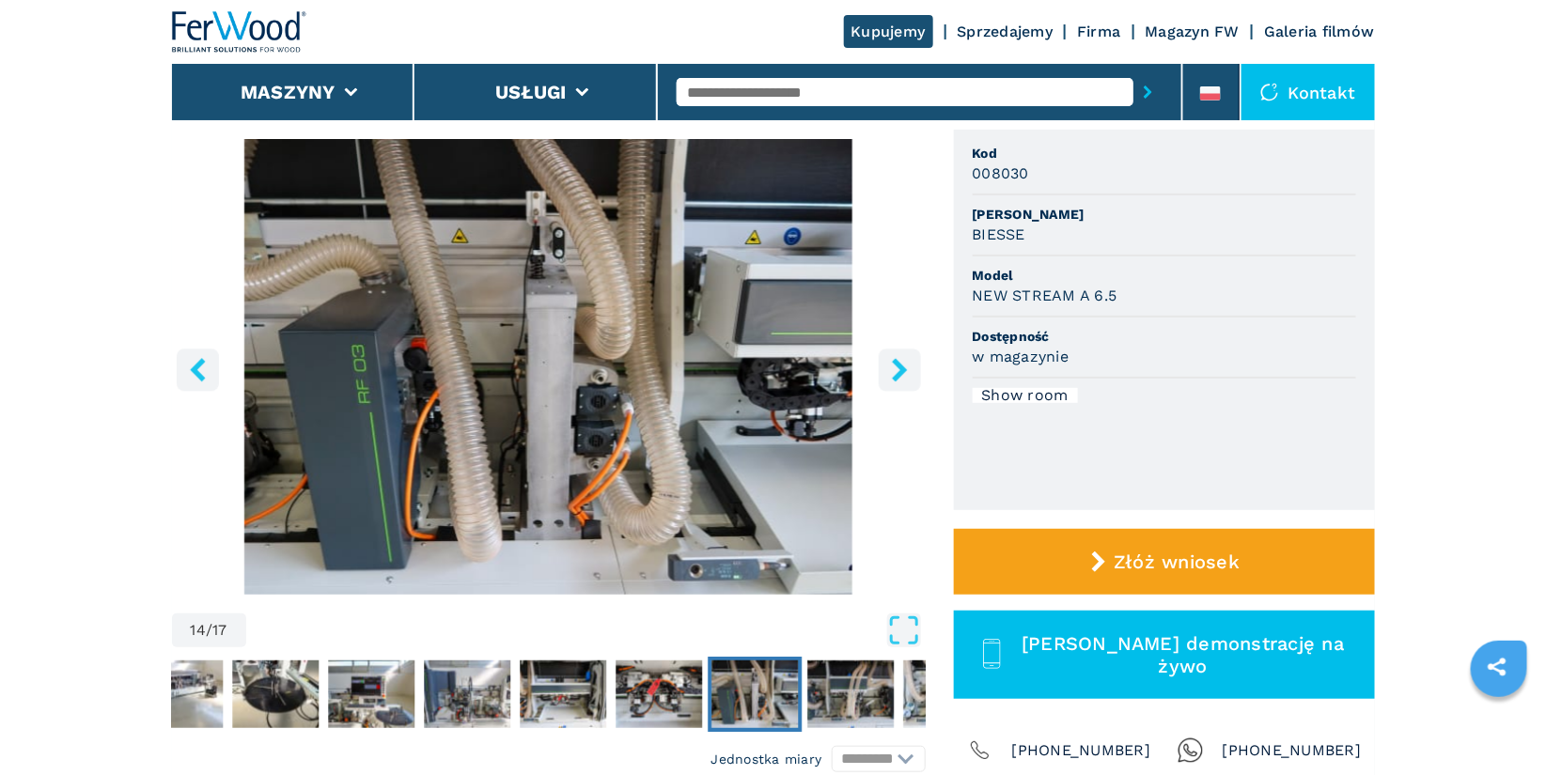
click at [199, 370] on icon "left-button" at bounding box center [197, 369] width 23 height 23
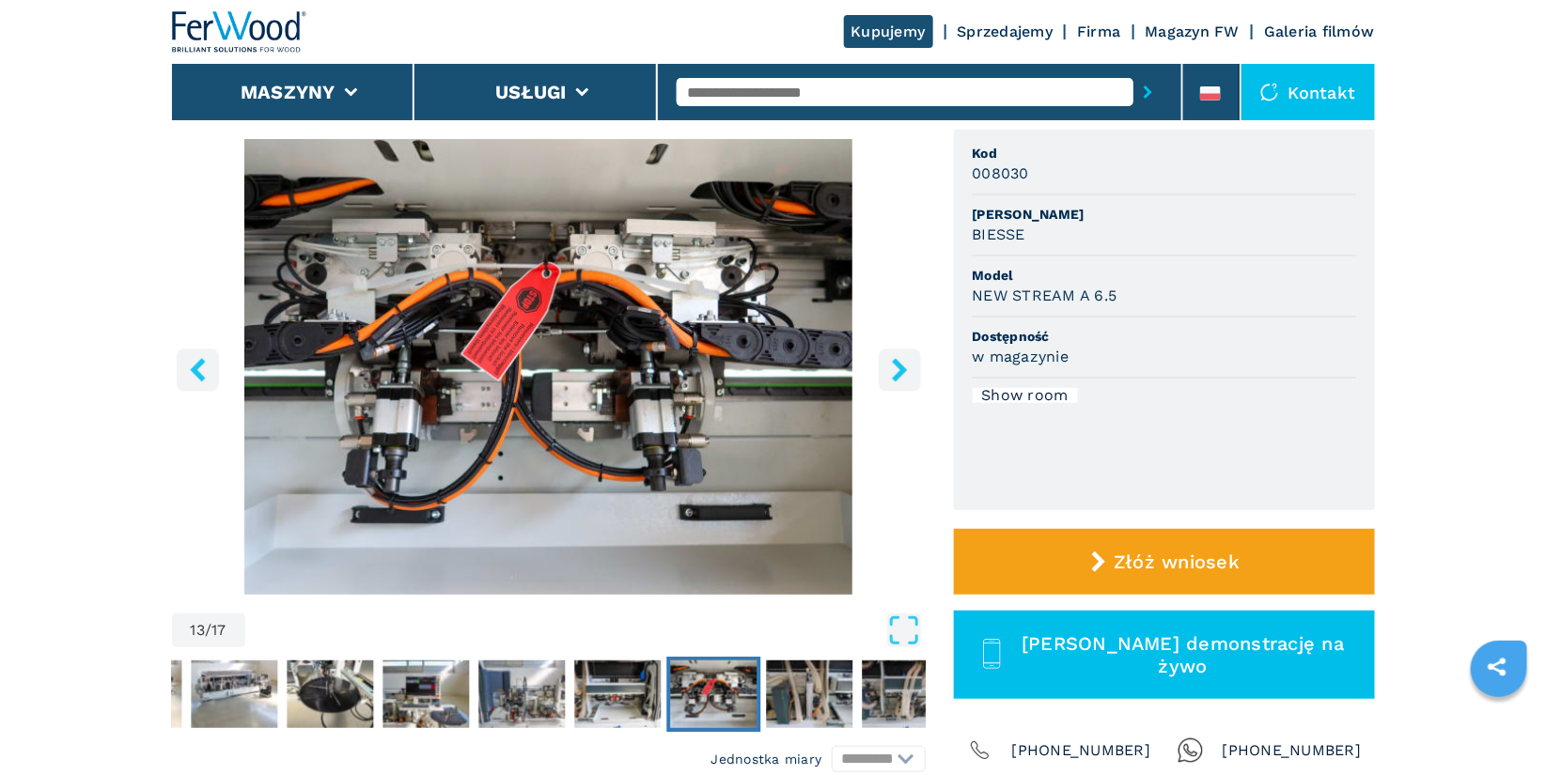
click at [199, 370] on icon "left-button" at bounding box center [197, 369] width 23 height 23
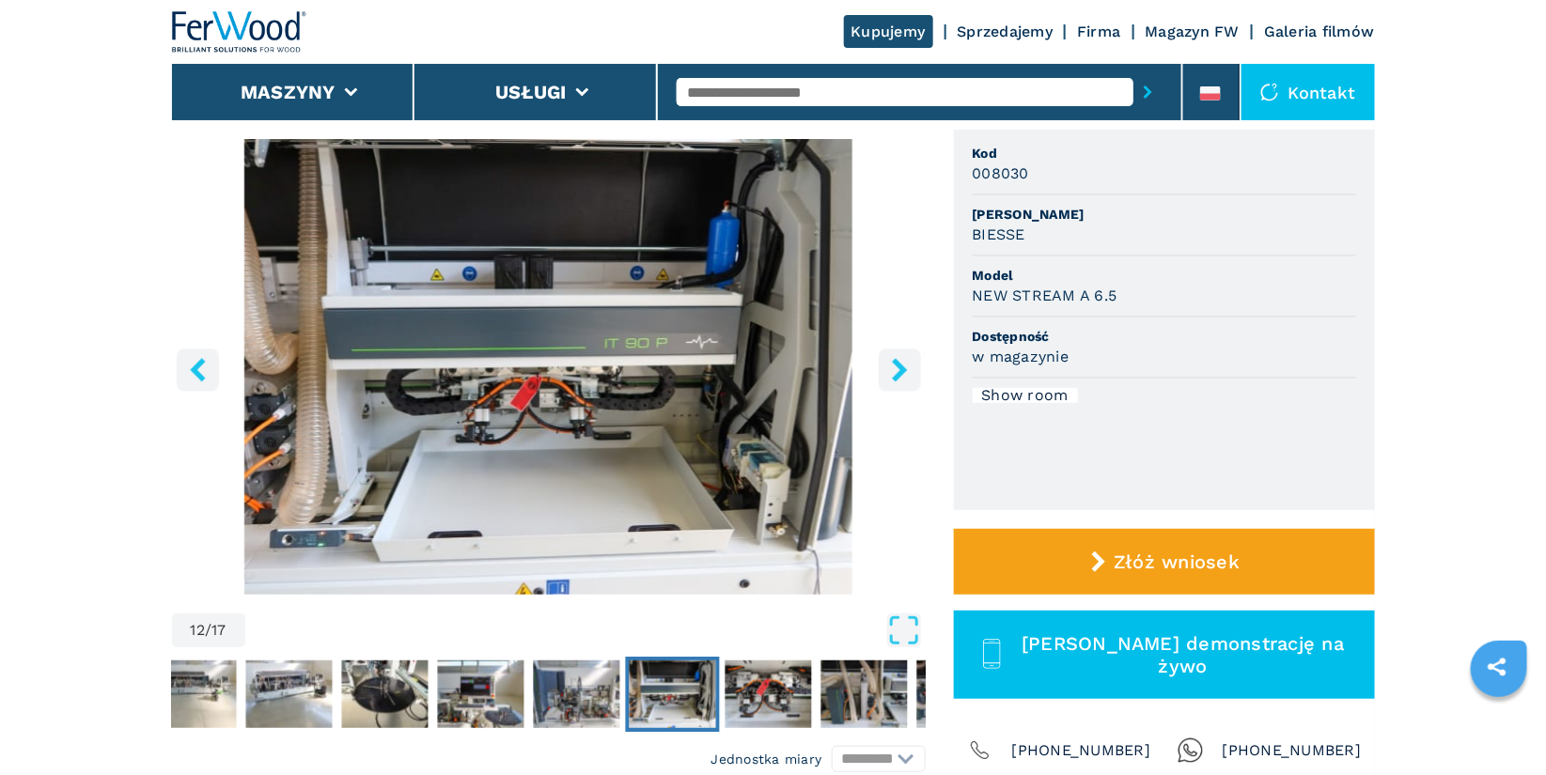
click at [199, 370] on icon "left-button" at bounding box center [197, 369] width 23 height 23
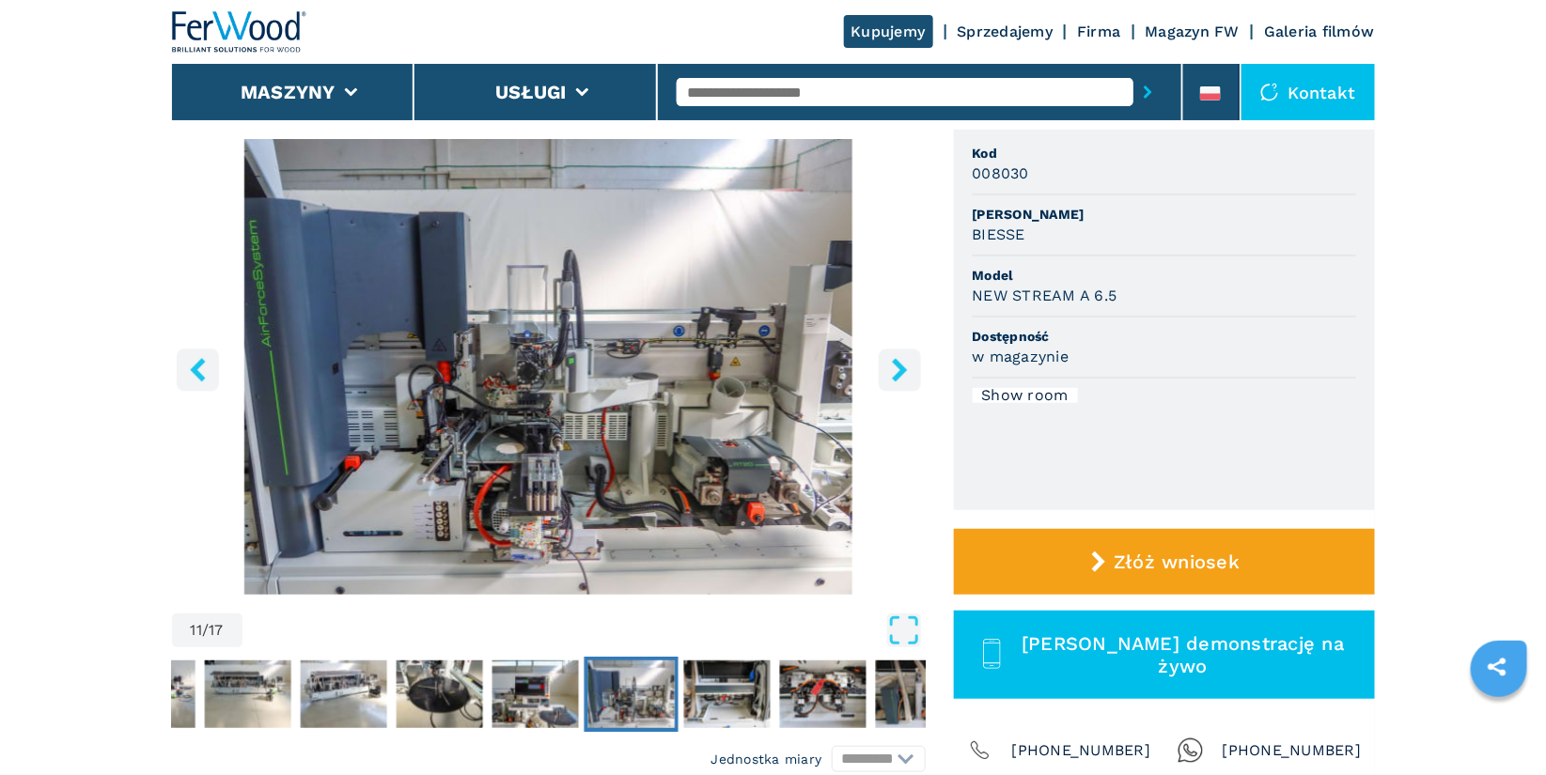
click at [199, 370] on icon "left-button" at bounding box center [197, 369] width 23 height 23
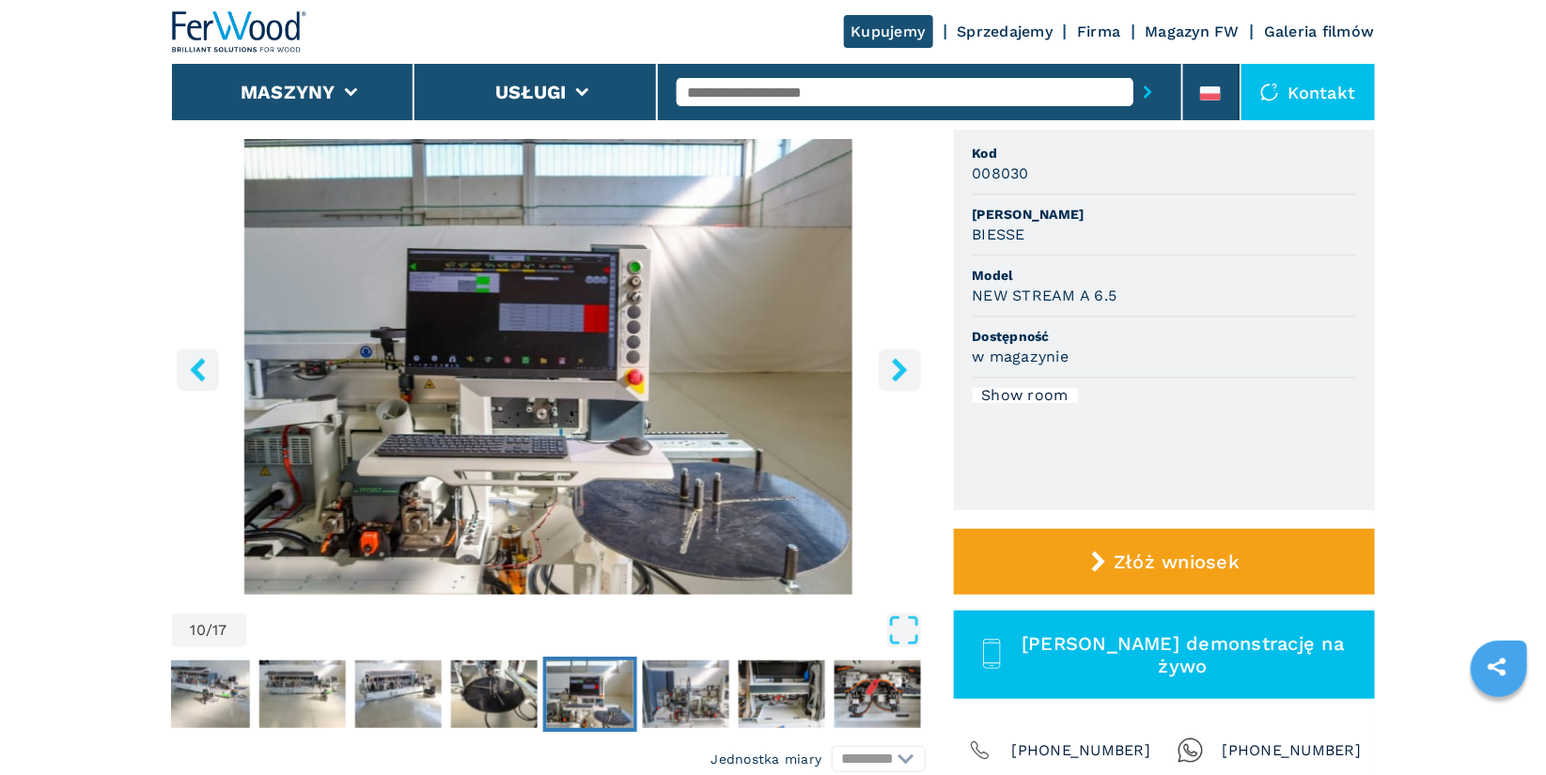
click at [199, 370] on icon "left-button" at bounding box center [197, 369] width 23 height 23
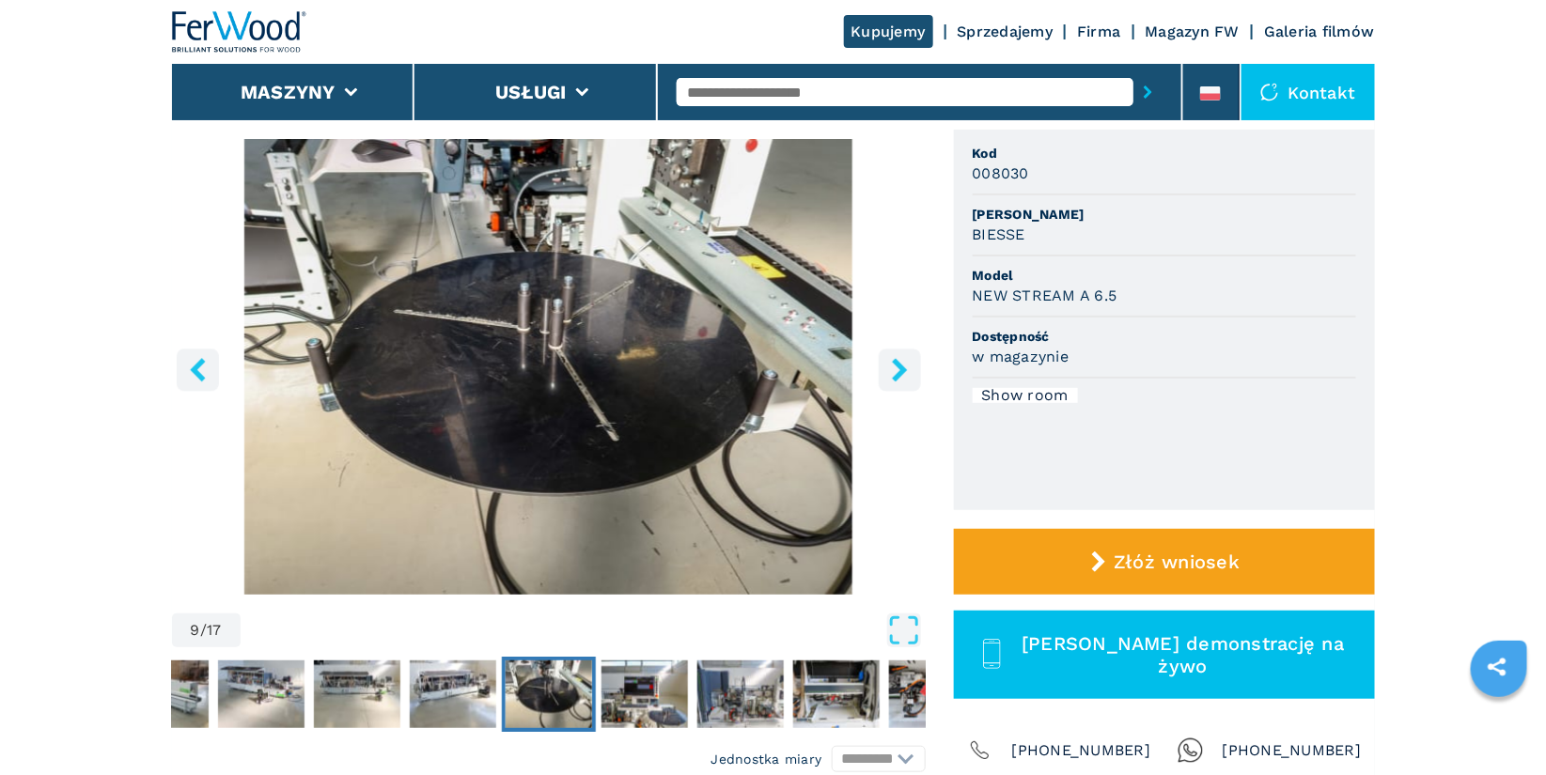
click at [199, 370] on icon "left-button" at bounding box center [197, 369] width 23 height 23
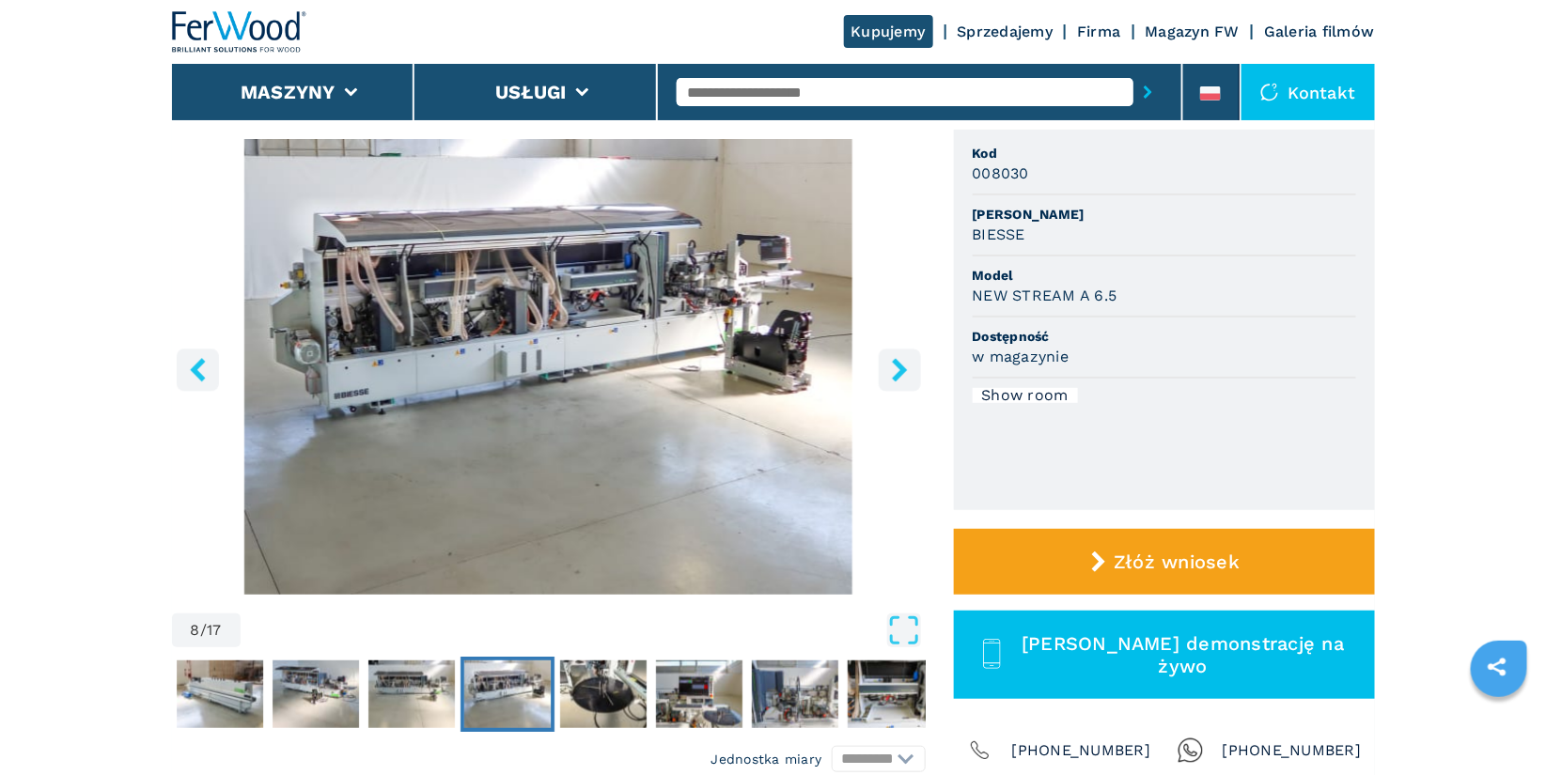
click at [199, 370] on icon "left-button" at bounding box center [197, 369] width 23 height 23
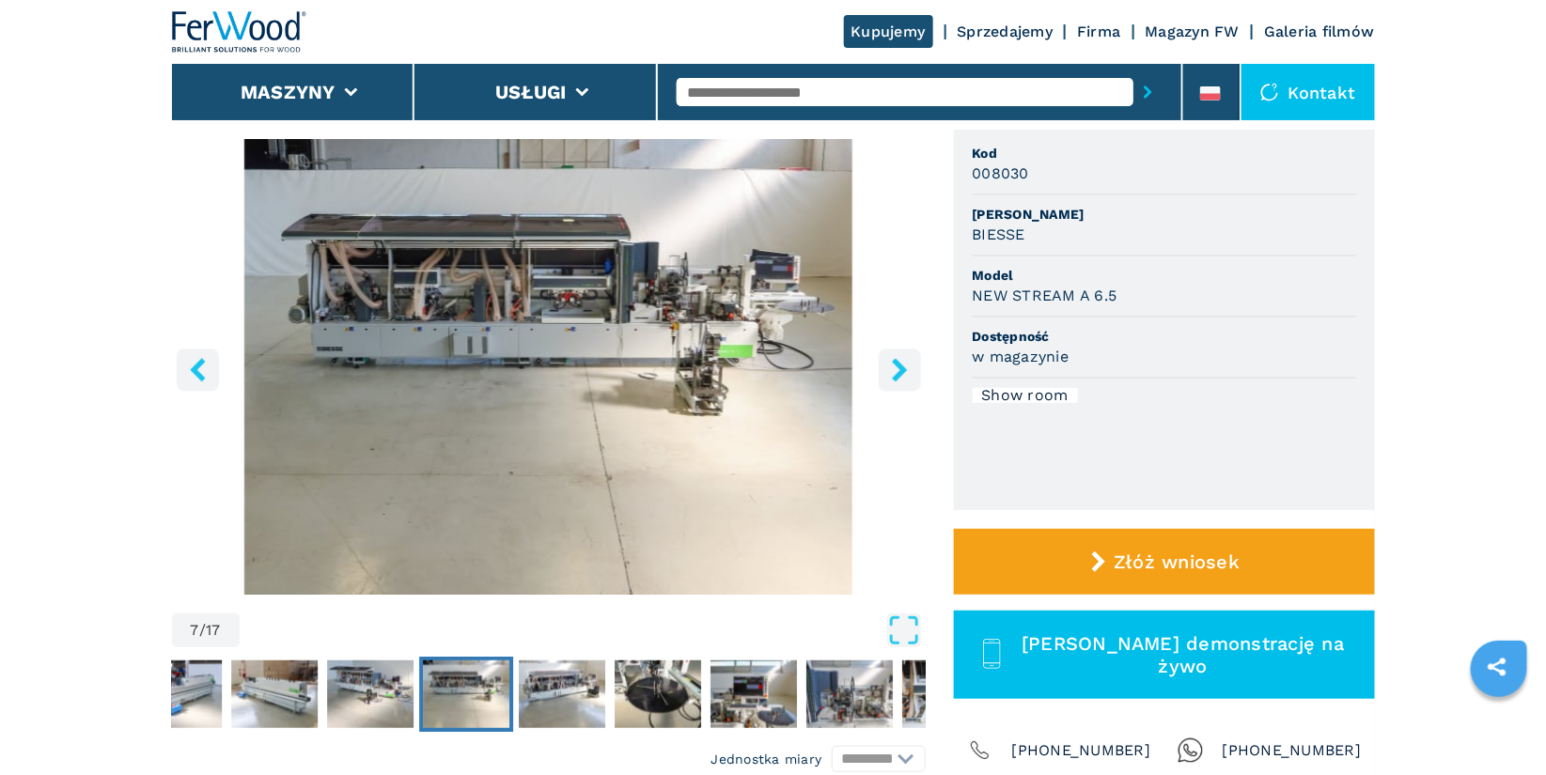
click at [199, 370] on icon "left-button" at bounding box center [197, 369] width 23 height 23
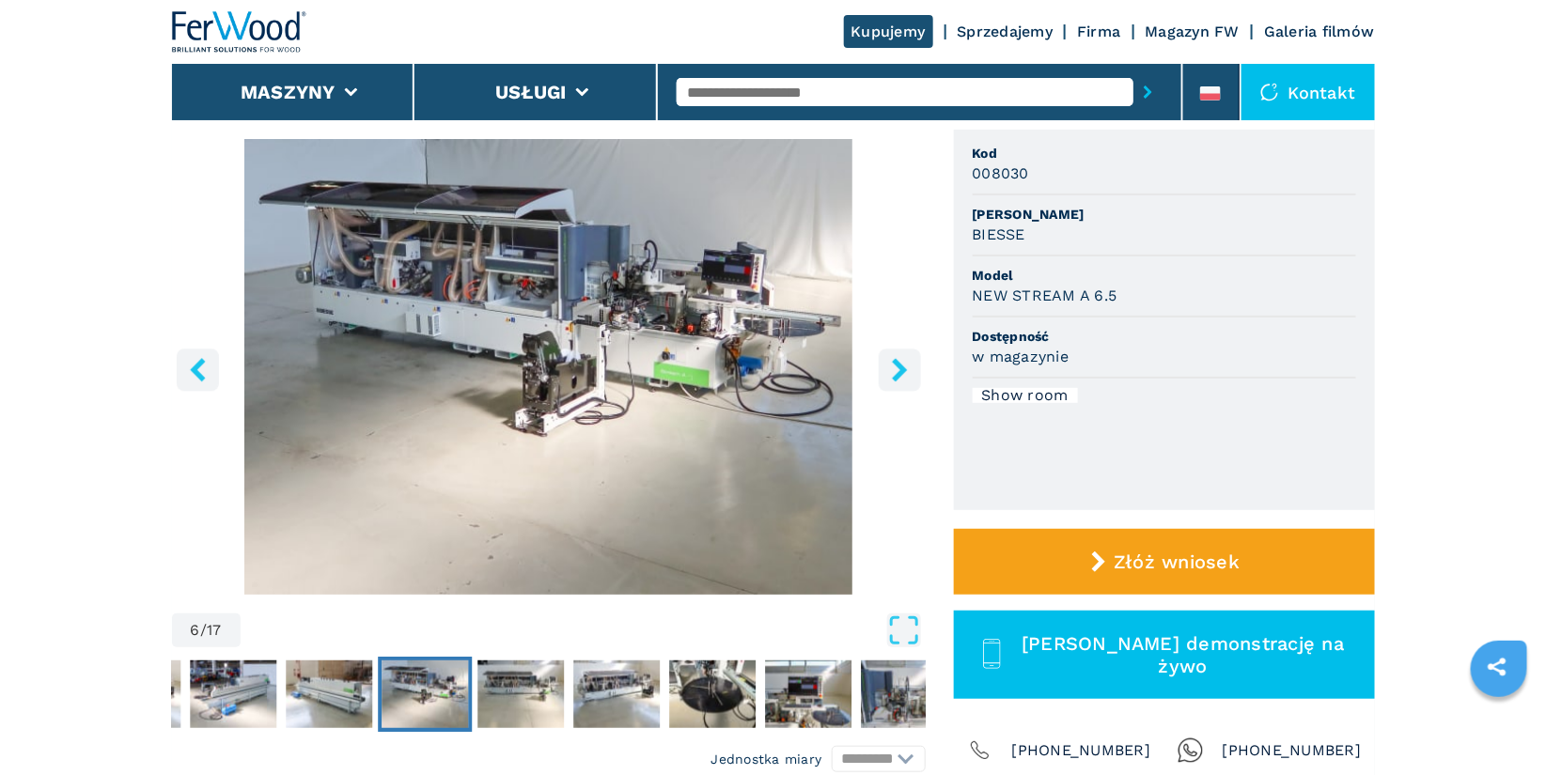
click at [199, 370] on icon "left-button" at bounding box center [197, 369] width 23 height 23
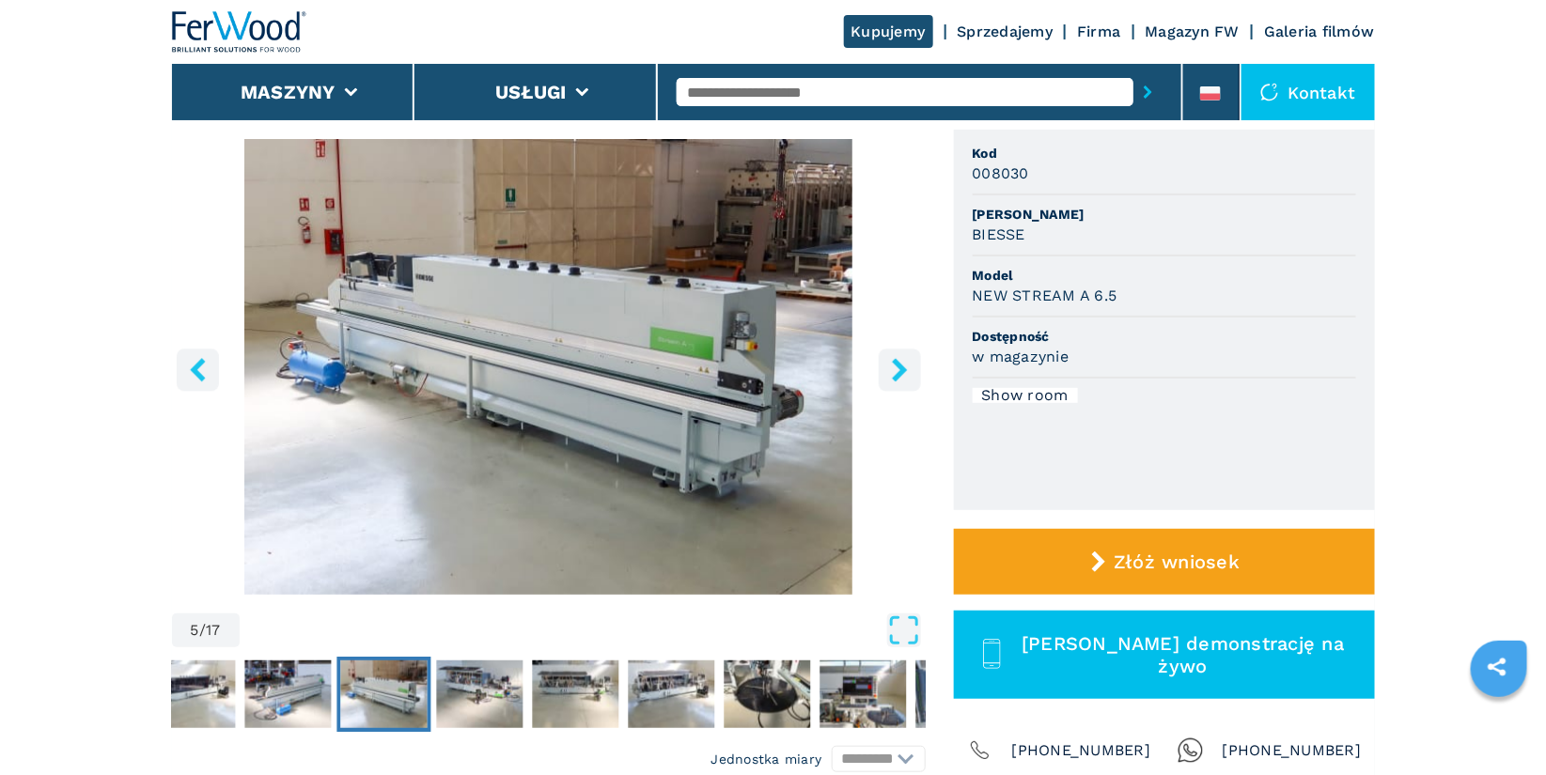
click at [199, 370] on icon "left-button" at bounding box center [197, 369] width 23 height 23
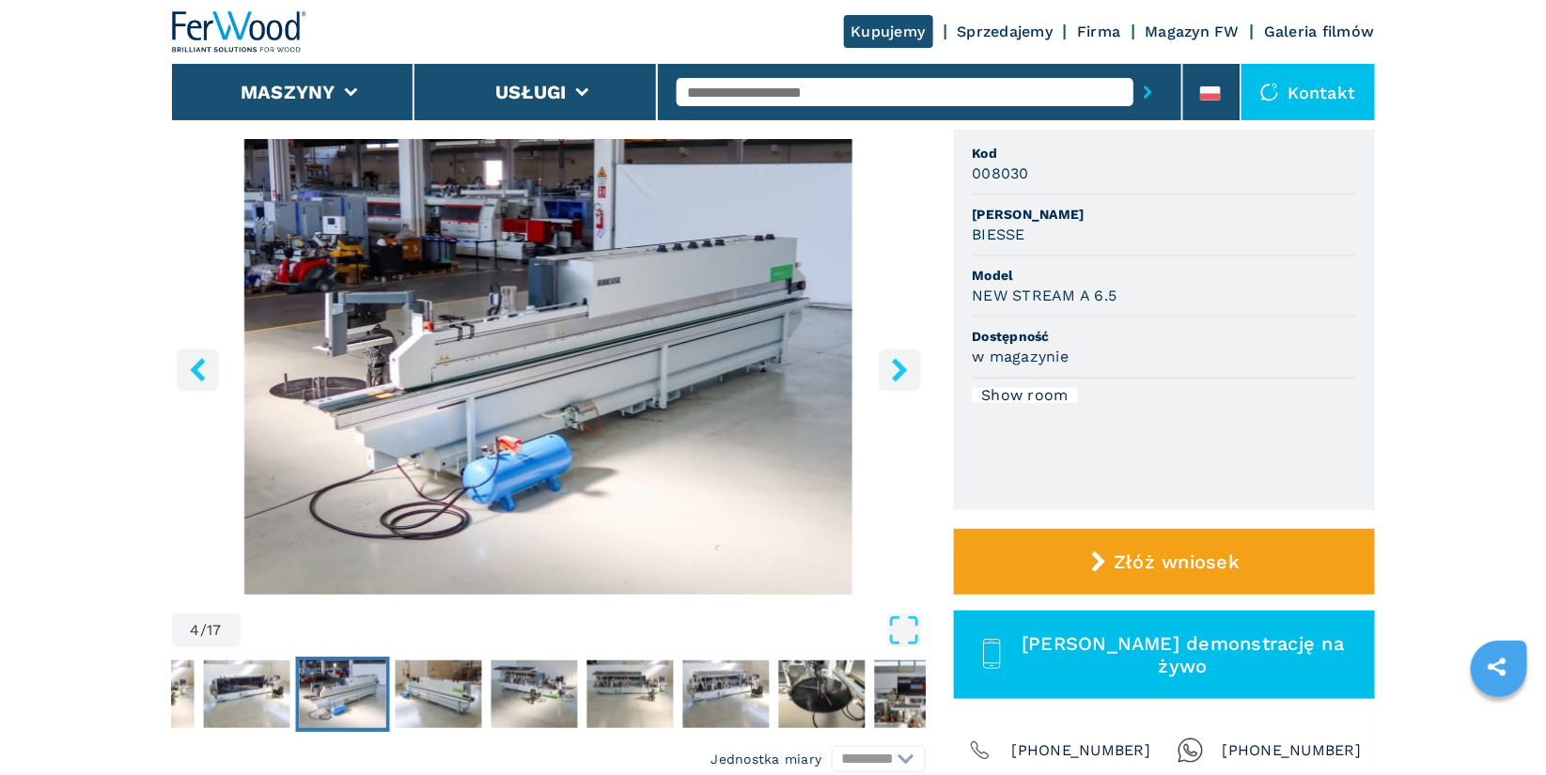
click at [199, 370] on icon "left-button" at bounding box center [197, 369] width 23 height 23
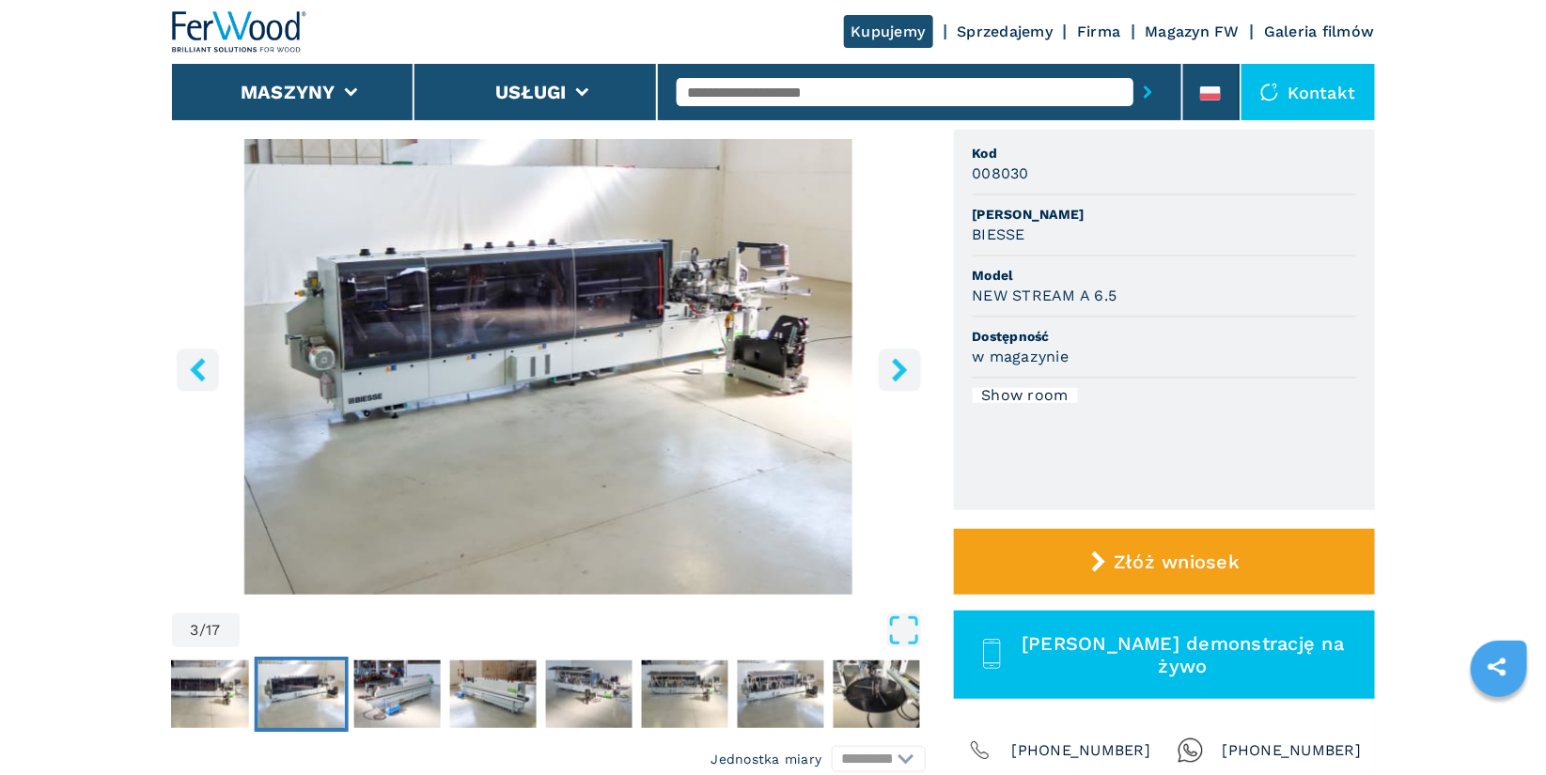
click at [199, 370] on icon "left-button" at bounding box center [197, 369] width 23 height 23
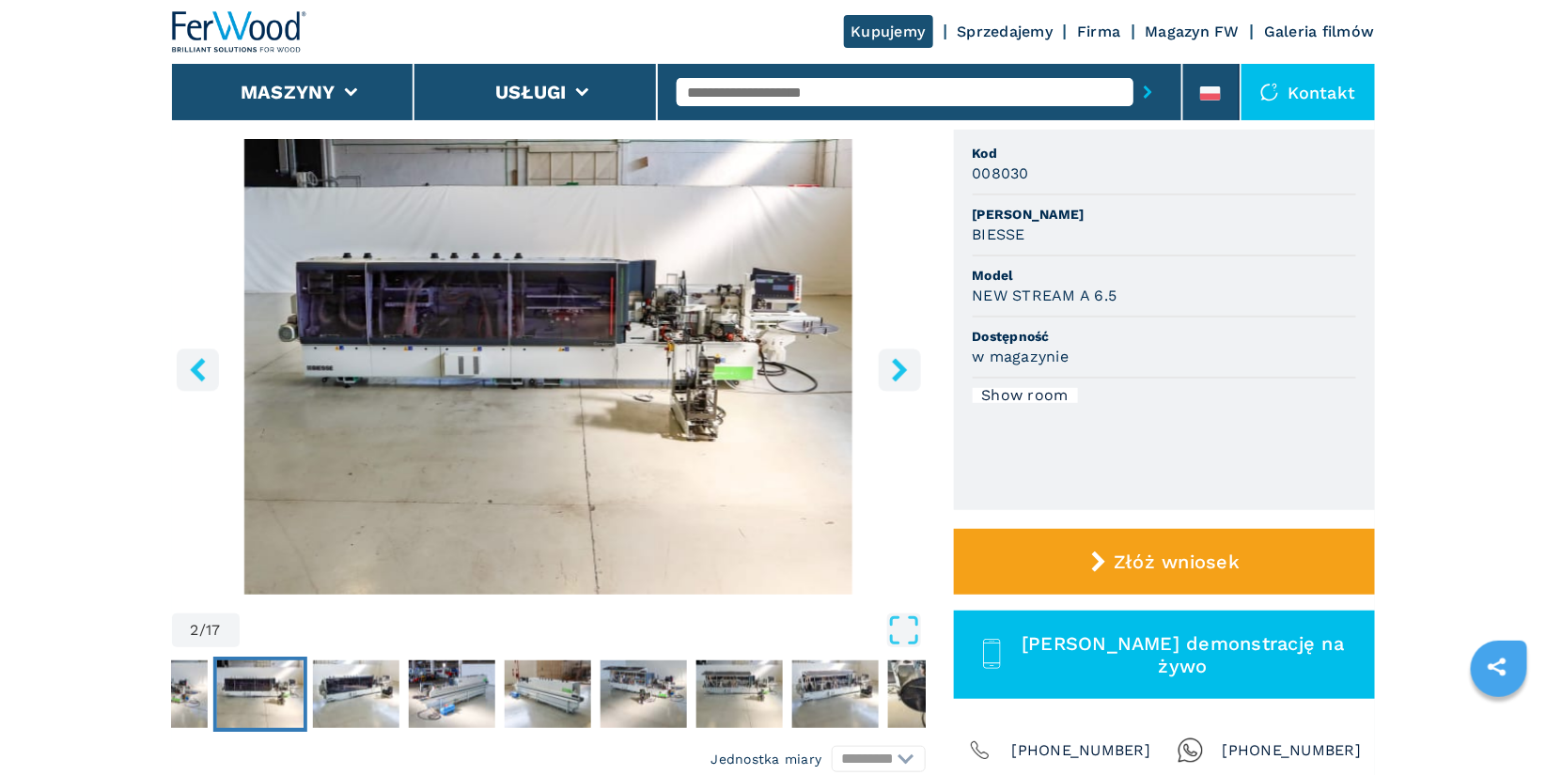
click at [199, 370] on icon "left-button" at bounding box center [197, 369] width 23 height 23
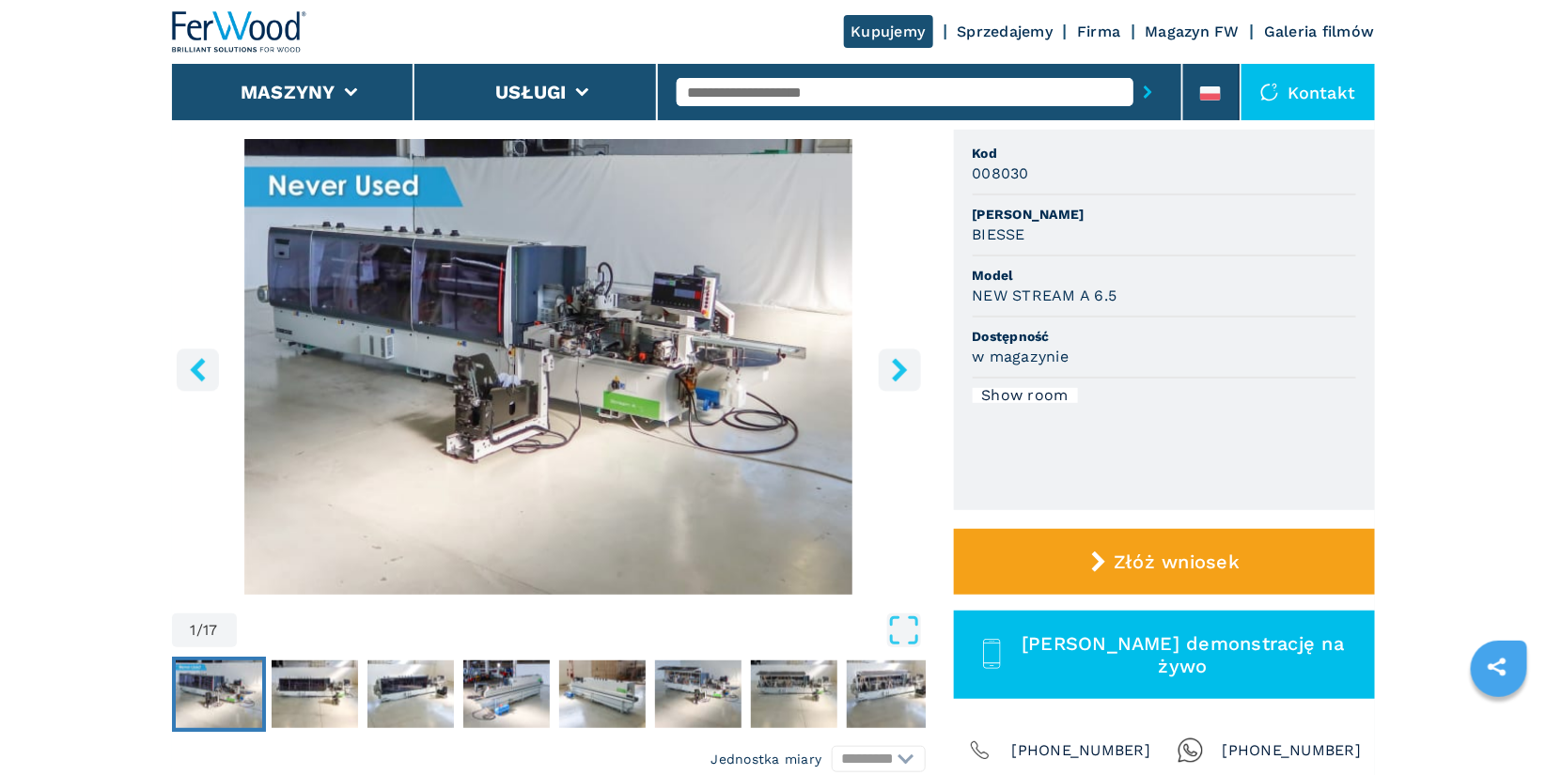
click at [199, 370] on icon "left-button" at bounding box center [197, 369] width 23 height 23
